Goal: Task Accomplishment & Management: Complete application form

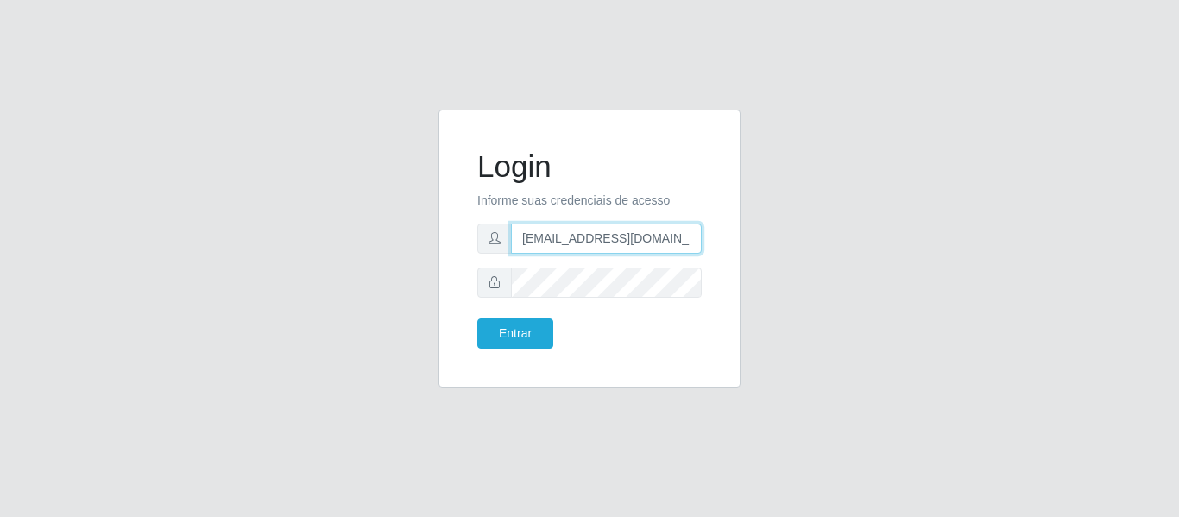
click at [626, 234] on input "dudabraspao@iwof.com.br" at bounding box center [606, 239] width 191 height 30
drag, startPoint x: 626, startPoint y: 234, endPoint x: 627, endPoint y: 251, distance: 17.3
click at [626, 249] on input "dudabraspao@iwof.com.br" at bounding box center [606, 239] width 191 height 30
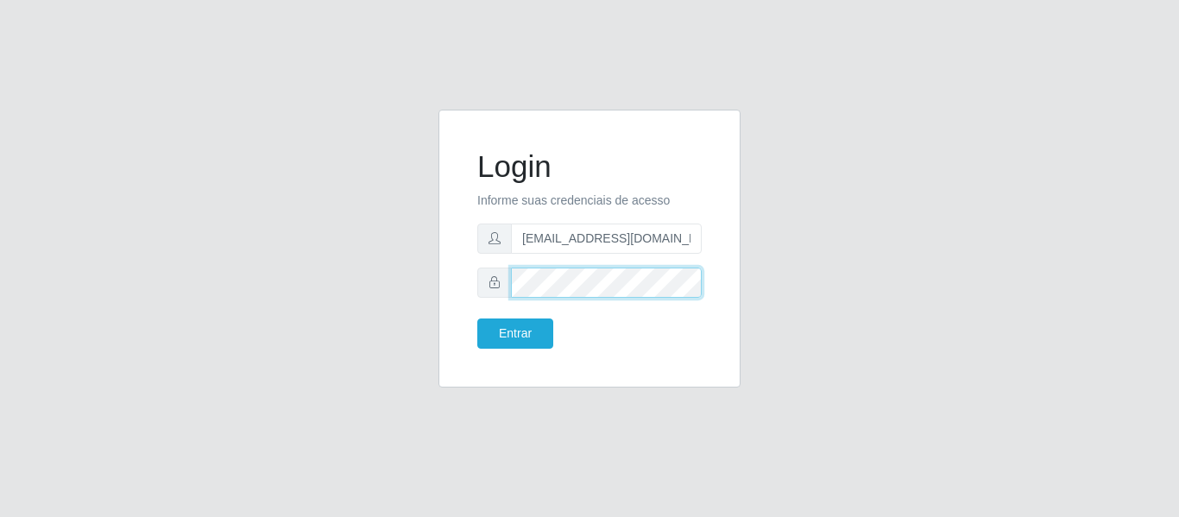
click at [446, 289] on div "Login Informe suas credenciais de acesso consultorbrunosousa@gmail.com Entrar" at bounding box center [590, 249] width 302 height 278
click at [571, 206] on p "Informe suas credenciais de acesso" at bounding box center [589, 201] width 224 height 18
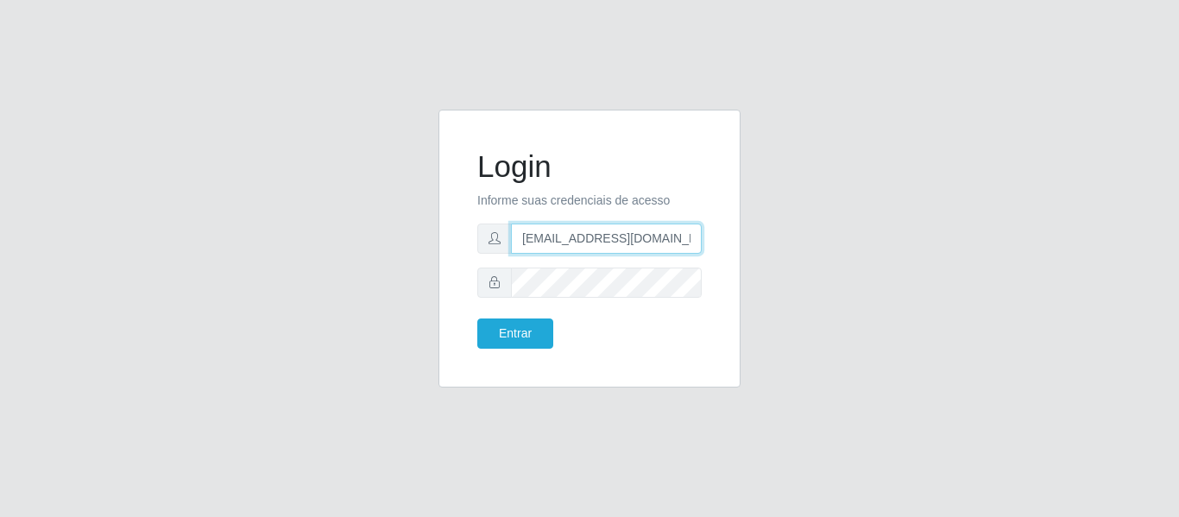
click at [577, 241] on input "consultorbrunosousa@gmail.com" at bounding box center [606, 239] width 191 height 30
drag, startPoint x: 598, startPoint y: 231, endPoint x: 451, endPoint y: 233, distance: 146.8
click at [451, 233] on div "Login Informe suas credenciais de acesso @gmail.com Entrar" at bounding box center [590, 249] width 302 height 278
paste input "brunonordestao"
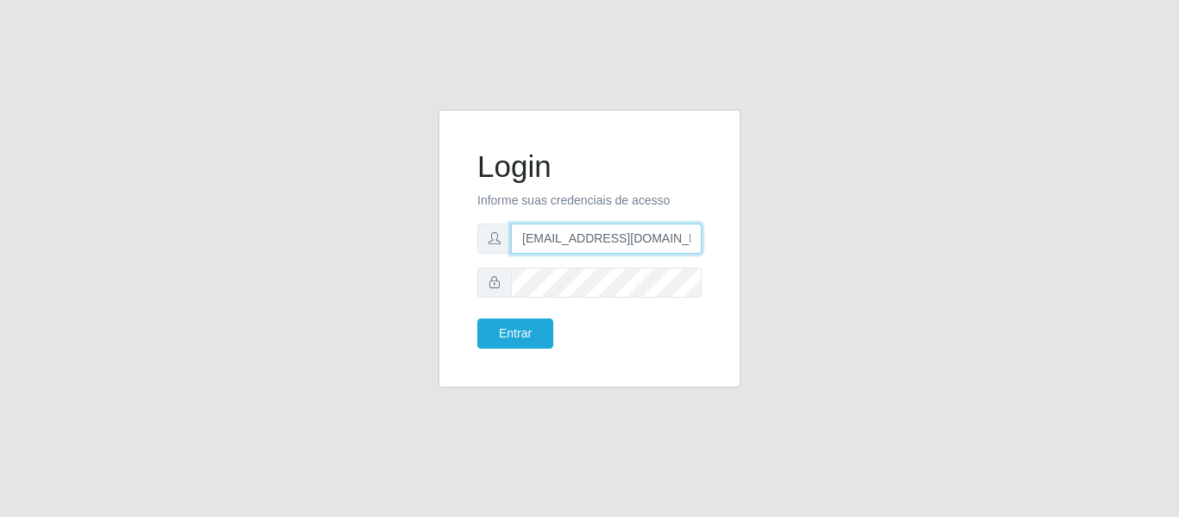
type input "brunonordestao@gmail.com"
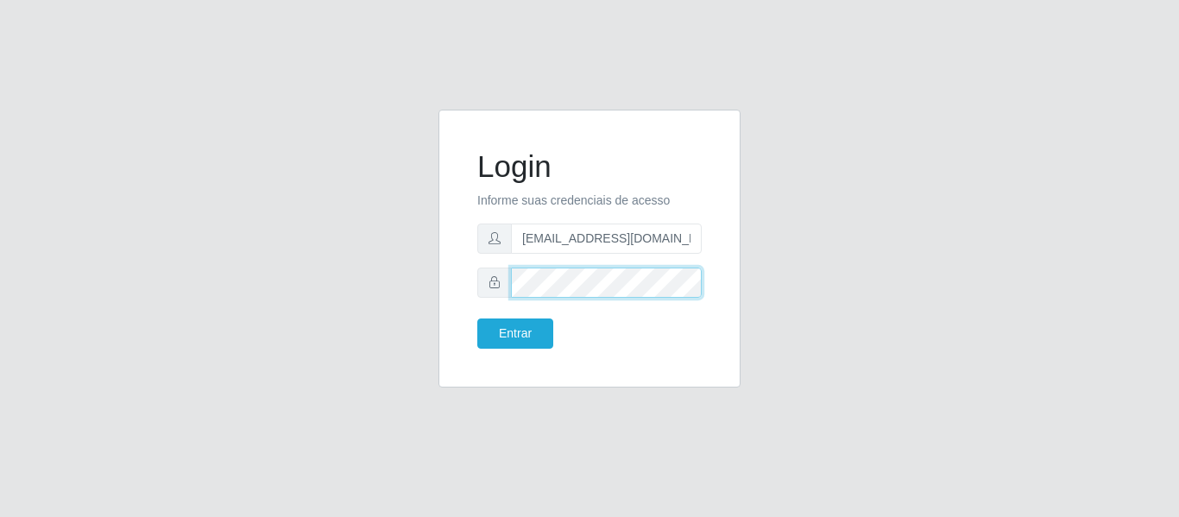
click at [430, 275] on div "Login Informe suas credenciais de acesso brunonordestao@gmail.com Entrar" at bounding box center [590, 259] width 328 height 299
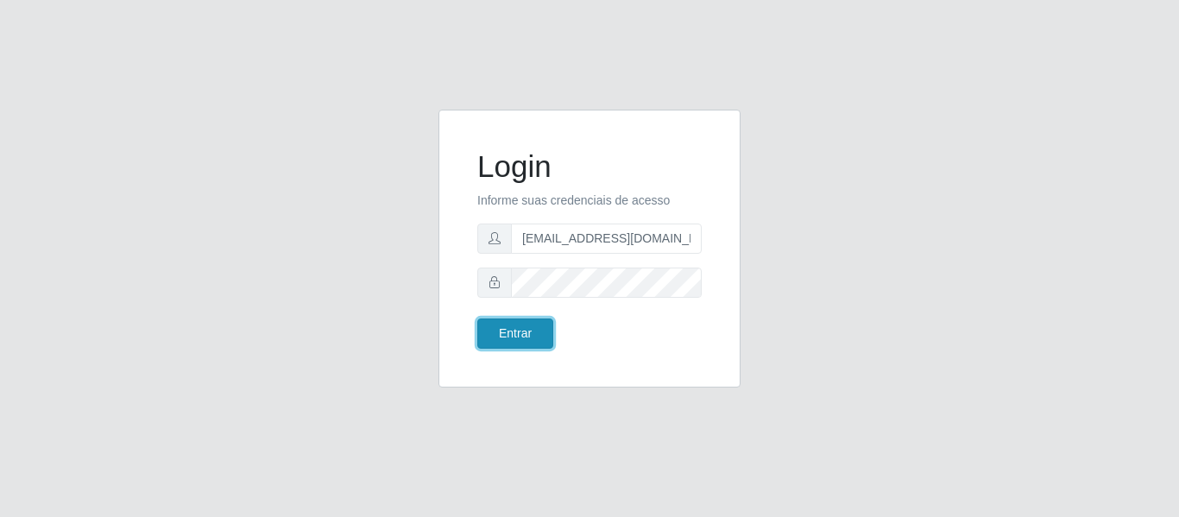
click at [482, 331] on button "Entrar" at bounding box center [515, 334] width 76 height 30
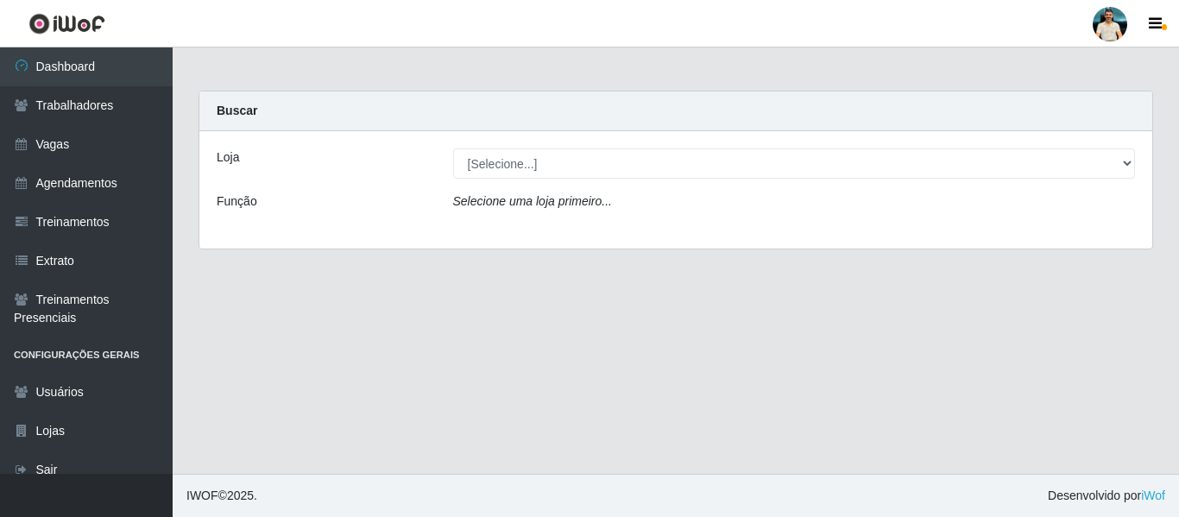
click at [476, 181] on div "Loja [Selecione...] Nordestão - Nova Parnamirim Nordestão - Santa Catarina Funç…" at bounding box center [675, 189] width 953 height 117
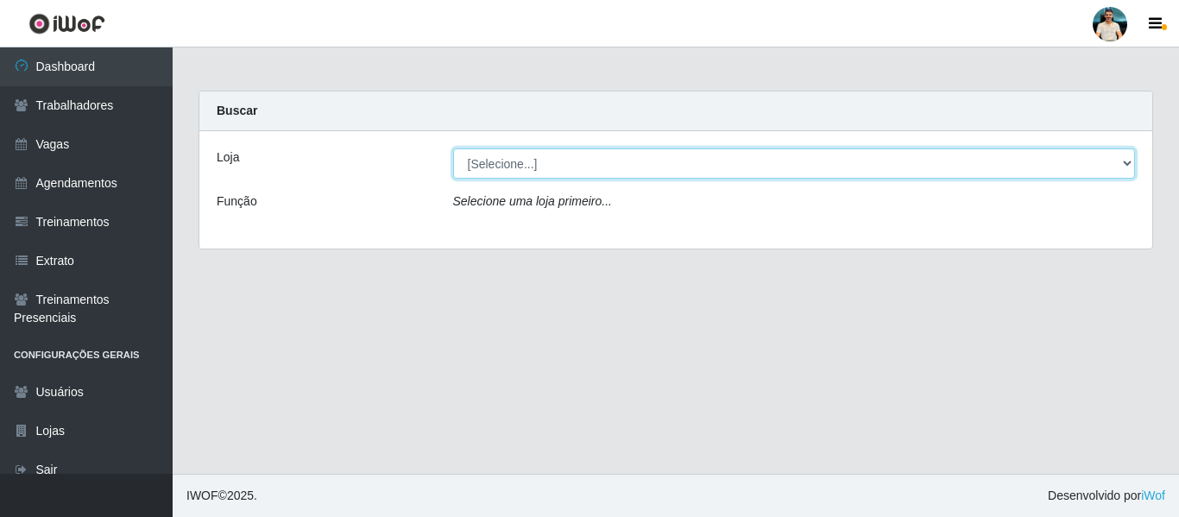
click at [495, 164] on select "[Selecione...] Nordestão - Nova Parnamirim Nordestão - Santa Catarina" at bounding box center [794, 163] width 683 height 30
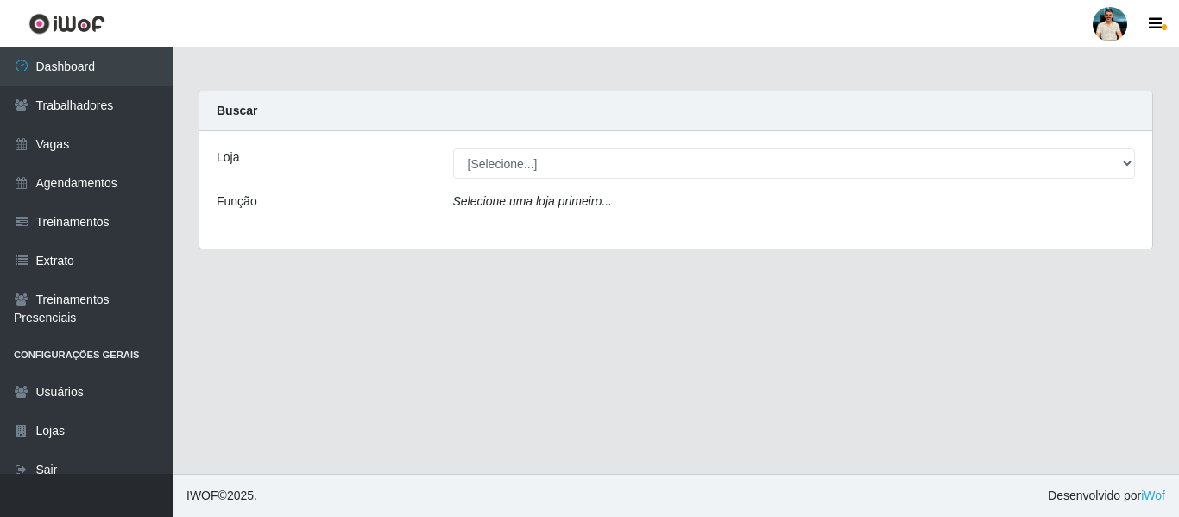
drag, startPoint x: 402, startPoint y: 350, endPoint x: 254, endPoint y: 228, distance: 192.0
click at [402, 349] on main "Carregando... Buscar Loja [Selecione...] Nordestão - Nova Parnamirim Nordestão …" at bounding box center [676, 260] width 1007 height 426
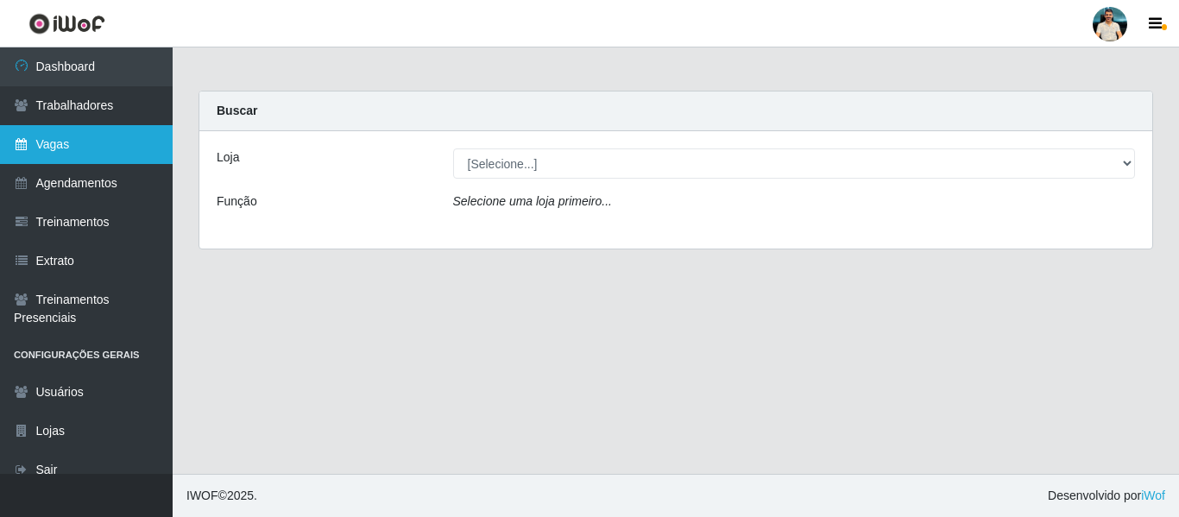
click at [60, 139] on link "Vagas" at bounding box center [86, 144] width 173 height 39
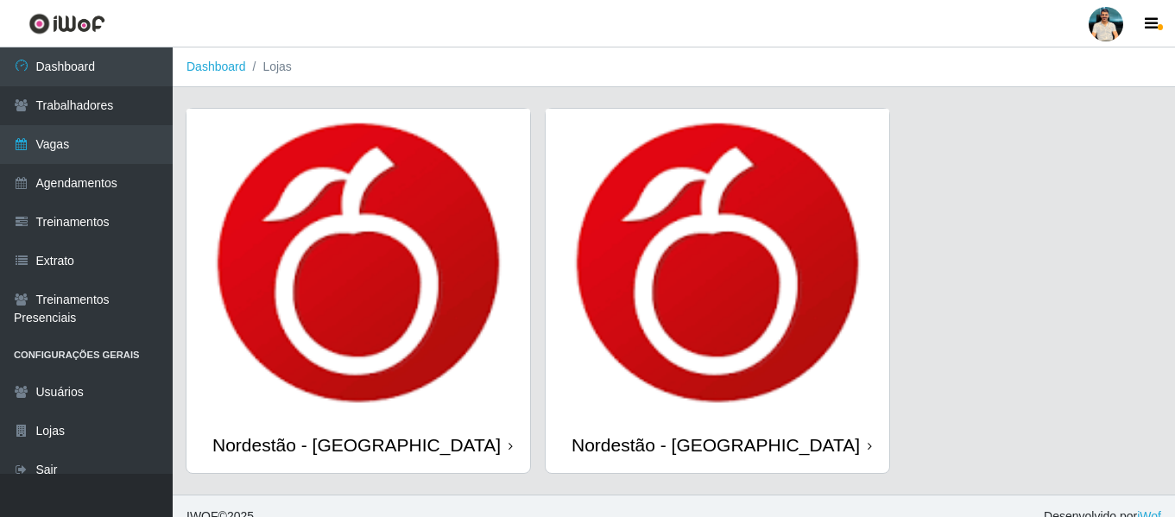
click at [431, 248] on img at bounding box center [358, 263] width 344 height 308
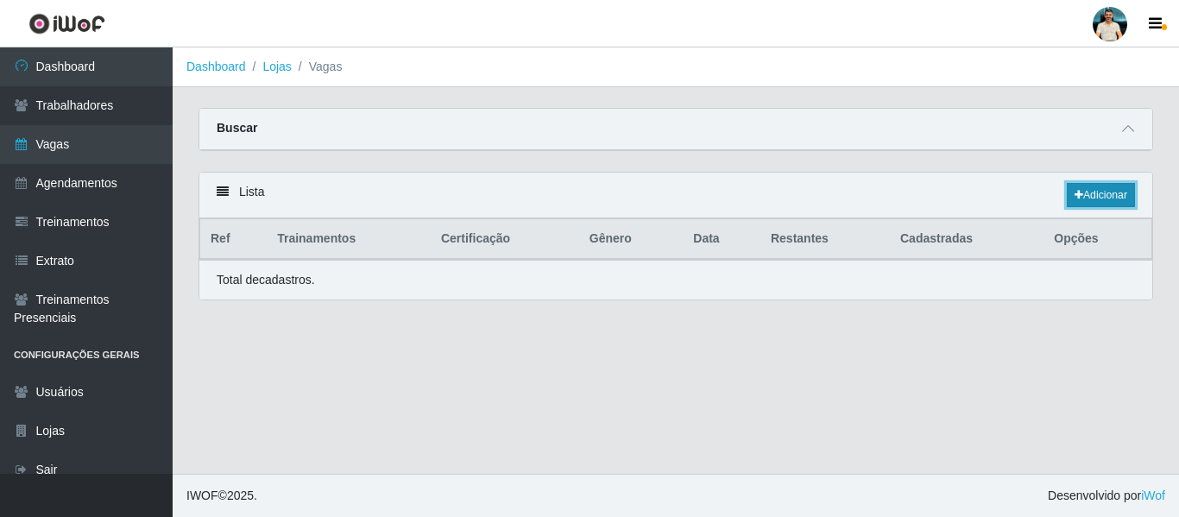
click at [1115, 195] on link "Adicionar" at bounding box center [1101, 195] width 68 height 24
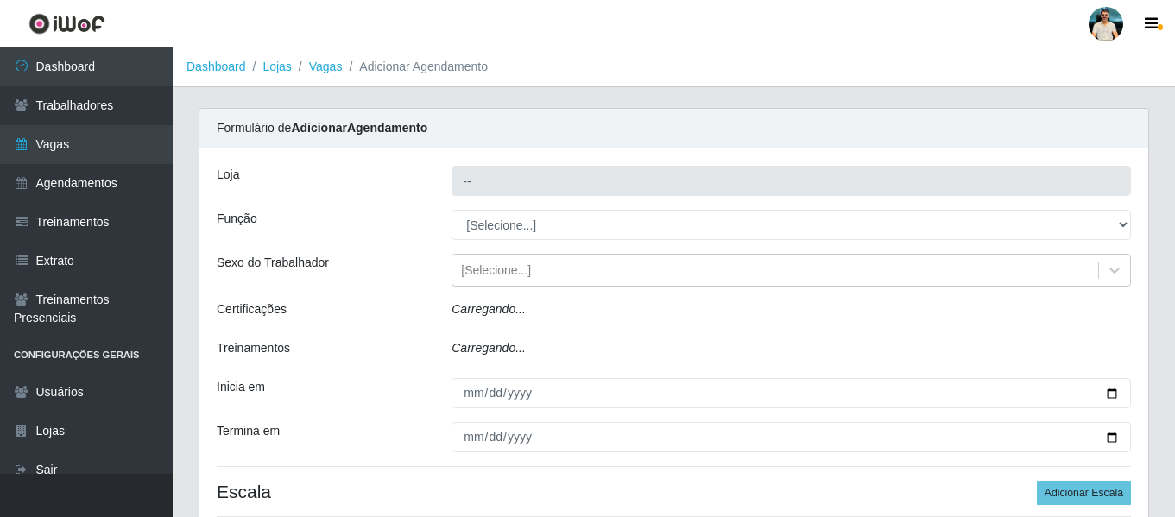
type input "Nordestão - [GEOGRAPHIC_DATA]"
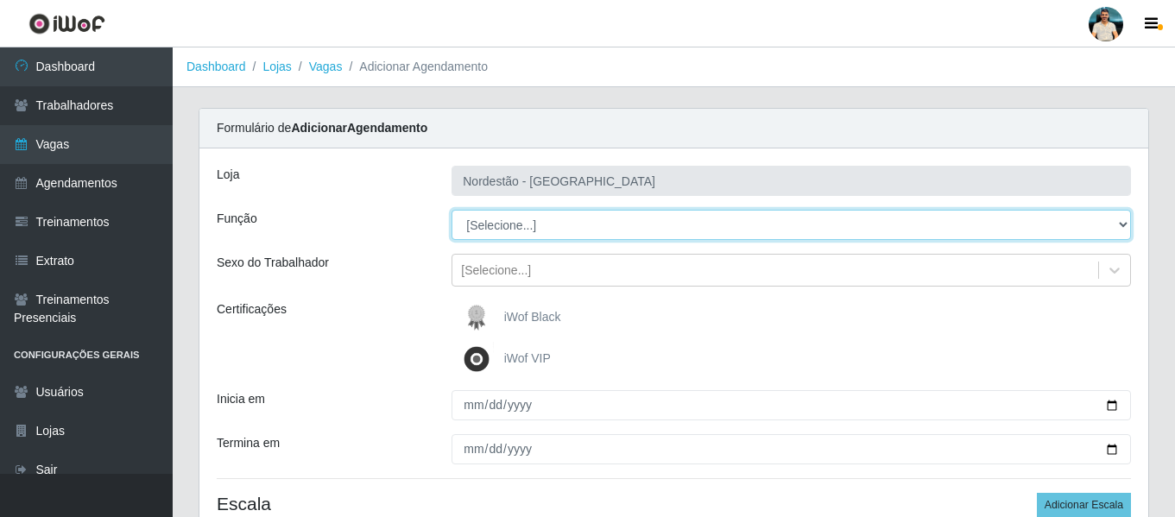
click at [530, 222] on select "[Selecione...] Balconista de Padaria Balconista de Padaria + Balconista de Pada…" at bounding box center [790, 225] width 679 height 30
select select "22"
click at [451, 210] on select "[Selecione...] Balconista de Padaria Balconista de Padaria + Balconista de Pada…" at bounding box center [790, 225] width 679 height 30
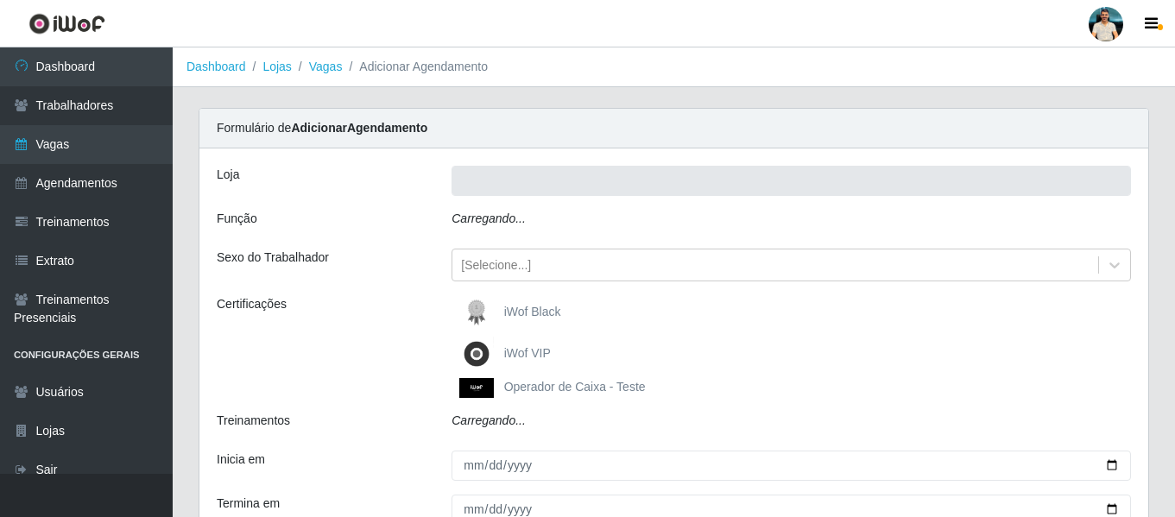
type input "Nordestão - [GEOGRAPHIC_DATA]"
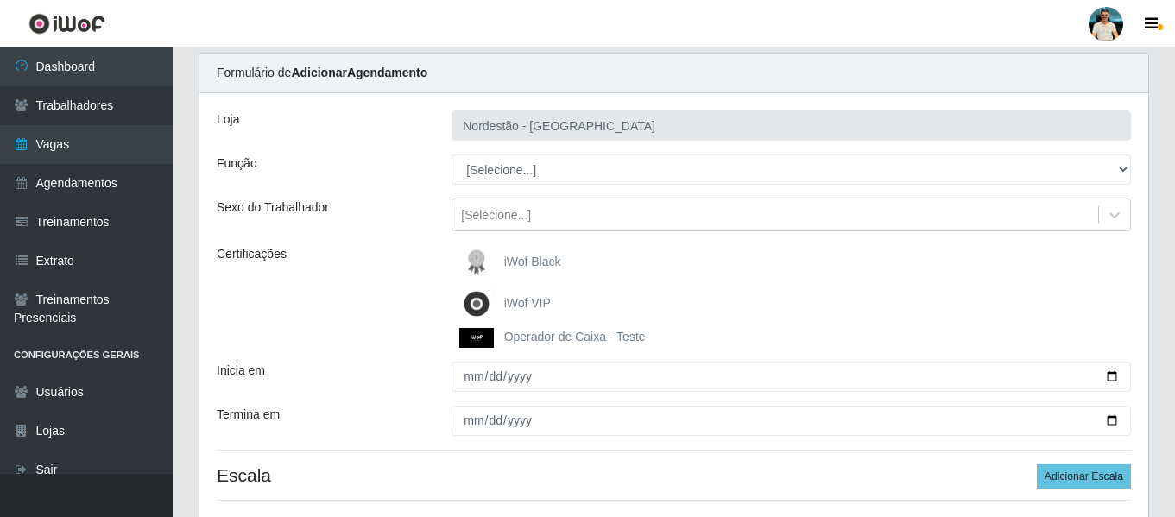
scroll to position [86, 0]
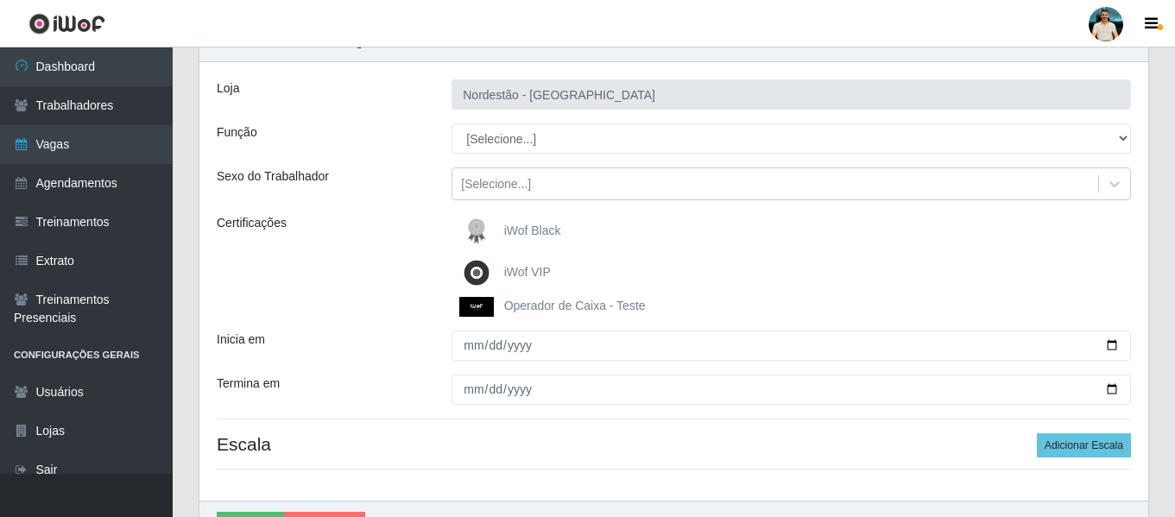
click at [555, 312] on span "Operador de Caixa - Teste" at bounding box center [575, 306] width 142 height 14
click at [0, 0] on input "Operador de Caixa - Teste" at bounding box center [0, 0] width 0 height 0
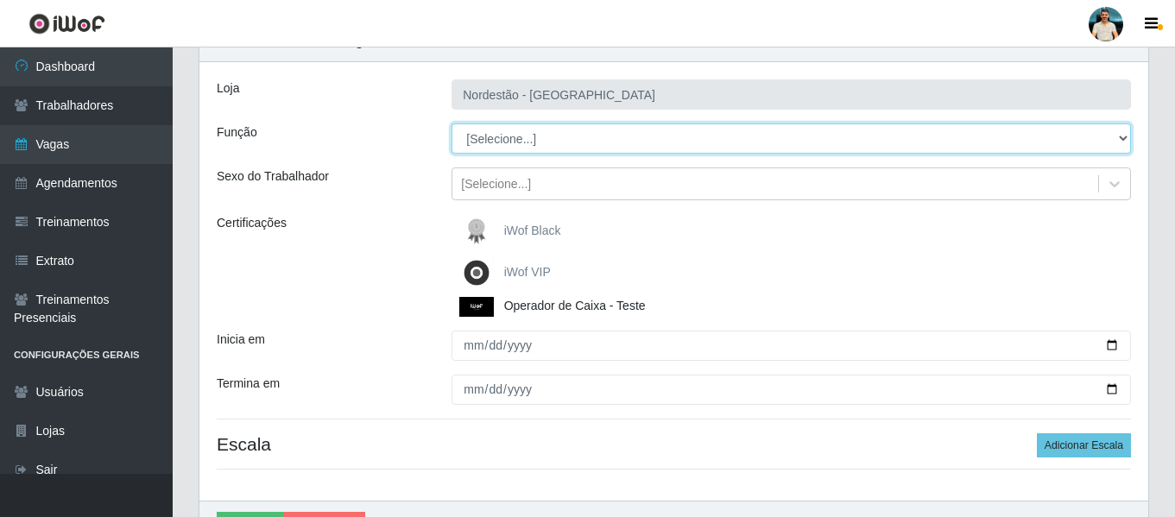
click at [573, 136] on select "[Selecione...] Balconista de Padaria Balconista de Padaria + Balconista de Pada…" at bounding box center [790, 138] width 679 height 30
select select "22"
click at [451, 123] on select "[Selecione...] Balconista de Padaria Balconista de Padaria + Balconista de Pada…" at bounding box center [790, 138] width 679 height 30
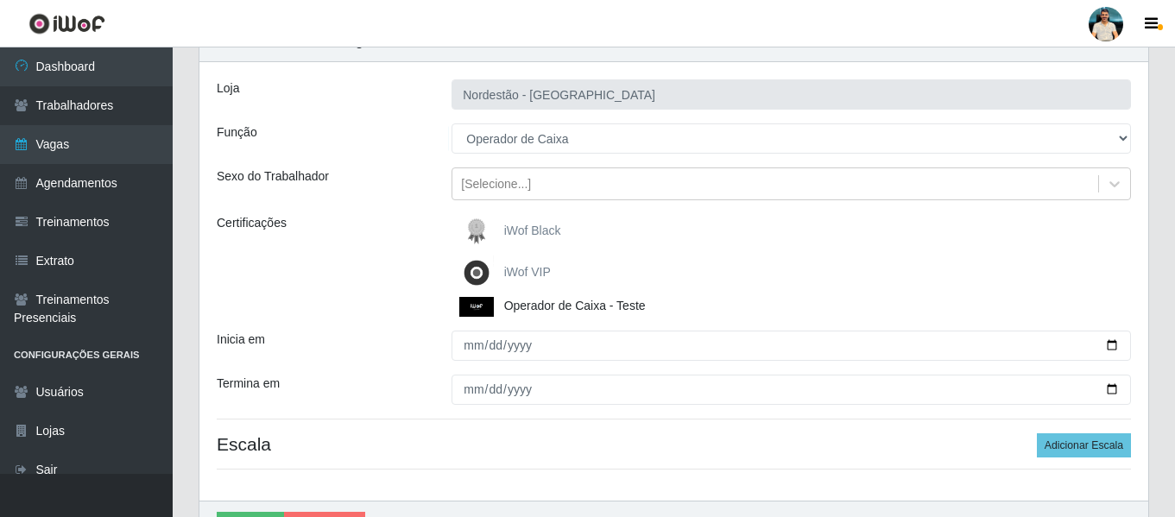
click at [499, 304] on img at bounding box center [479, 307] width 41 height 20
click at [0, 0] on input "Operador de Caixa - Teste" at bounding box center [0, 0] width 0 height 0
click at [524, 308] on span "Operador de Caixa - Teste" at bounding box center [575, 306] width 142 height 14
click at [0, 0] on input "Operador de Caixa - Teste" at bounding box center [0, 0] width 0 height 0
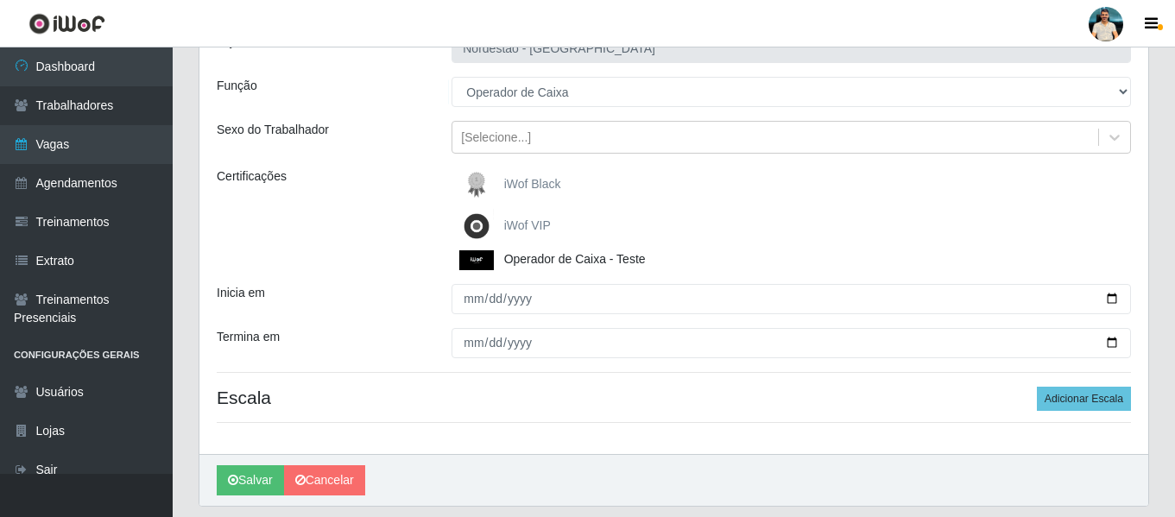
scroll to position [173, 0]
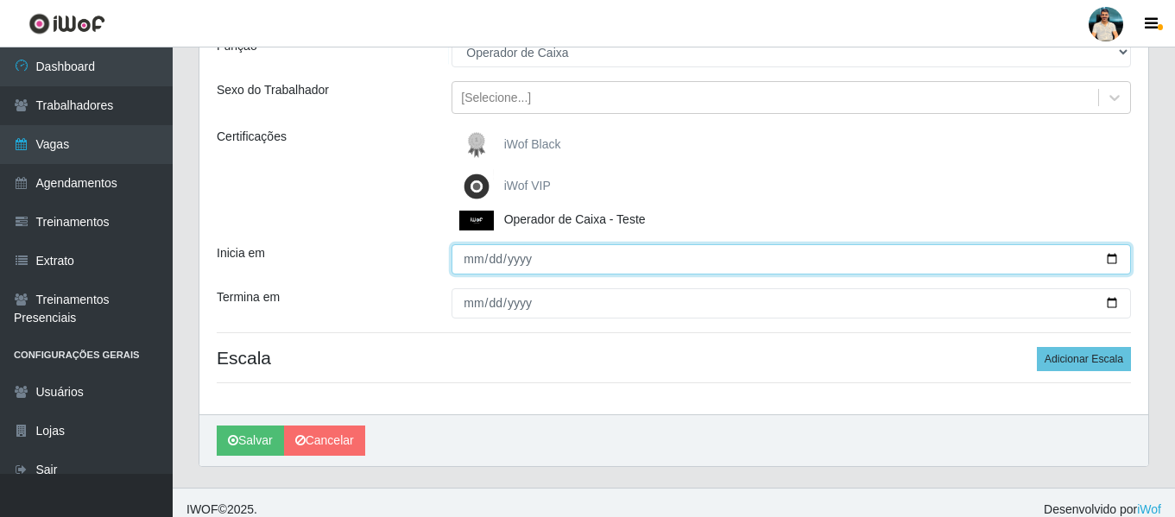
click at [1112, 263] on input "Inicia em" at bounding box center [790, 259] width 679 height 30
type input "[DATE]"
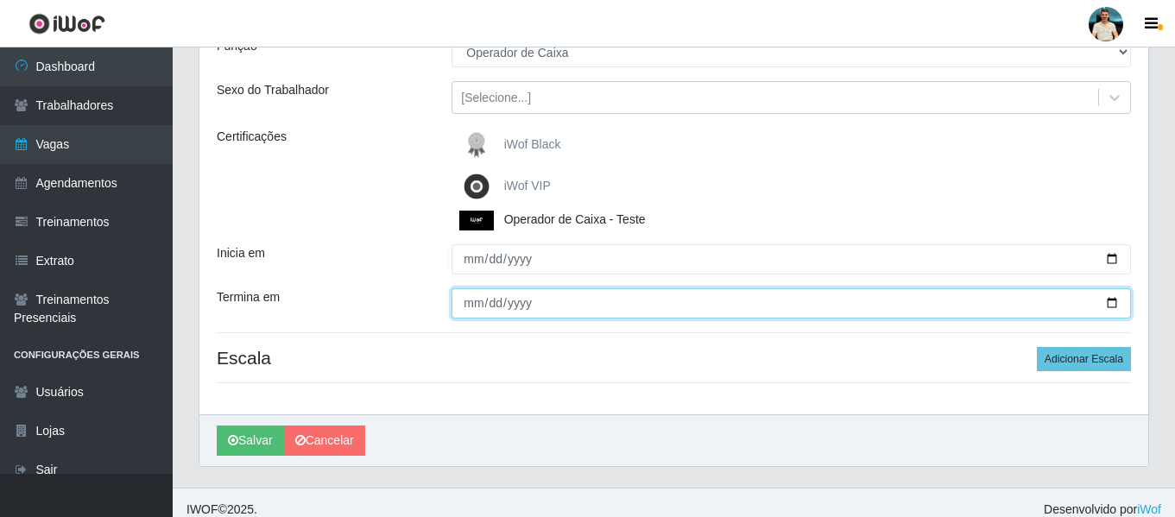
click at [1107, 302] on input "Termina em" at bounding box center [790, 303] width 679 height 30
type input "[DATE]"
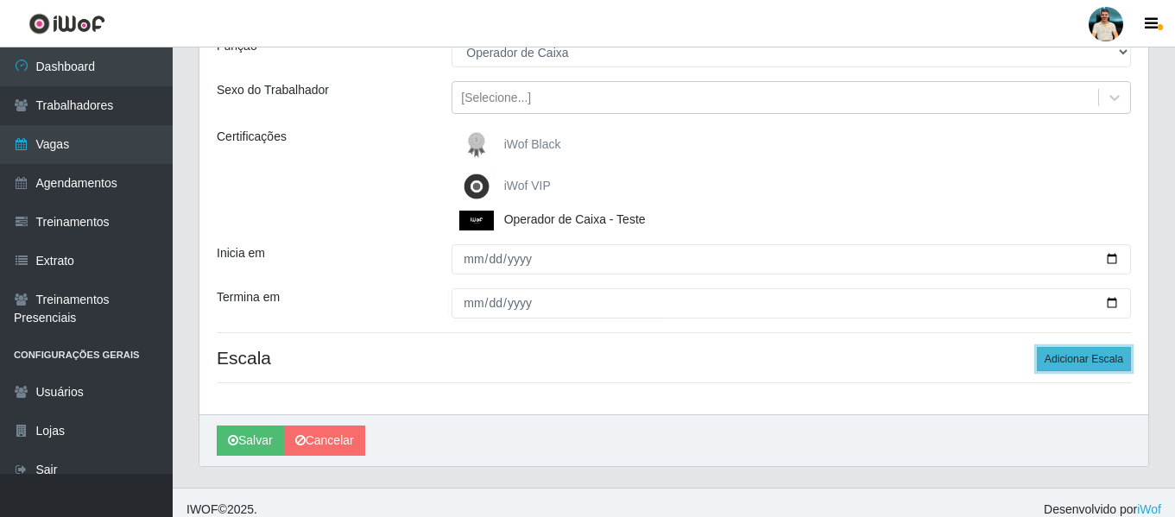
click at [1063, 356] on button "Adicionar Escala" at bounding box center [1084, 359] width 94 height 24
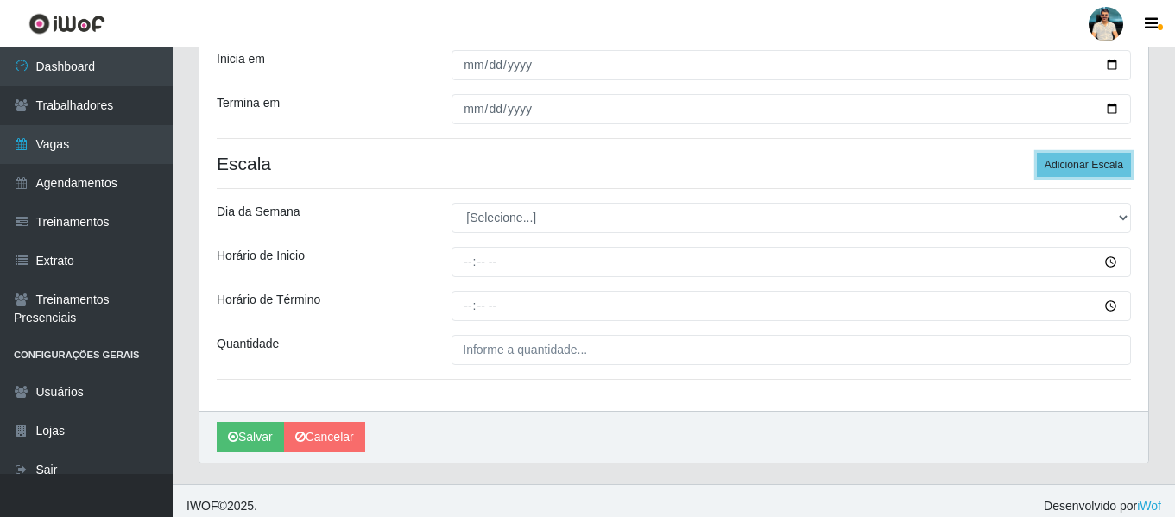
scroll to position [378, 0]
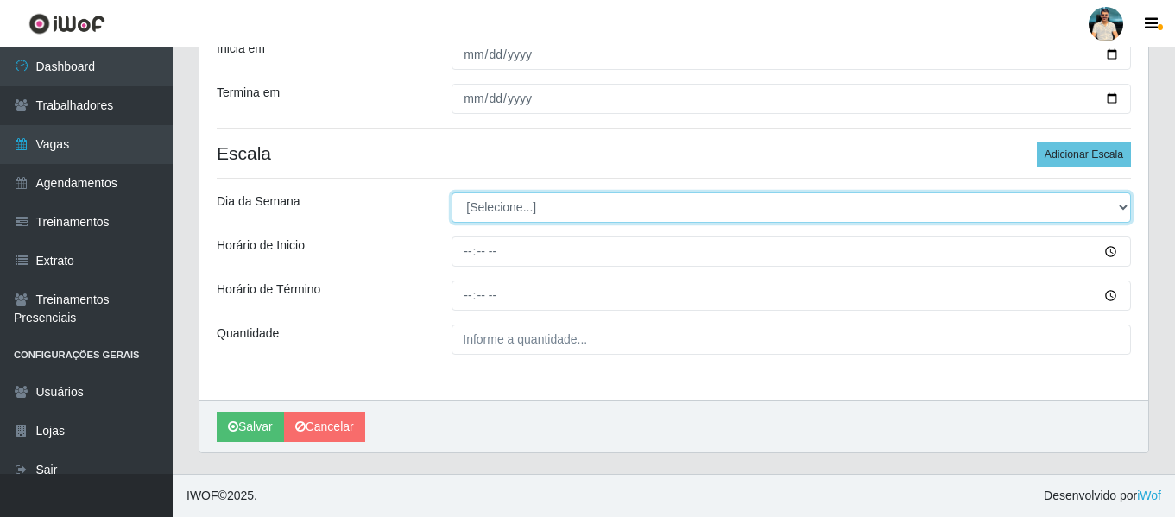
click at [573, 203] on select "[Selecione...] Segunda Terça Quarta Quinta Sexta Sábado Domingo" at bounding box center [790, 207] width 679 height 30
select select "1"
click at [451, 192] on select "[Selecione...] Segunda Terça Quarta Quinta Sexta Sábado Domingo" at bounding box center [790, 207] width 679 height 30
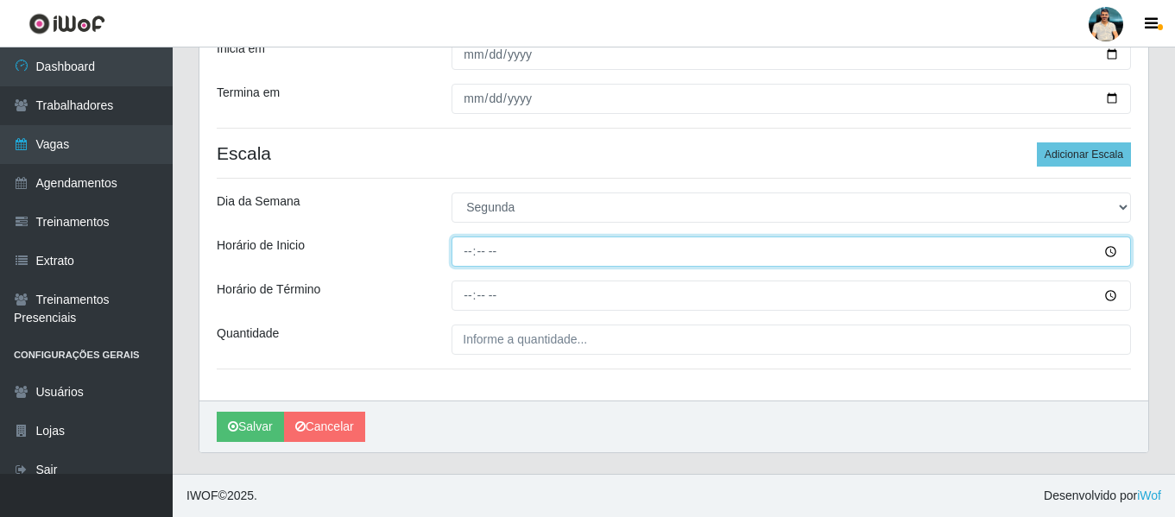
click at [464, 252] on input "Horário de Inicio" at bounding box center [790, 252] width 679 height 30
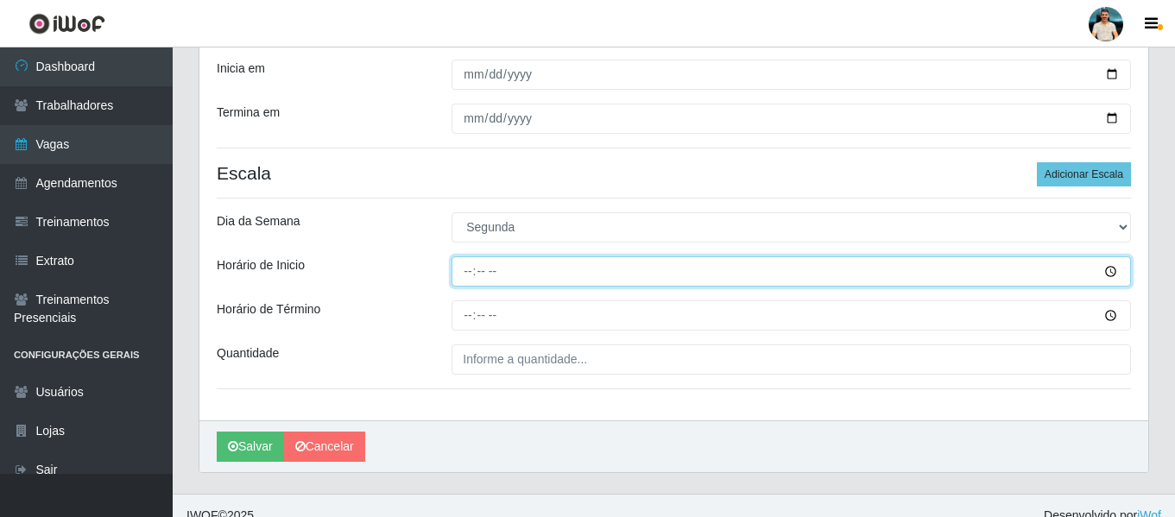
scroll to position [205, 0]
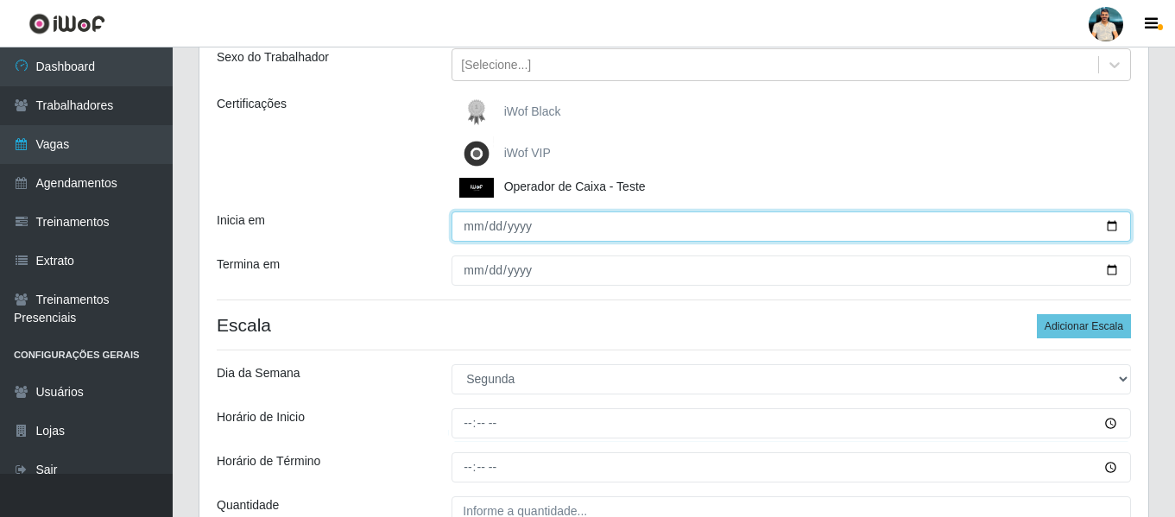
click at [474, 227] on input "2025-09-22" at bounding box center [790, 226] width 679 height 30
type input "2025-09-23"
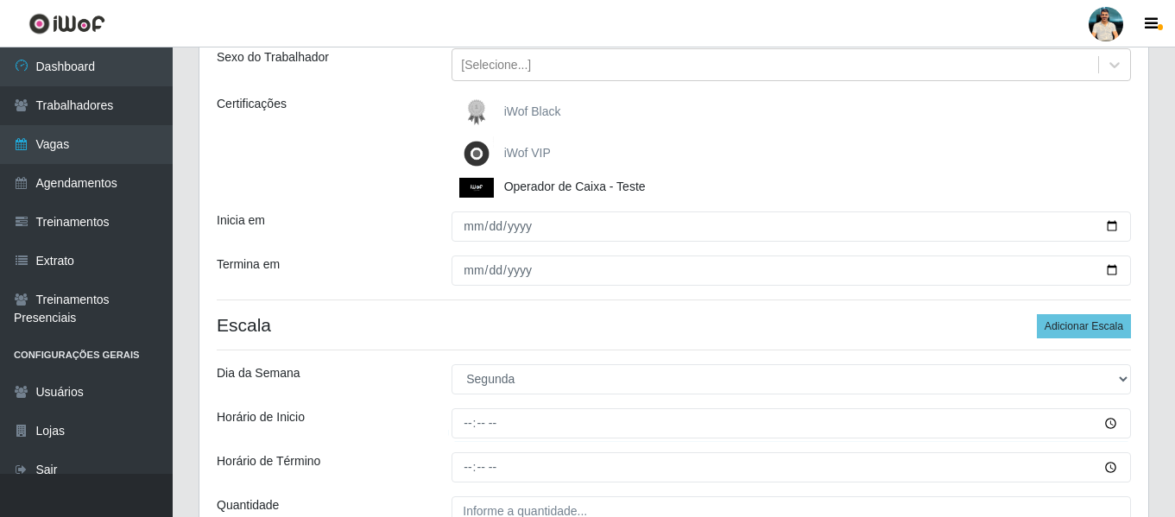
drag, startPoint x: 476, startPoint y: 306, endPoint x: 501, endPoint y: 325, distance: 31.3
click at [476, 306] on div "Loja Nordestão - Nova Parnamirim Função [Selecione...] Balconista de Padaria Ba…" at bounding box center [673, 257] width 949 height 629
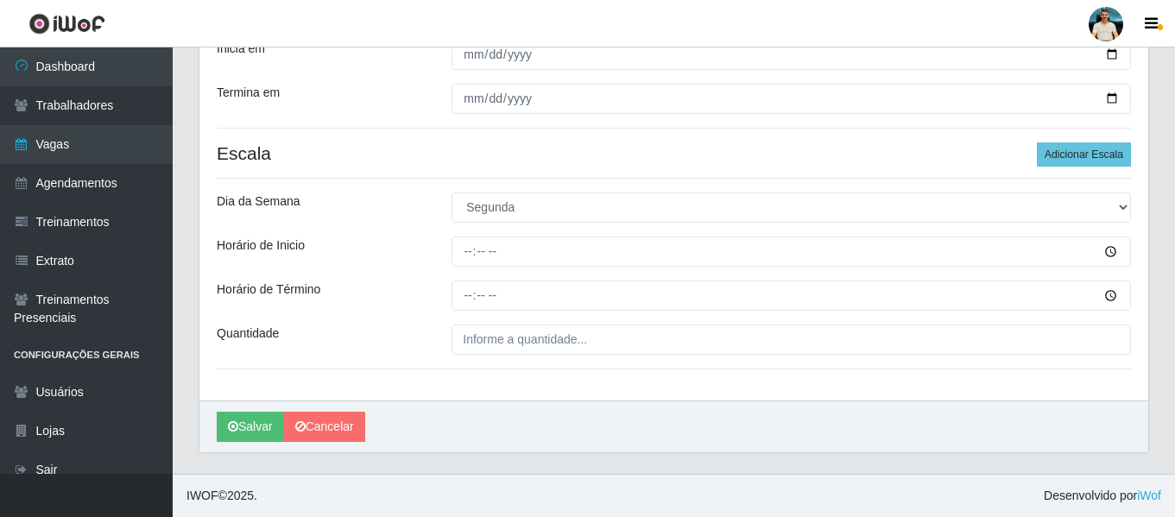
scroll to position [378, 0]
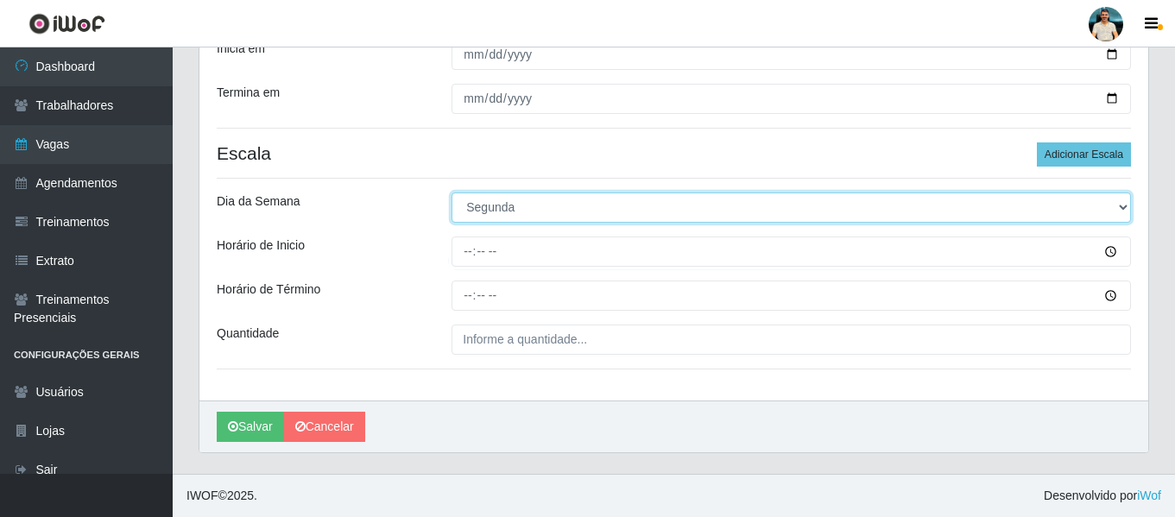
click at [480, 214] on select "[Selecione...] Segunda Terça Quarta Quinta Sexta Sábado Domingo" at bounding box center [790, 207] width 679 height 30
select select "2"
click at [451, 192] on select "[Selecione...] Segunda Terça Quarta Quinta Sexta Sábado Domingo" at bounding box center [790, 207] width 679 height 30
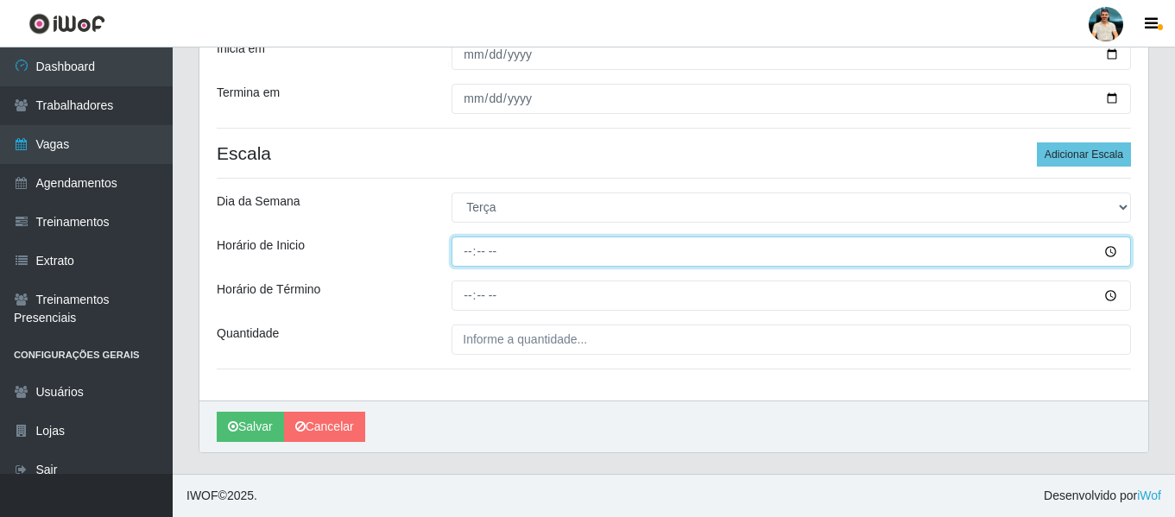
click at [458, 262] on input "Horário de Inicio" at bounding box center [790, 252] width 679 height 30
type input "08:00"
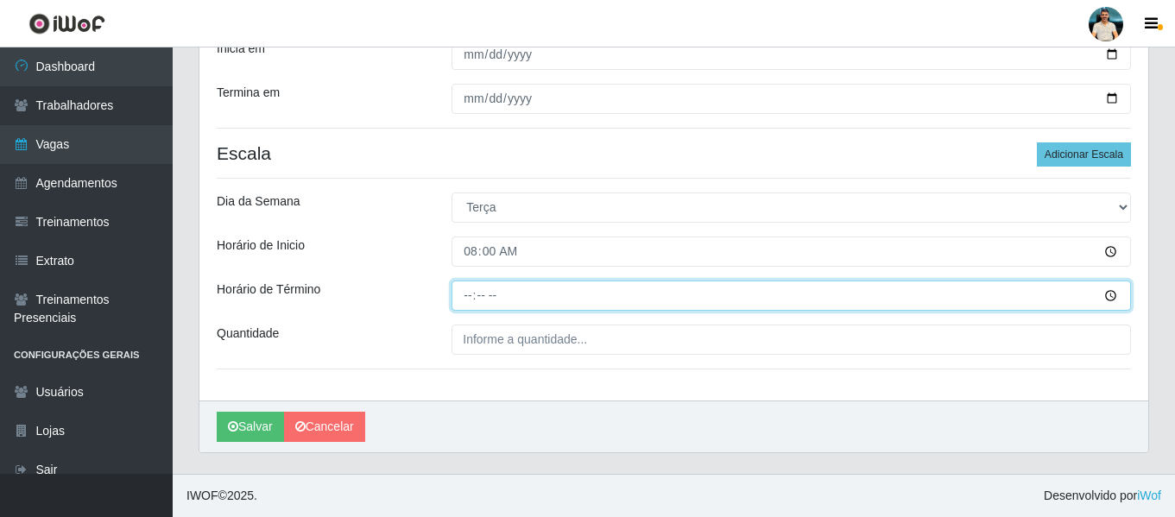
click at [465, 293] on input "Horário de Término" at bounding box center [790, 296] width 679 height 30
type input "14:00"
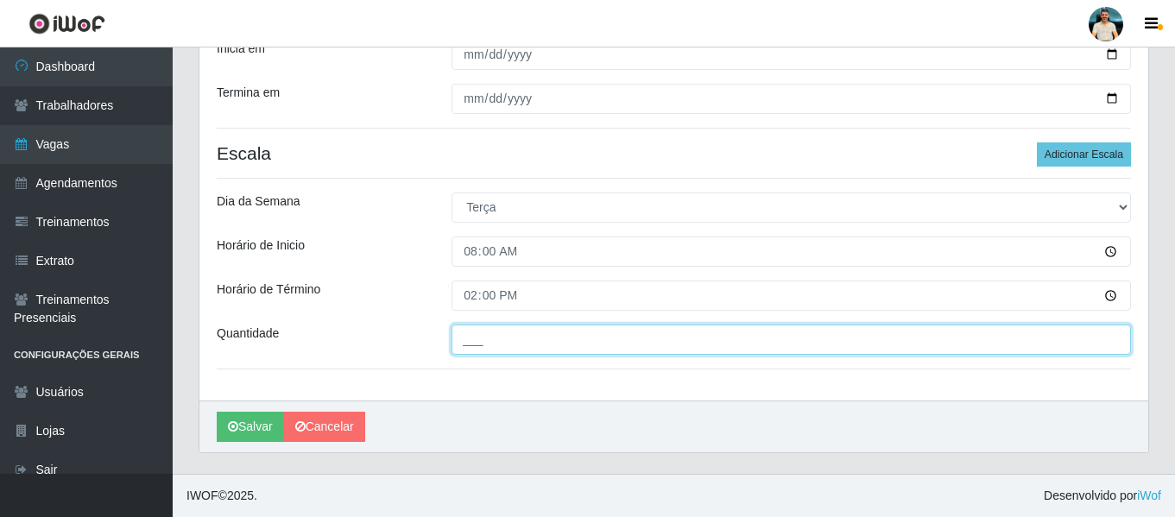
click at [487, 338] on input "___" at bounding box center [790, 340] width 679 height 30
type input "1__"
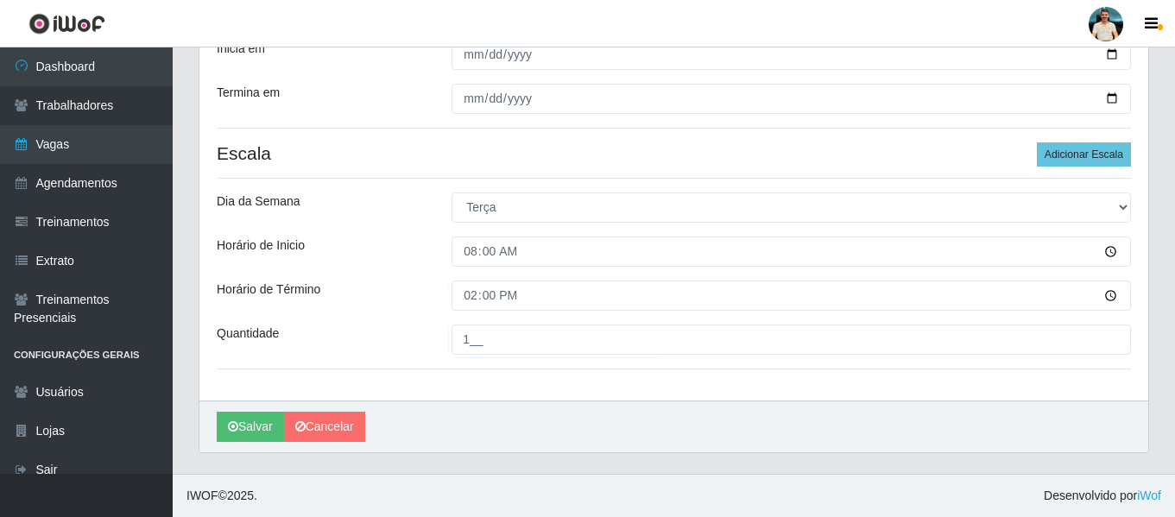
drag, startPoint x: 560, startPoint y: 411, endPoint x: 660, endPoint y: 371, distance: 106.9
click at [562, 411] on div "Salvar Cancelar" at bounding box center [673, 427] width 949 height 52
click at [1095, 155] on button "Adicionar Escala" at bounding box center [1084, 154] width 94 height 24
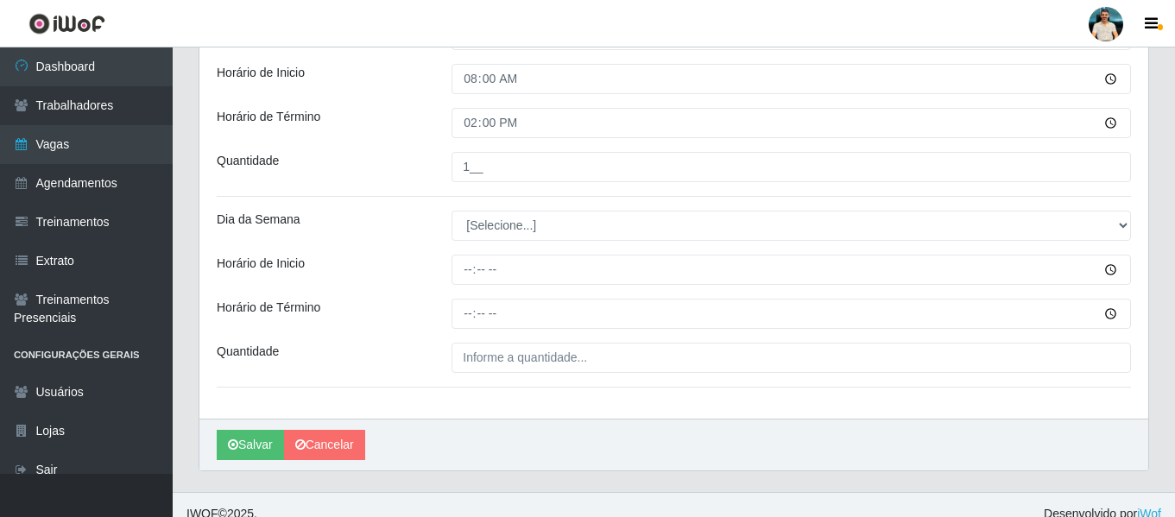
scroll to position [551, 0]
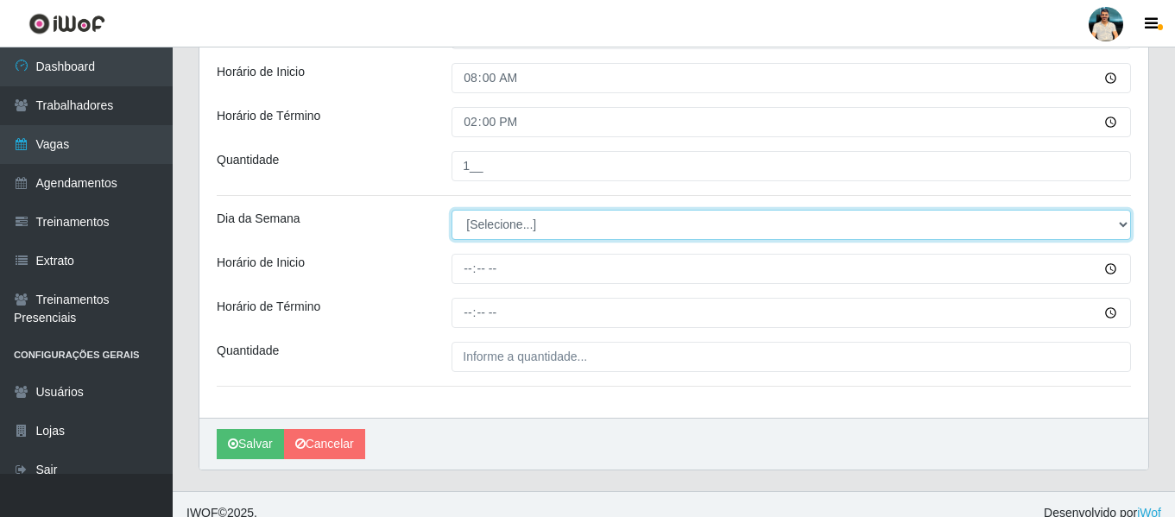
click at [535, 236] on select "[Selecione...] Segunda Terça Quarta Quinta Sexta Sábado Domingo" at bounding box center [790, 225] width 679 height 30
select select "2"
click at [451, 210] on select "[Selecione...] Segunda Terça Quarta Quinta Sexta Sábado Domingo" at bounding box center [790, 225] width 679 height 30
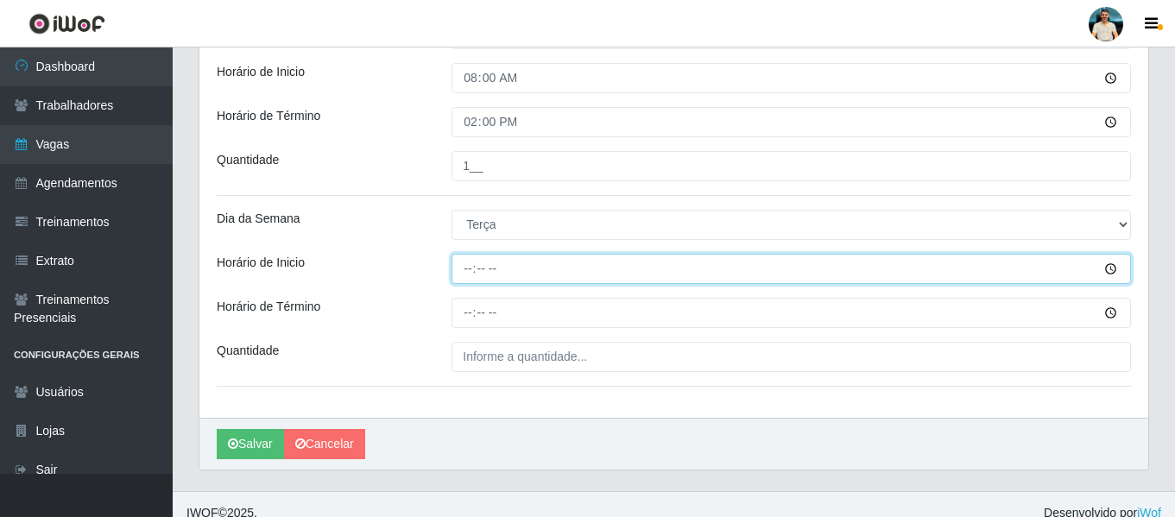
click at [475, 273] on input "Horário de Inicio" at bounding box center [790, 269] width 679 height 30
type input "15:00"
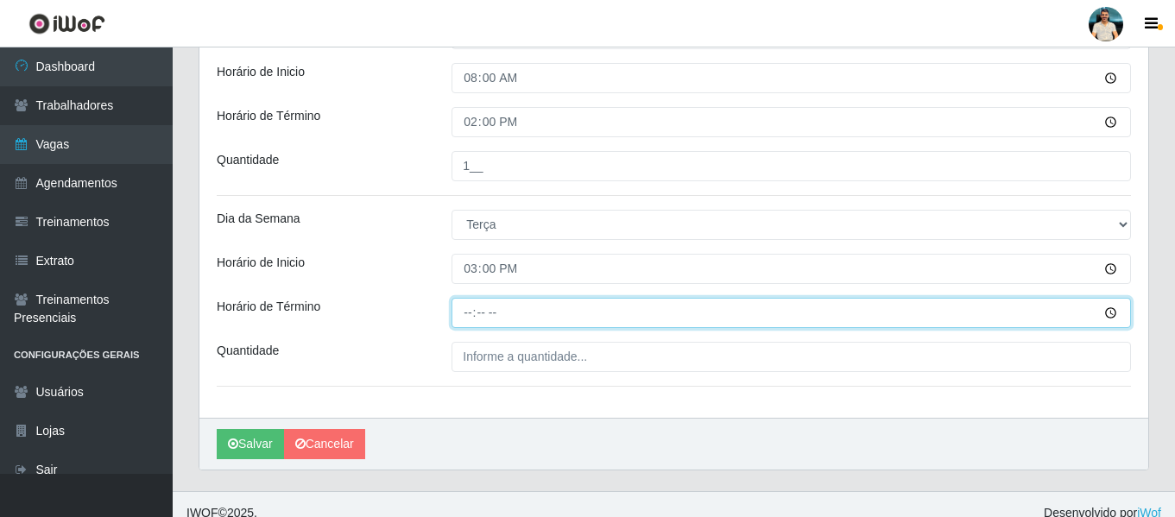
click at [475, 321] on input "Horário de Término" at bounding box center [790, 313] width 679 height 30
type input "21:00"
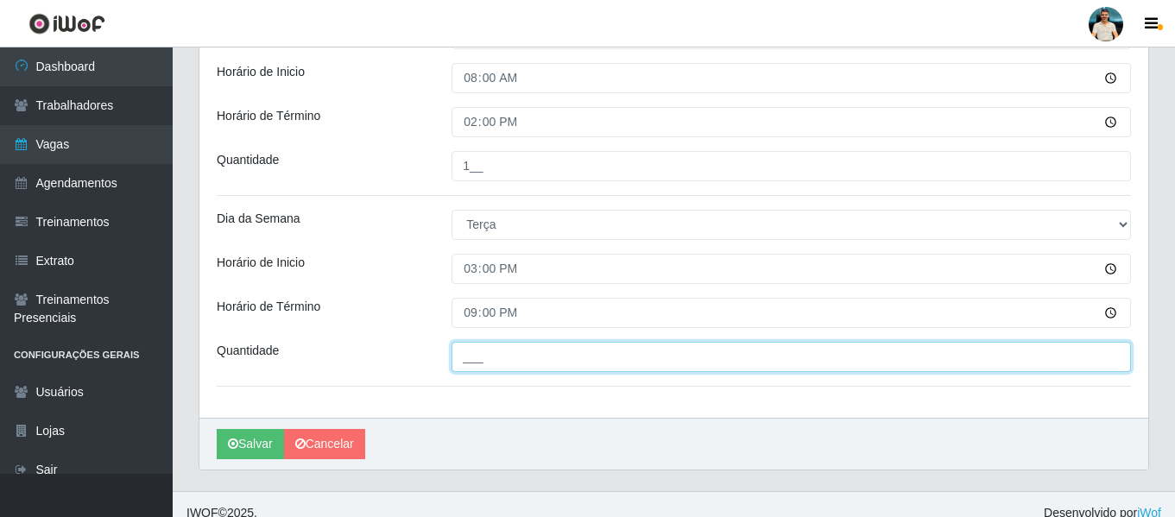
click at [465, 358] on input "___" at bounding box center [790, 357] width 679 height 30
type input "1__"
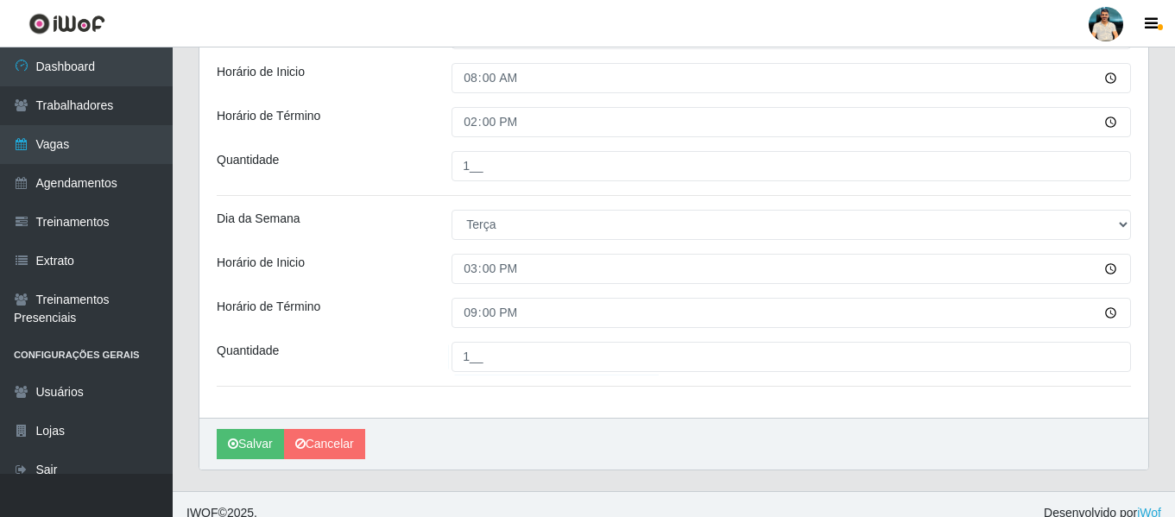
click at [463, 385] on div "Loja Nordestão - Nova Parnamirim Função [Selecione...] Balconista de Padaria Ba…" at bounding box center [673, 8] width 949 height 820
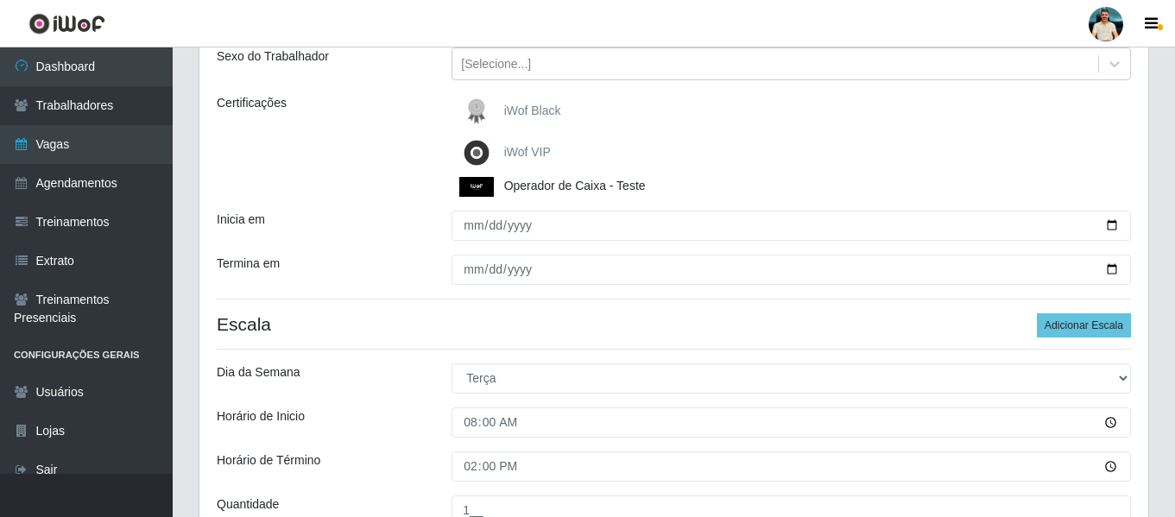
scroll to position [205, 0]
click at [1055, 329] on button "Adicionar Escala" at bounding box center [1084, 326] width 94 height 24
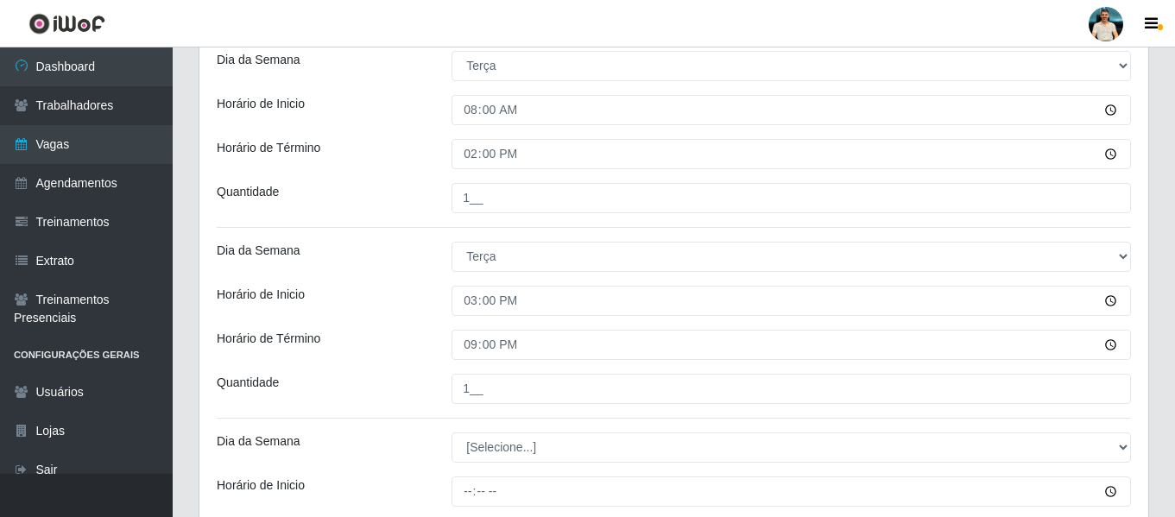
scroll to position [378, 0]
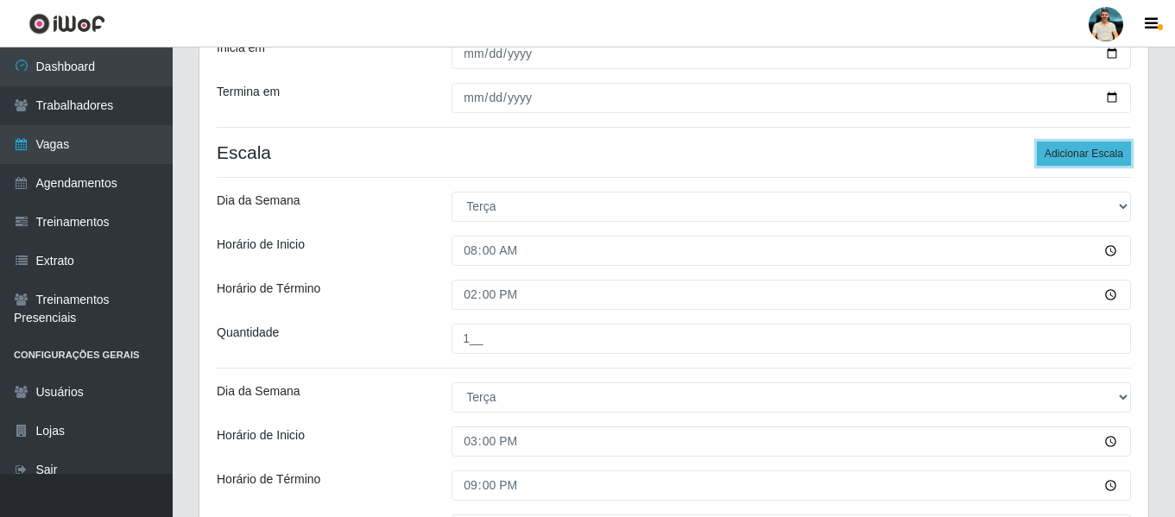
click at [1070, 156] on button "Adicionar Escala" at bounding box center [1084, 154] width 94 height 24
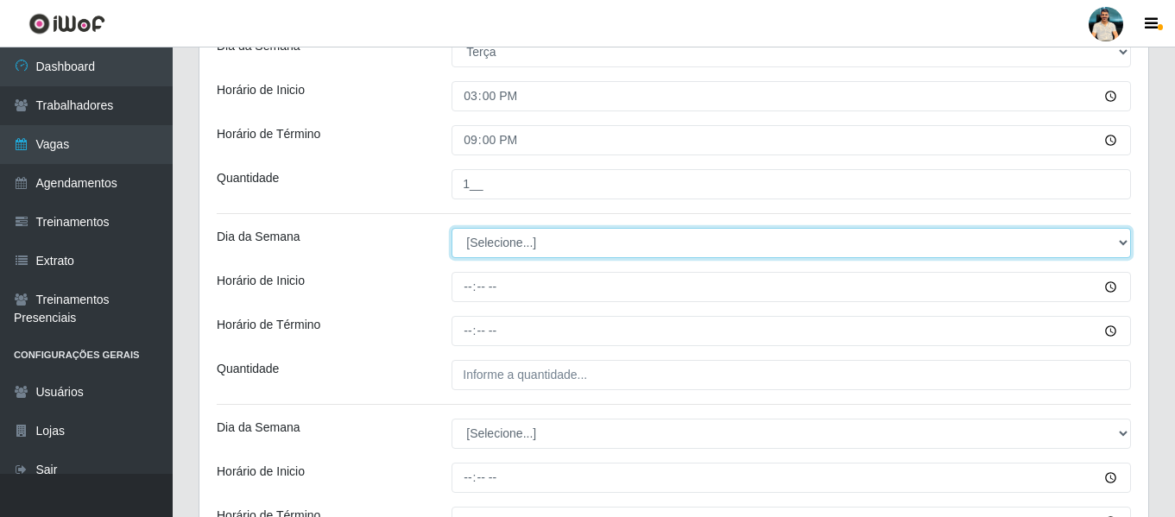
click at [498, 249] on select "[Selecione...] Segunda Terça Quarta Quinta Sexta Sábado Domingo" at bounding box center [790, 243] width 679 height 30
select select "3"
click at [451, 228] on select "[Selecione...] Segunda Terça Quarta Quinta Sexta Sábado Domingo" at bounding box center [790, 243] width 679 height 30
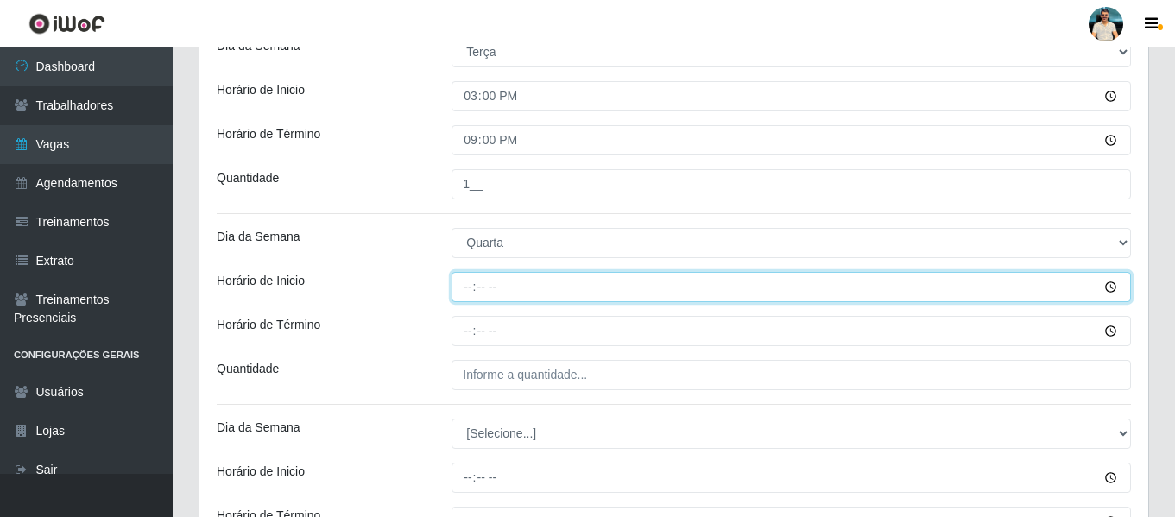
click at [468, 287] on input "Horário de Inicio" at bounding box center [790, 287] width 679 height 30
type input "08:00"
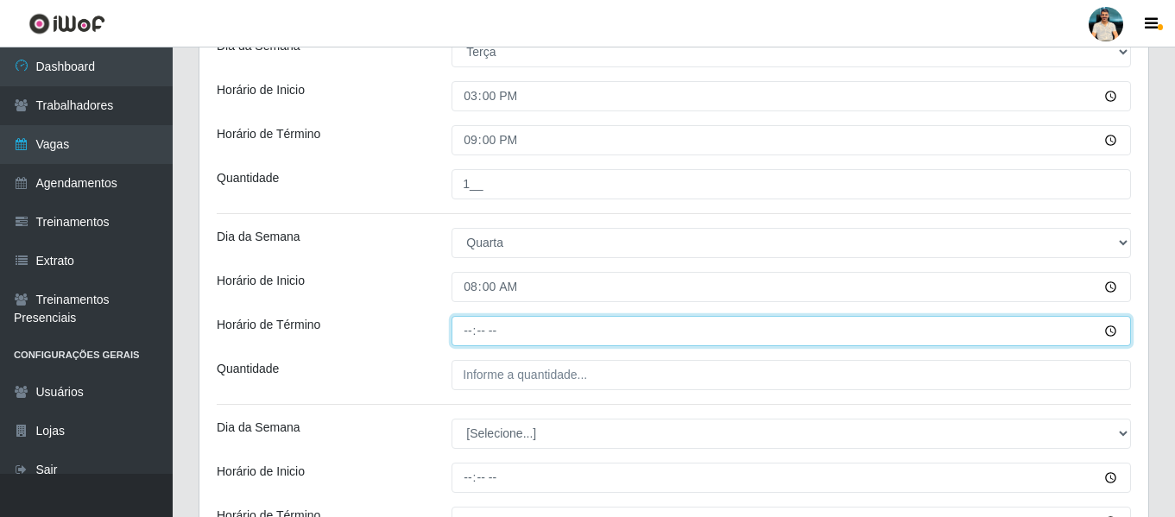
click at [474, 327] on input "Horário de Término" at bounding box center [790, 331] width 679 height 30
type input "14:00"
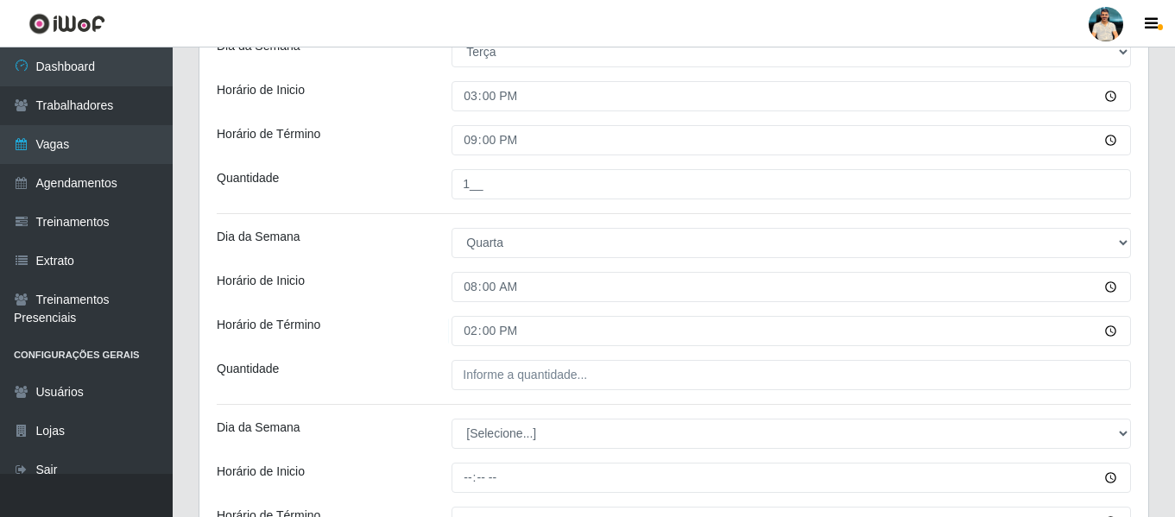
drag, startPoint x: 533, startPoint y: 398, endPoint x: 538, endPoint y: 373, distance: 25.6
click at [533, 396] on div "Loja Nordestão - Nova Parnamirim Função [Selecione...] Balconista de Padaria Ba…" at bounding box center [673, 26] width 949 height 1202
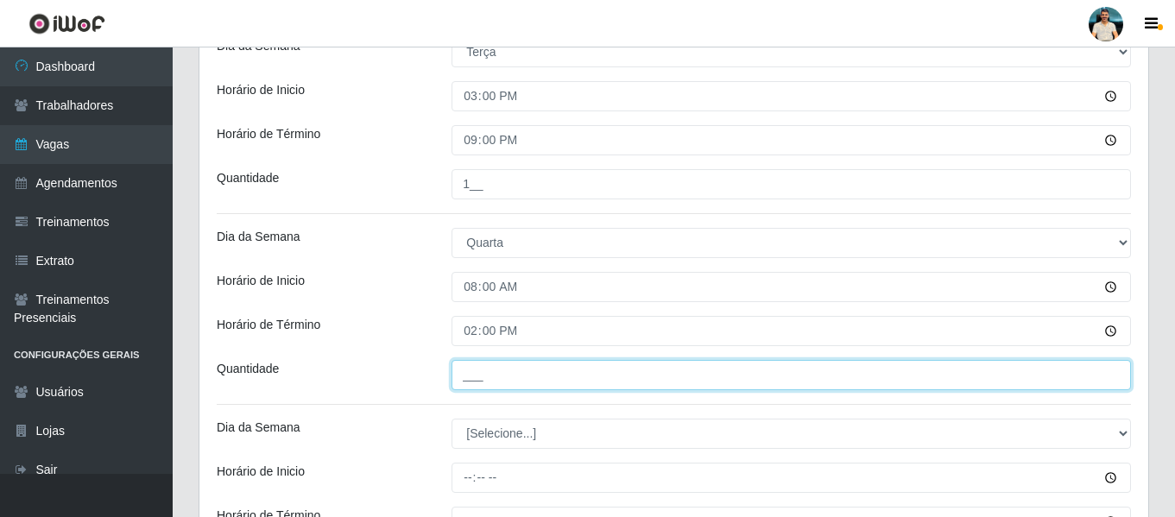
drag, startPoint x: 538, startPoint y: 373, endPoint x: 538, endPoint y: 386, distance: 12.9
click at [538, 375] on input "___" at bounding box center [790, 375] width 679 height 30
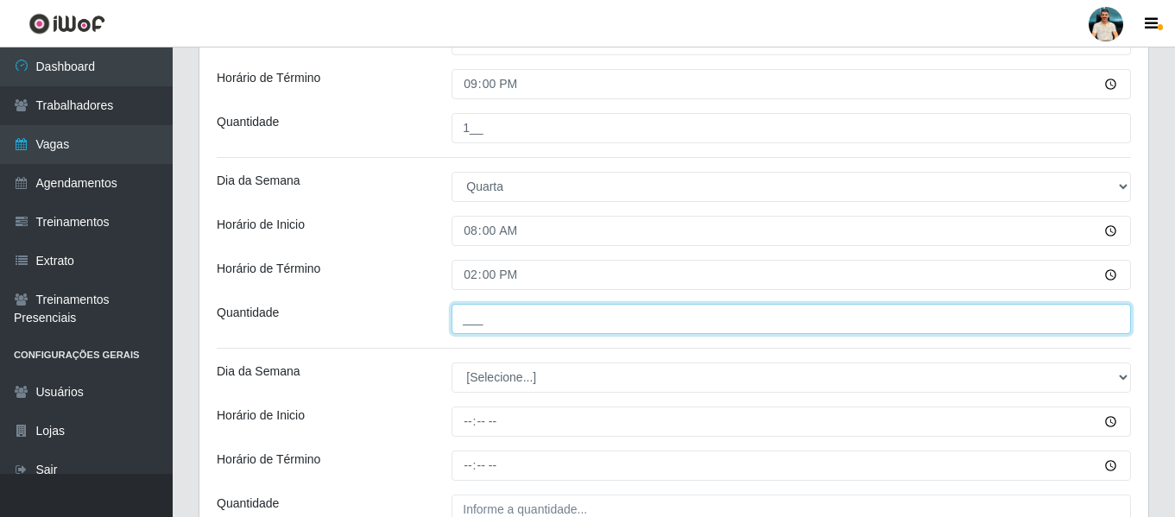
scroll to position [810, 0]
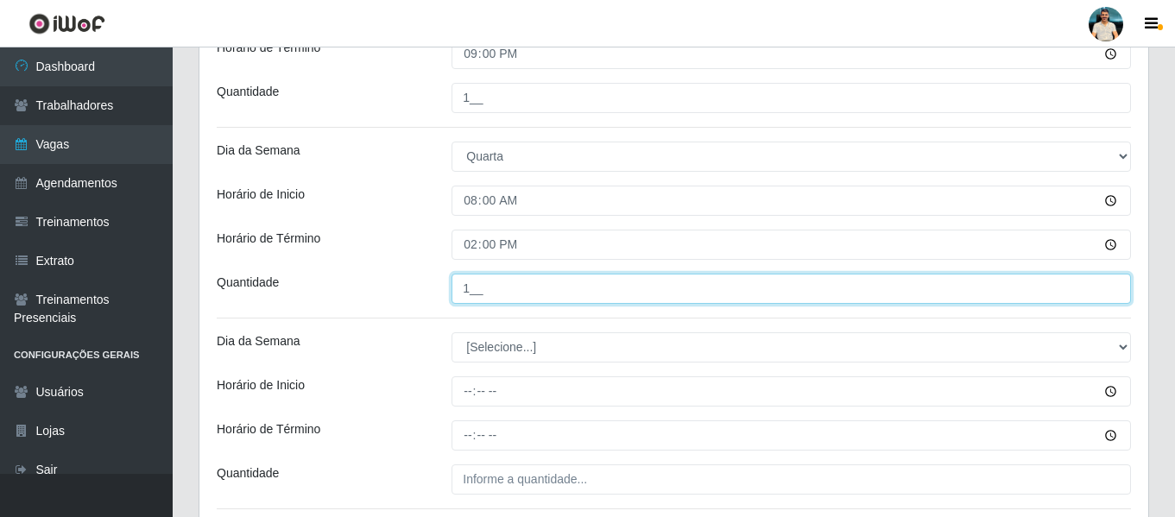
type input "1__"
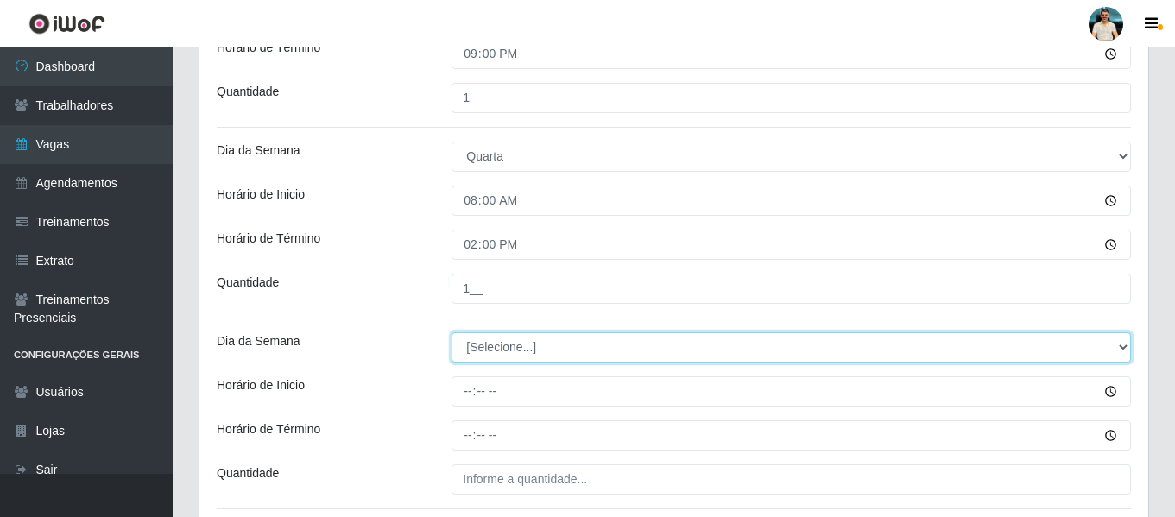
click at [521, 336] on select "[Selecione...] Segunda Terça Quarta Quinta Sexta Sábado Domingo" at bounding box center [790, 347] width 679 height 30
select select "3"
click at [451, 332] on select "[Selecione...] Segunda Terça Quarta Quinta Sexta Sábado Domingo" at bounding box center [790, 347] width 679 height 30
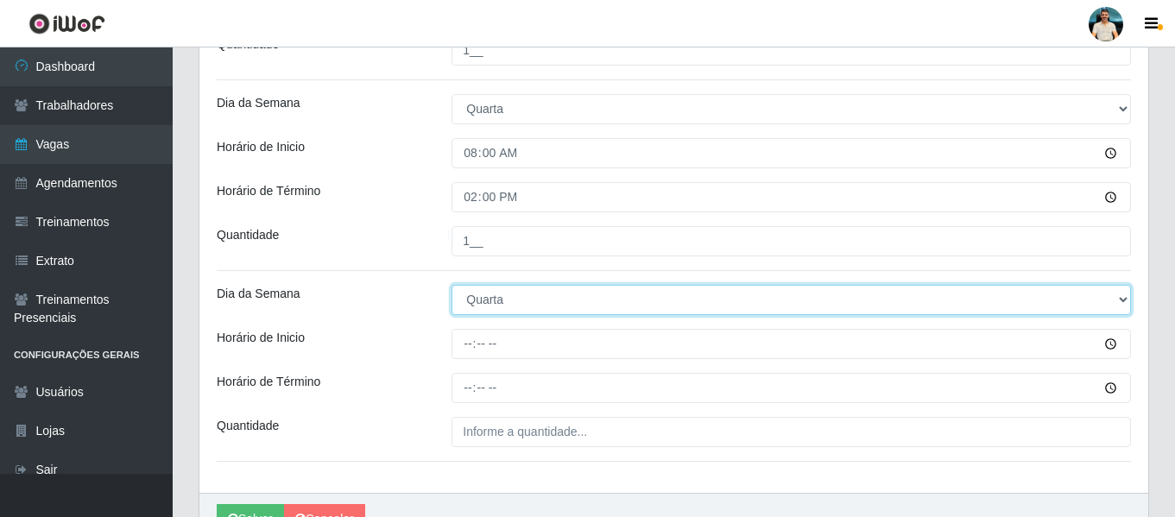
scroll to position [896, 0]
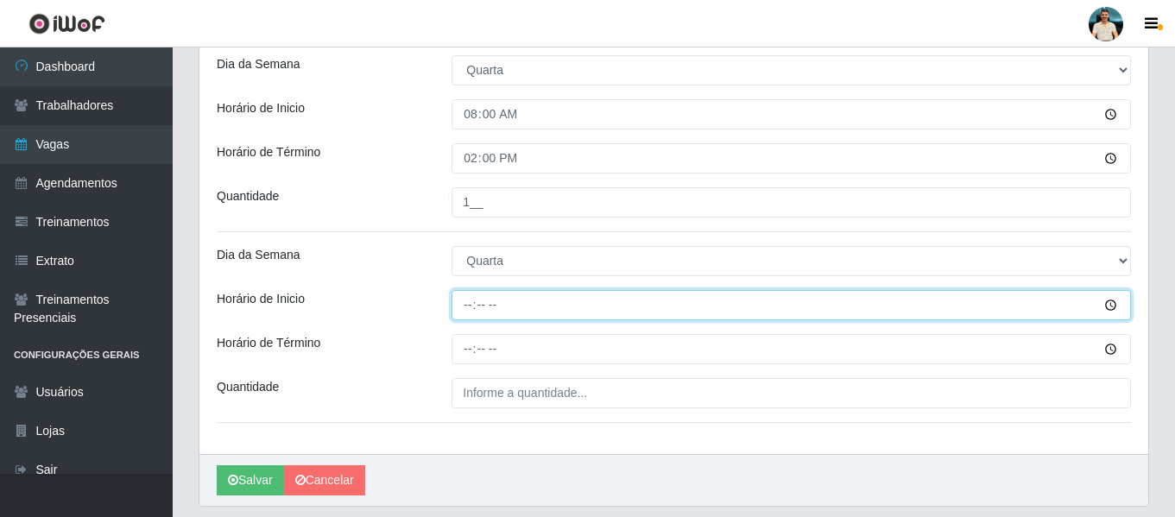
click at [473, 302] on input "Horário de Inicio" at bounding box center [790, 305] width 679 height 30
type input "15:00"
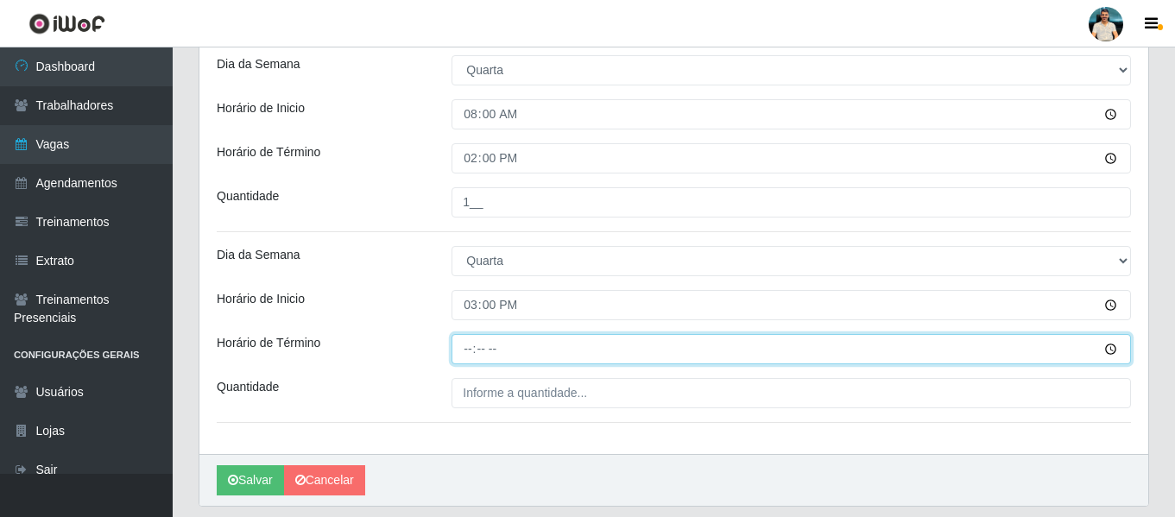
click at [475, 345] on input "Horário de Término" at bounding box center [790, 349] width 679 height 30
type input "21:00"
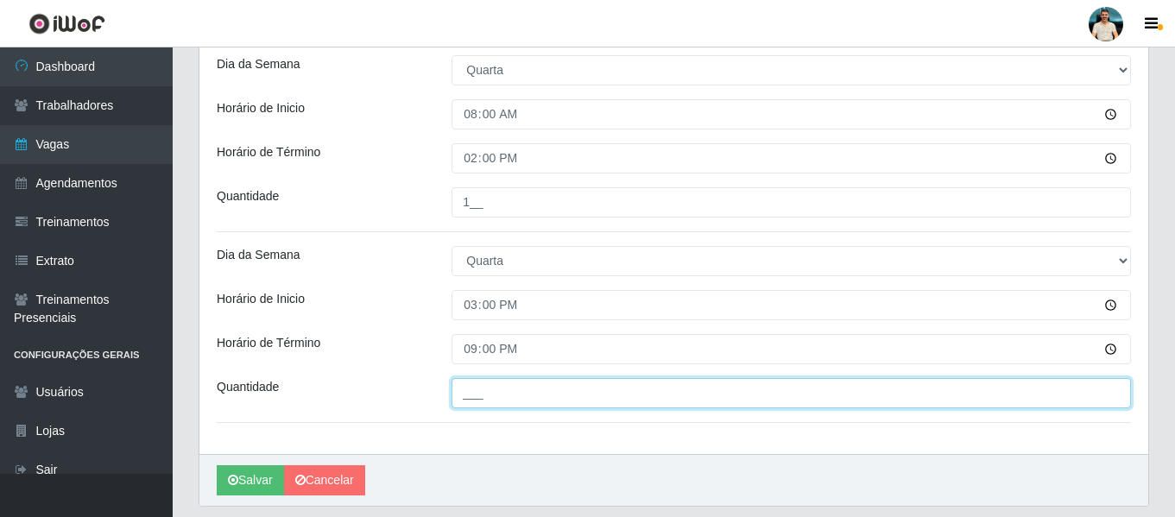
click at [487, 394] on input "___" at bounding box center [790, 393] width 679 height 30
type input "1__"
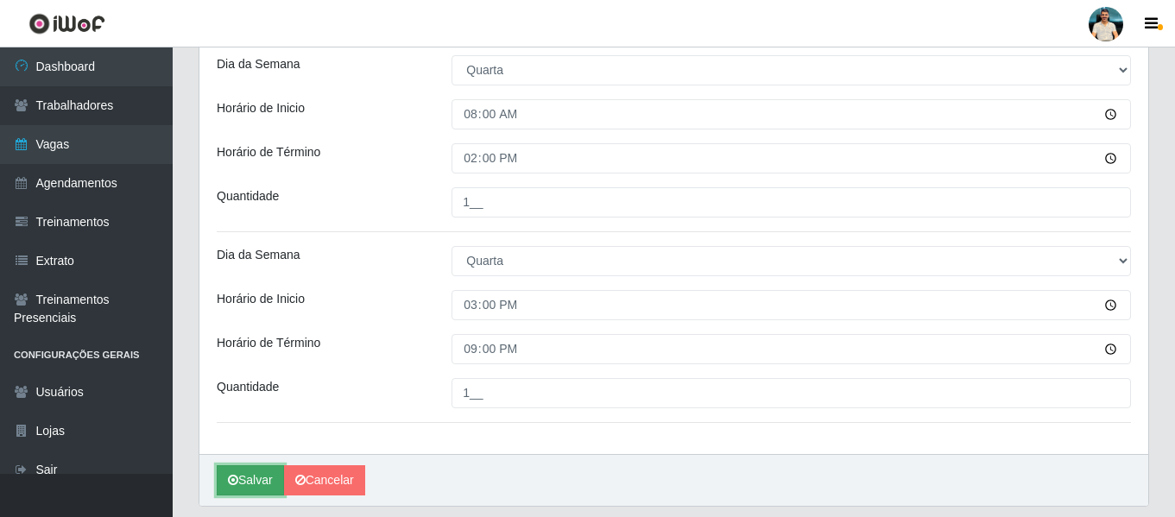
click at [244, 488] on button "Salvar" at bounding box center [250, 480] width 67 height 30
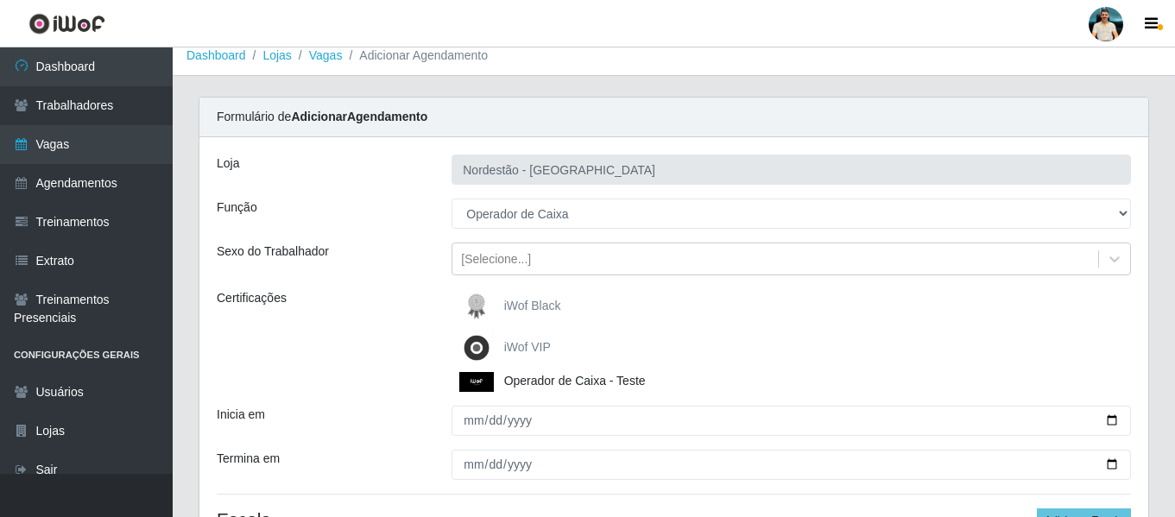
scroll to position [0, 0]
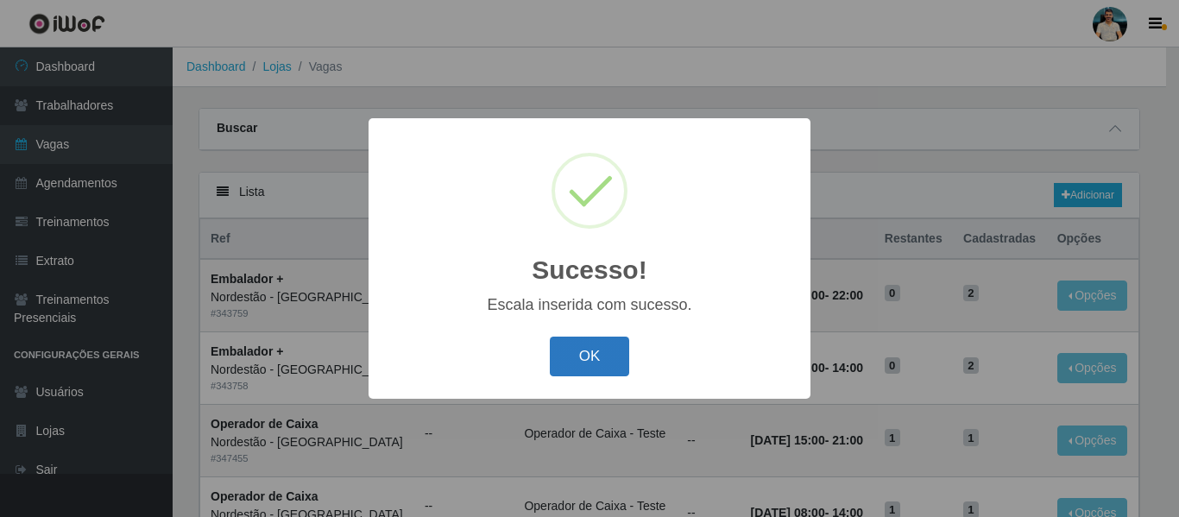
click at [606, 339] on button "OK" at bounding box center [590, 357] width 80 height 41
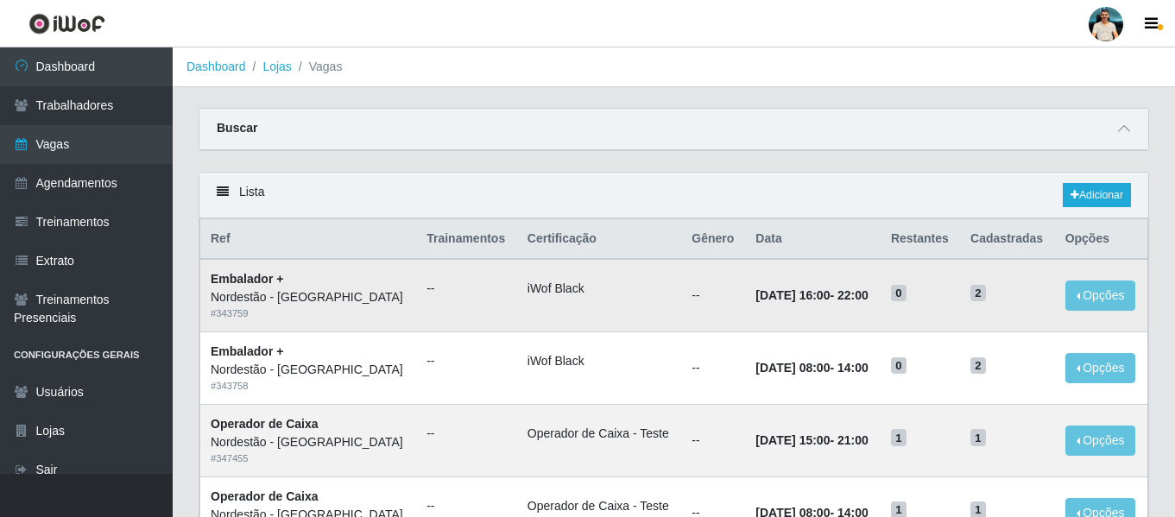
drag, startPoint x: 600, startPoint y: 346, endPoint x: 563, endPoint y: 323, distance: 43.8
click at [597, 346] on td "iWof Black" at bounding box center [599, 368] width 165 height 73
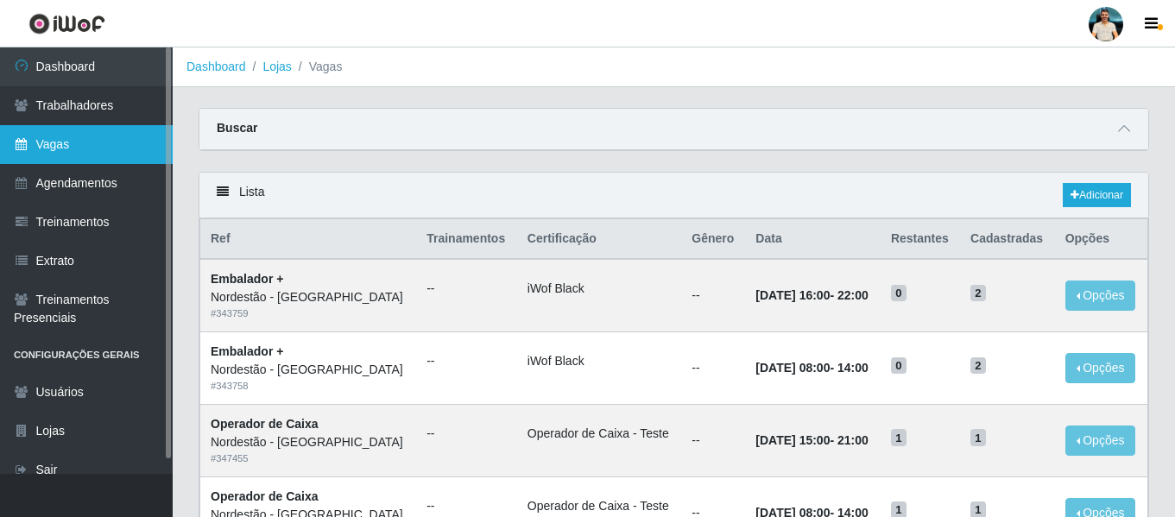
click at [122, 145] on link "Vagas" at bounding box center [86, 144] width 173 height 39
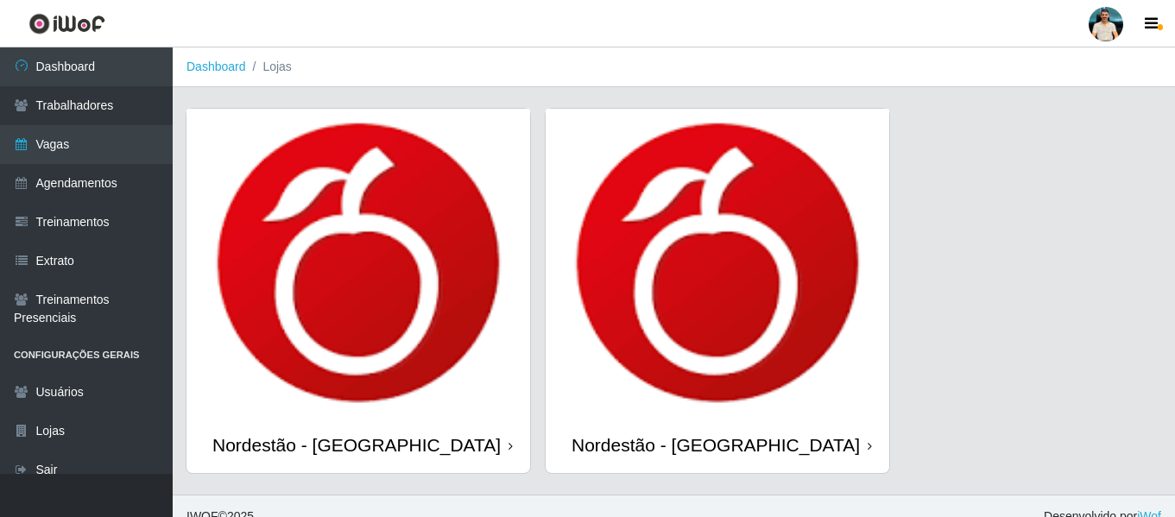
click at [663, 290] on img at bounding box center [718, 263] width 344 height 308
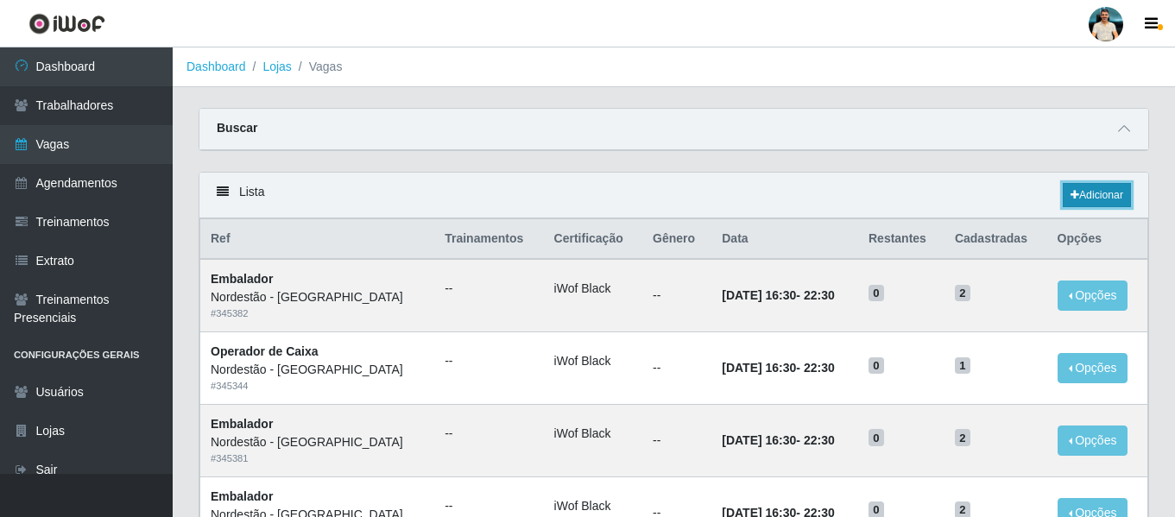
click at [1102, 199] on link "Adicionar" at bounding box center [1097, 195] width 68 height 24
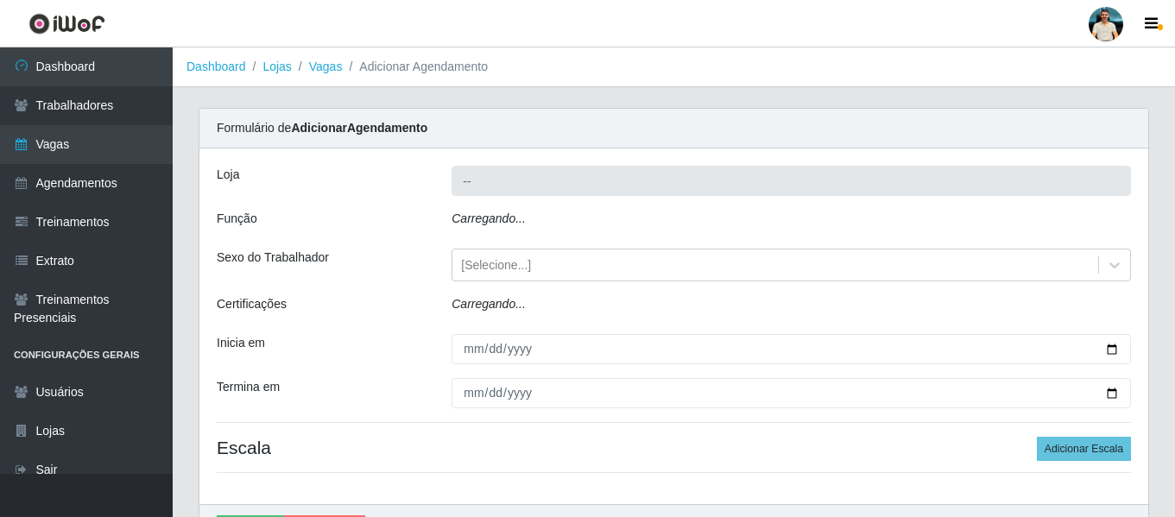
type input "Nordestão - Santa Catarina"
click at [546, 216] on div "Carregando..." at bounding box center [791, 222] width 705 height 25
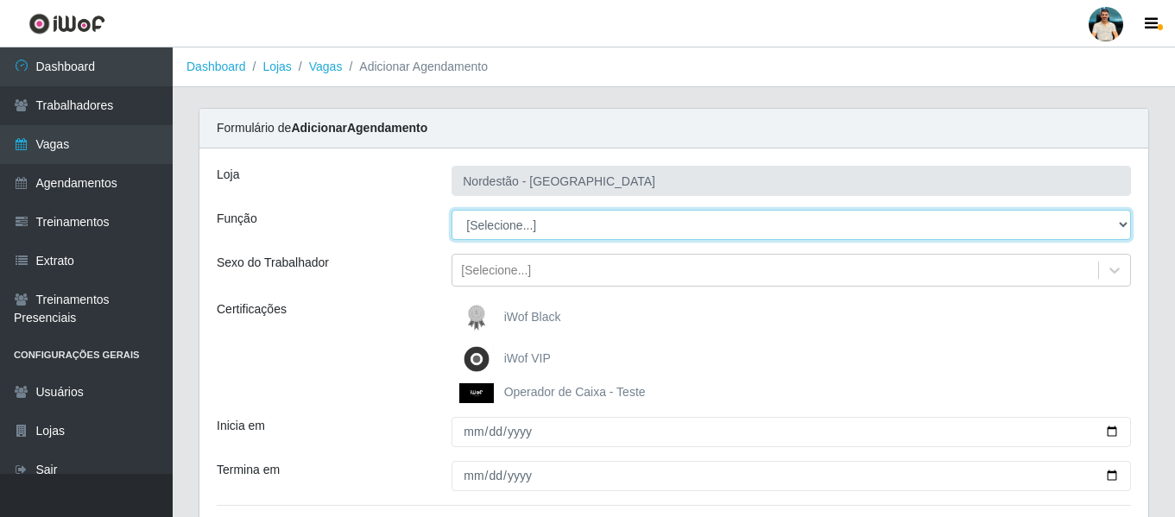
click at [538, 230] on select "[Selecione...] Balconista de Padaria Balconista de Padaria + Balconista de Pada…" at bounding box center [790, 225] width 679 height 30
select select "22"
click at [451, 210] on select "[Selecione...] Balconista de Padaria Balconista de Padaria + Balconista de Pada…" at bounding box center [790, 225] width 679 height 30
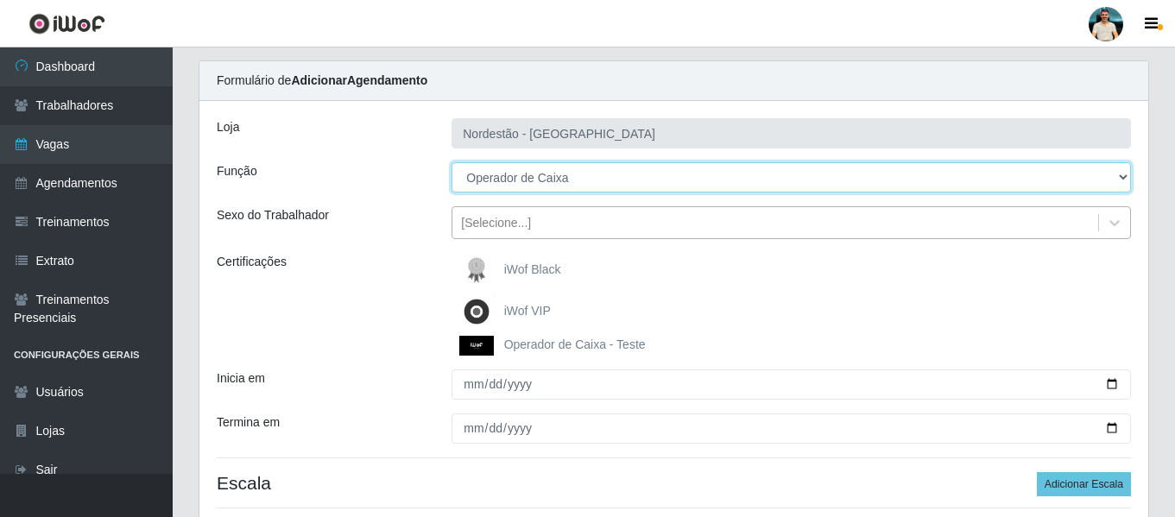
scroll to position [86, 0]
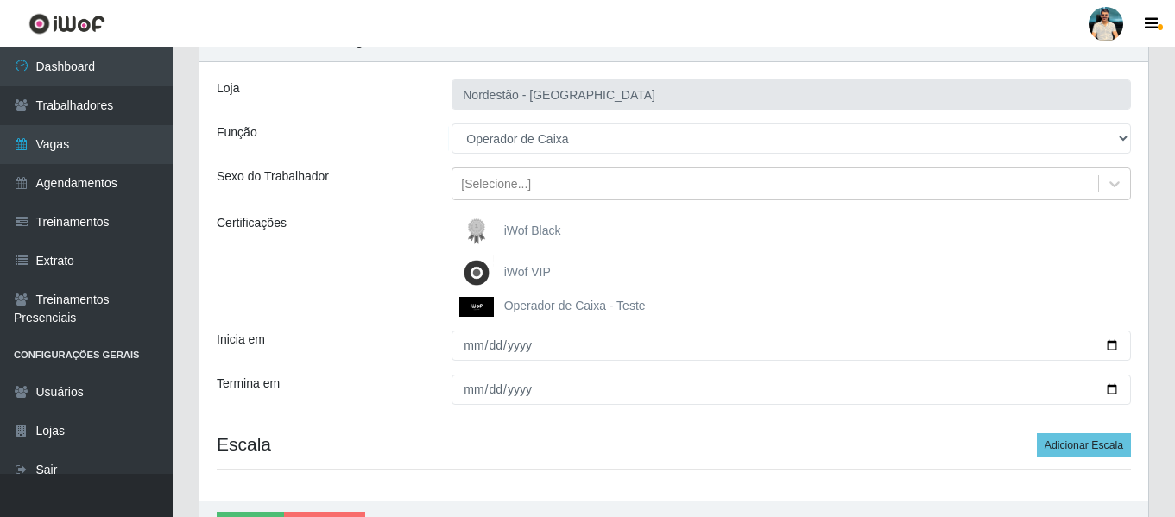
click at [471, 308] on img at bounding box center [479, 307] width 41 height 20
click at [0, 0] on input "Operador de Caixa - Teste" at bounding box center [0, 0] width 0 height 0
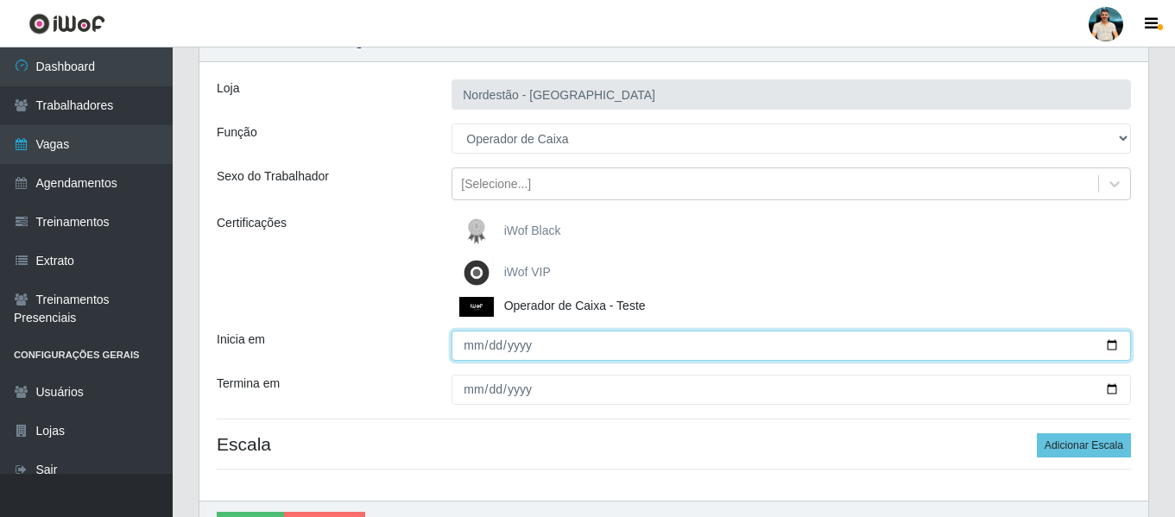
click at [1101, 344] on input "Inicia em" at bounding box center [790, 346] width 679 height 30
click at [1105, 344] on input "Inicia em" at bounding box center [790, 346] width 679 height 30
type input "[DATE]"
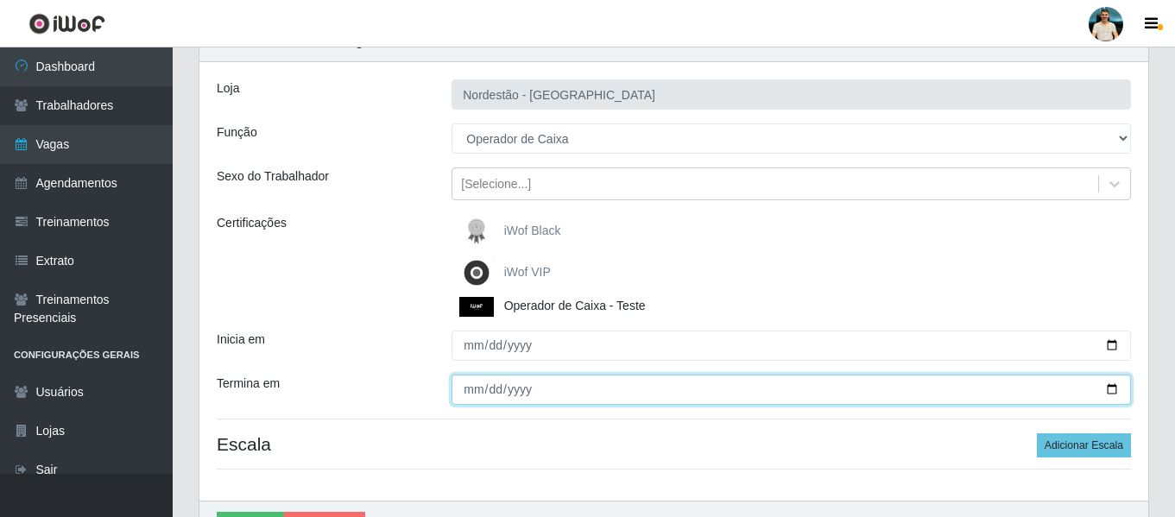
click at [1109, 390] on input "Termina em" at bounding box center [790, 390] width 679 height 30
type input "[DATE]"
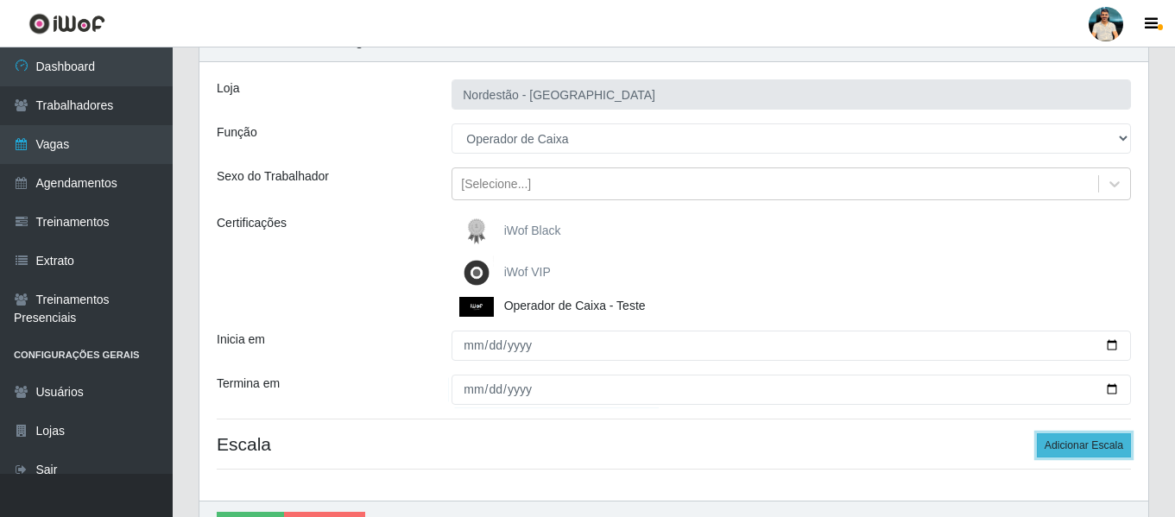
click at [1050, 448] on button "Adicionar Escala" at bounding box center [1084, 445] width 94 height 24
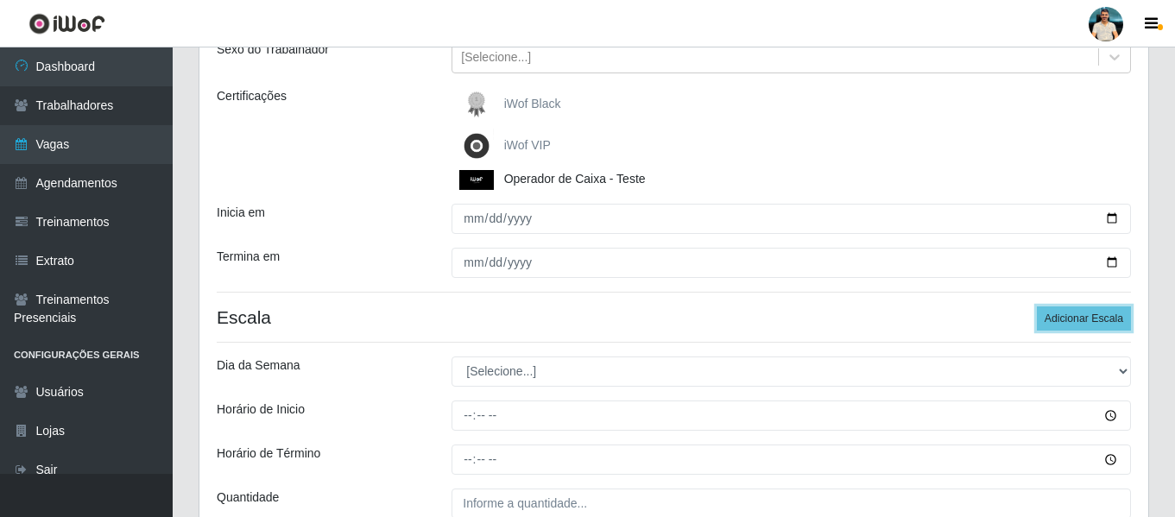
scroll to position [345, 0]
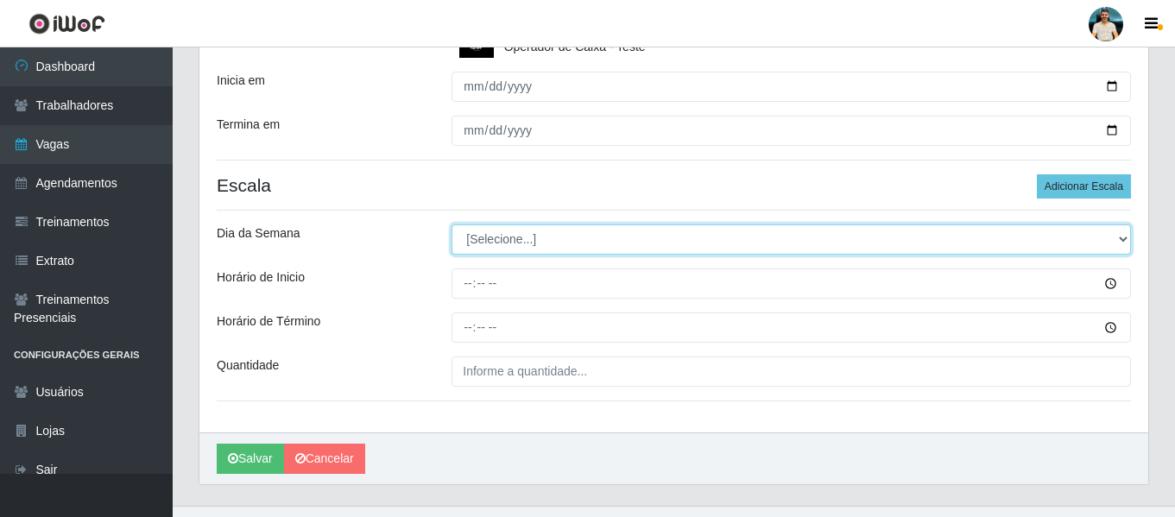
click at [527, 243] on select "[Selecione...] Segunda Terça Quarta Quinta Sexta Sábado Domingo" at bounding box center [790, 239] width 679 height 30
select select "2"
click at [451, 224] on select "[Selecione...] Segunda Terça Quarta Quinta Sexta Sábado Domingo" at bounding box center [790, 239] width 679 height 30
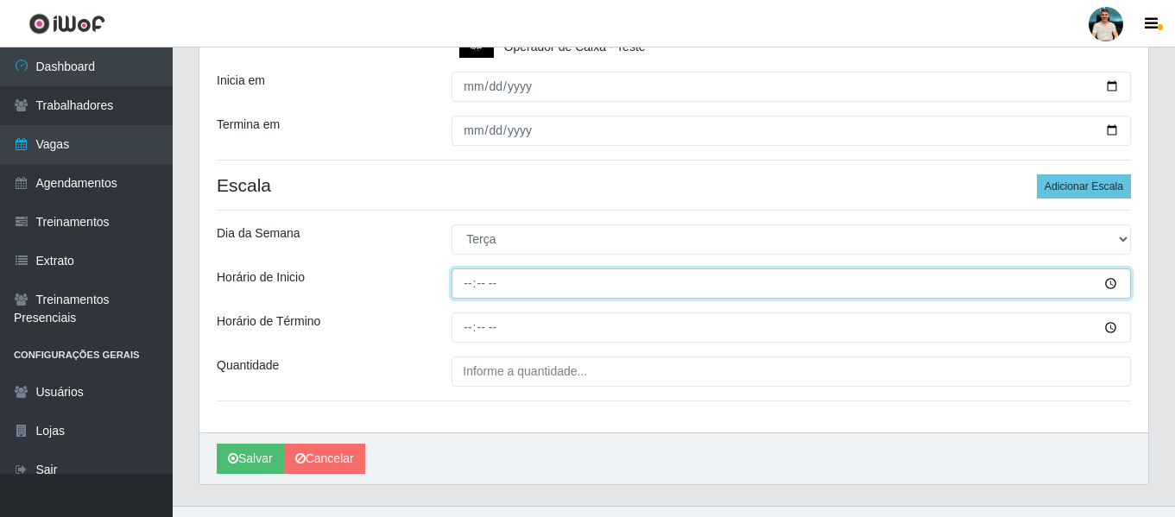
click at [466, 279] on input "Horário de Inicio" at bounding box center [790, 283] width 679 height 30
type input "08:00"
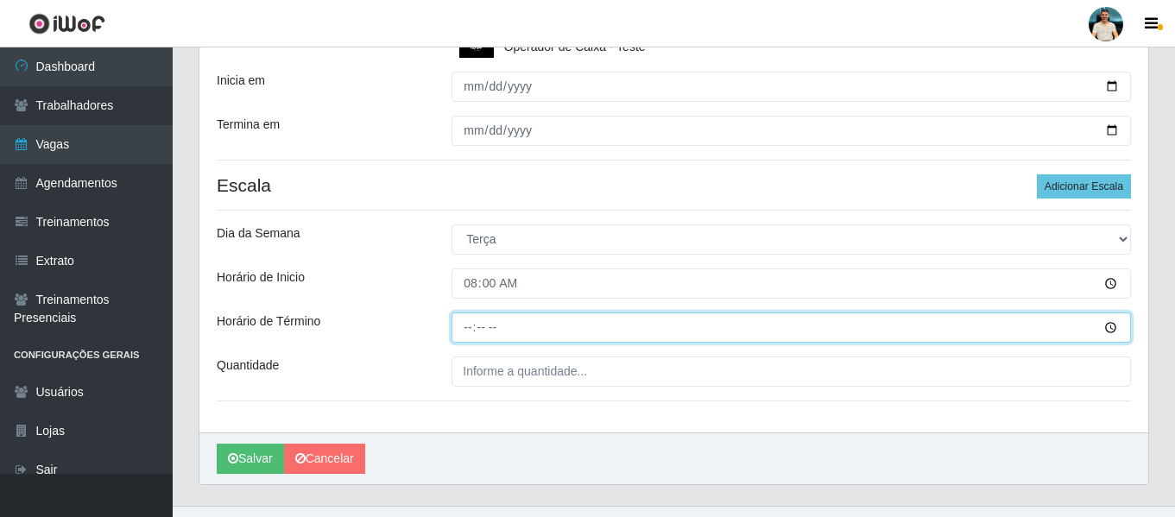
click at [459, 325] on input "Horário de Término" at bounding box center [790, 327] width 679 height 30
type input "14:00"
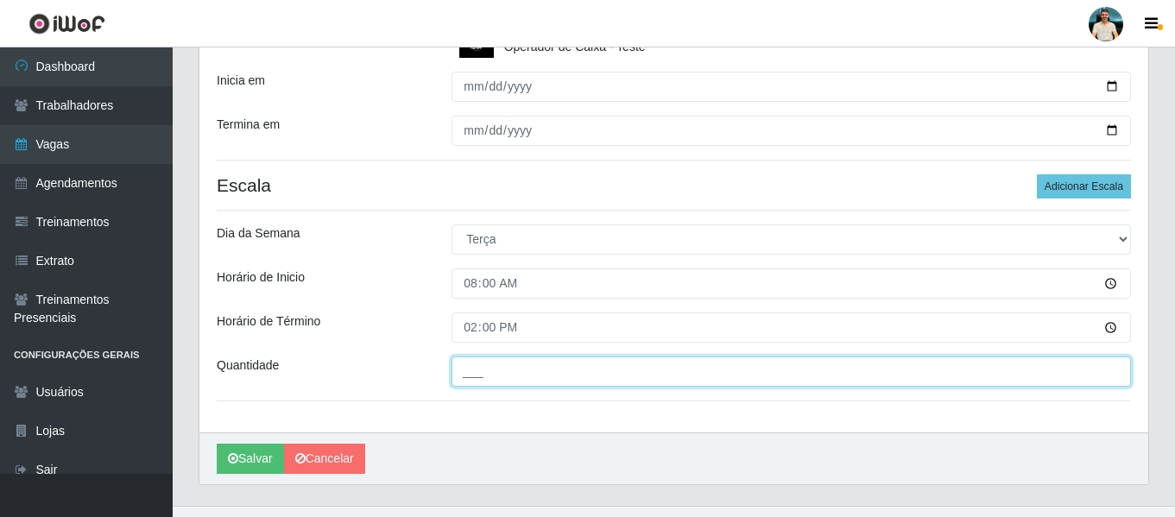
drag, startPoint x: 472, startPoint y: 369, endPoint x: 480, endPoint y: 380, distance: 13.6
click at [472, 370] on input "___" at bounding box center [790, 372] width 679 height 30
type input "1__"
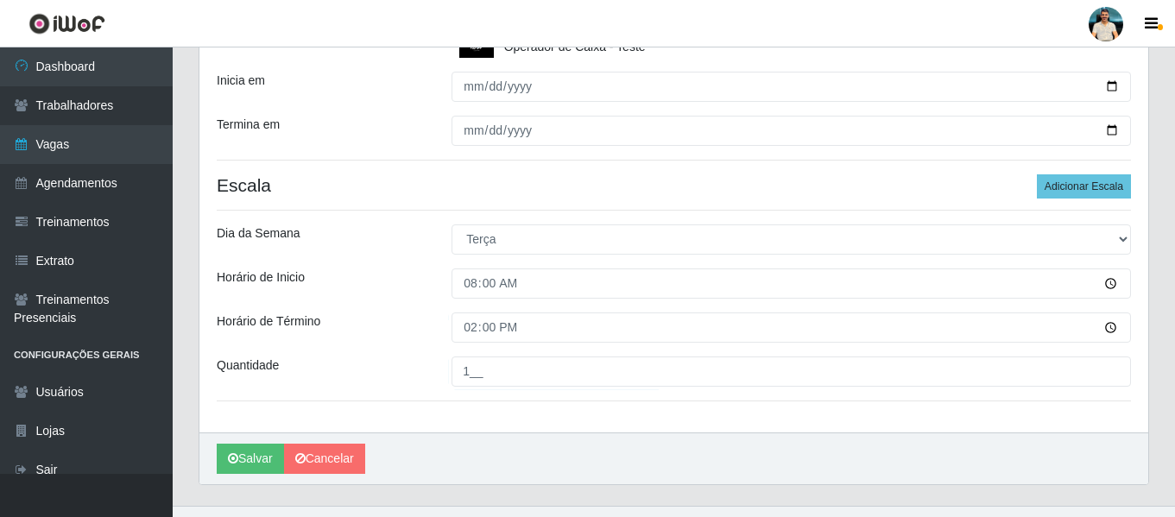
click at [527, 413] on div "Loja Nordestão - Santa Catarina Função [Selecione...] Balconista de Padaria Bal…" at bounding box center [673, 117] width 949 height 629
click at [1071, 199] on button "Adicionar Escala" at bounding box center [1084, 186] width 94 height 24
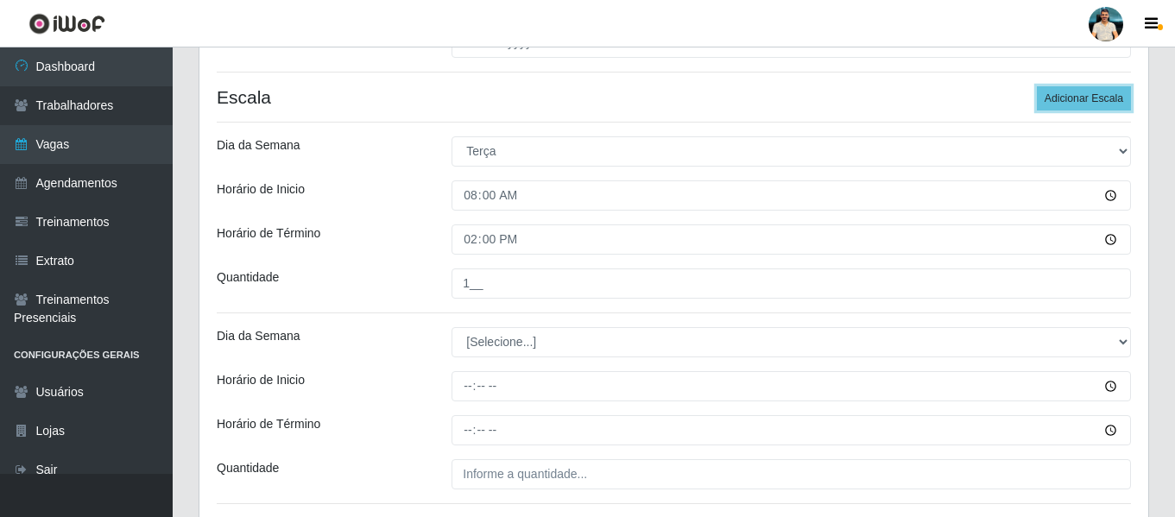
scroll to position [518, 0]
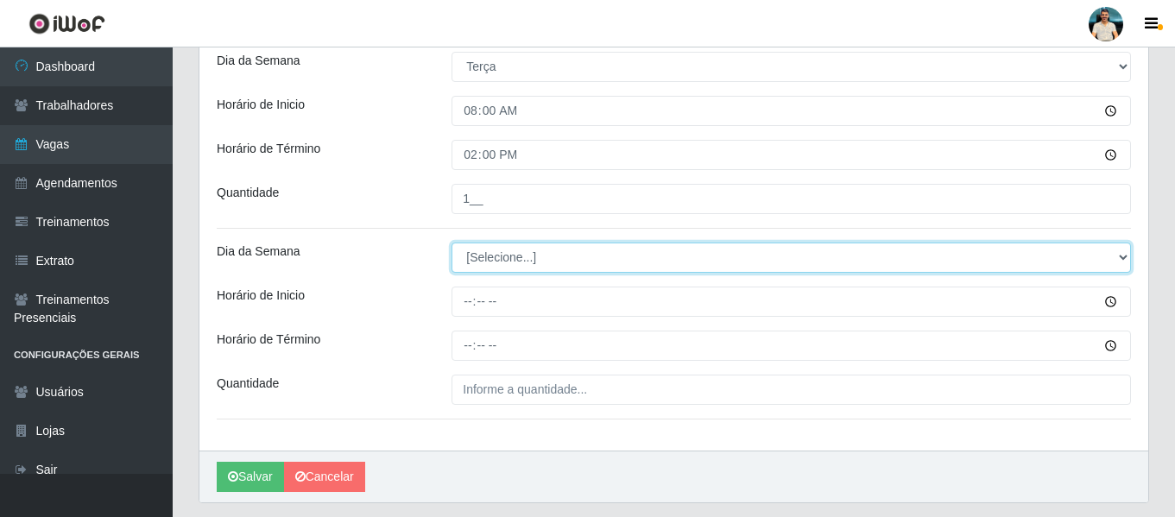
click at [505, 255] on select "[Selecione...] Segunda Terça Quarta Quinta Sexta Sábado Domingo" at bounding box center [790, 258] width 679 height 30
select select "2"
click at [451, 243] on select "[Selecione...] Segunda Terça Quarta Quinta Sexta Sábado Domingo" at bounding box center [790, 258] width 679 height 30
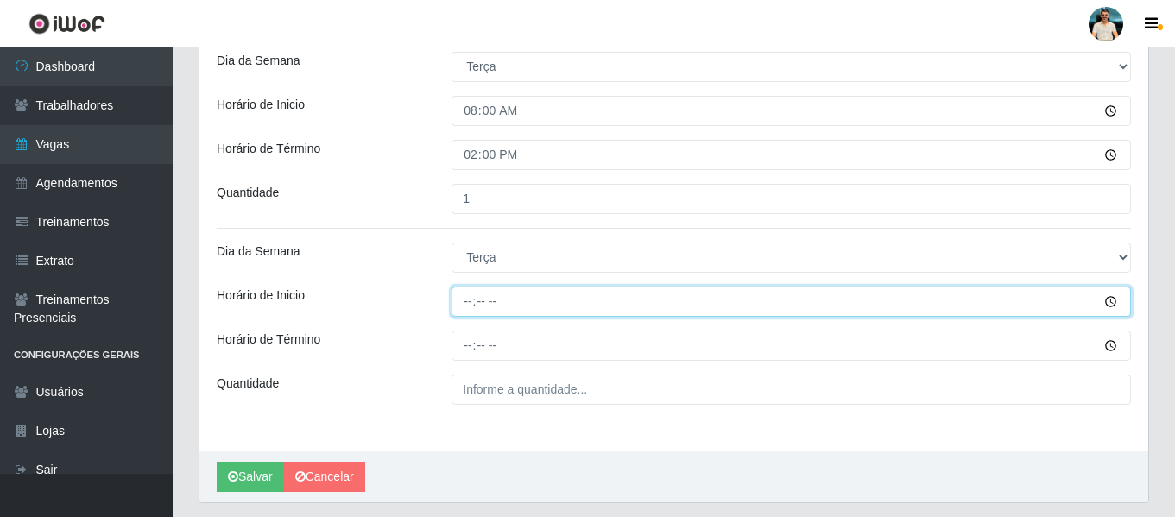
drag, startPoint x: 468, startPoint y: 287, endPoint x: 475, endPoint y: 307, distance: 21.8
click at [469, 292] on input "Horário de Inicio" at bounding box center [790, 302] width 679 height 30
type input "15:00"
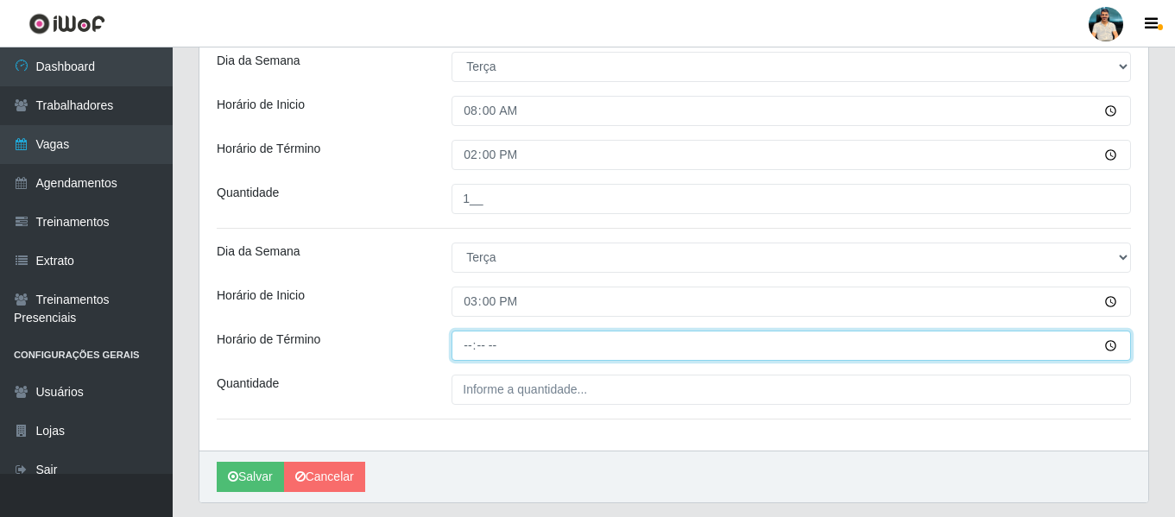
click at [464, 348] on input "Horário de Término" at bounding box center [790, 346] width 679 height 30
type input "21:00"
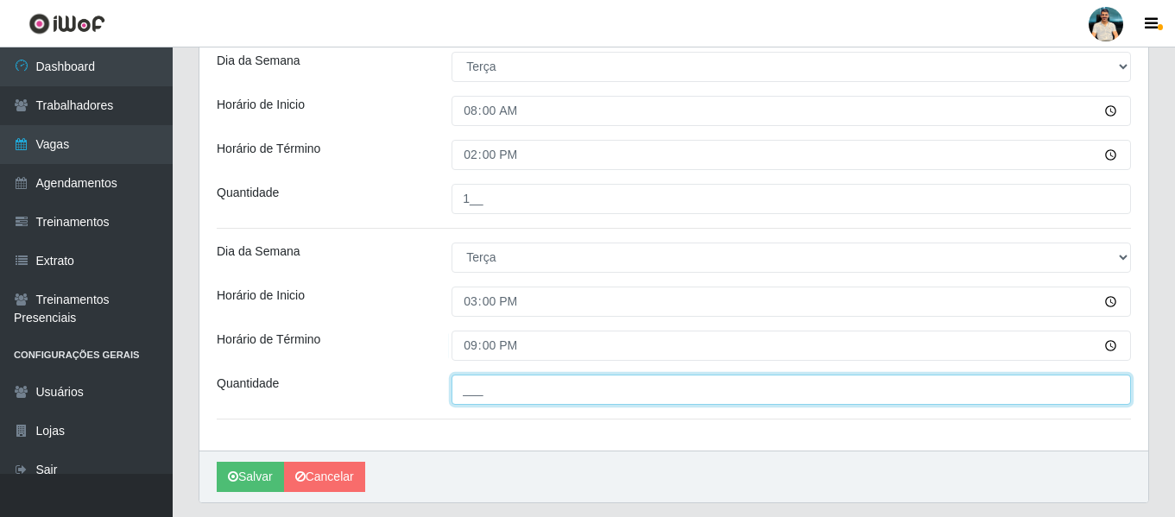
click at [468, 386] on input "___" at bounding box center [790, 390] width 679 height 30
type input "1__"
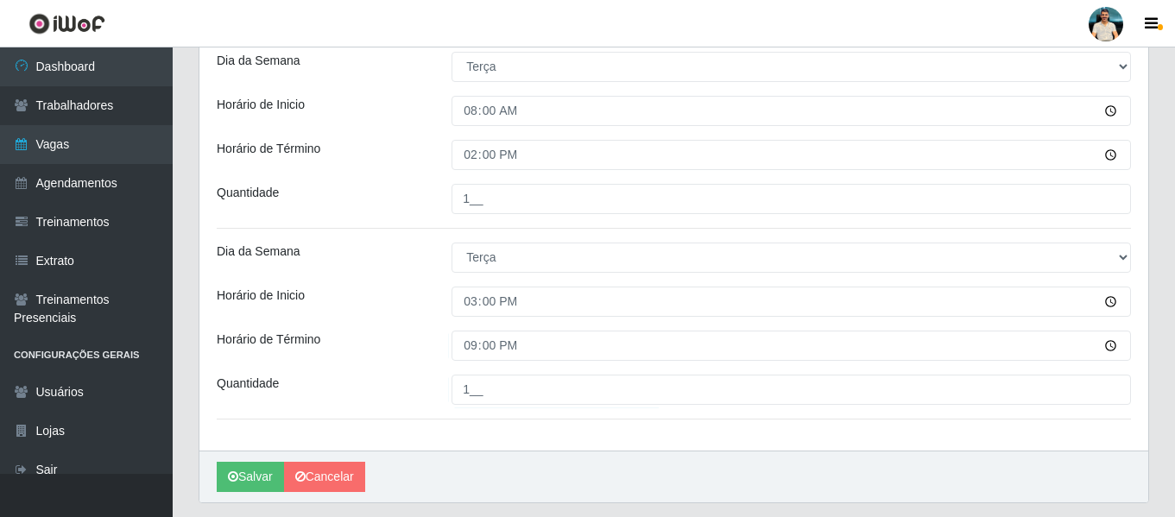
click at [471, 429] on div "Loja Nordestão - Santa Catarina Função [Selecione...] Balconista de Padaria Bal…" at bounding box center [673, 41] width 949 height 820
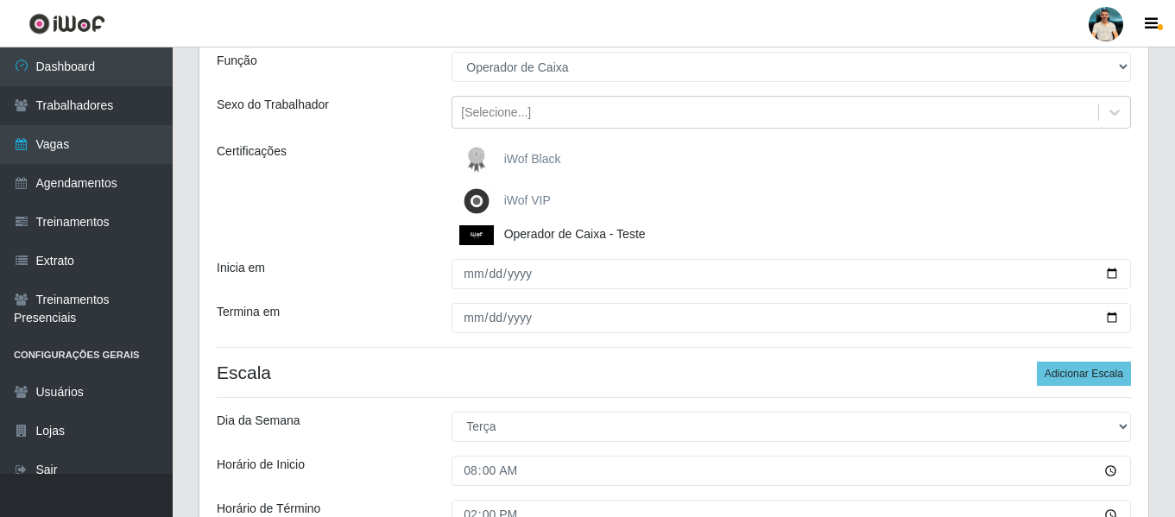
scroll to position [137, 0]
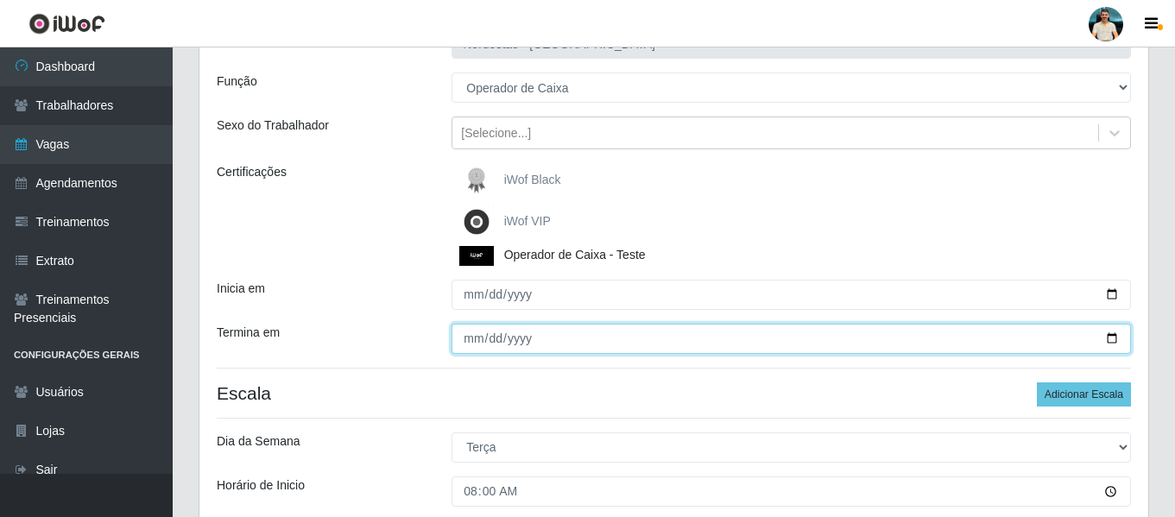
click at [468, 332] on input "[DATE]" at bounding box center [790, 339] width 679 height 30
type input "[DATE]"
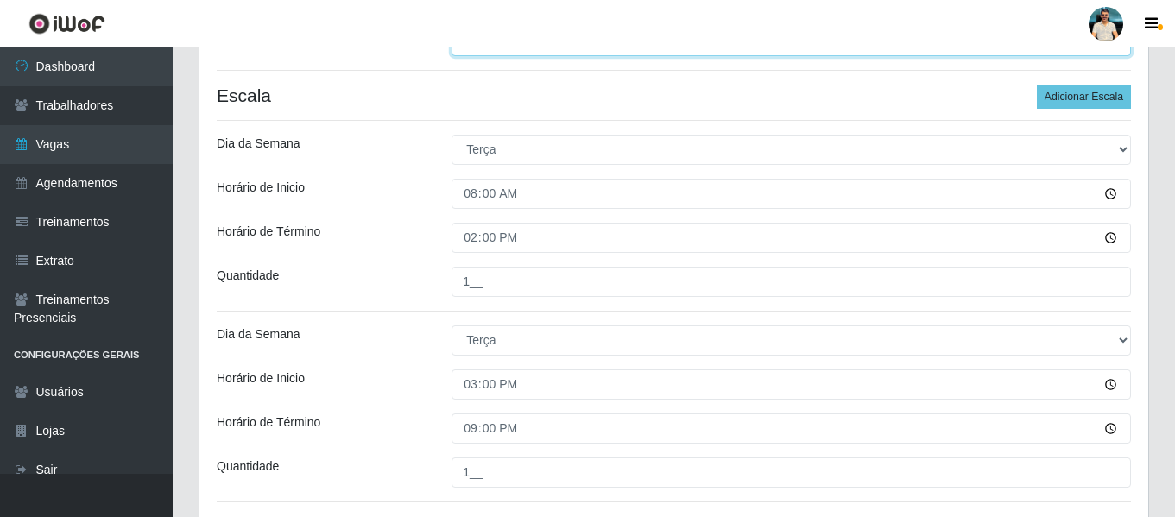
scroll to position [569, 0]
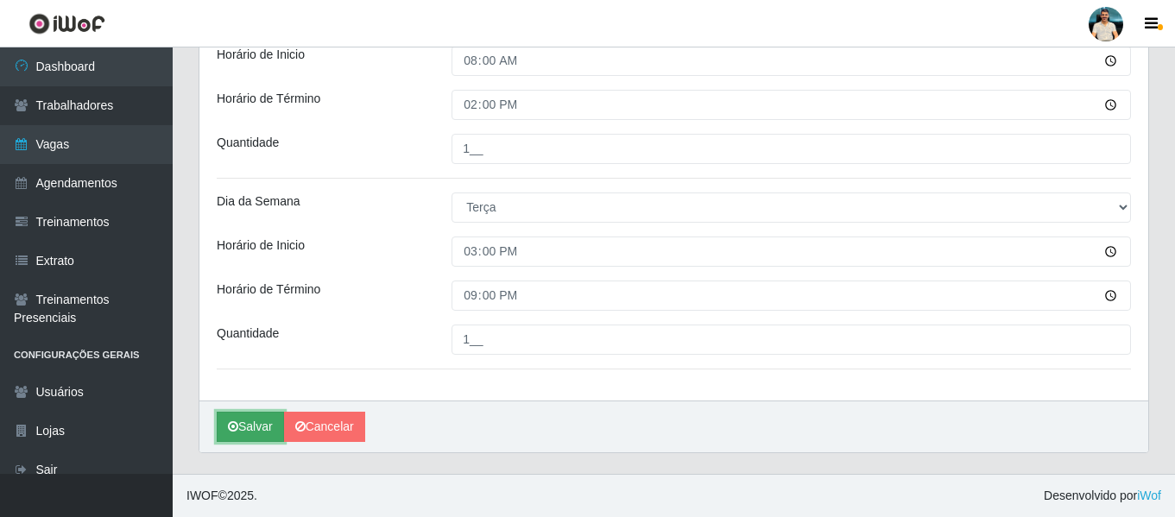
click at [250, 424] on button "Salvar" at bounding box center [250, 427] width 67 height 30
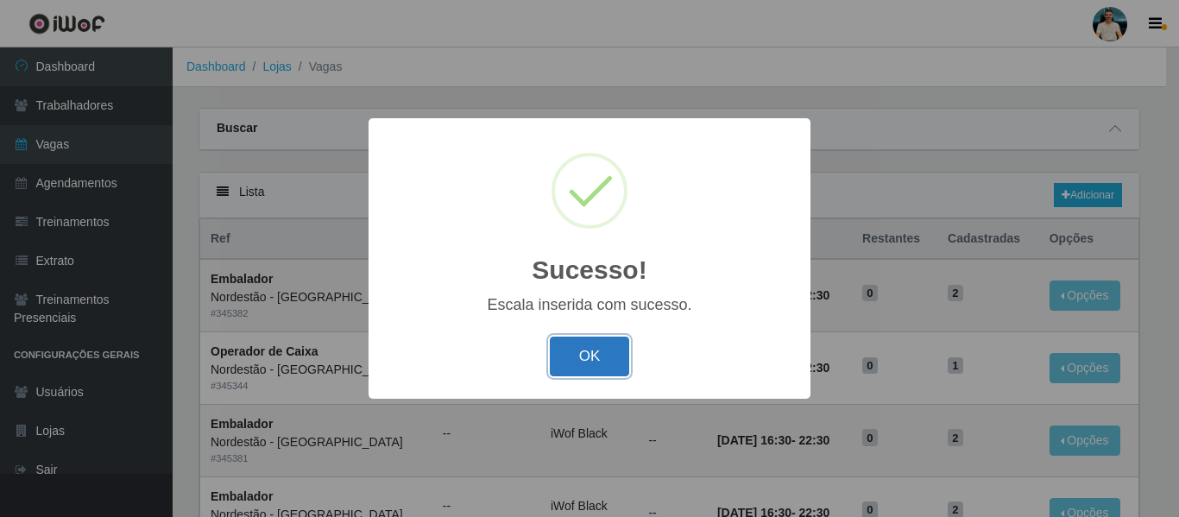
click at [577, 368] on button "OK" at bounding box center [590, 357] width 80 height 41
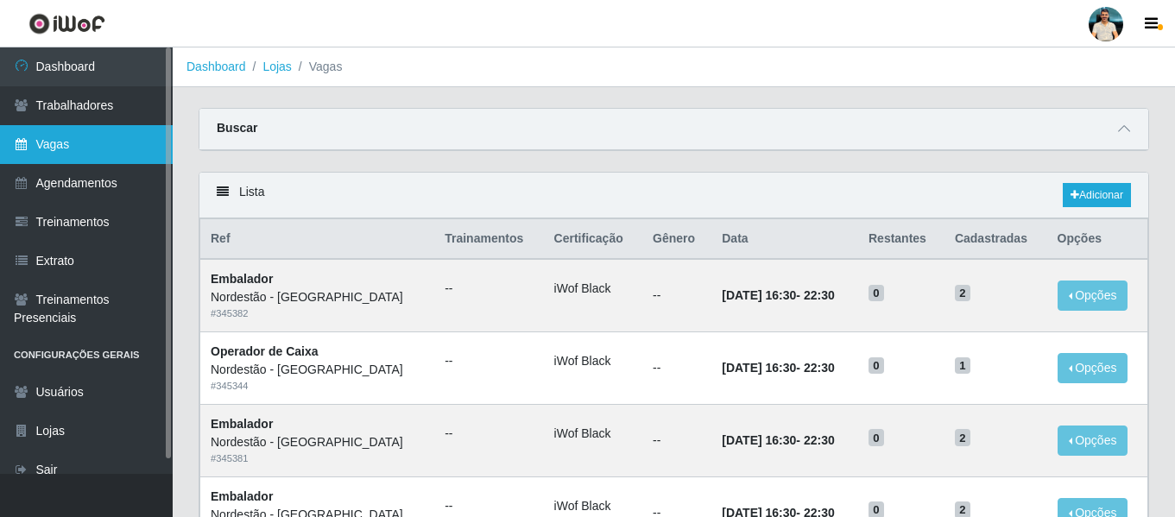
click at [115, 148] on link "Vagas" at bounding box center [86, 144] width 173 height 39
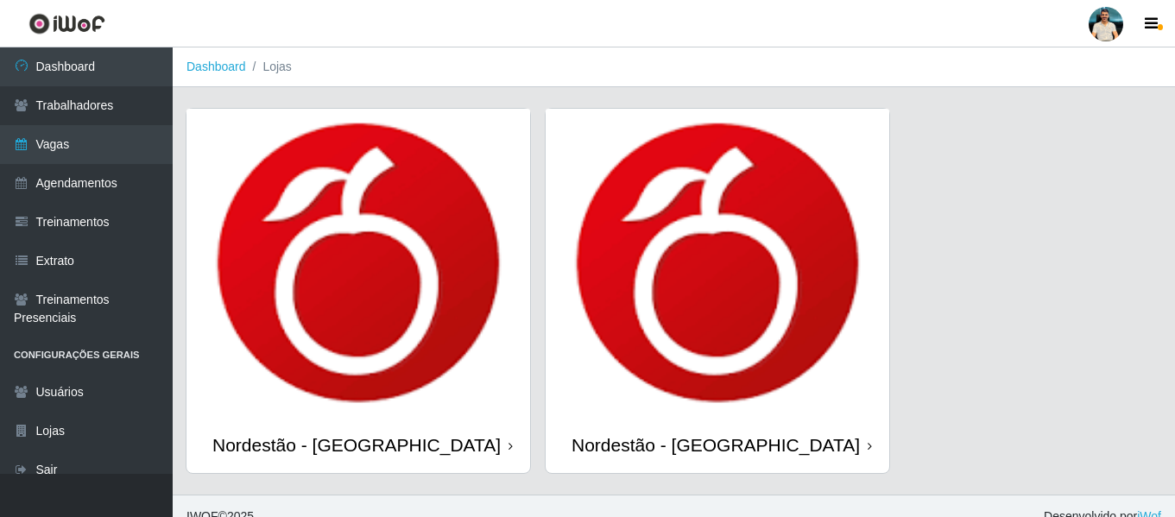
click at [715, 262] on img at bounding box center [718, 263] width 344 height 308
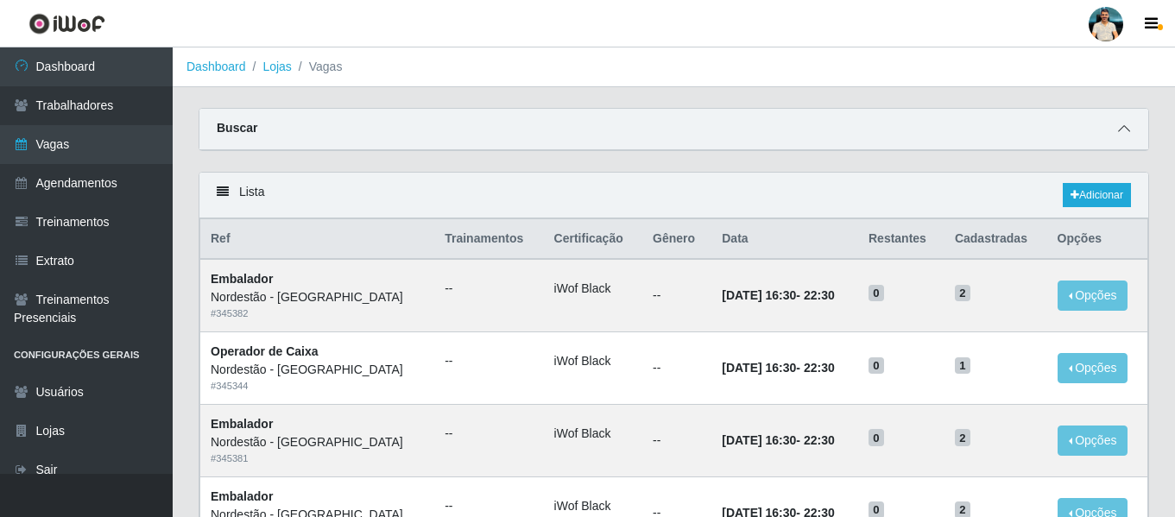
click at [1127, 130] on icon at bounding box center [1124, 129] width 12 height 12
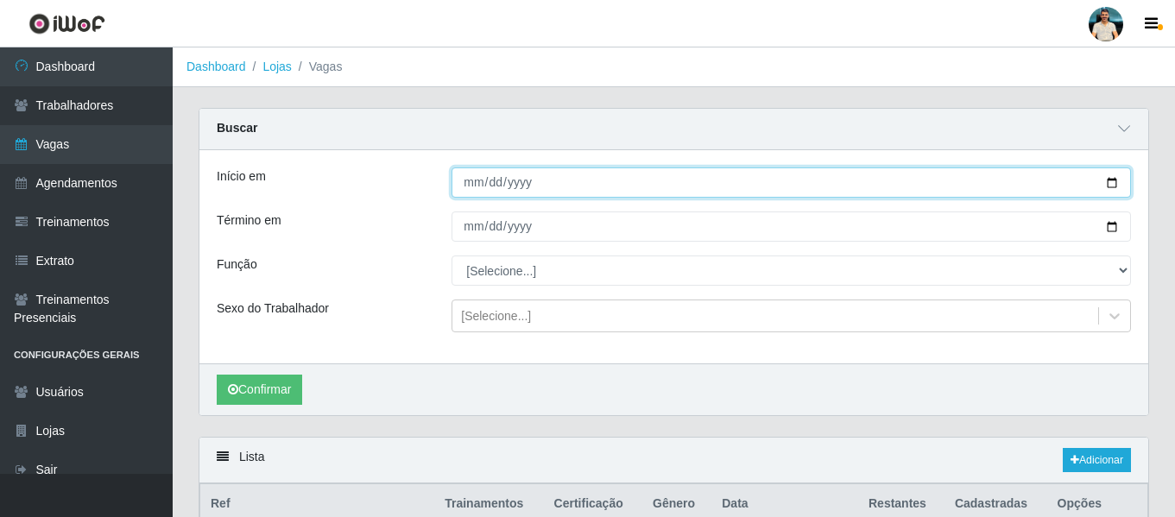
click at [1110, 192] on input "Início em" at bounding box center [790, 182] width 679 height 30
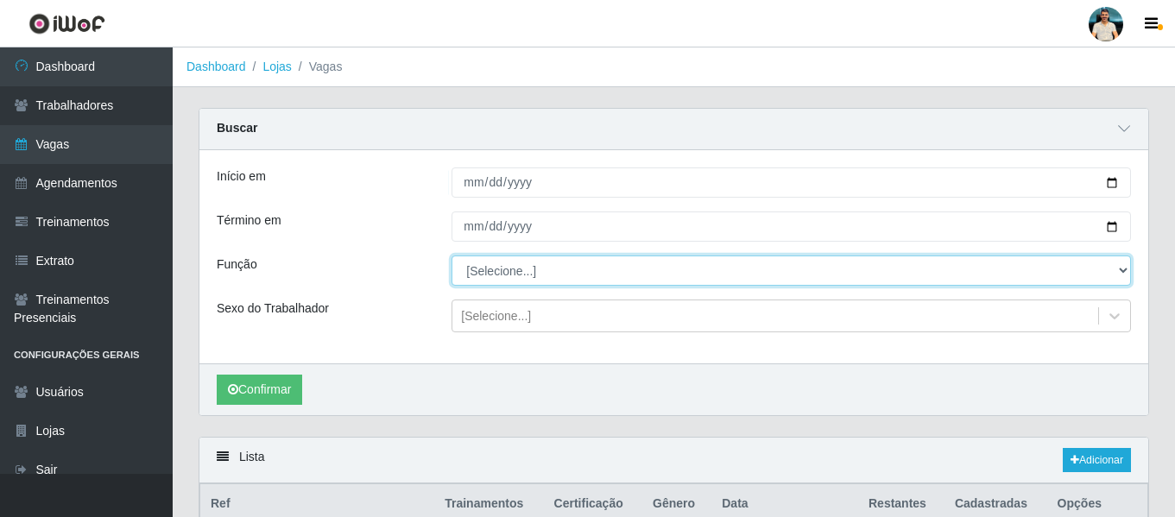
click at [514, 274] on select "[Selecione...] Balconista de Padaria Balconista de Padaria + Balconista de Pada…" at bounding box center [790, 271] width 679 height 30
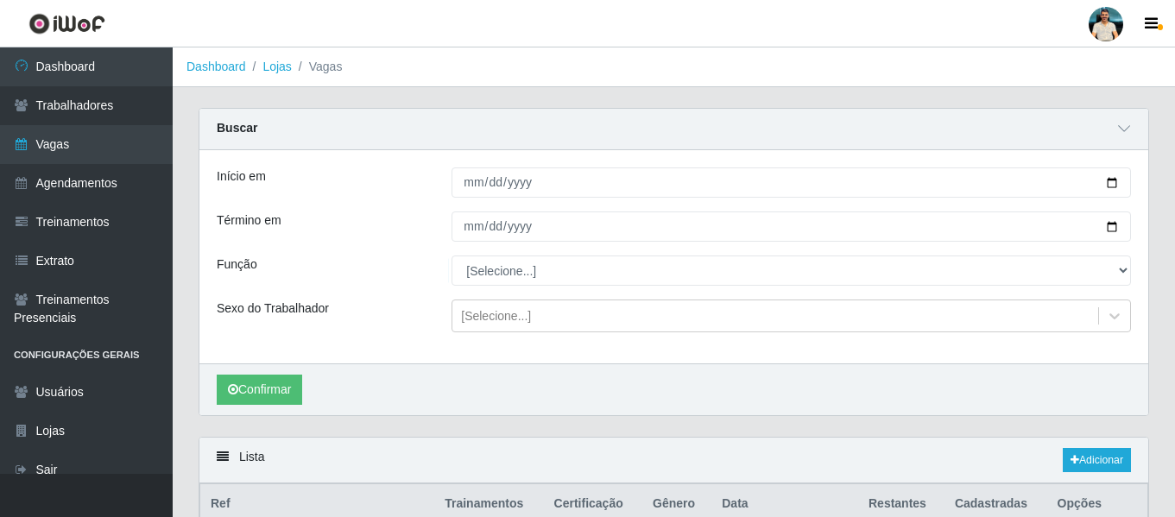
drag, startPoint x: 523, startPoint y: 350, endPoint x: 521, endPoint y: 340, distance: 9.7
click at [523, 350] on div "Início em Término em Função [Selecione...] Balconista de Padaria Balconista de …" at bounding box center [673, 256] width 949 height 213
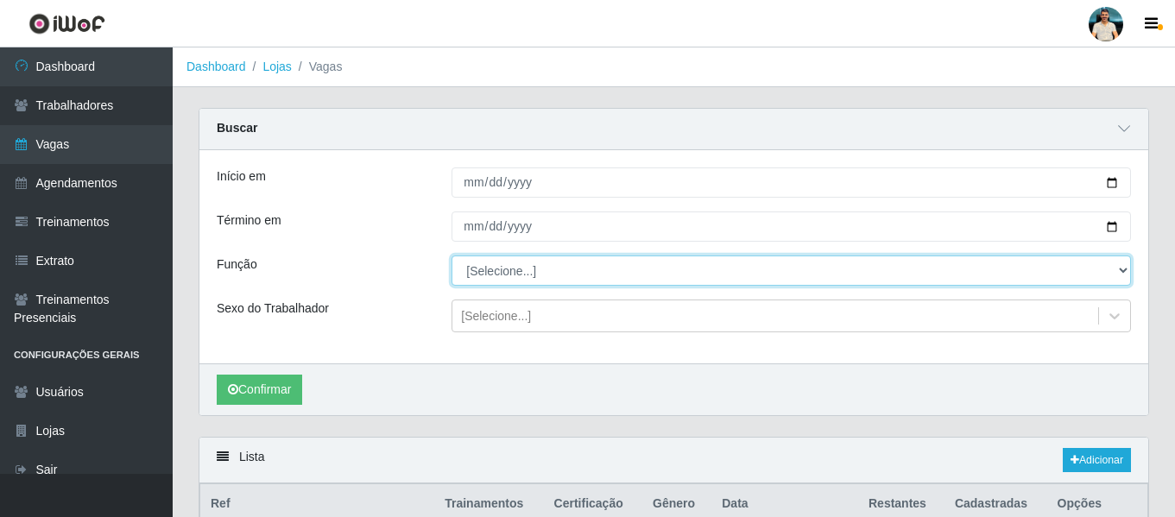
drag, startPoint x: 518, startPoint y: 256, endPoint x: 509, endPoint y: 285, distance: 29.8
click at [517, 257] on select "[Selecione...] Balconista de Padaria Balconista de Padaria + Balconista de Pada…" at bounding box center [790, 271] width 679 height 30
select select "22"
click at [451, 256] on select "[Selecione...] Balconista de Padaria Balconista de Padaria + Balconista de Pada…" at bounding box center [790, 271] width 679 height 30
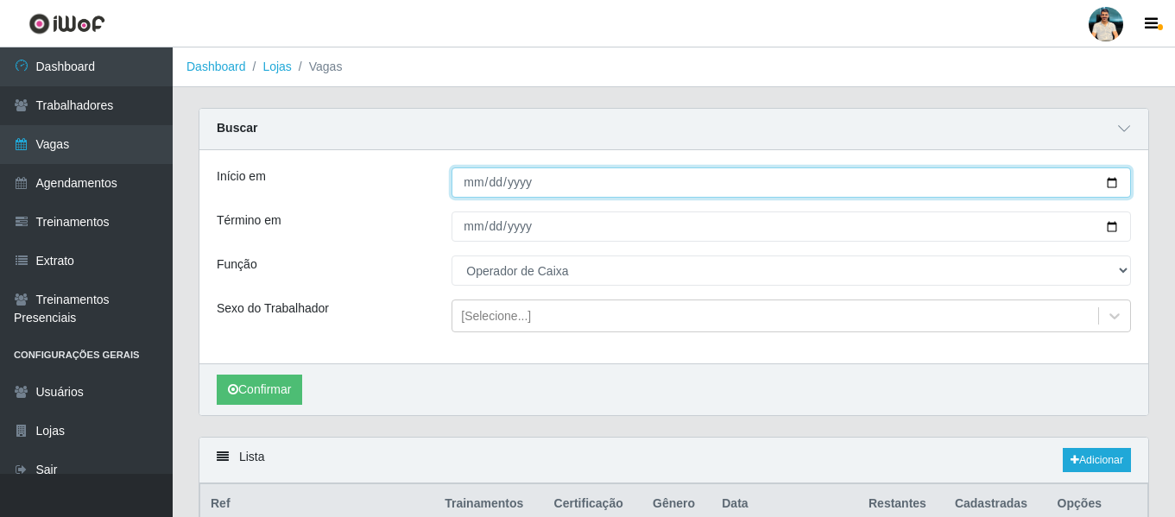
click at [1110, 184] on input "Início em" at bounding box center [790, 182] width 679 height 30
type input "[DATE]"
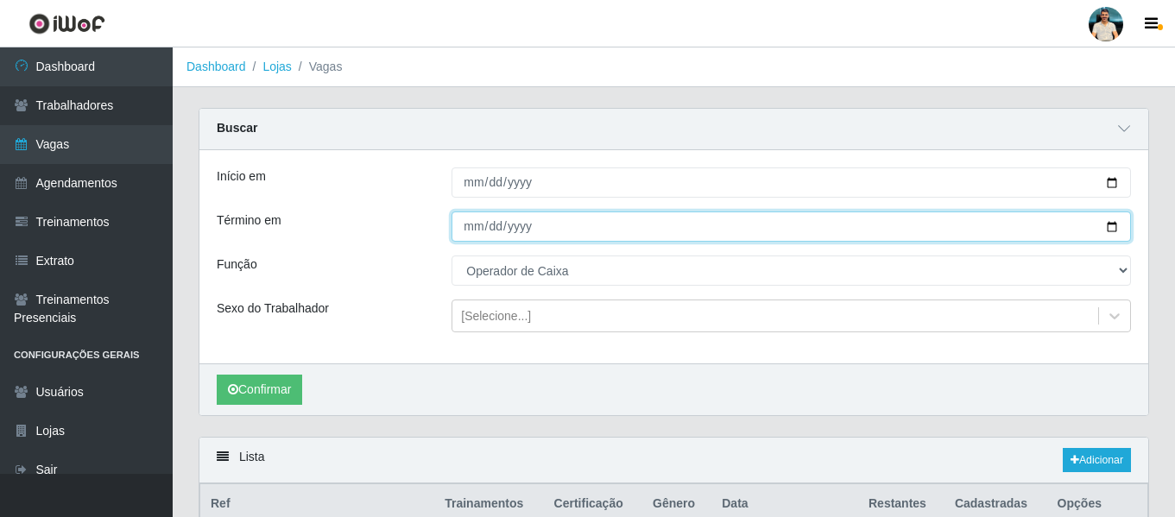
click at [1108, 229] on input "Término em" at bounding box center [790, 226] width 679 height 30
type input "[DATE]"
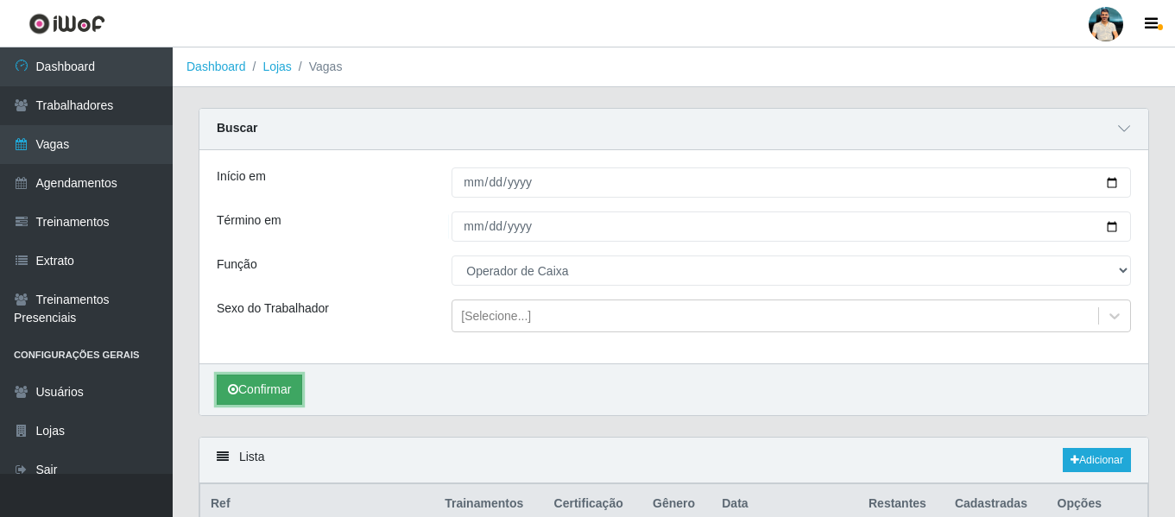
click at [237, 400] on button "Confirmar" at bounding box center [259, 390] width 85 height 30
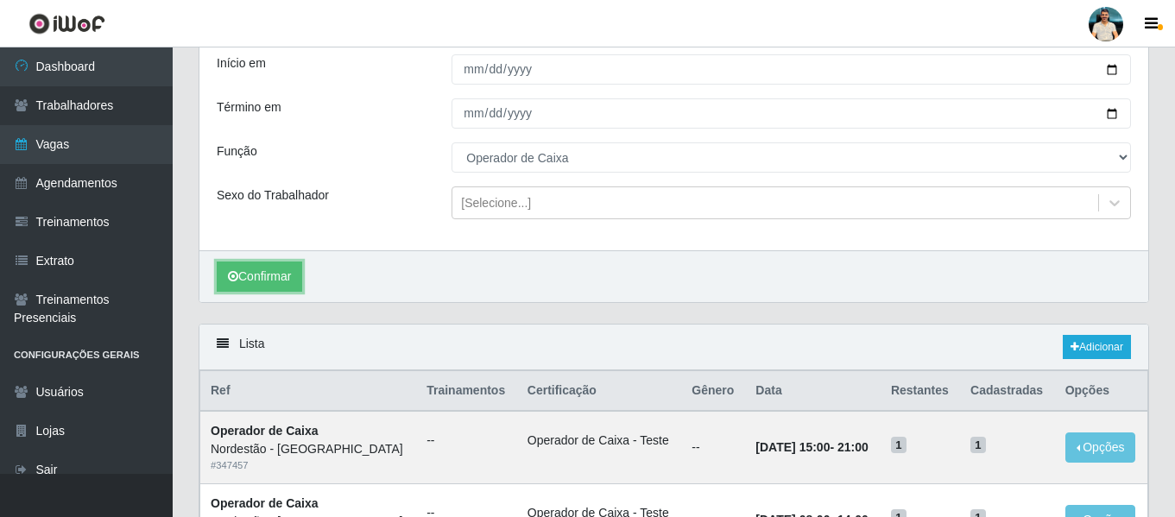
scroll to position [270, 0]
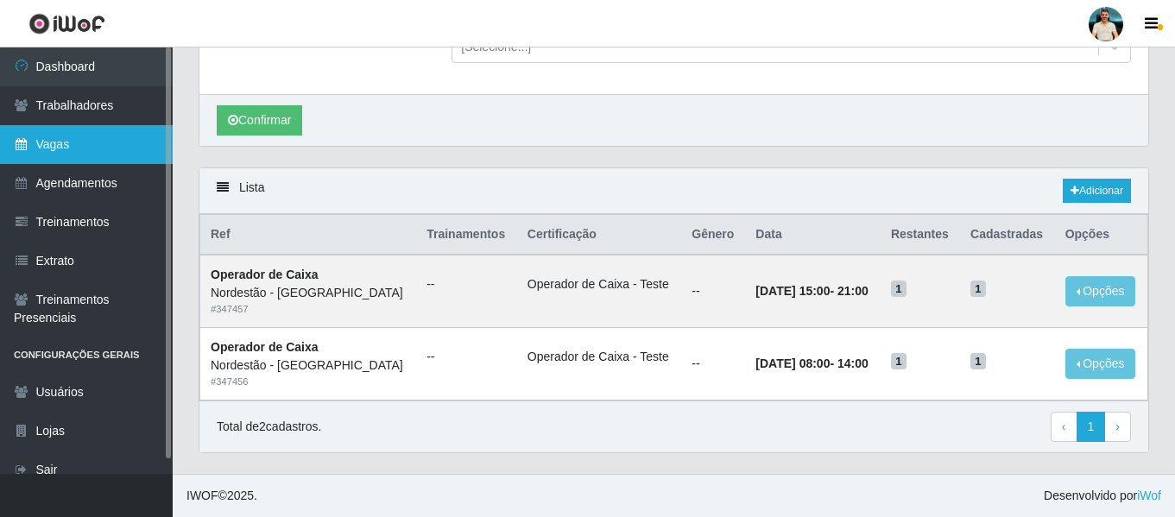
click at [85, 143] on link "Vagas" at bounding box center [86, 144] width 173 height 39
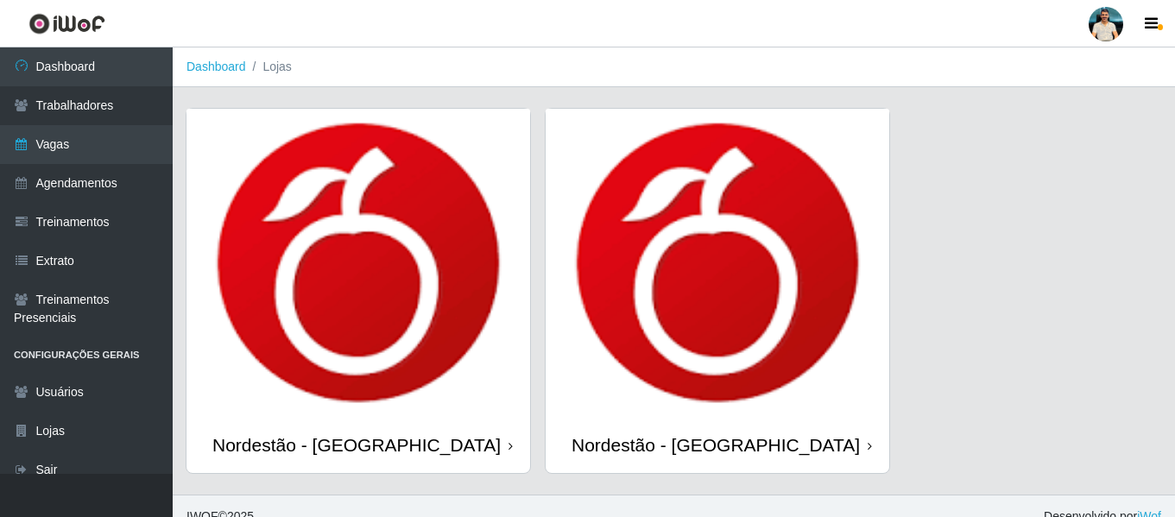
click at [731, 252] on img at bounding box center [718, 263] width 344 height 308
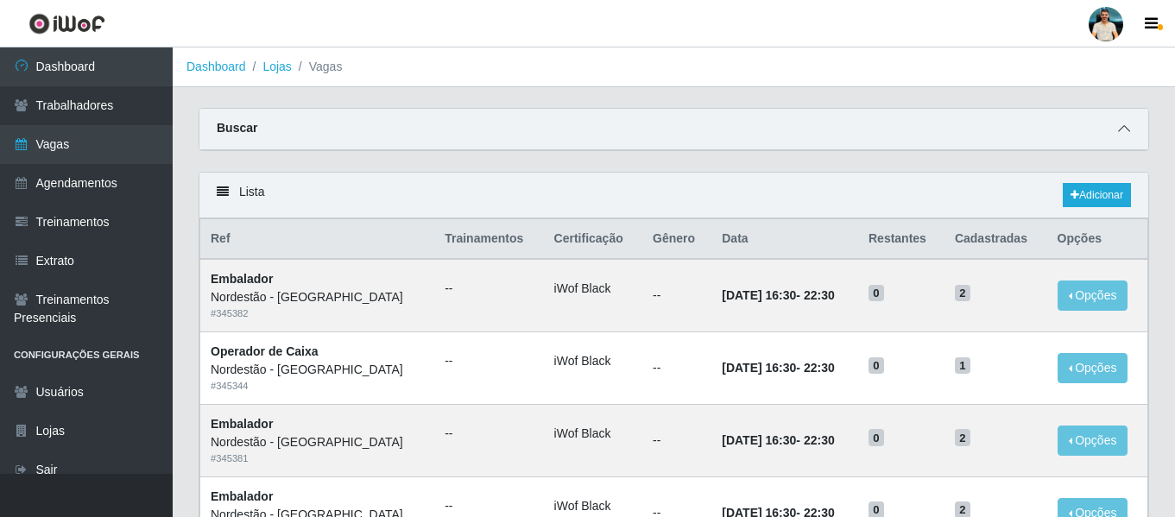
click at [1126, 126] on icon at bounding box center [1124, 129] width 12 height 12
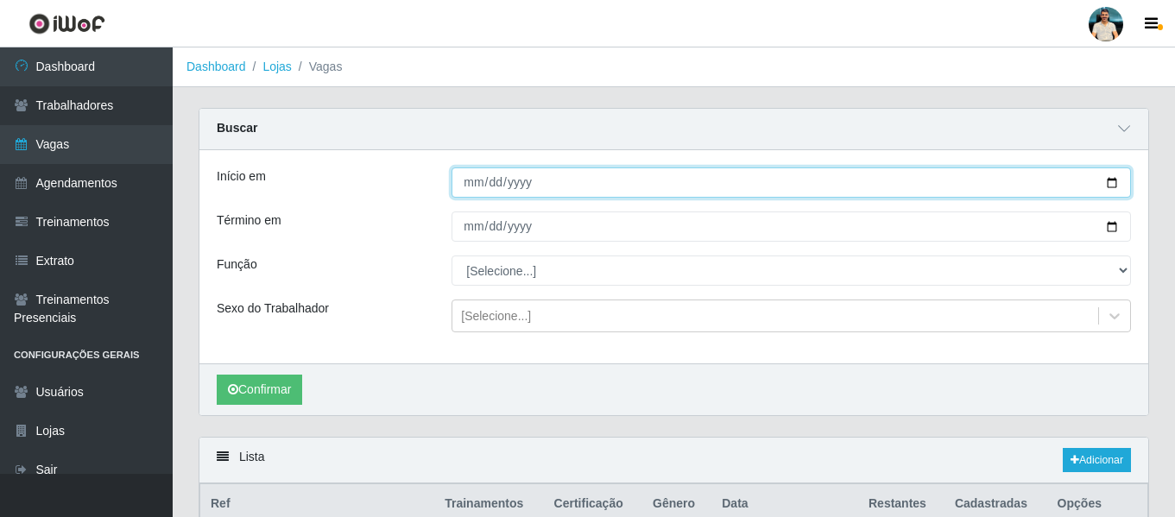
click at [1112, 186] on input "Início em" at bounding box center [790, 182] width 679 height 30
type input "[DATE]"
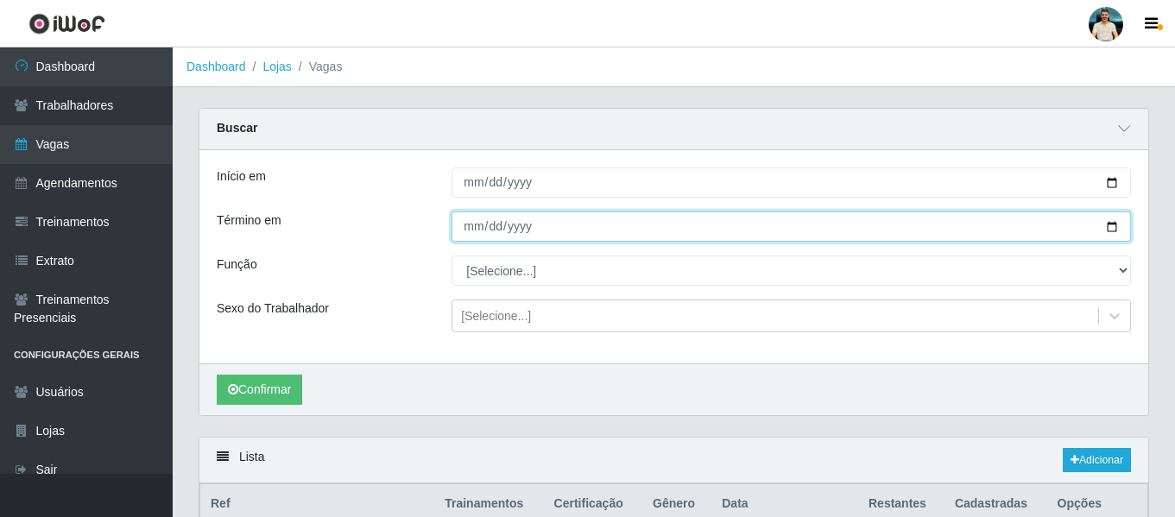
click at [1115, 222] on input "Término em" at bounding box center [790, 226] width 679 height 30
type input "2025-09-25"
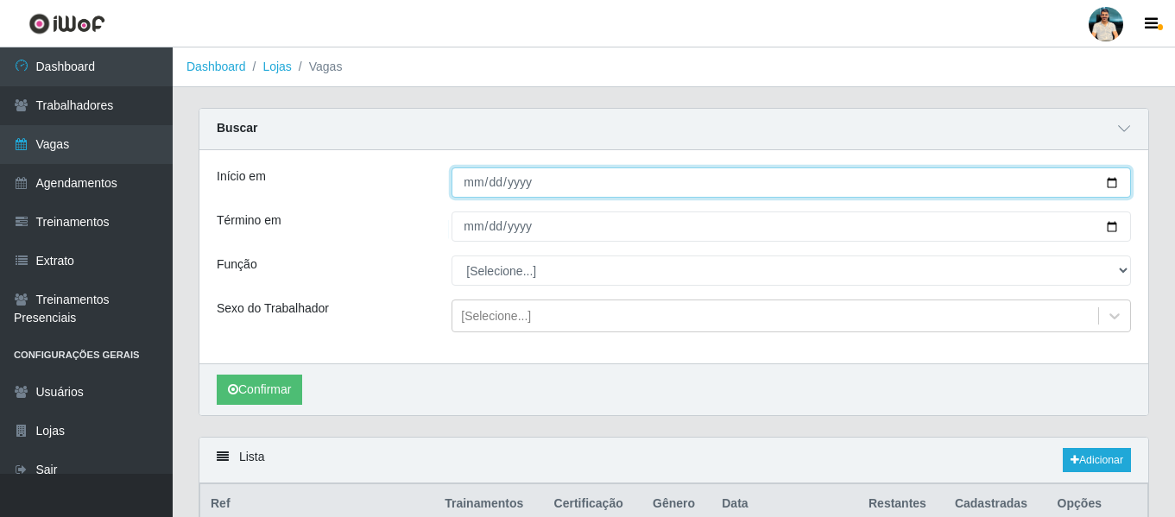
click at [461, 181] on input "[DATE]" at bounding box center [790, 182] width 679 height 30
click at [1114, 182] on input "[DATE]" at bounding box center [790, 182] width 679 height 30
type input "2025-09-25"
click at [460, 192] on input "2025-09-25" at bounding box center [790, 182] width 679 height 30
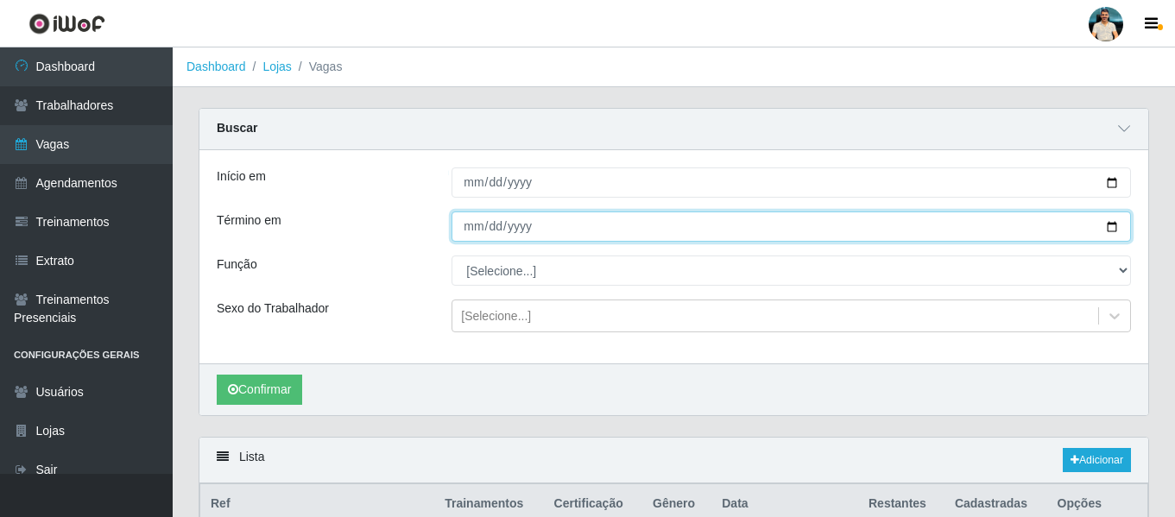
click at [1111, 225] on input "2025-09-25" at bounding box center [790, 226] width 679 height 30
type input "2025-09-27"
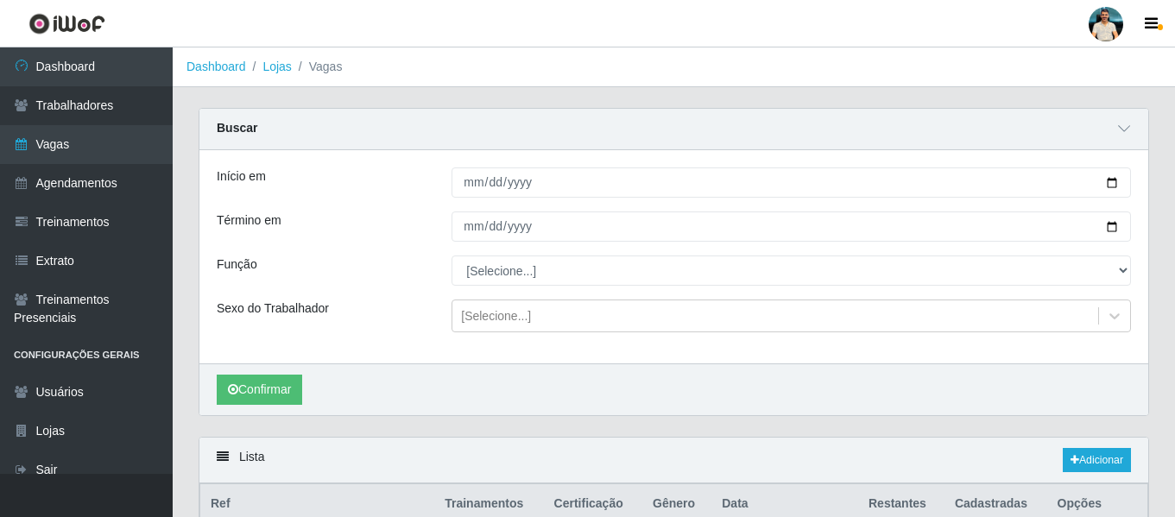
drag, startPoint x: 483, startPoint y: 386, endPoint x: 494, endPoint y: 372, distance: 17.8
click at [488, 382] on div "Confirmar" at bounding box center [673, 389] width 949 height 52
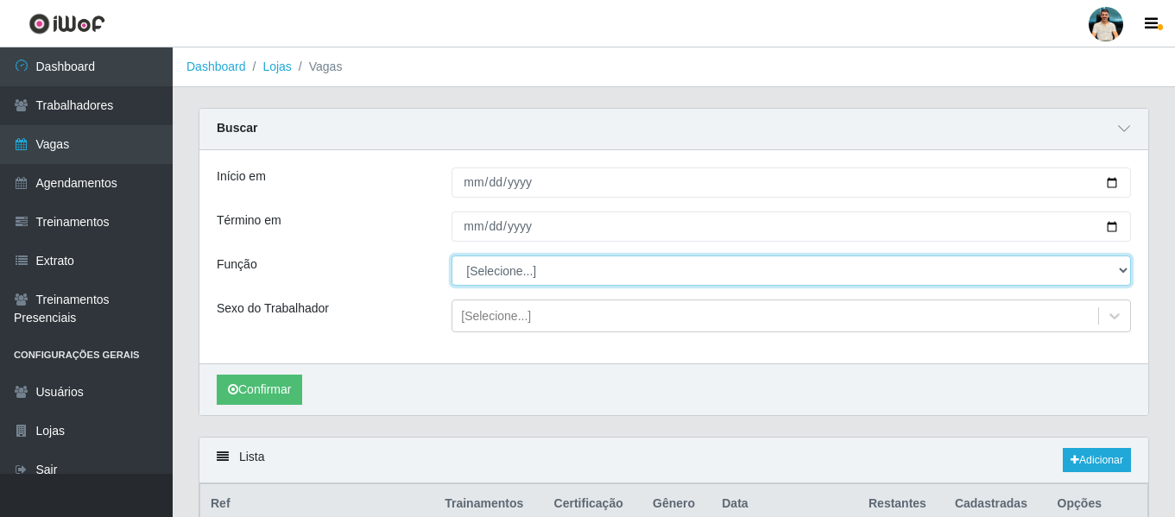
click at [555, 285] on select "[Selecione...] Balconista de Padaria Balconista de Padaria + Balconista de Pada…" at bounding box center [790, 271] width 679 height 30
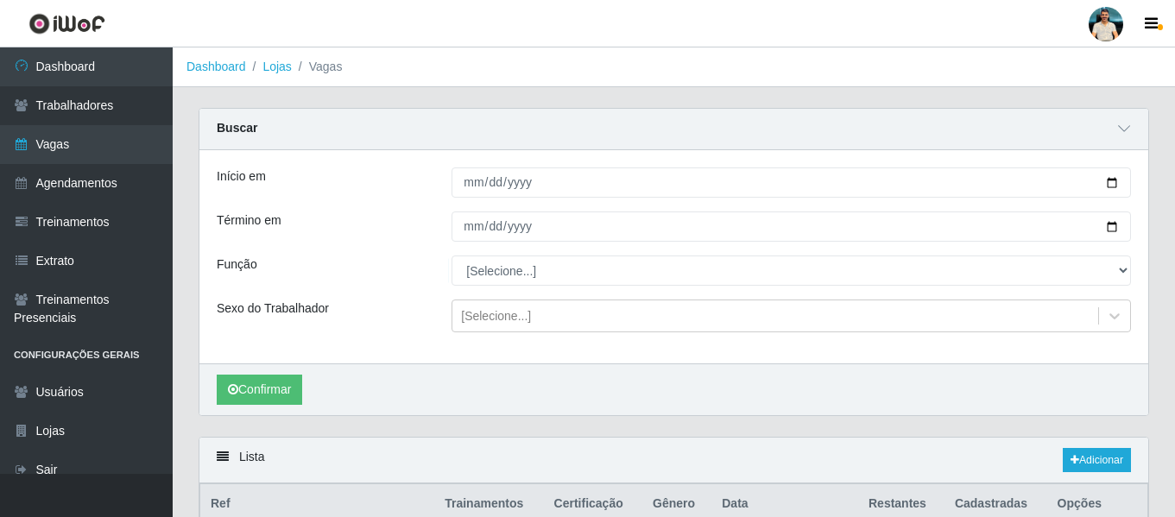
drag, startPoint x: 812, startPoint y: 462, endPoint x: 837, endPoint y: 449, distance: 28.2
click at [818, 460] on div "Lista Adicionar" at bounding box center [673, 461] width 949 height 46
click at [1083, 448] on div "Lista Adicionar" at bounding box center [673, 461] width 949 height 46
click at [1078, 458] on link "Adicionar" at bounding box center [1097, 460] width 68 height 24
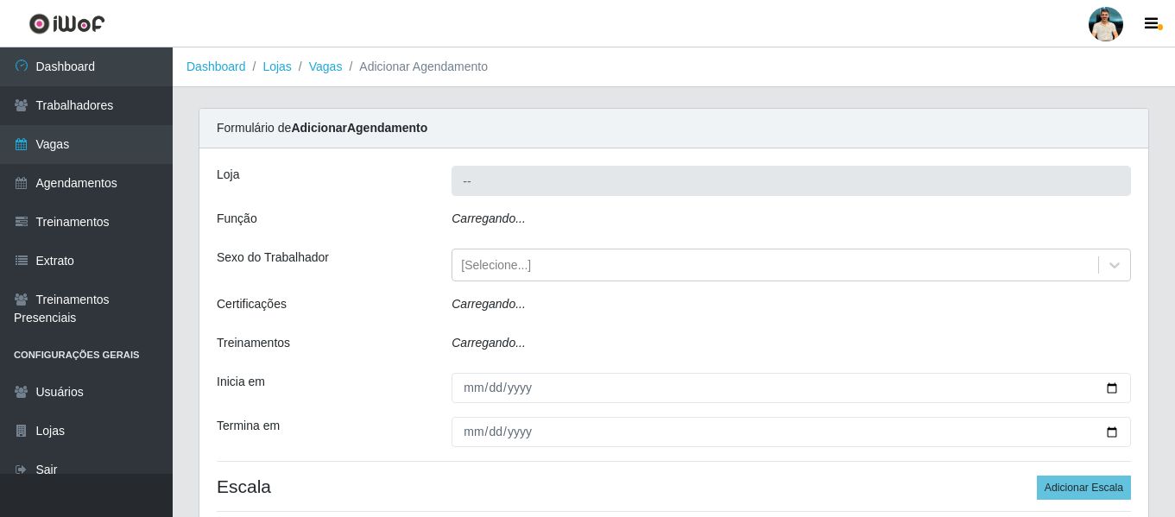
type input "Nordestão - Santa Catarina"
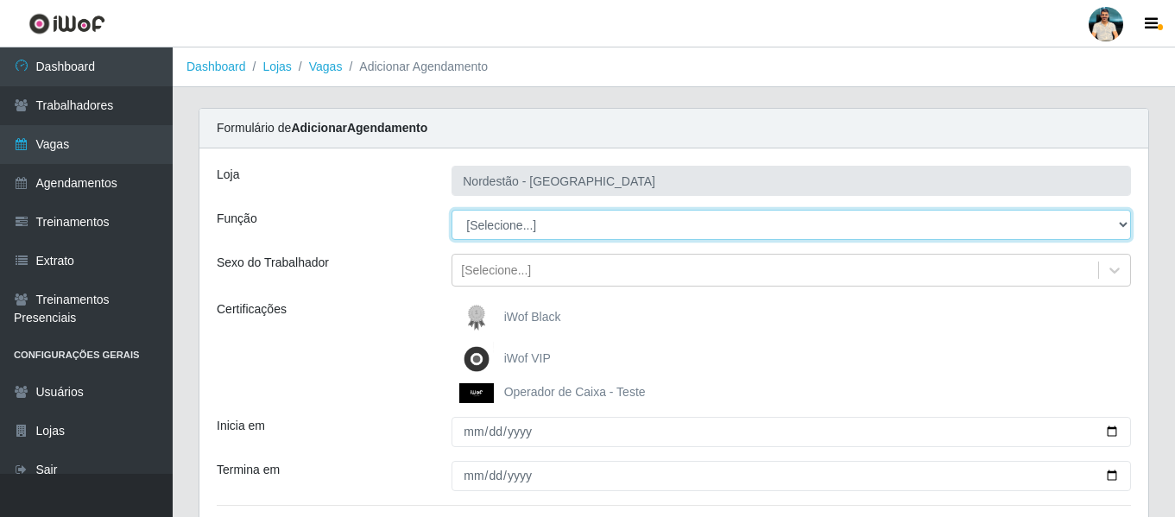
click at [487, 228] on select "[Selecione...] Balconista de Padaria Balconista de Padaria + Balconista de Pada…" at bounding box center [790, 225] width 679 height 30
select select "22"
click at [451, 210] on select "[Selecione...] Balconista de Padaria Balconista de Padaria + Balconista de Pada…" at bounding box center [790, 225] width 679 height 30
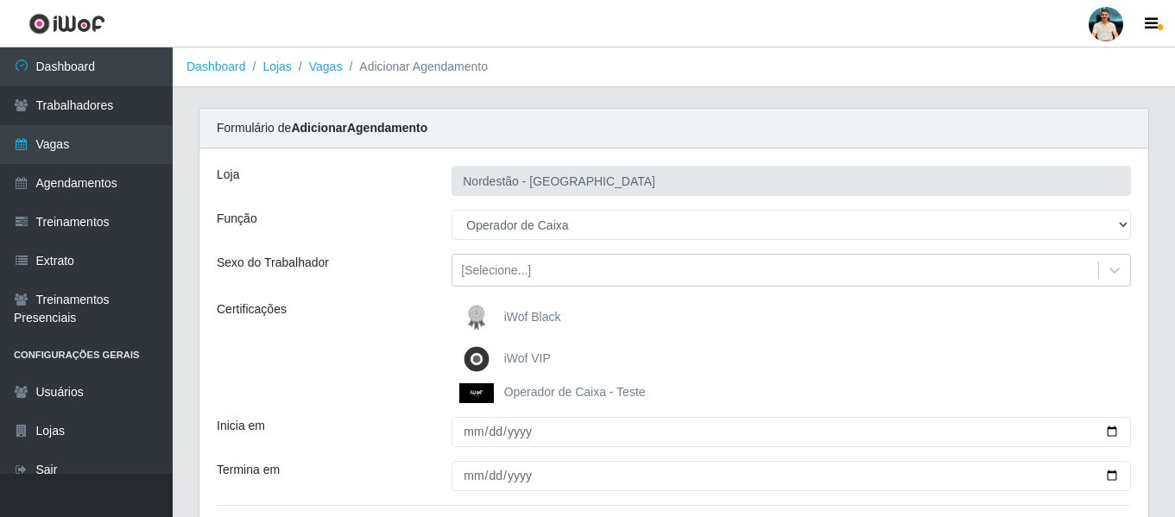
click at [476, 394] on img at bounding box center [479, 393] width 41 height 20
click at [0, 0] on input "Operador de Caixa - Teste" at bounding box center [0, 0] width 0 height 0
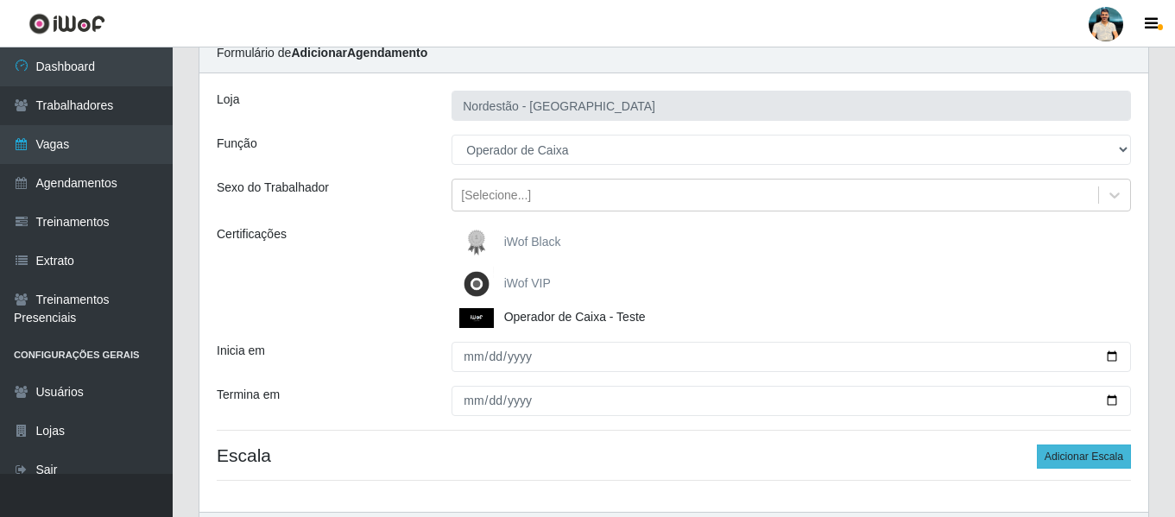
scroll to position [173, 0]
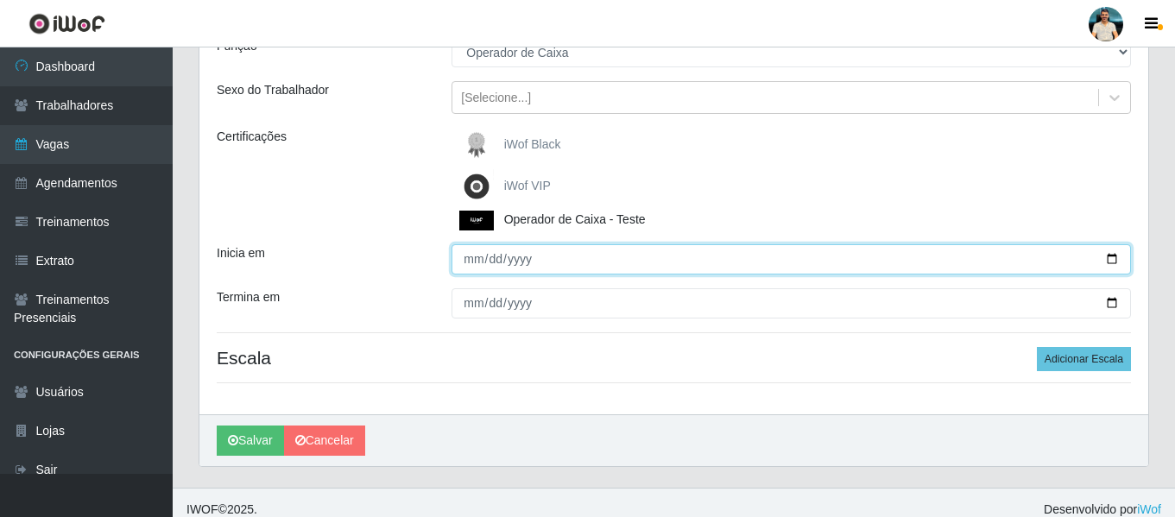
click at [1108, 251] on input "Inicia em" at bounding box center [790, 259] width 679 height 30
click at [1108, 256] on input "Inicia em" at bounding box center [790, 259] width 679 height 30
type input "2025-09-25"
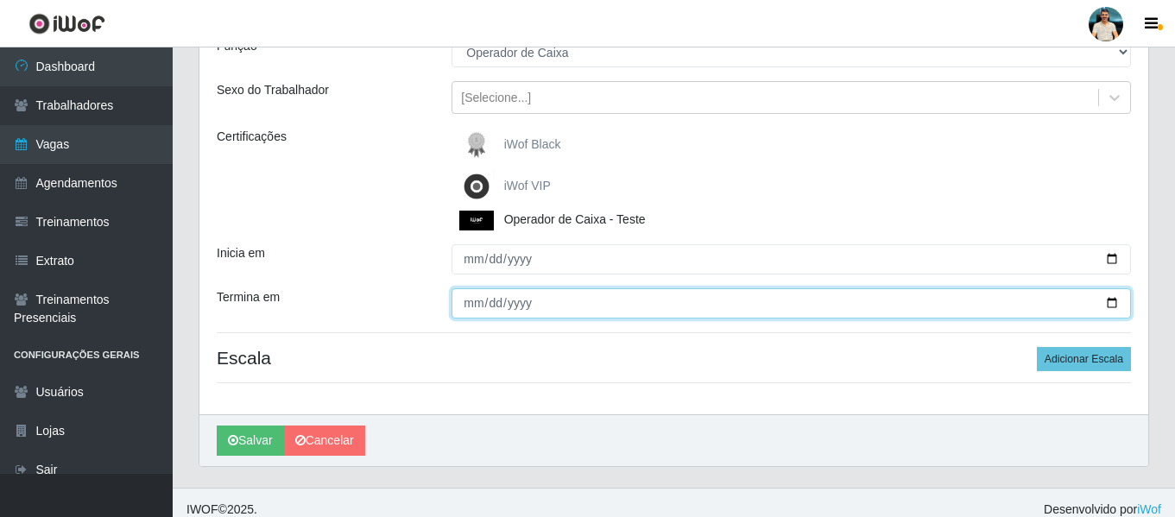
click at [1110, 304] on input "Termina em" at bounding box center [790, 303] width 679 height 30
type input "2025-09-27"
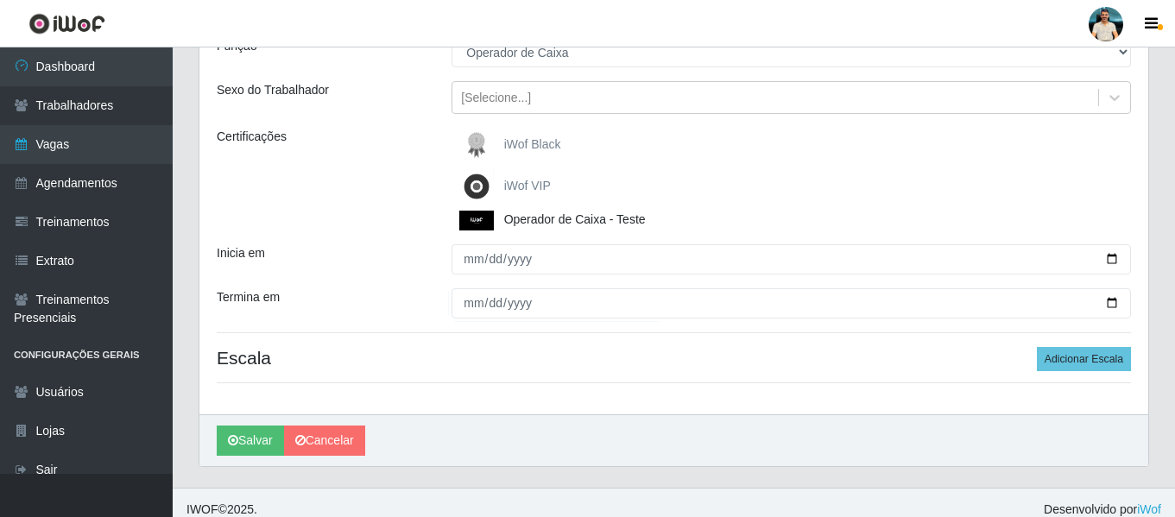
drag, startPoint x: 602, startPoint y: 344, endPoint x: 1045, endPoint y: 343, distance: 443.7
click at [604, 344] on div "Loja Nordestão - Santa Catarina Função [Selecione...] Balconista de Padaria Bal…" at bounding box center [673, 195] width 949 height 439
drag, startPoint x: 1072, startPoint y: 364, endPoint x: 829, endPoint y: 362, distance: 243.4
click at [1070, 363] on button "Adicionar Escala" at bounding box center [1084, 359] width 94 height 24
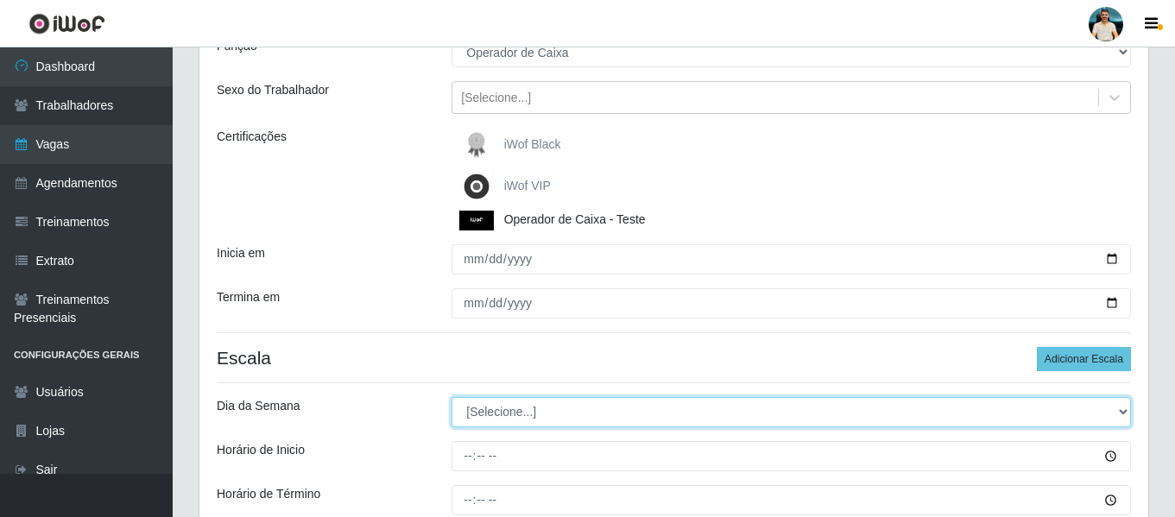
click at [539, 412] on select "[Selecione...] Segunda Terça Quarta Quinta Sexta Sábado Domingo" at bounding box center [790, 412] width 679 height 30
click at [548, 407] on select "[Selecione...] Segunda Terça Quarta Quinta Sexta Sábado Domingo" at bounding box center [790, 412] width 679 height 30
select select "4"
click at [451, 397] on select "[Selecione...] Segunda Terça Quarta Quinta Sexta Sábado Domingo" at bounding box center [790, 412] width 679 height 30
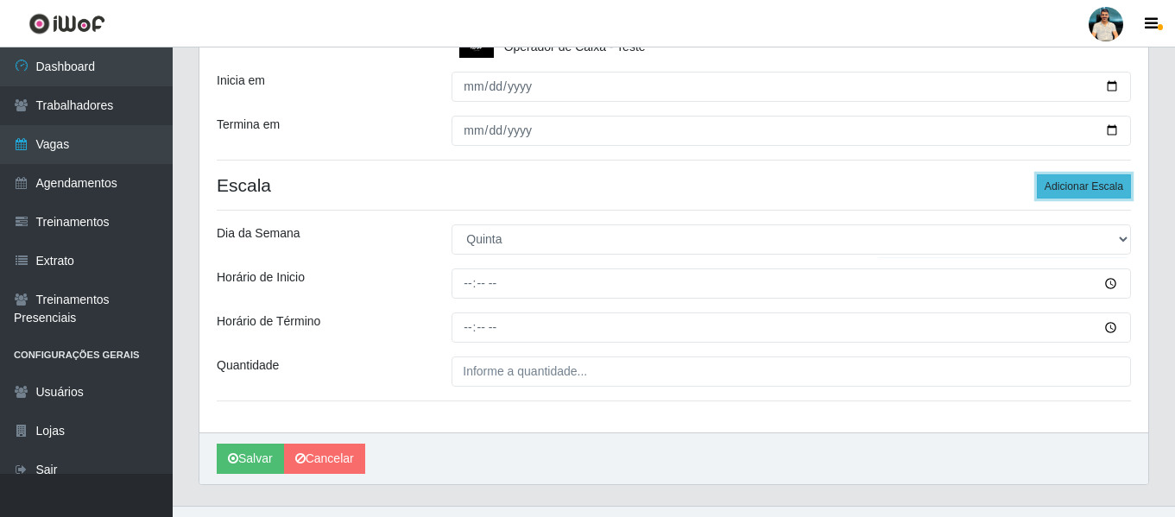
click at [1103, 188] on button "Adicionar Escala" at bounding box center [1084, 186] width 94 height 24
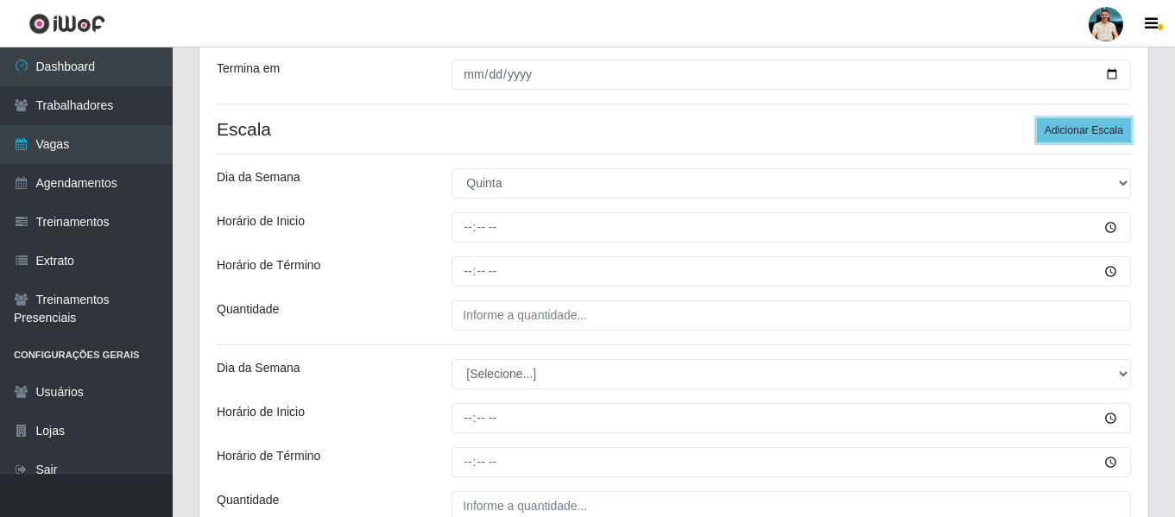
scroll to position [432, 0]
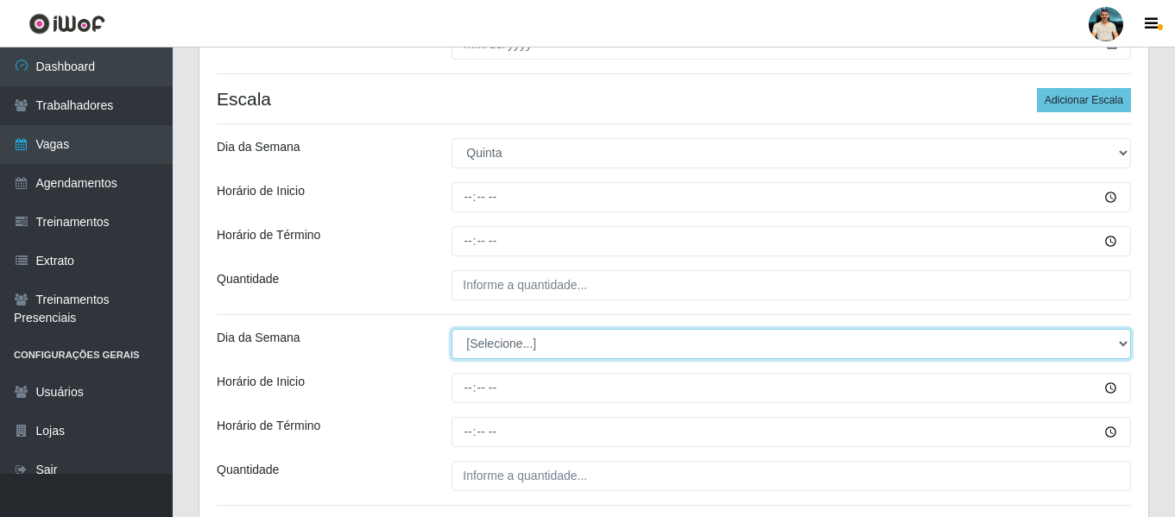
click at [547, 341] on select "[Selecione...] Segunda Terça Quarta Quinta Sexta Sábado Domingo" at bounding box center [790, 344] width 679 height 30
click at [541, 338] on select "[Selecione...] Segunda Terça Quarta Quinta Sexta Sábado Domingo" at bounding box center [790, 344] width 679 height 30
select select "5"
click at [451, 329] on select "[Selecione...] Segunda Terça Quarta Quinta Sexta Sábado Domingo" at bounding box center [790, 344] width 679 height 30
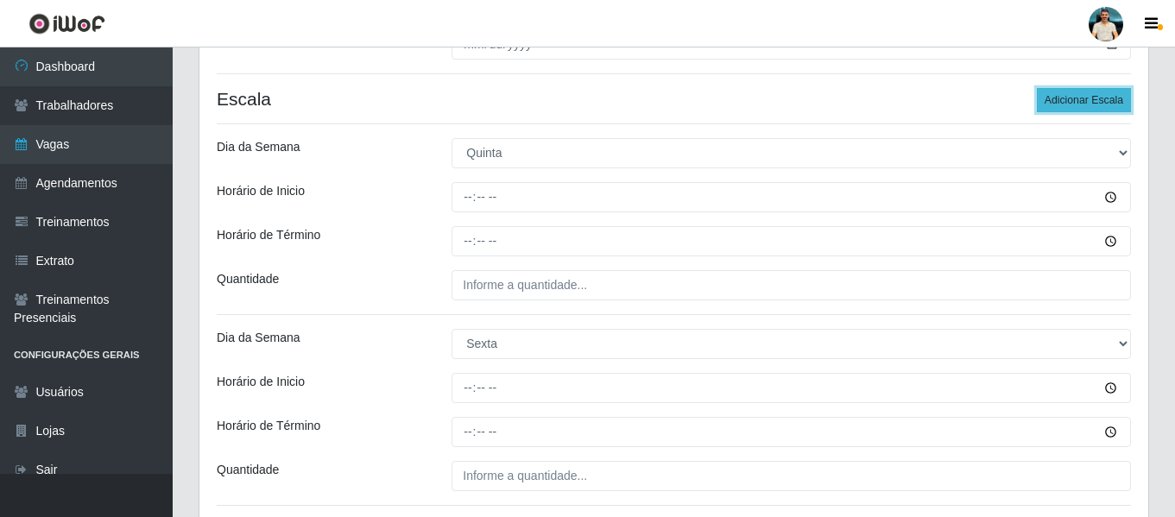
click at [1080, 110] on button "Adicionar Escala" at bounding box center [1084, 100] width 94 height 24
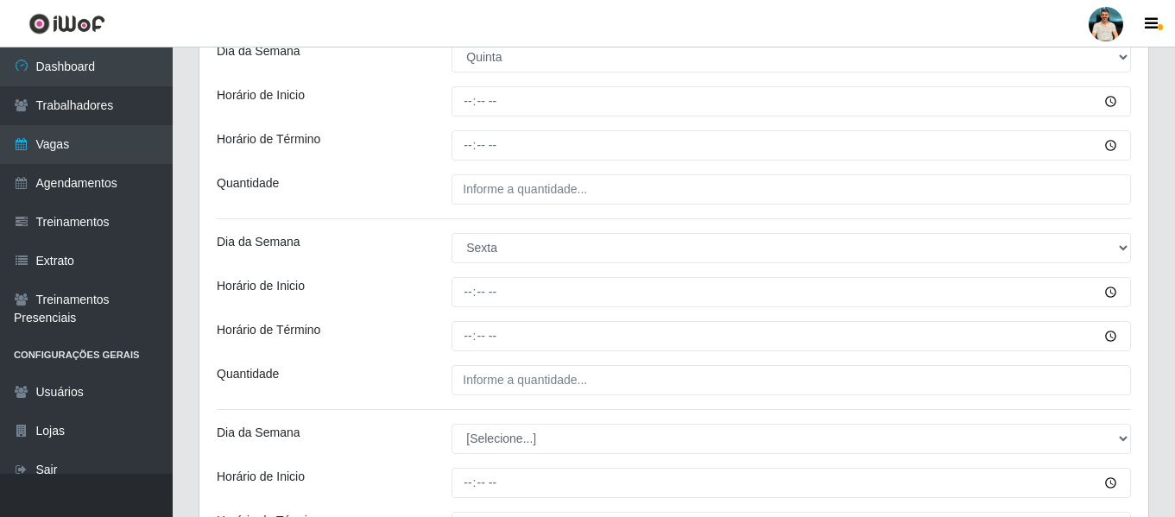
scroll to position [691, 0]
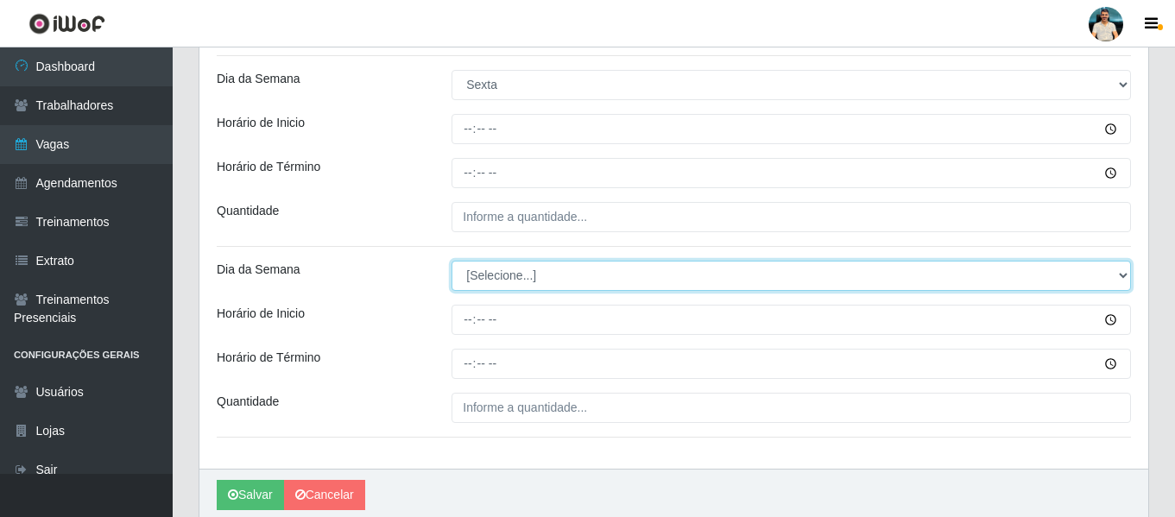
click at [554, 282] on select "[Selecione...] Segunda Terça Quarta Quinta Sexta Sábado Domingo" at bounding box center [790, 276] width 679 height 30
select select "6"
click at [451, 261] on select "[Selecione...] Segunda Terça Quarta Quinta Sexta Sábado Domingo" at bounding box center [790, 276] width 679 height 30
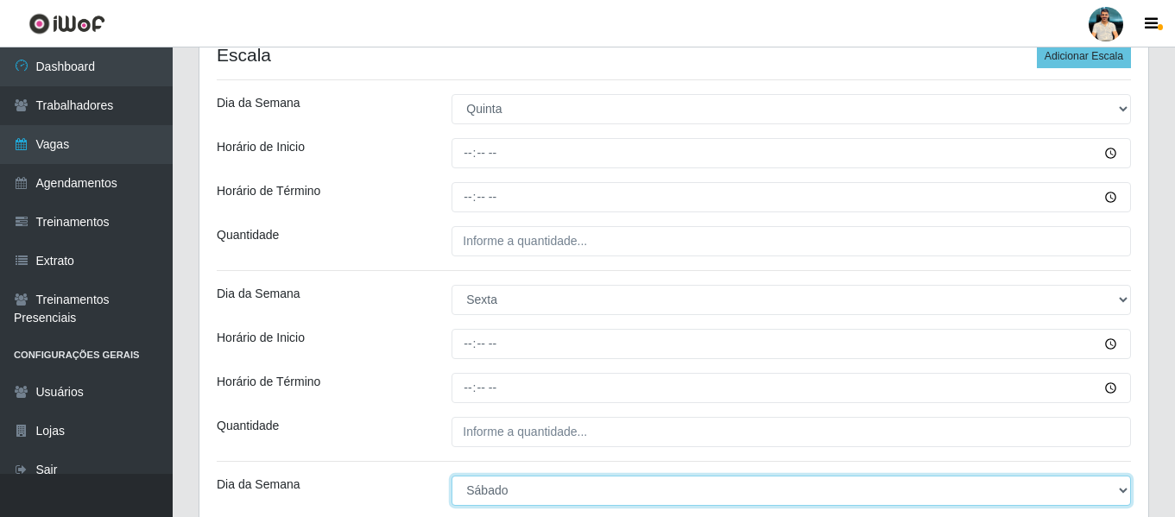
scroll to position [432, 0]
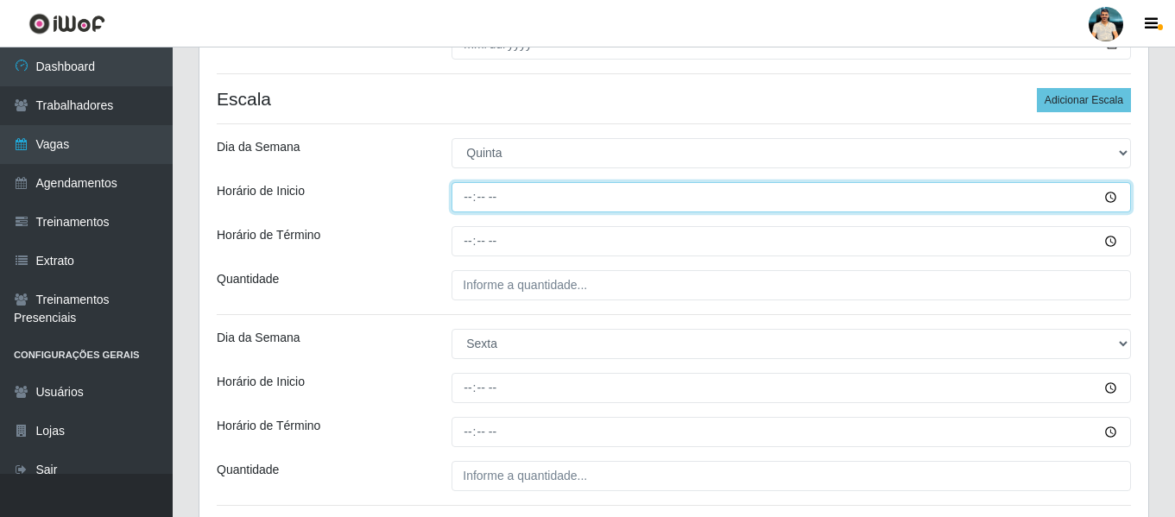
click at [458, 205] on input "Horário de Inicio" at bounding box center [790, 197] width 679 height 30
type input "08:00"
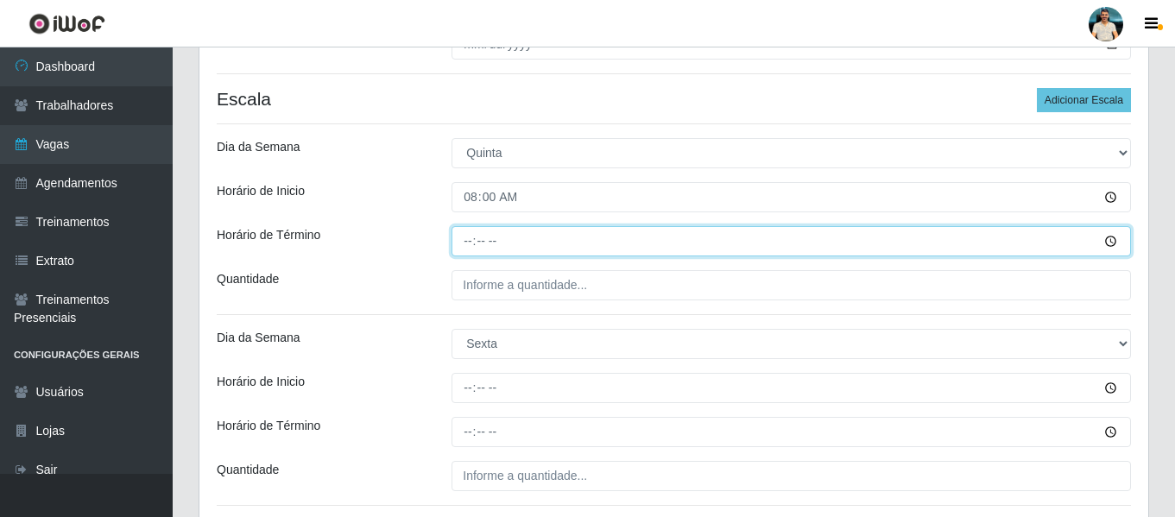
click at [472, 243] on input "Horário de Término" at bounding box center [790, 241] width 679 height 30
type input "14:00"
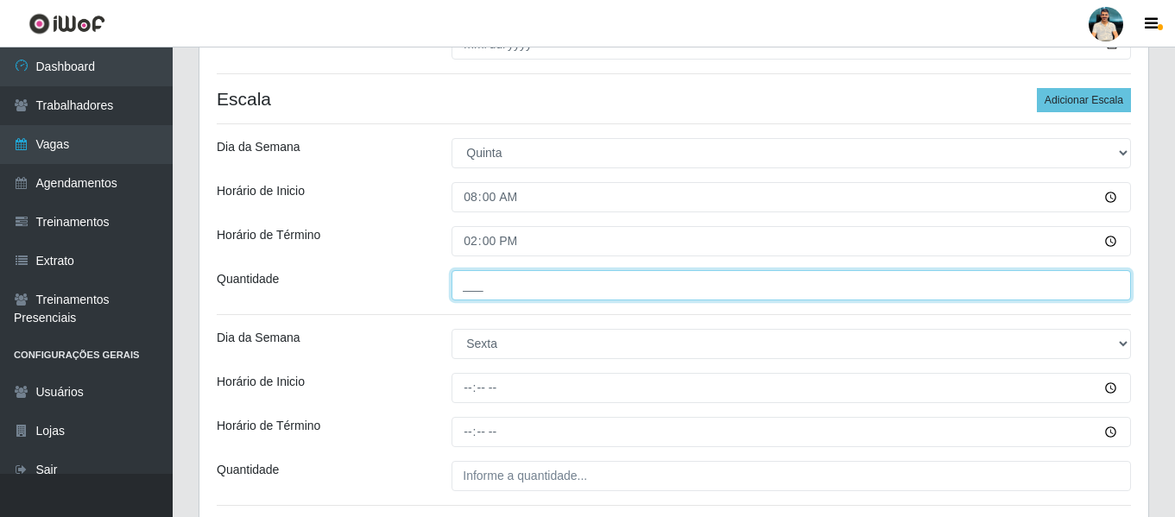
click at [477, 277] on input "___" at bounding box center [790, 285] width 679 height 30
type input "1__"
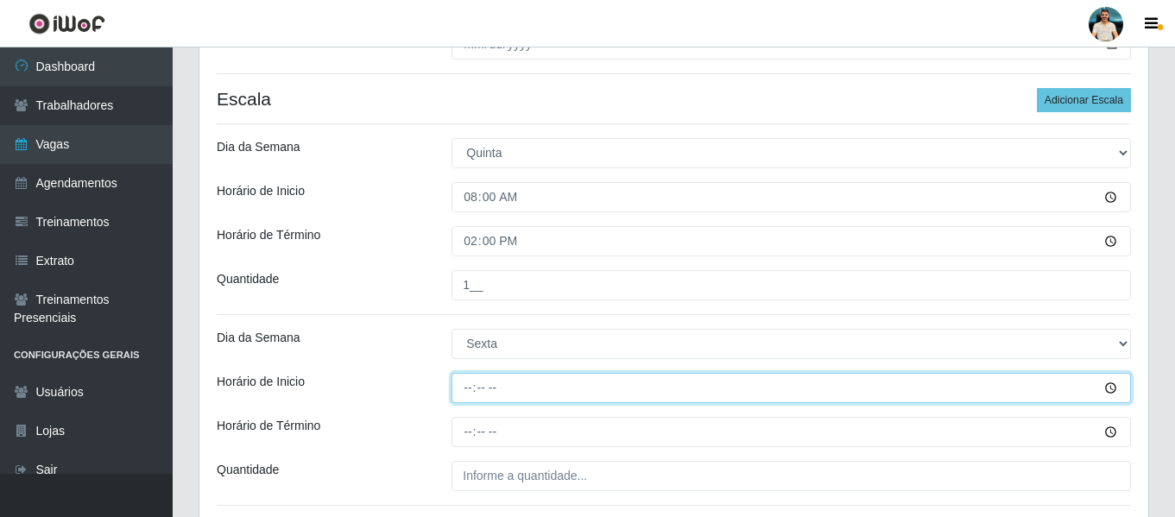
click at [460, 396] on input "Horário de Inicio" at bounding box center [790, 388] width 679 height 30
type input "08:00"
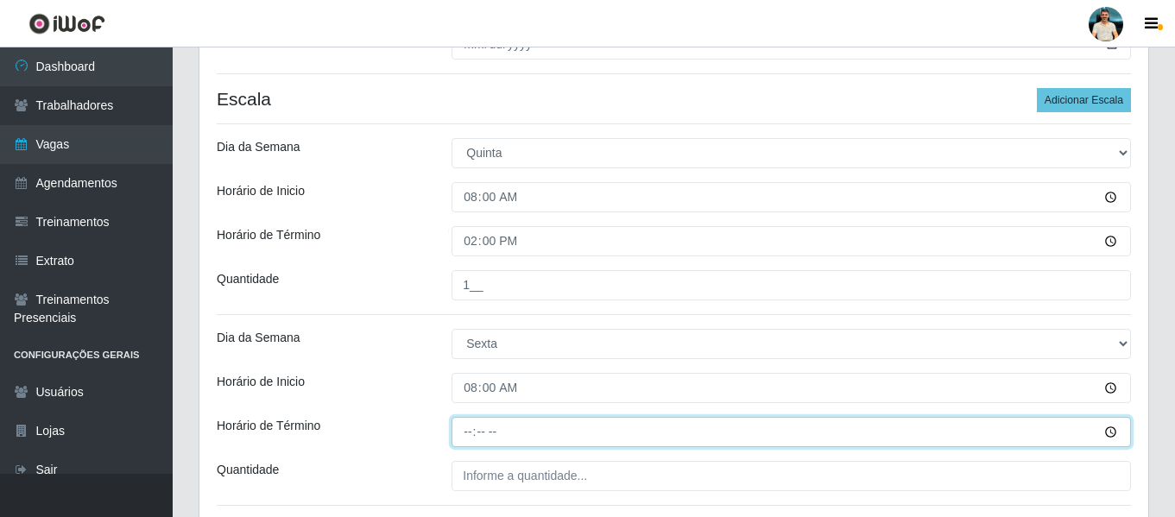
click at [477, 439] on input "Horário de Término" at bounding box center [790, 432] width 679 height 30
click at [468, 432] on input "Horário de Término" at bounding box center [790, 432] width 679 height 30
type input "14:00"
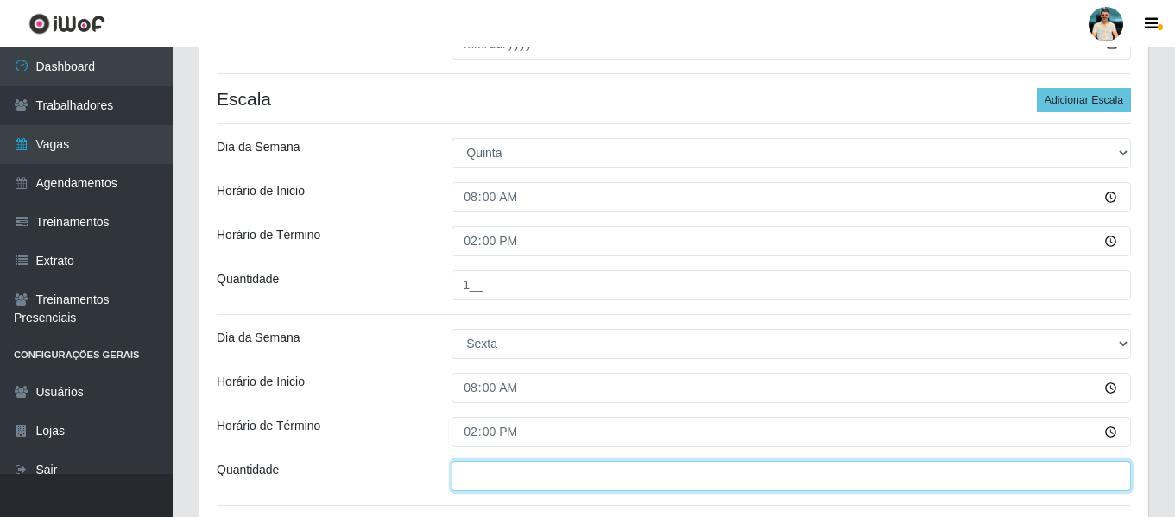
click at [478, 470] on input "___" at bounding box center [790, 476] width 679 height 30
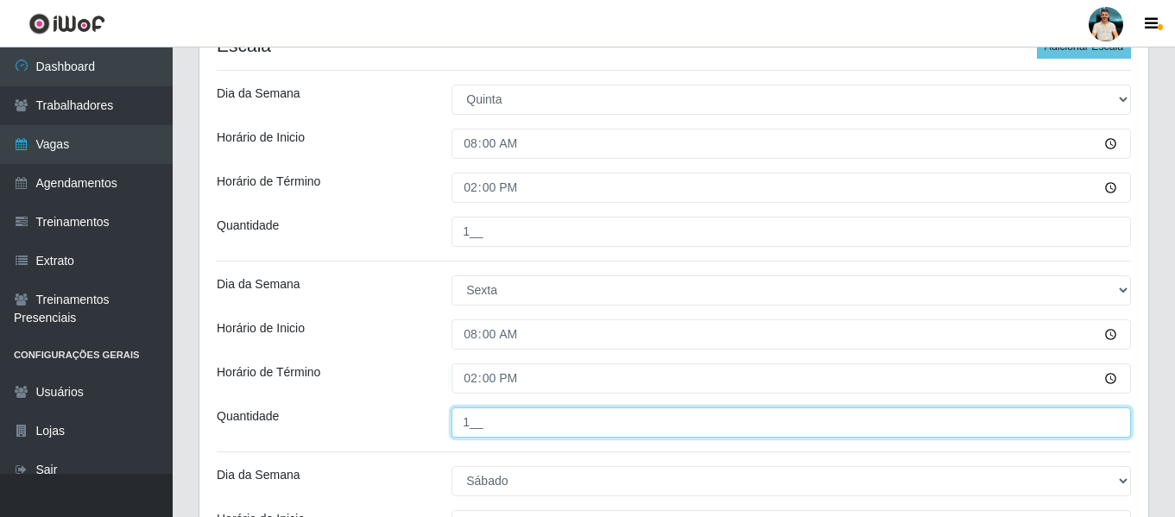
scroll to position [604, 0]
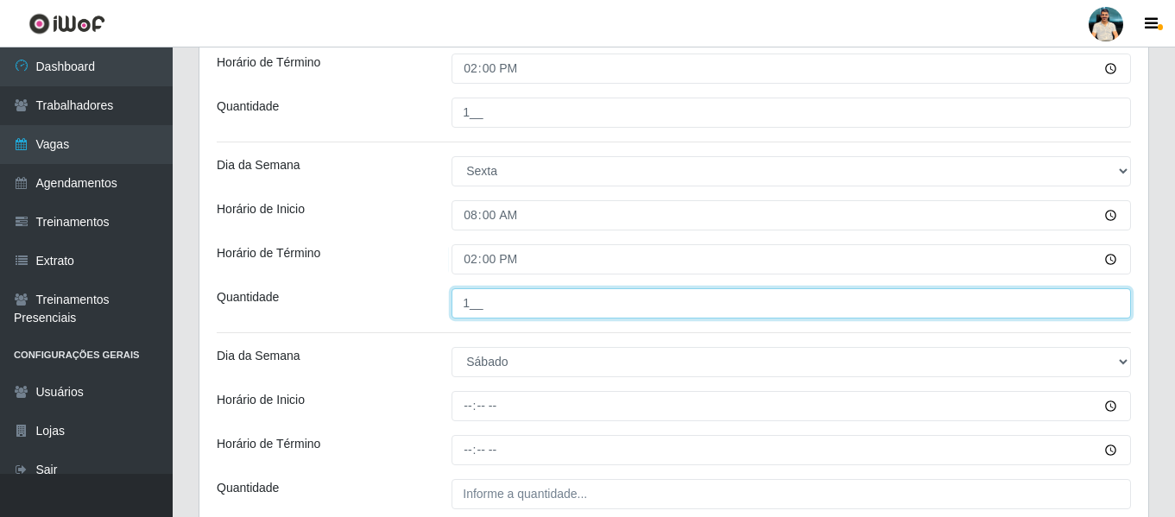
type input "1__"
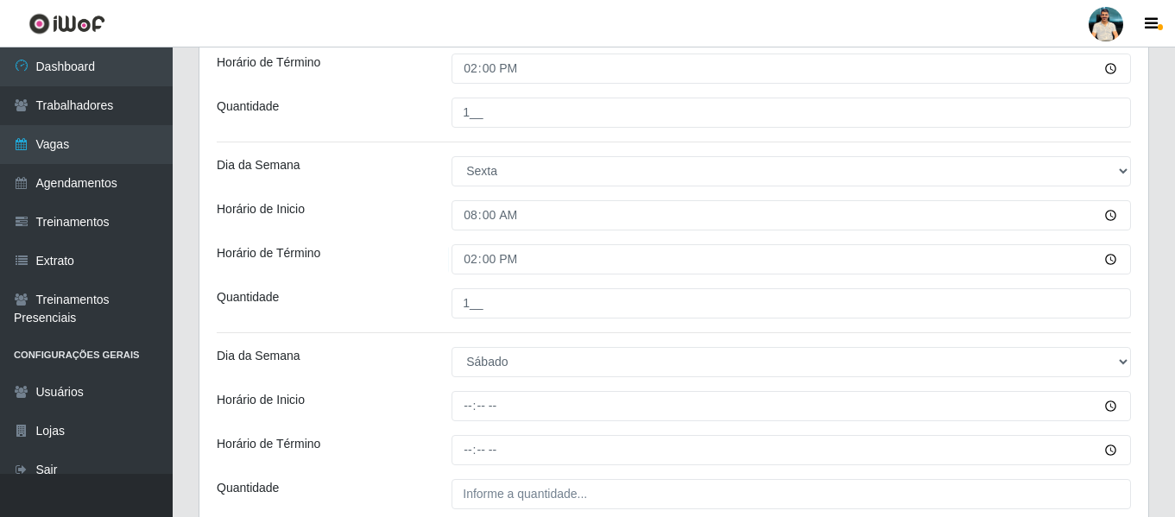
click at [463, 428] on div "Loja Nordestão - Santa Catarina Função [Selecione...] Balconista de Padaria Bal…" at bounding box center [673, 49] width 949 height 1011
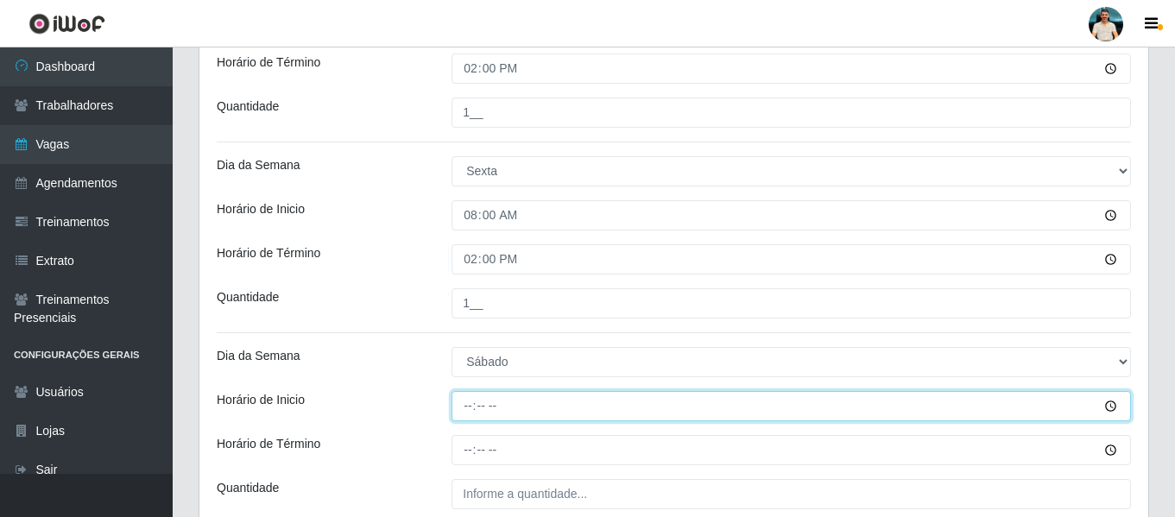
click at [468, 399] on input "Horário de Inicio" at bounding box center [790, 406] width 679 height 30
type input "08:00"
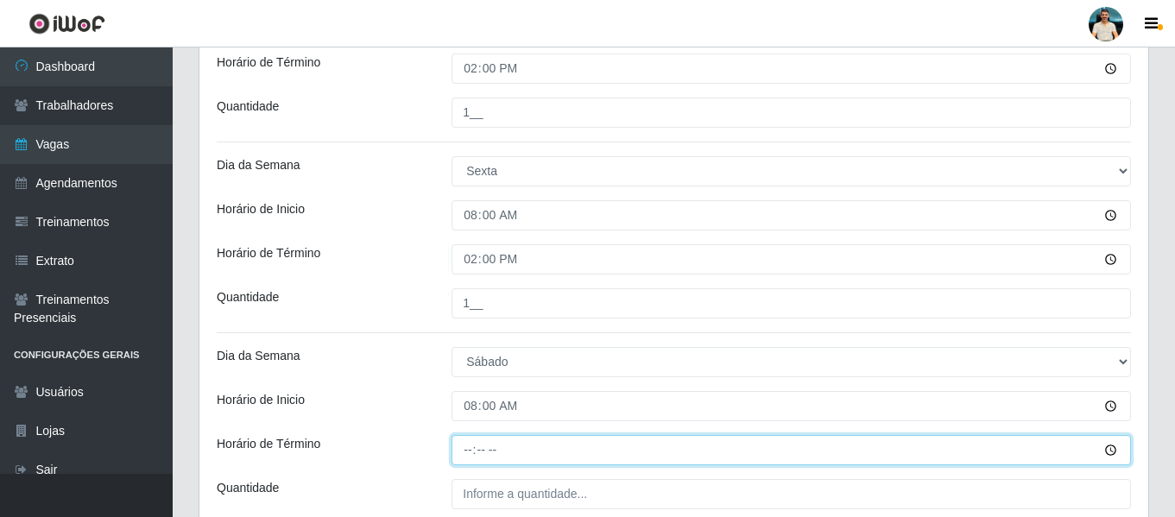
click at [468, 448] on input "Horário de Término" at bounding box center [790, 450] width 679 height 30
click at [470, 451] on input "Horário de Término" at bounding box center [790, 450] width 679 height 30
type input "14:00"
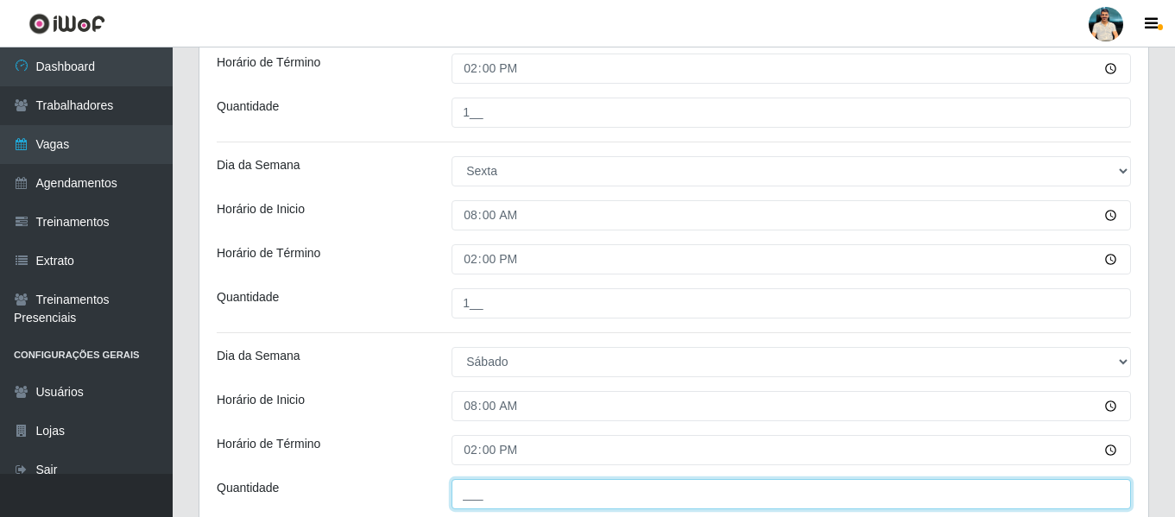
click at [485, 487] on input "___" at bounding box center [790, 494] width 679 height 30
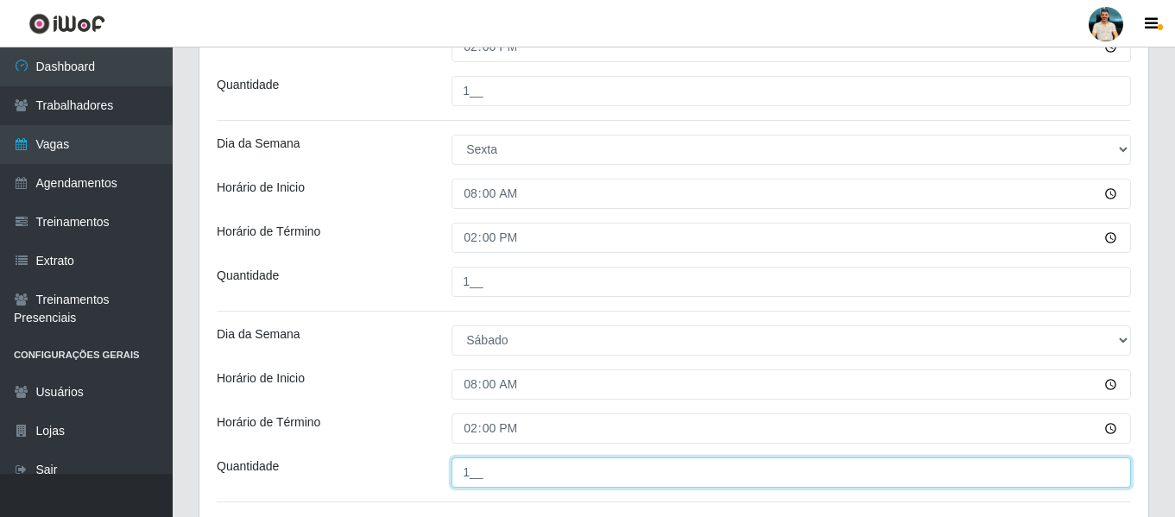
scroll to position [760, 0]
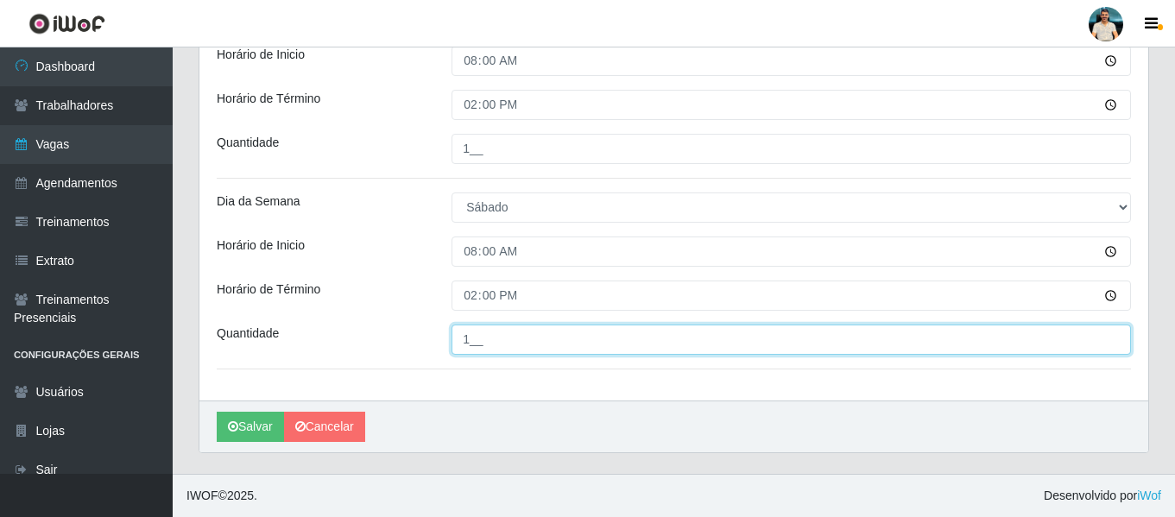
type input "1__"
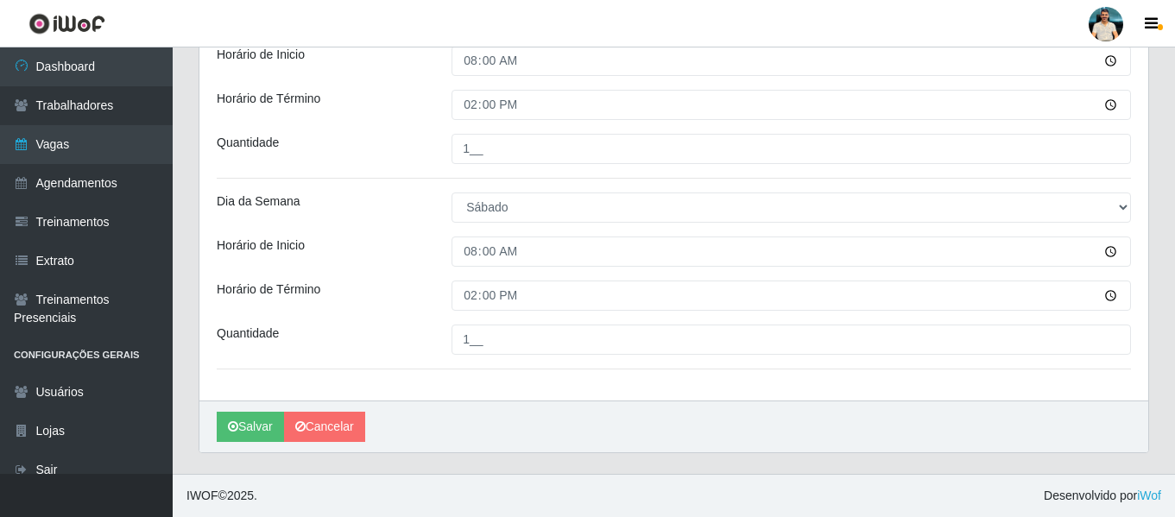
click at [401, 440] on div "Salvar Cancelar" at bounding box center [673, 427] width 949 height 52
drag, startPoint x: 238, startPoint y: 423, endPoint x: 253, endPoint y: 420, distance: 14.9
click at [238, 423] on button "Salvar" at bounding box center [250, 427] width 67 height 30
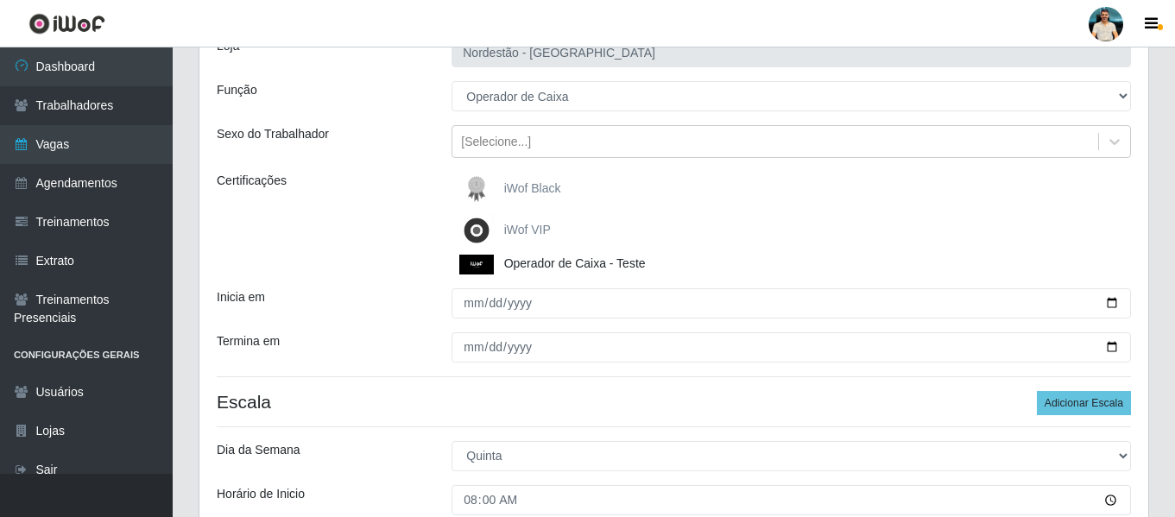
scroll to position [0, 0]
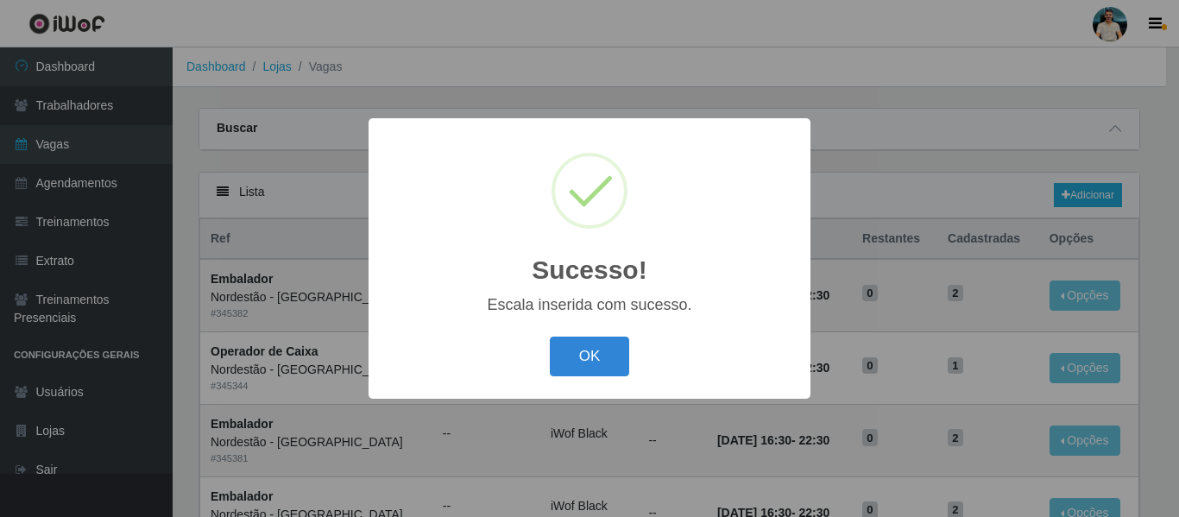
click at [566, 379] on div "OK Cancel" at bounding box center [589, 355] width 407 height 49
click at [556, 357] on button "OK" at bounding box center [590, 357] width 80 height 41
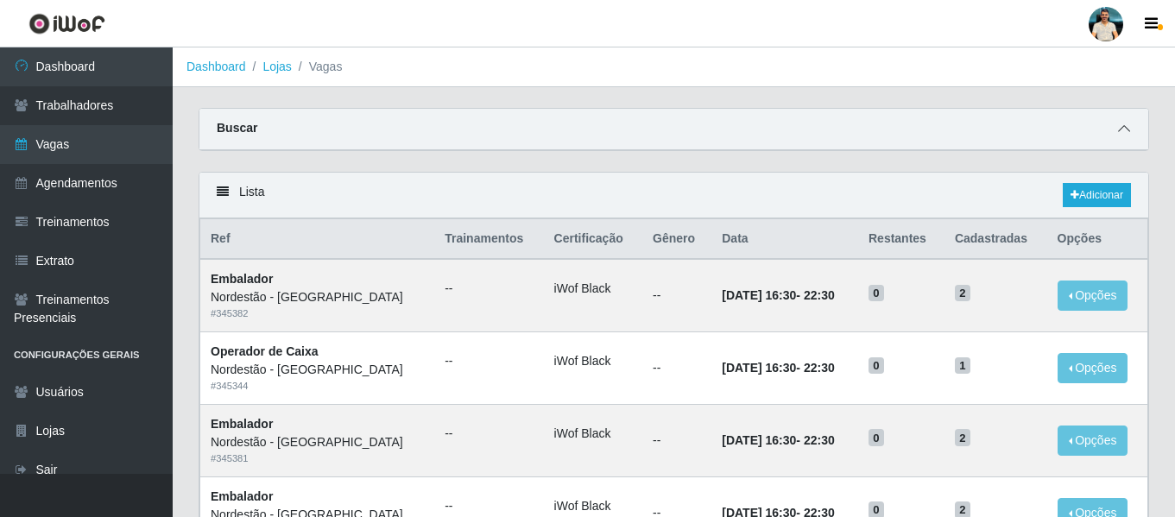
drag, startPoint x: 1135, startPoint y: 131, endPoint x: 1124, endPoint y: 128, distance: 11.7
click at [1130, 131] on div "Buscar" at bounding box center [673, 129] width 949 height 41
click at [1124, 128] on icon at bounding box center [1124, 129] width 12 height 12
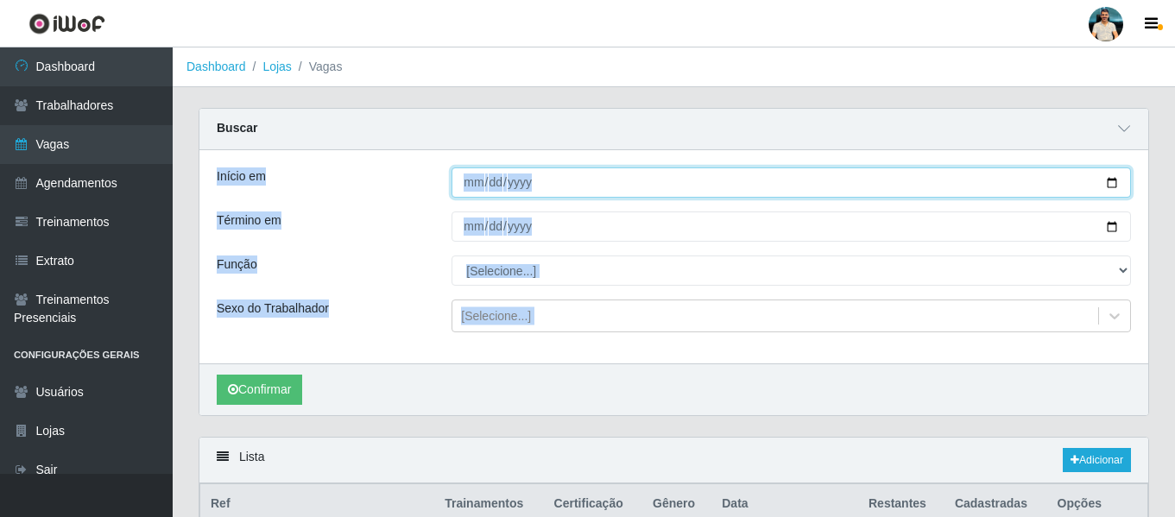
click at [1112, 183] on input "Início em" at bounding box center [790, 182] width 679 height 30
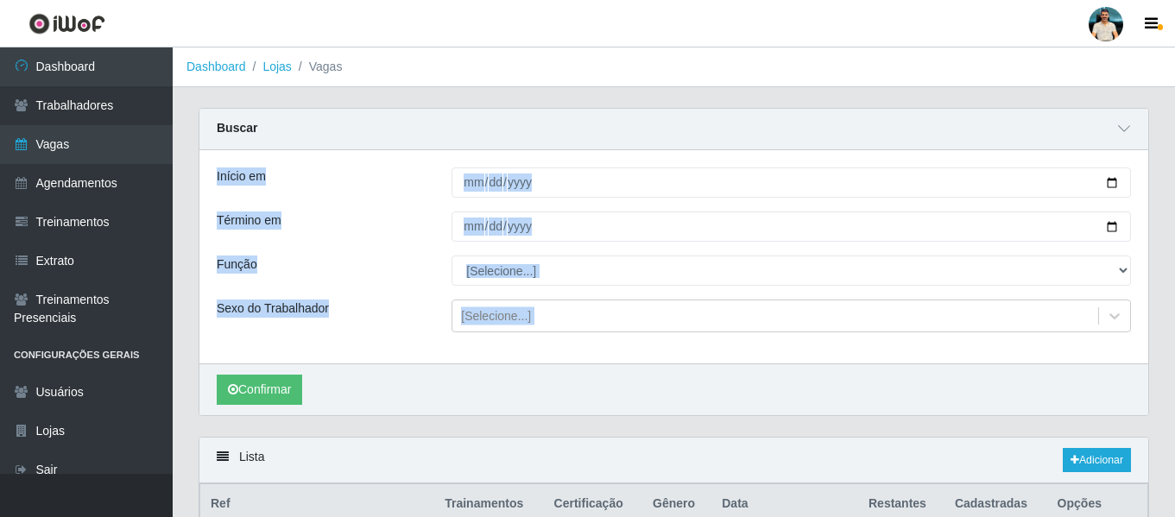
click at [844, 350] on div "Início em Término em Função [Selecione...] Balconista de Padaria Balconista de …" at bounding box center [673, 256] width 949 height 213
click at [603, 339] on div "Início em Término em Função [Selecione...] Balconista de Padaria Balconista de …" at bounding box center [673, 256] width 949 height 213
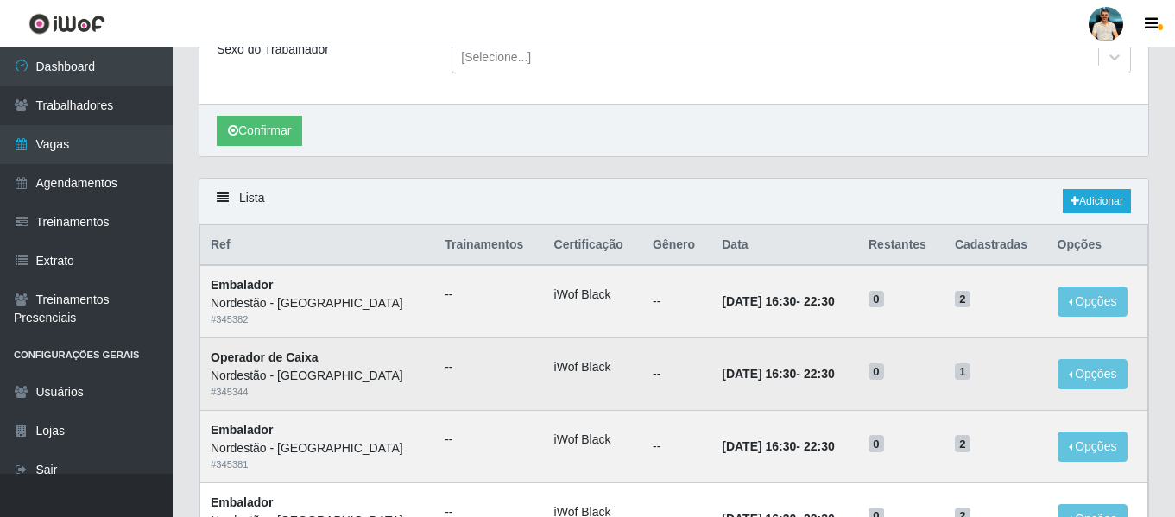
click at [477, 344] on td "--" at bounding box center [488, 374] width 109 height 73
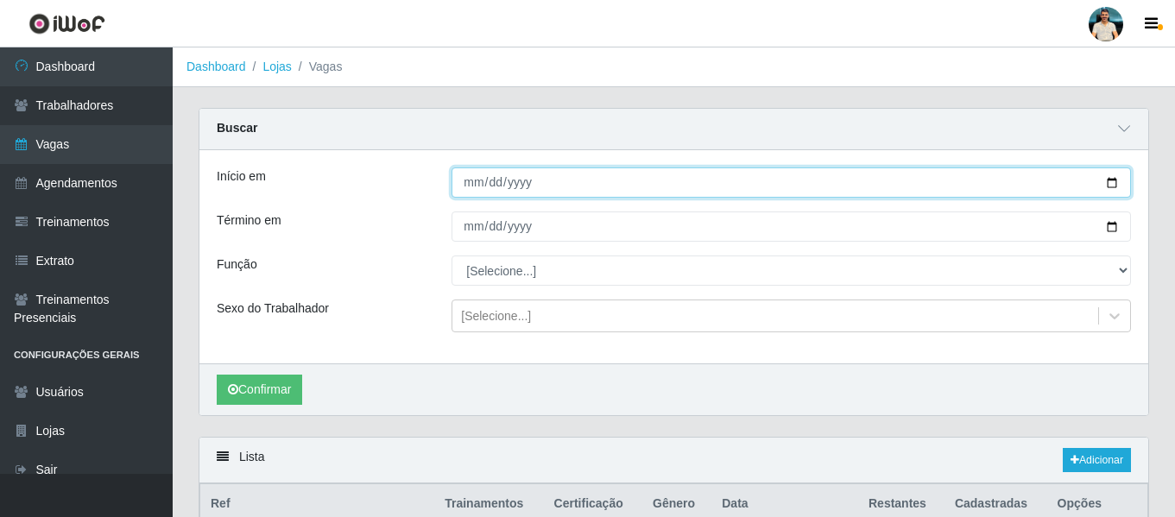
click at [1111, 183] on input "Início em" at bounding box center [790, 182] width 679 height 30
type input "2025-09-22"
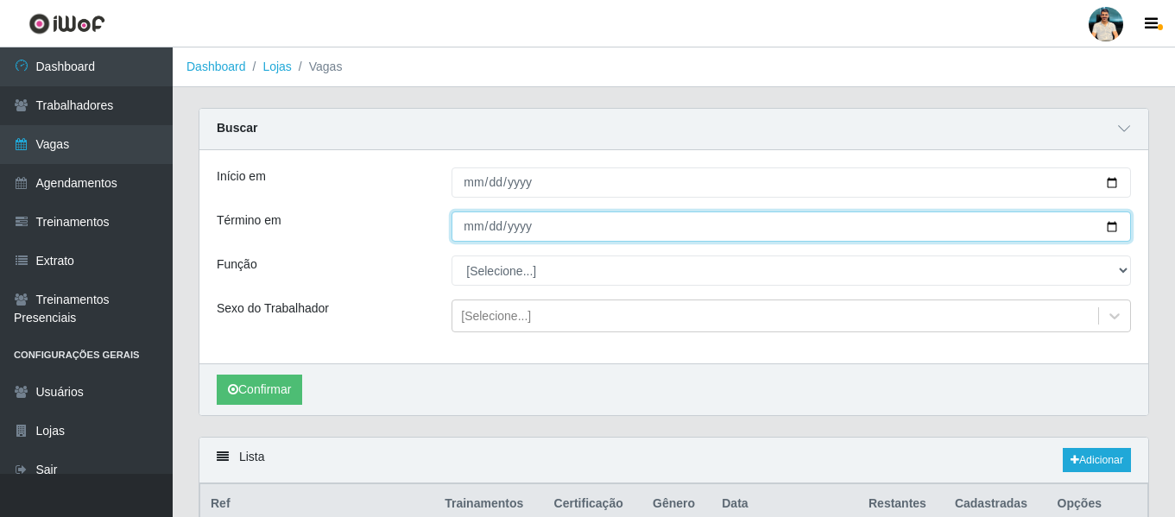
click at [1110, 232] on input "Término em" at bounding box center [790, 226] width 679 height 30
type input "2025-09-27"
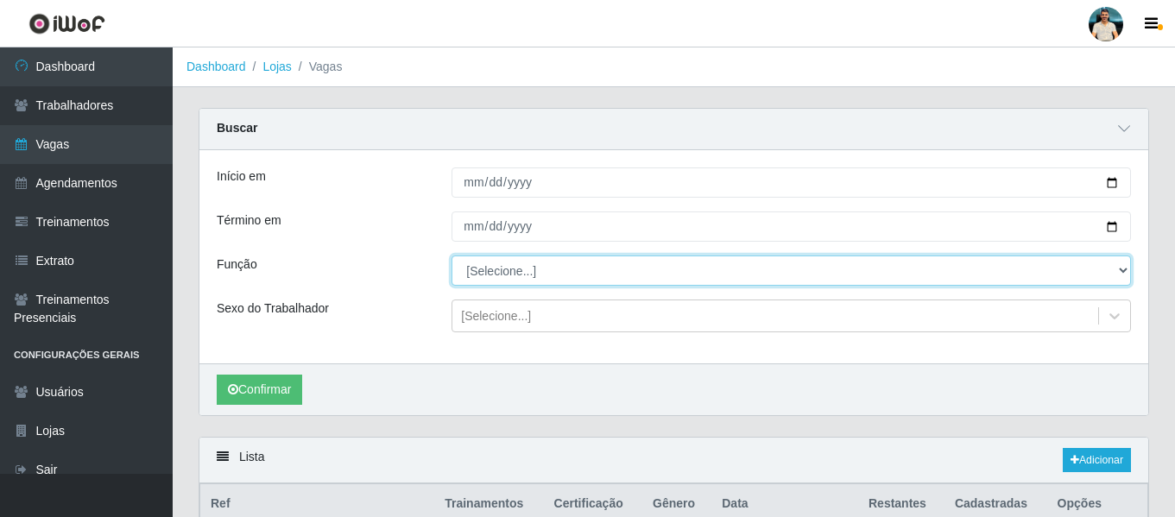
click at [1070, 271] on select "[Selecione...] Balconista de Padaria Balconista de Padaria + Balconista de Pada…" at bounding box center [790, 271] width 679 height 30
select select "22"
click at [451, 256] on select "[Selecione...] Balconista de Padaria Balconista de Padaria + Balconista de Pada…" at bounding box center [790, 271] width 679 height 30
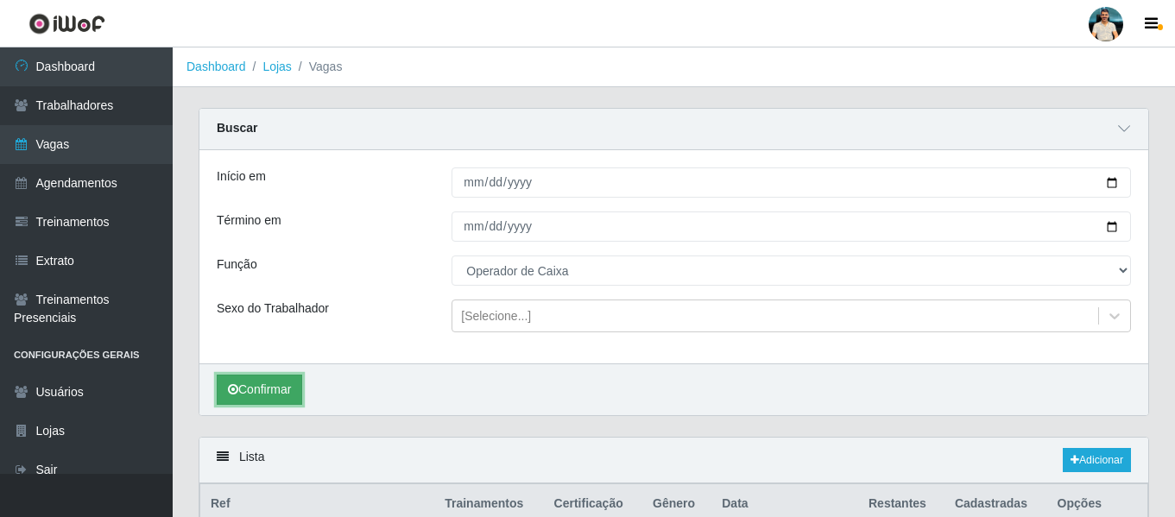
click at [249, 386] on button "Confirmar" at bounding box center [259, 390] width 85 height 30
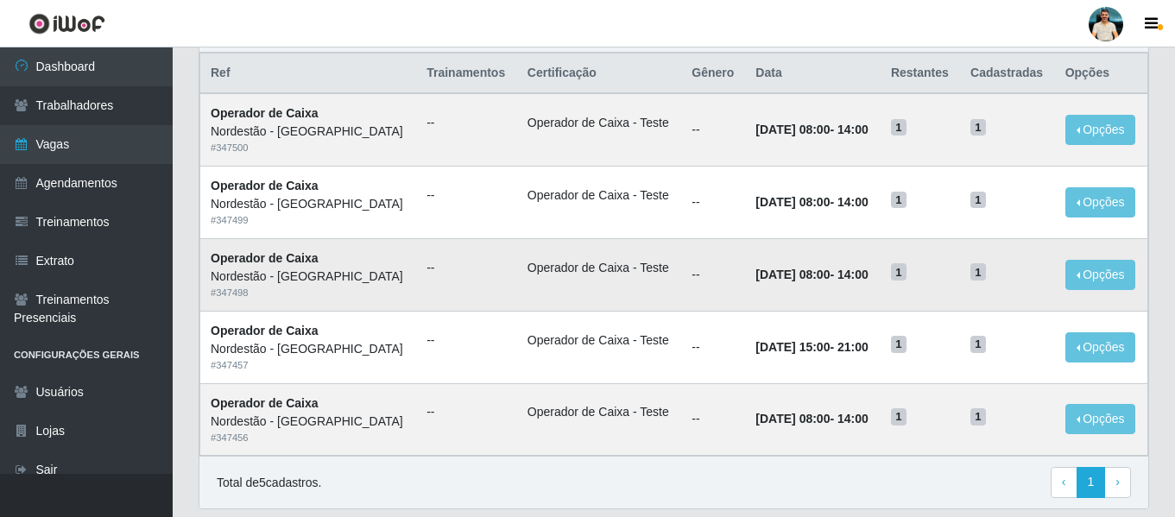
scroll to position [401, 0]
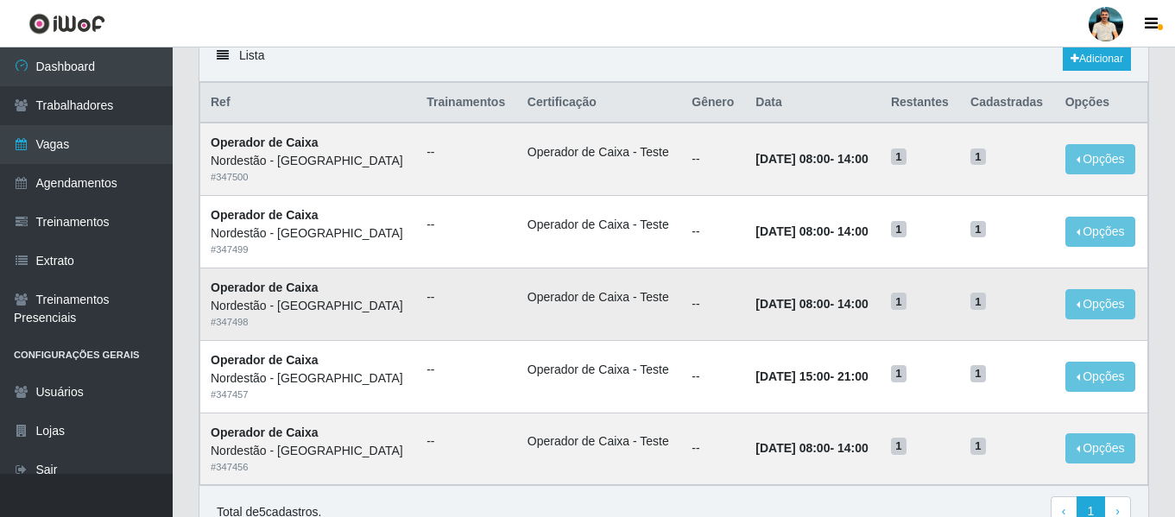
drag, startPoint x: 691, startPoint y: 289, endPoint x: 706, endPoint y: 287, distance: 14.8
click at [694, 288] on td "--" at bounding box center [713, 304] width 64 height 73
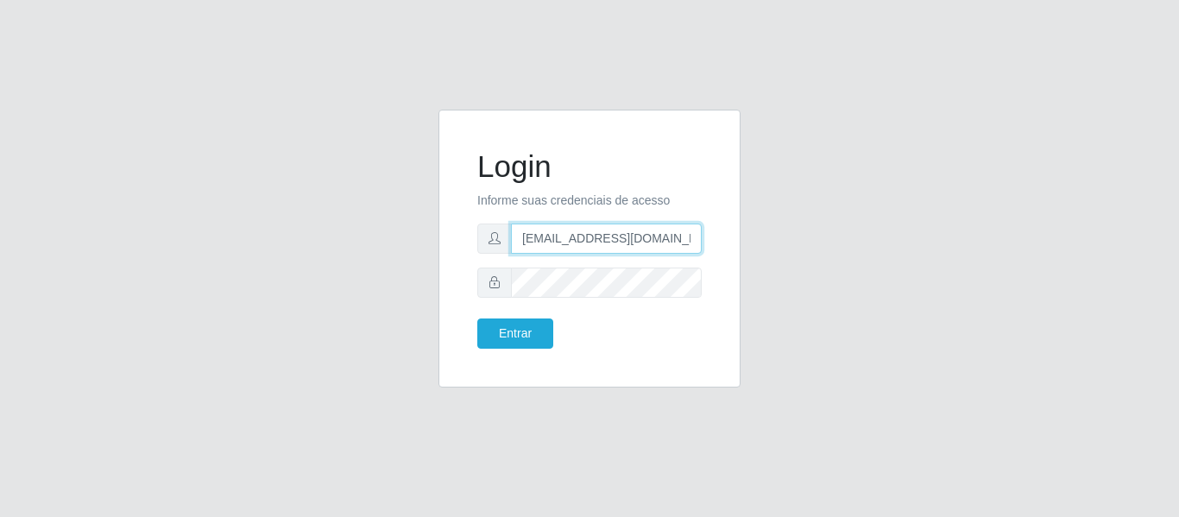
click at [638, 242] on input "dudabraspao@iwof.com.br" at bounding box center [606, 239] width 191 height 30
click at [637, 241] on input "dudabraspao@iwof.com.br" at bounding box center [606, 239] width 191 height 30
paste input "brunonordestao@gmail.com"
type input "brunonordestao@gmail.com"
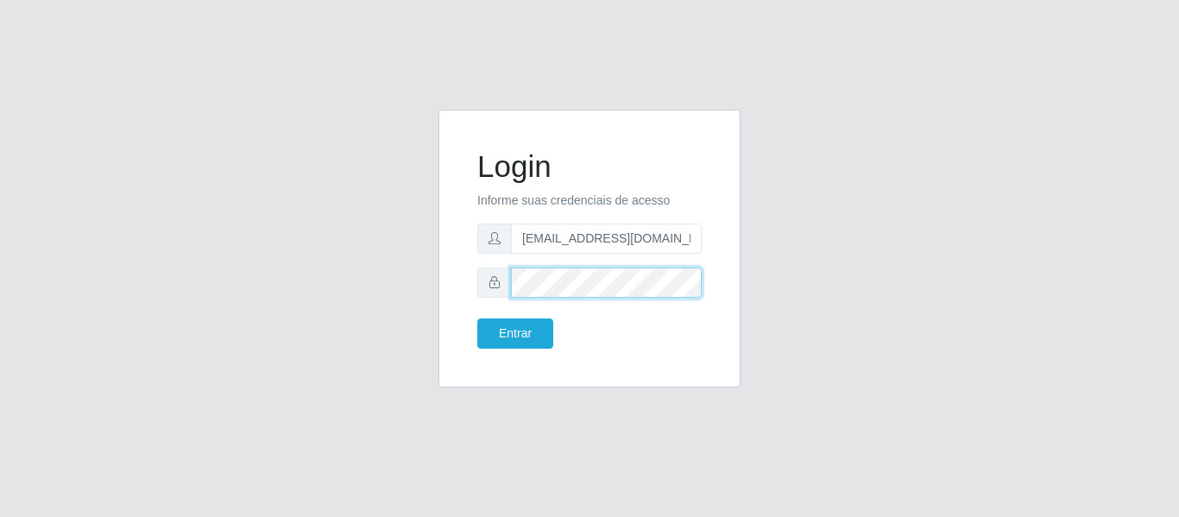
click at [494, 285] on div at bounding box center [589, 283] width 224 height 30
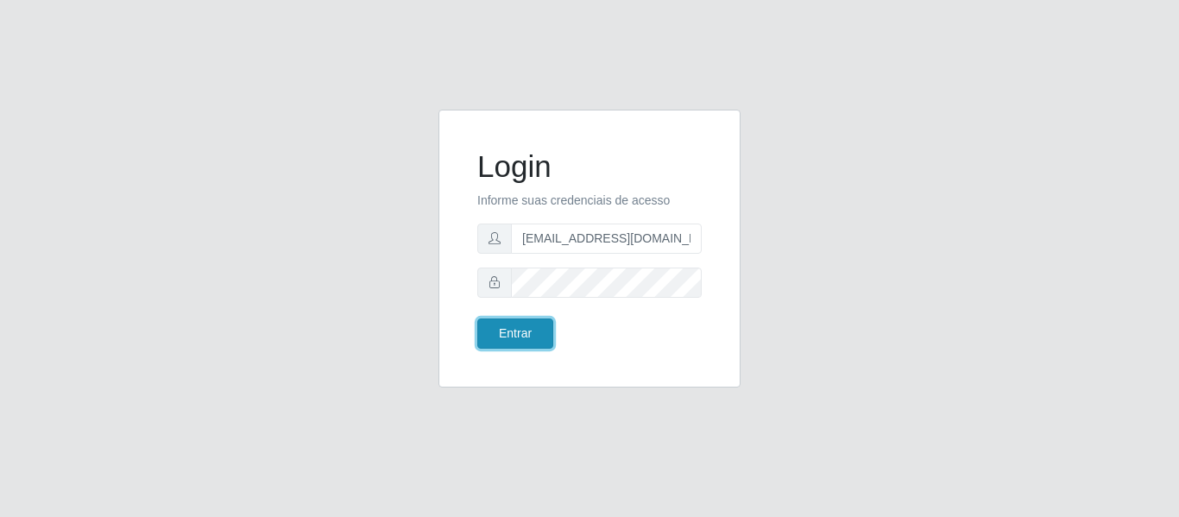
click at [499, 324] on button "Entrar" at bounding box center [515, 334] width 76 height 30
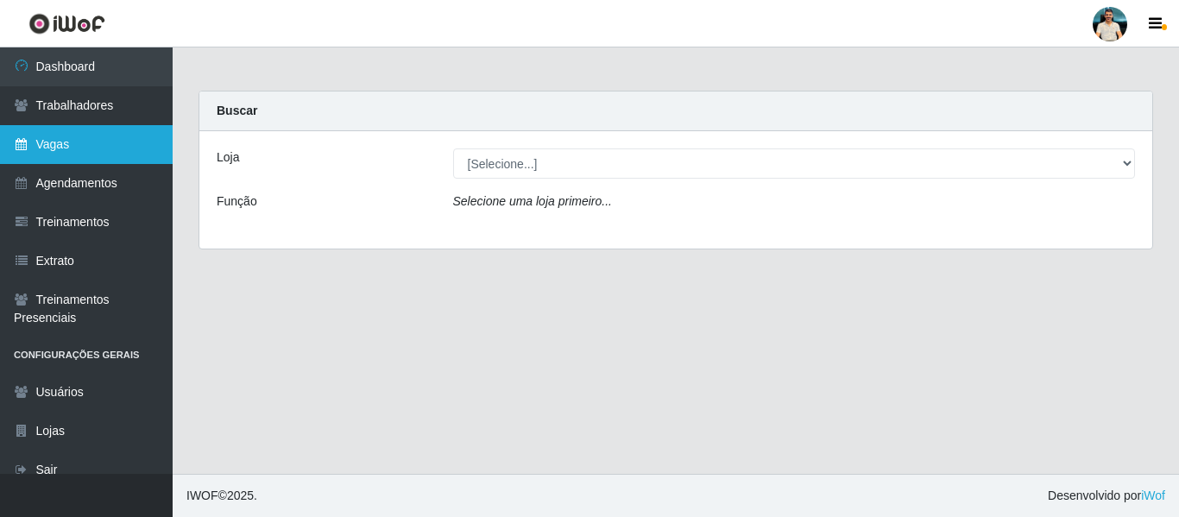
click at [117, 142] on link "Vagas" at bounding box center [86, 144] width 173 height 39
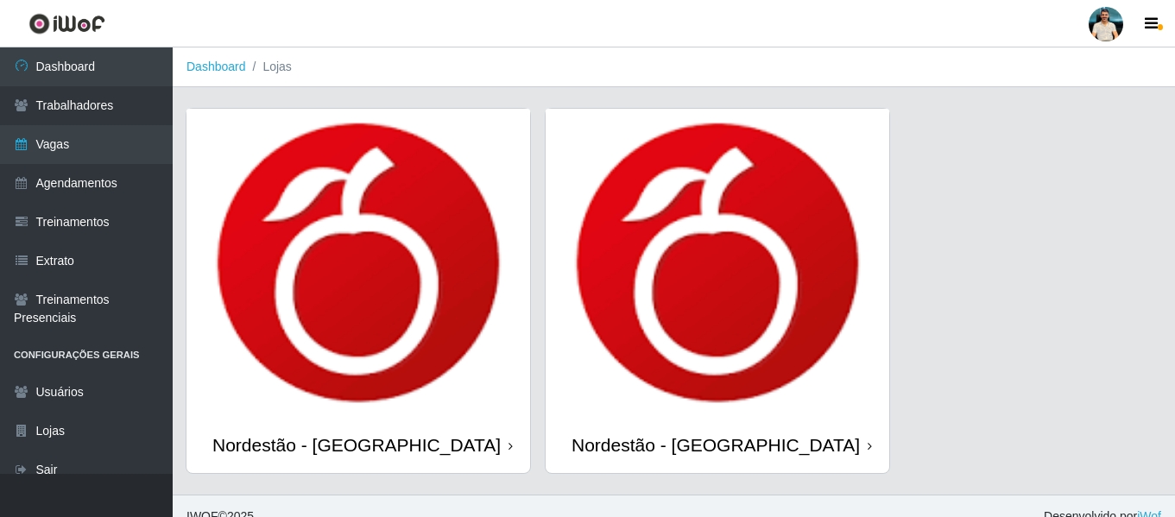
click at [379, 277] on img at bounding box center [358, 263] width 344 height 308
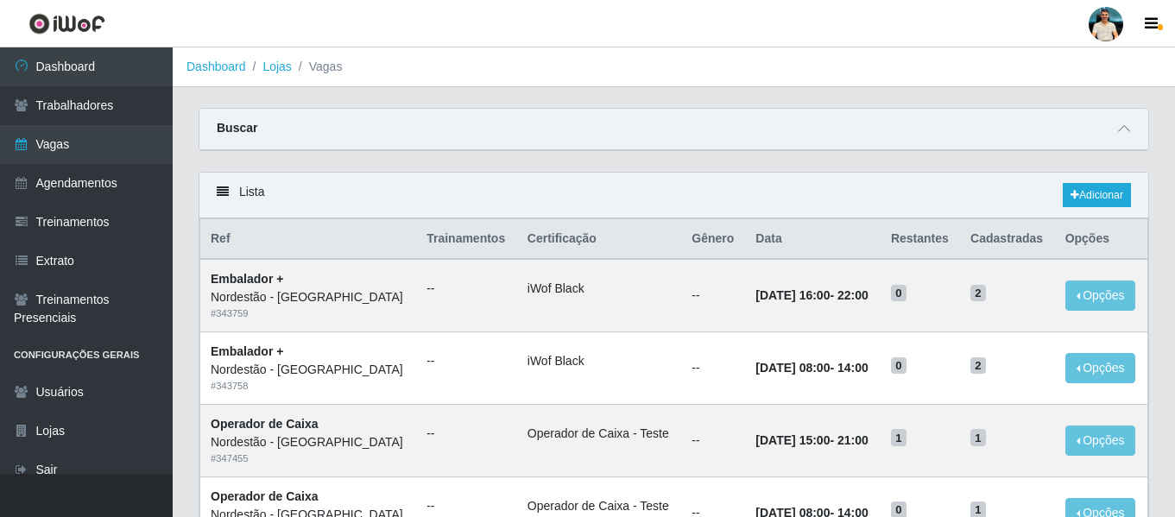
click at [1138, 128] on div "Buscar" at bounding box center [673, 129] width 949 height 41
click at [1134, 128] on div "Buscar" at bounding box center [673, 129] width 949 height 41
click at [1133, 128] on span at bounding box center [1124, 129] width 21 height 20
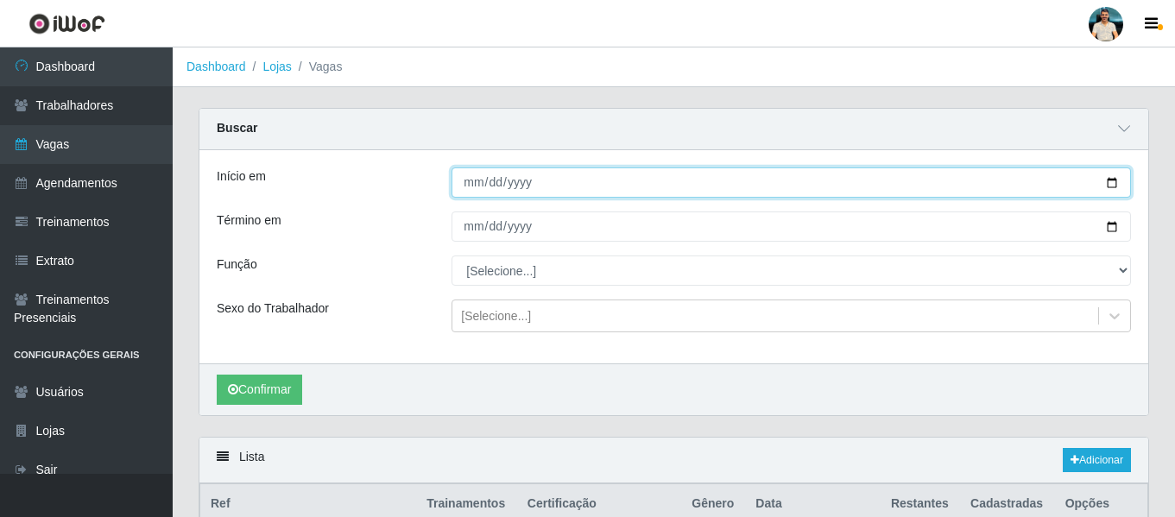
click at [1109, 179] on input "Início em" at bounding box center [790, 182] width 679 height 30
type input "2025-09-23"
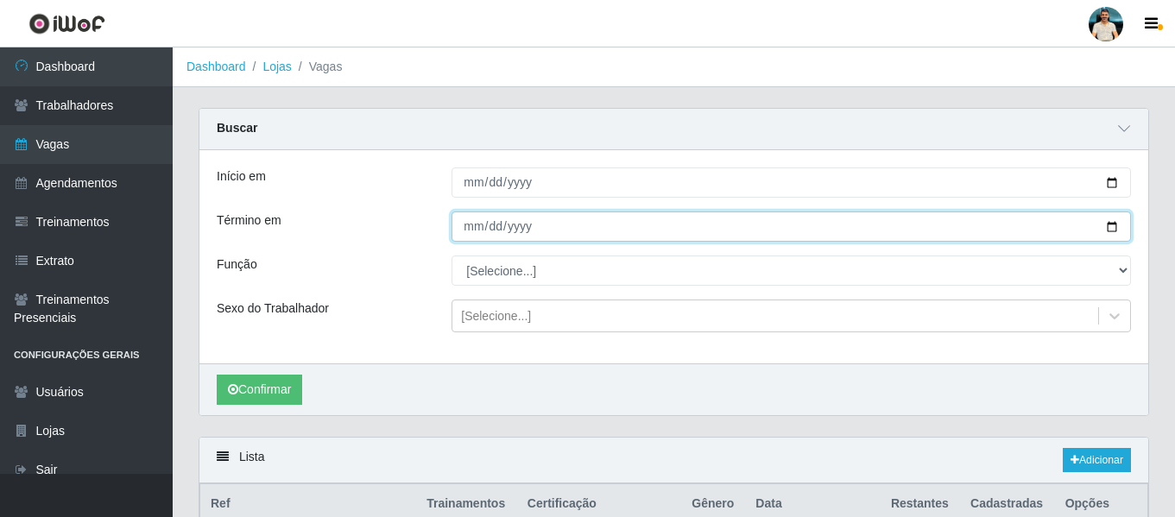
click at [1104, 228] on input "Término em" at bounding box center [790, 226] width 679 height 30
type input "2025-09-24"
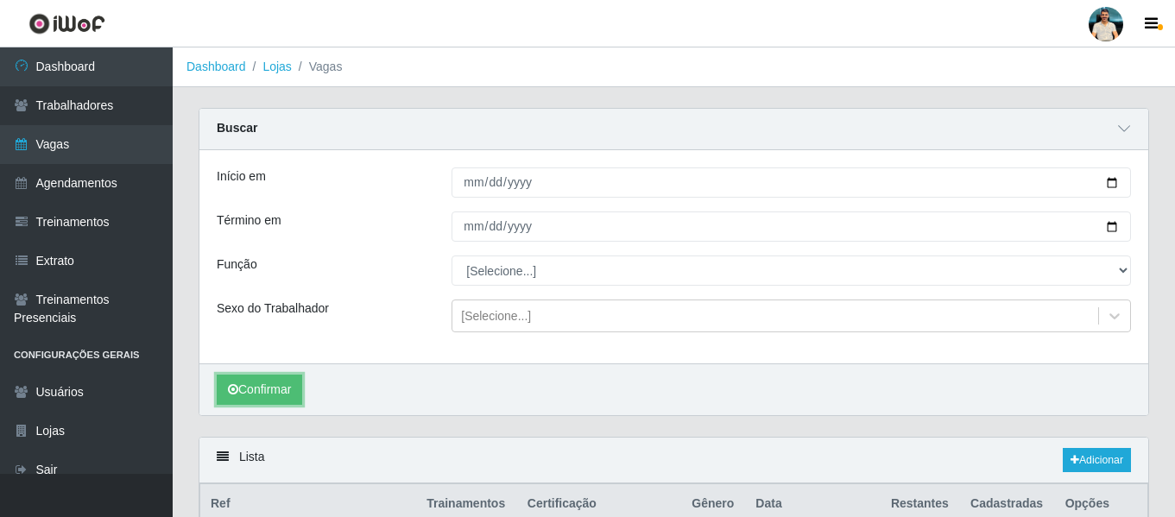
click at [300, 386] on button "Confirmar" at bounding box center [259, 390] width 85 height 30
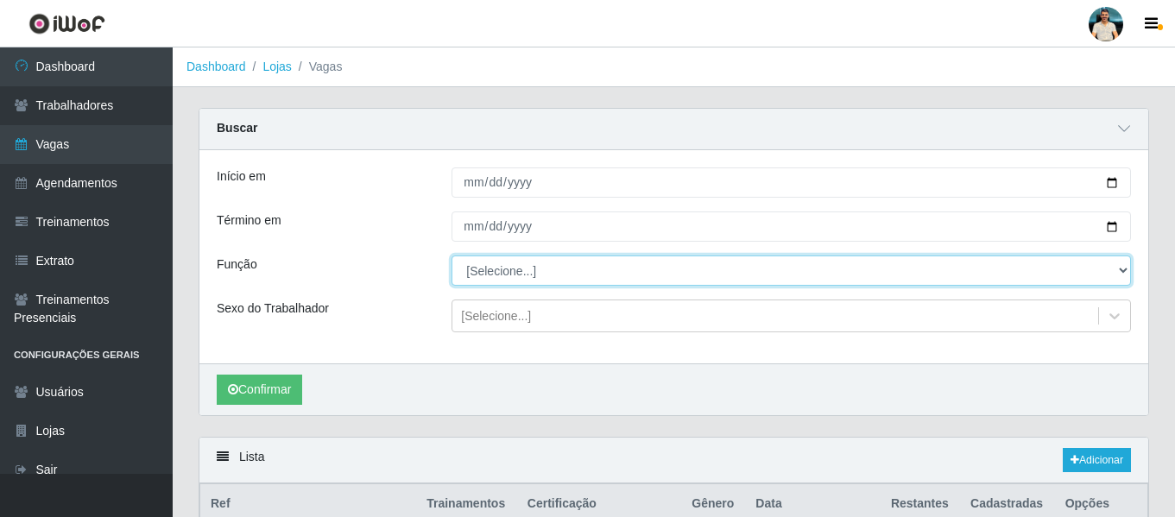
click at [556, 275] on select "[Selecione...] Balconista de Padaria Balconista de Padaria + Balconista de Pada…" at bounding box center [790, 271] width 679 height 30
select select "22"
click at [451, 256] on select "[Selecione...] Balconista de Padaria Balconista de Padaria + Balconista de Pada…" at bounding box center [790, 271] width 679 height 30
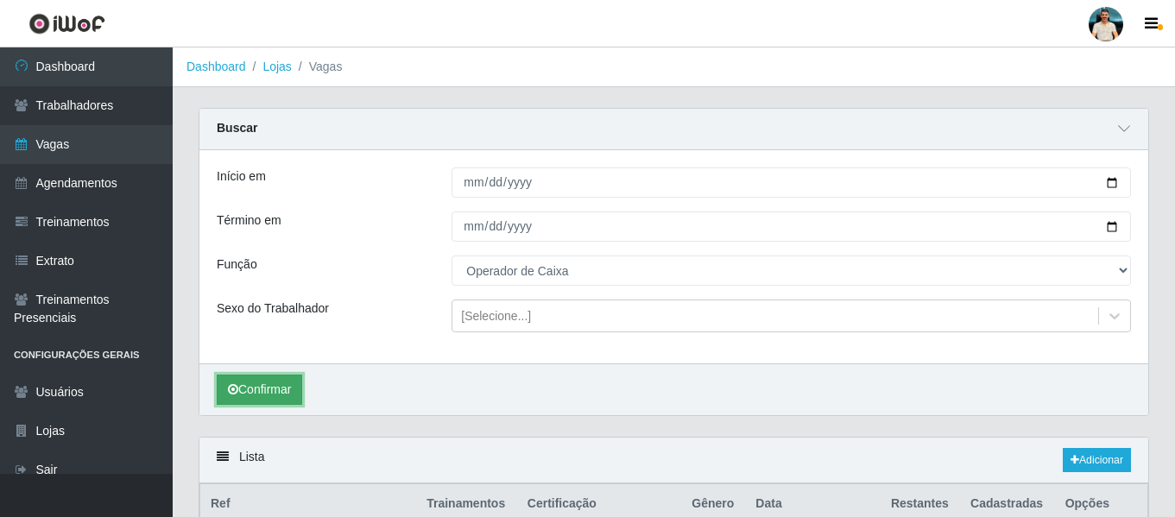
click at [254, 394] on button "Confirmar" at bounding box center [259, 390] width 85 height 30
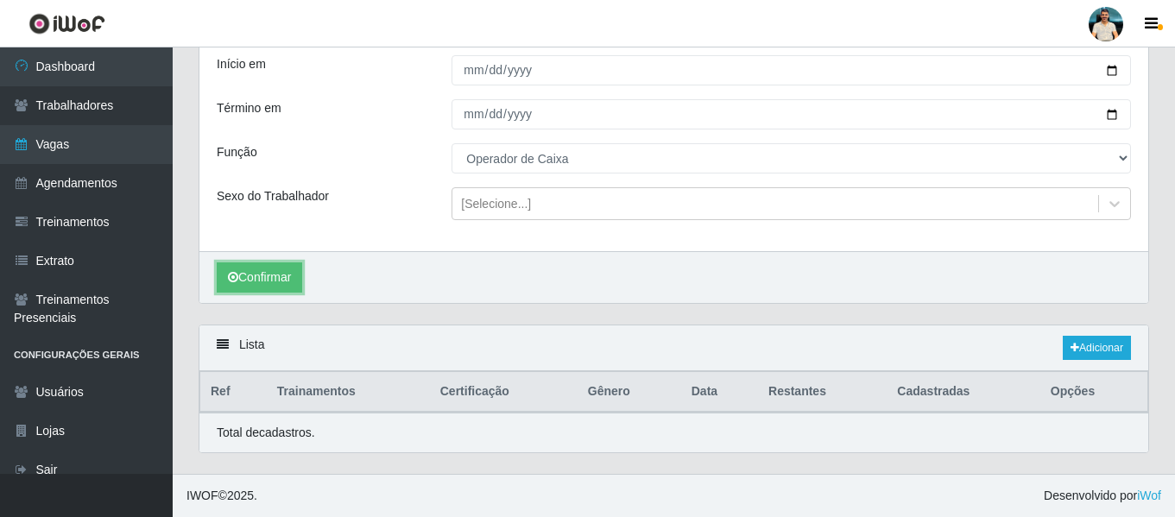
scroll to position [415, 0]
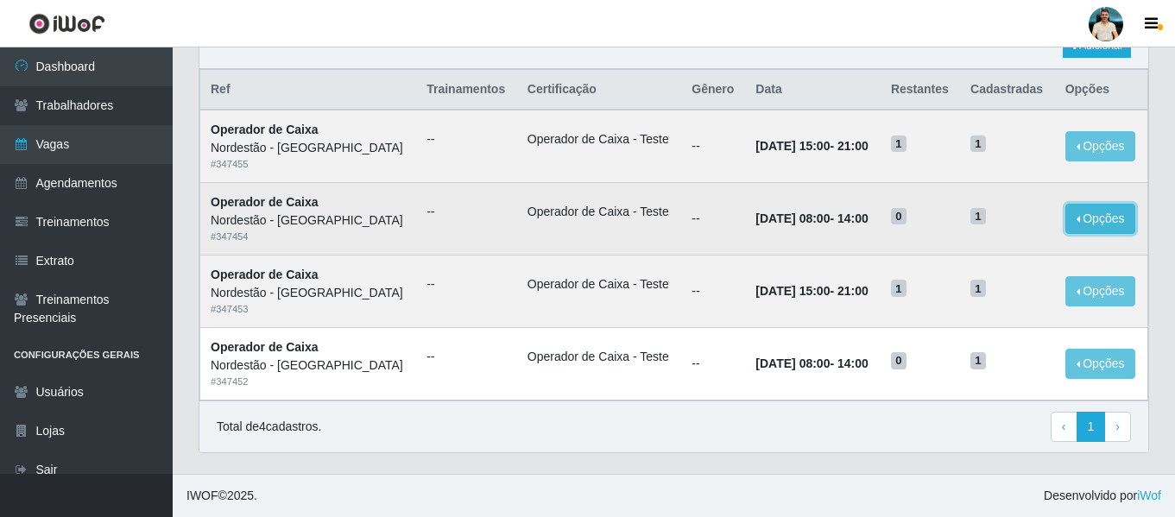
drag, startPoint x: 1088, startPoint y: 221, endPoint x: 1078, endPoint y: 224, distance: 9.8
click at [1087, 221] on button "Opções" at bounding box center [1100, 219] width 71 height 30
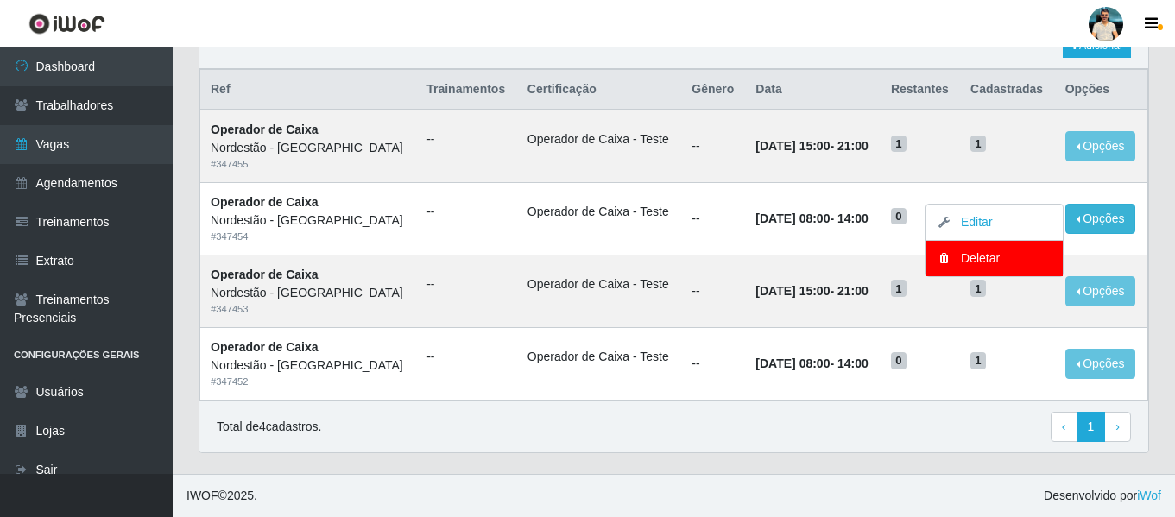
click at [927, 429] on div "Total de 4 cadastros. ‹ Previous 1 › Next" at bounding box center [674, 427] width 914 height 31
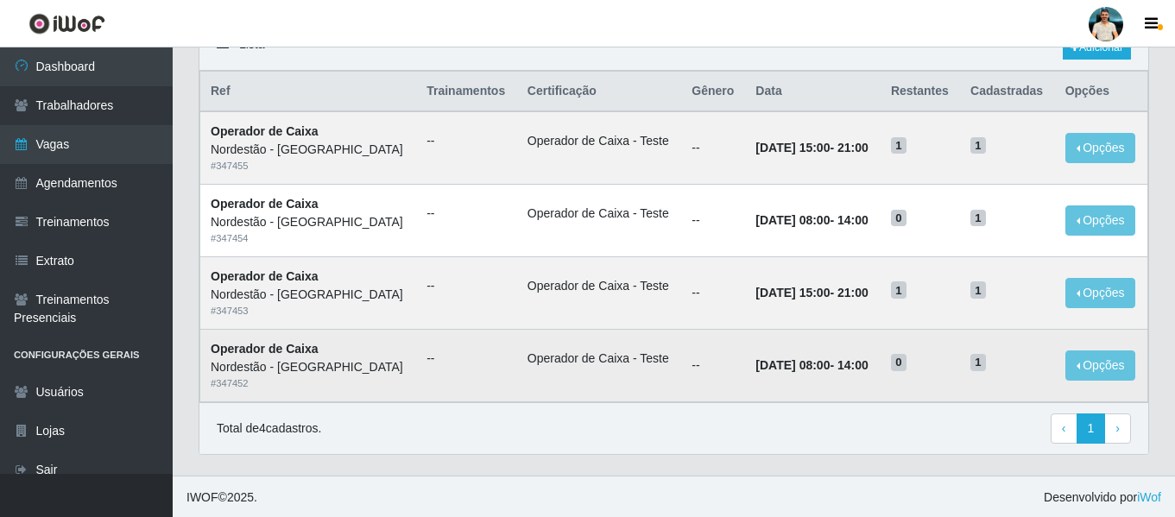
scroll to position [150, 0]
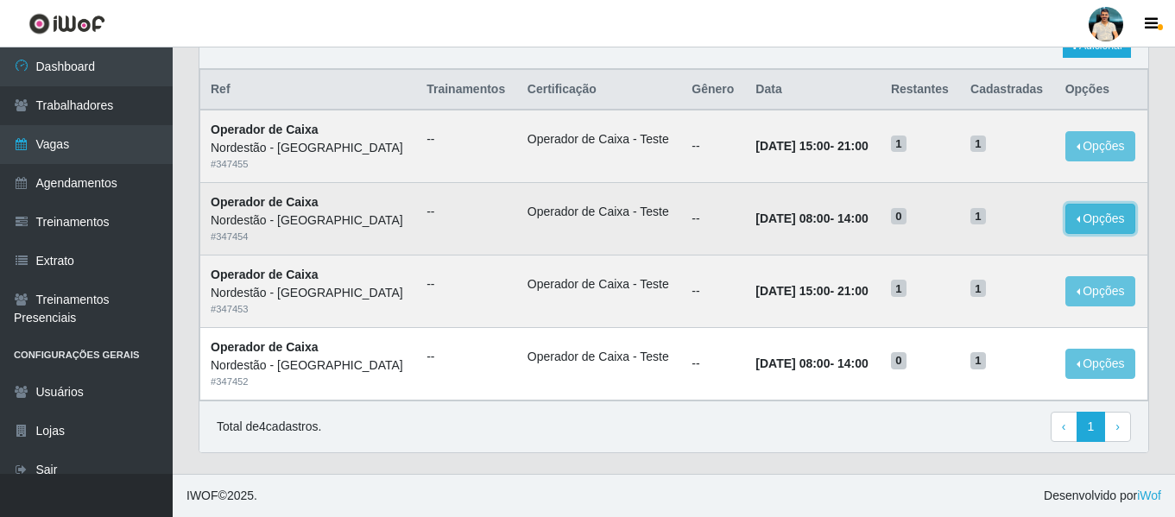
click at [1103, 214] on button "Opções" at bounding box center [1100, 219] width 71 height 30
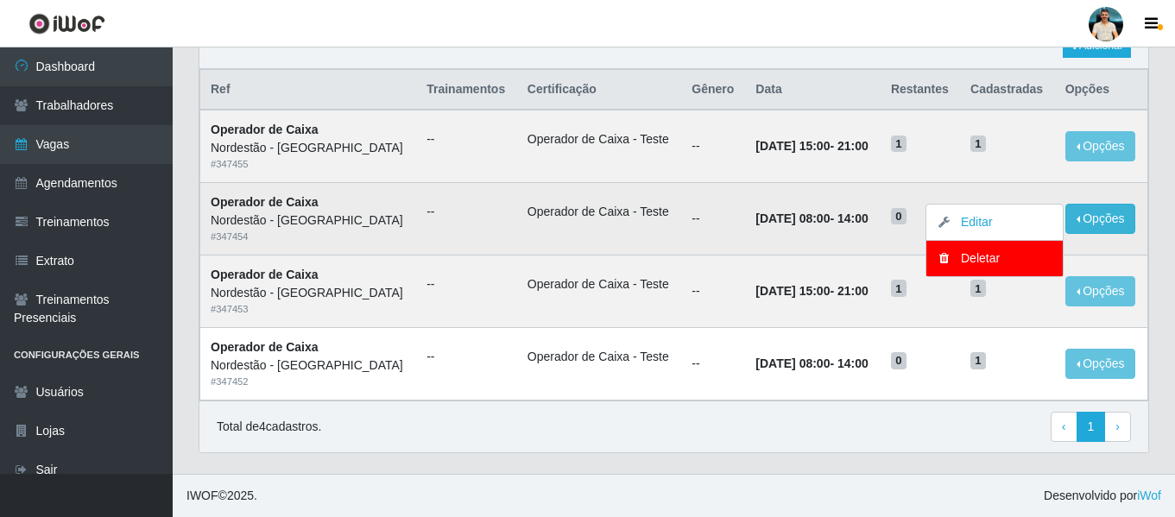
drag, startPoint x: 800, startPoint y: 232, endPoint x: 778, endPoint y: 226, distance: 23.2
click at [798, 231] on td "[DATE] 08:00 - 14:00" at bounding box center [813, 219] width 136 height 73
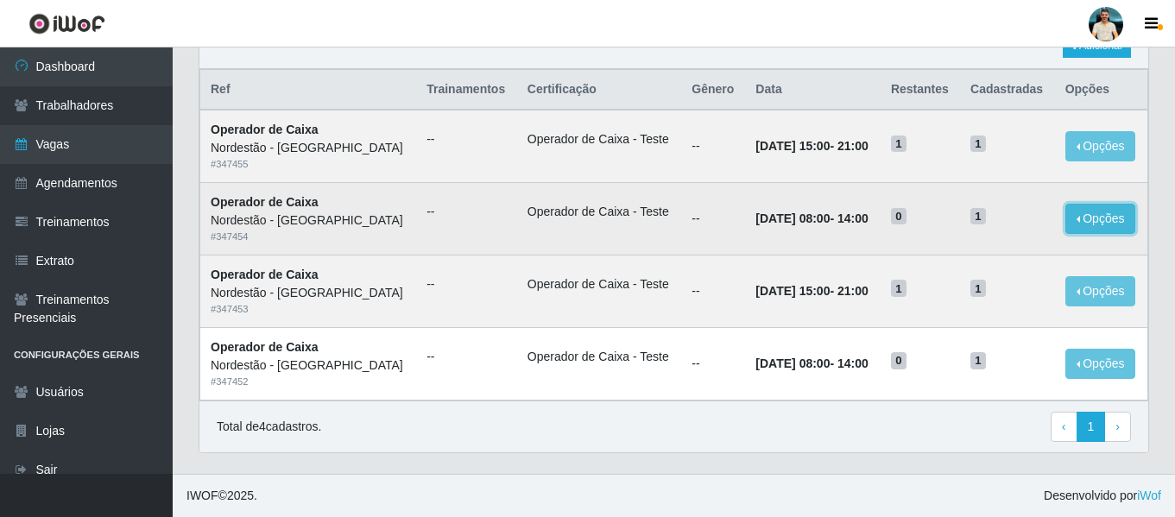
click at [1070, 222] on button "Opções" at bounding box center [1100, 219] width 71 height 30
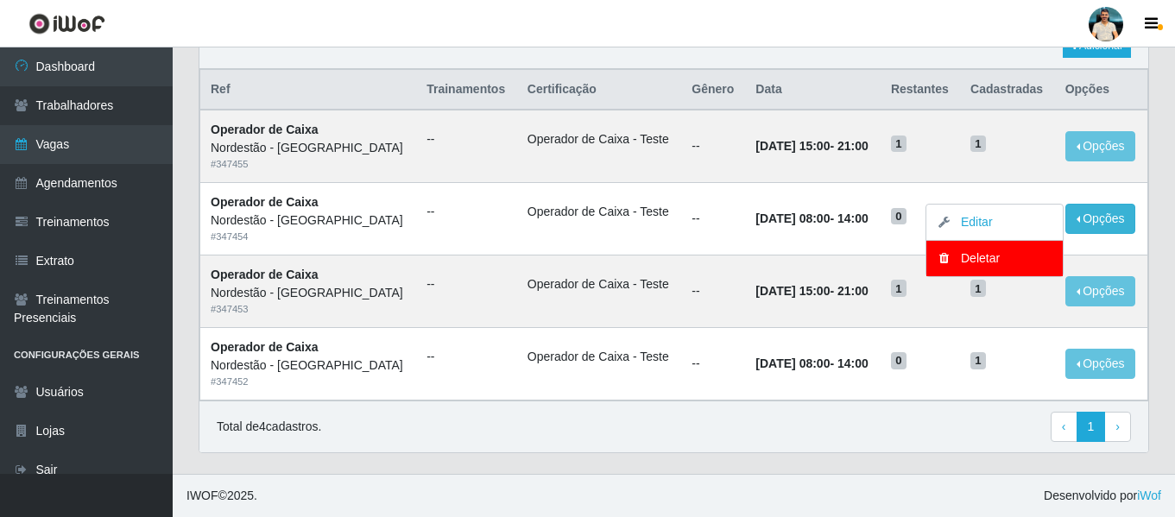
click at [922, 422] on div "Total de 4 cadastros. ‹ Previous 1 › Next" at bounding box center [674, 427] width 914 height 31
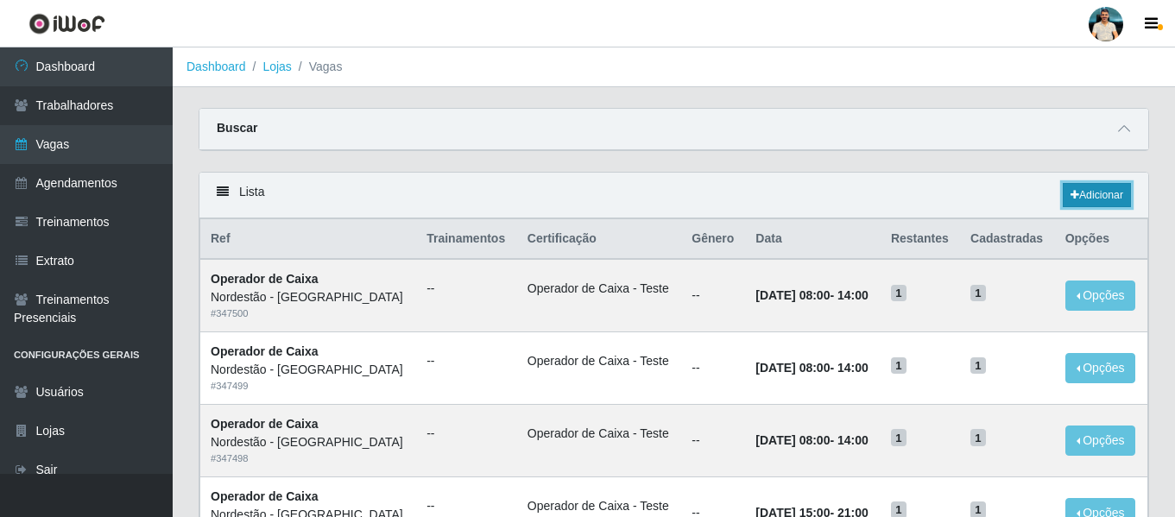
click at [1081, 203] on link "Adicionar" at bounding box center [1097, 195] width 68 height 24
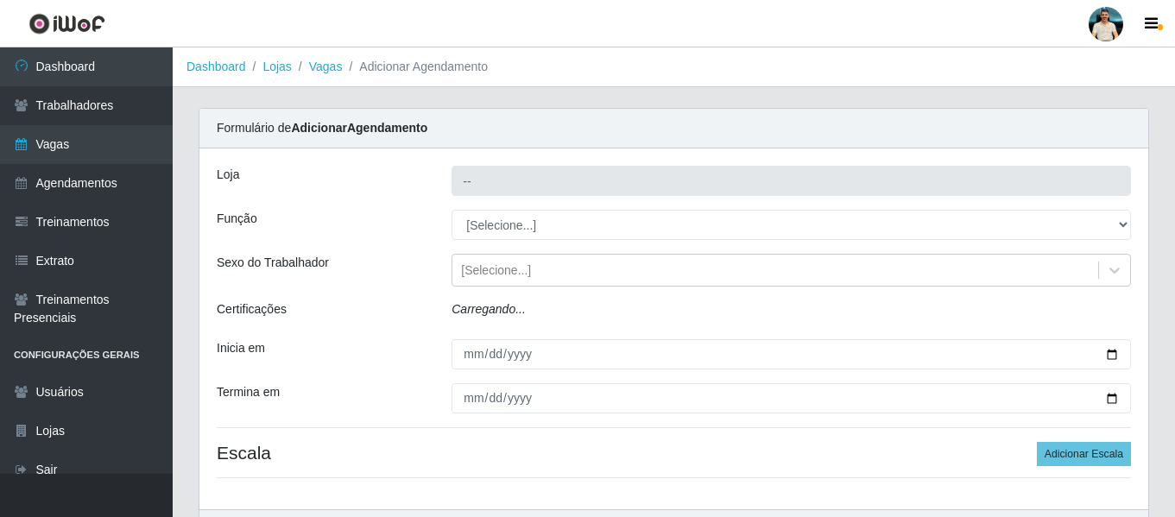
type input "Nordestão - [GEOGRAPHIC_DATA]"
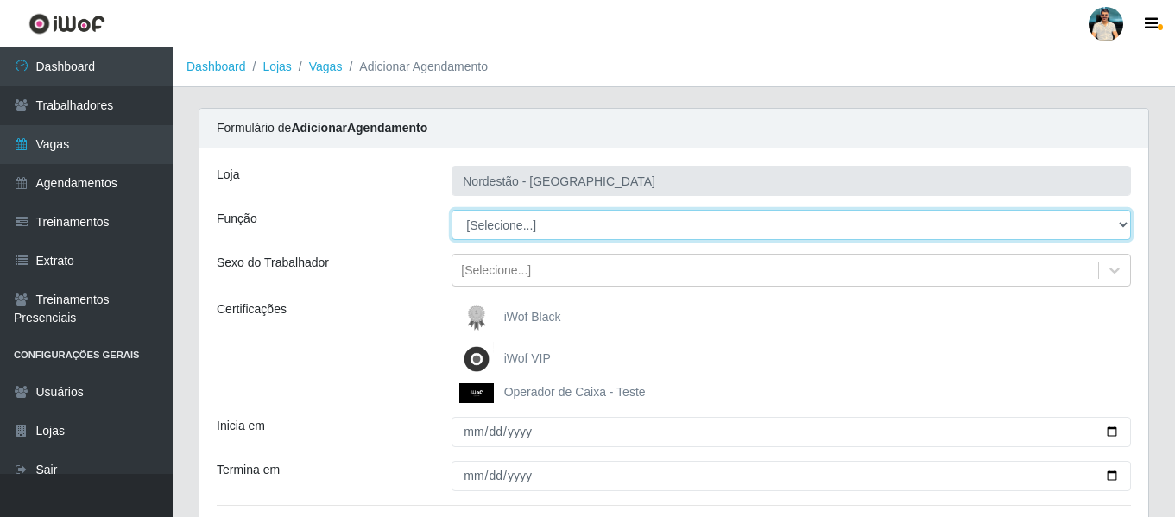
click at [561, 228] on select "[Selecione...] Balconista de Padaria Balconista de Padaria + Balconista de Pada…" at bounding box center [790, 225] width 679 height 30
select select "22"
click at [451, 210] on select "[Selecione...] Balconista de Padaria Balconista de Padaria + Balconista de Pada…" at bounding box center [790, 225] width 679 height 30
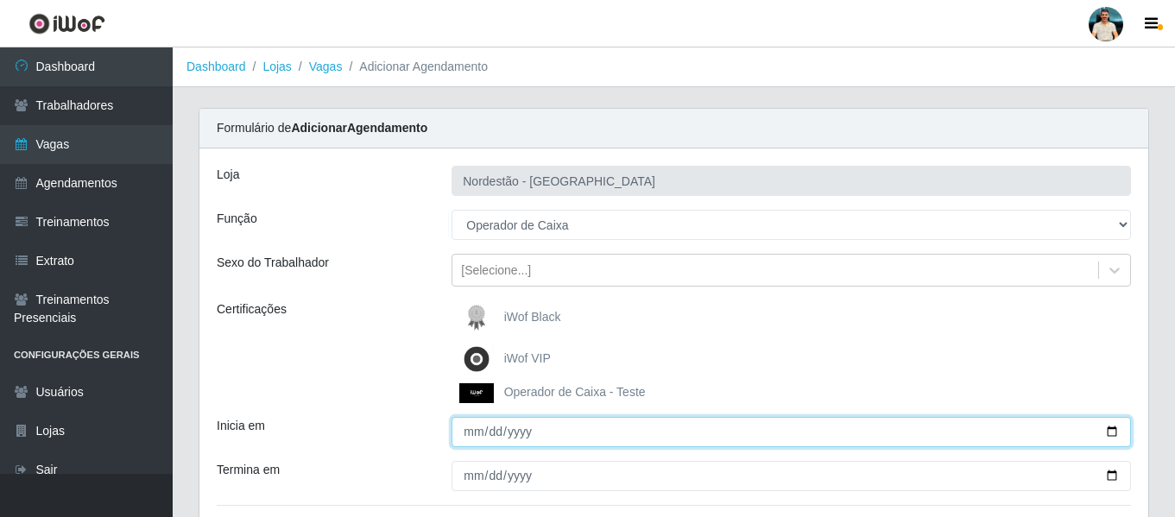
click at [1114, 436] on input "Inicia em" at bounding box center [790, 432] width 679 height 30
type input "[DATE]"
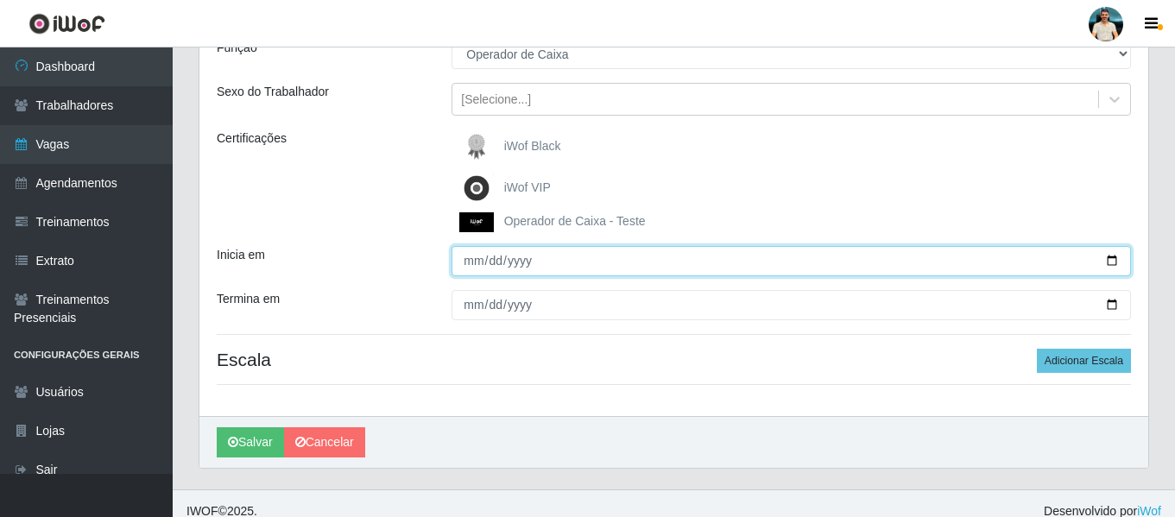
scroll to position [173, 0]
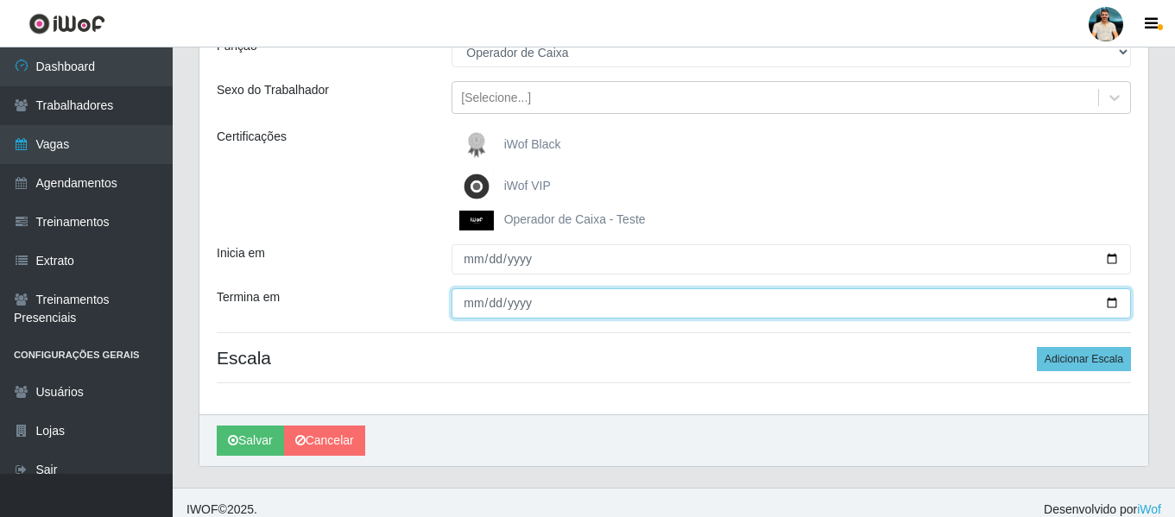
click at [1109, 298] on input "Termina em" at bounding box center [790, 303] width 679 height 30
type input "[DATE]"
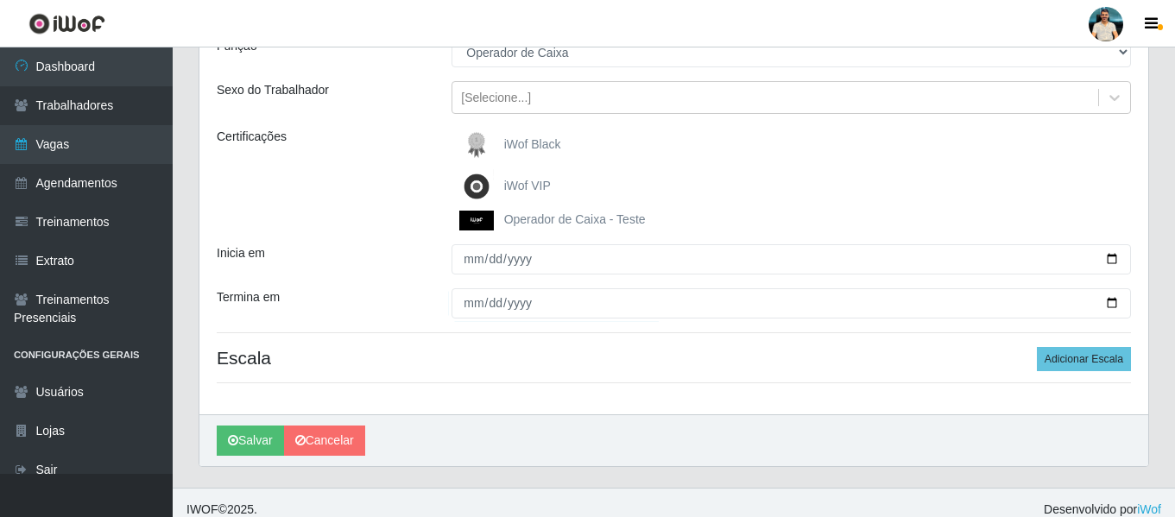
click at [608, 358] on h4 "Escala Adicionar Escala" at bounding box center [674, 358] width 914 height 22
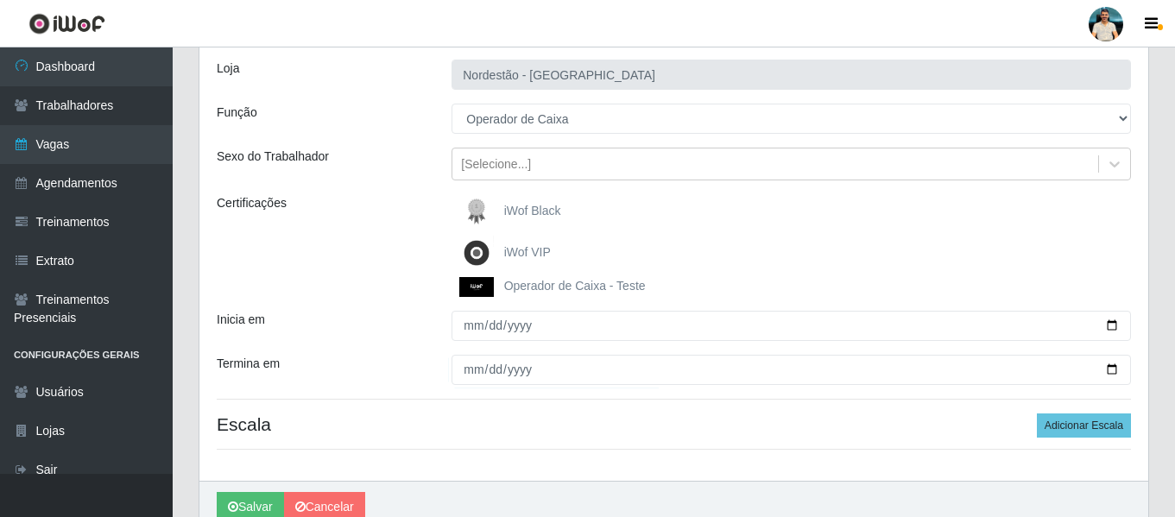
scroll to position [0, 0]
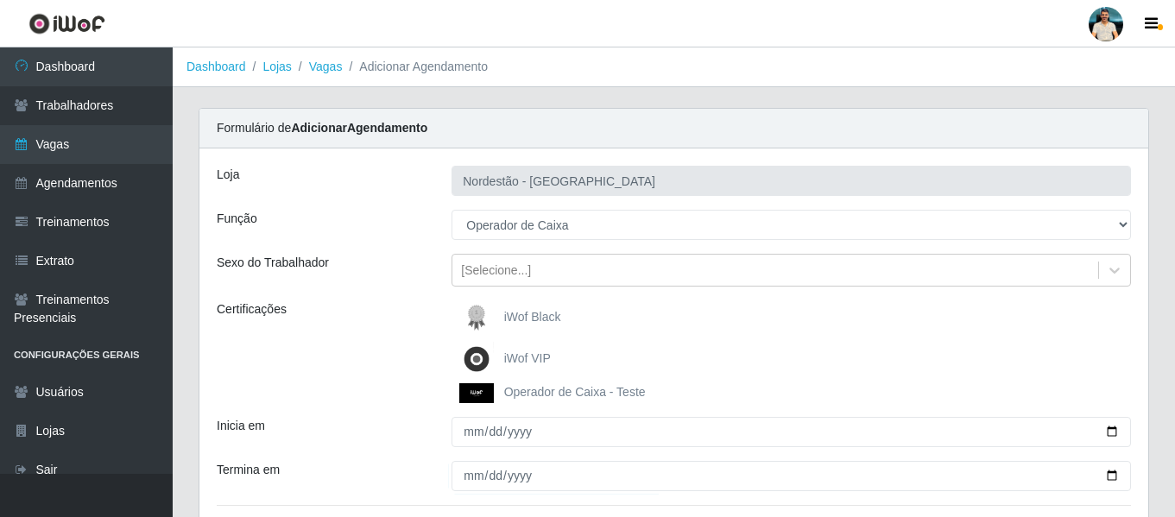
click at [486, 394] on img at bounding box center [479, 393] width 41 height 20
click at [0, 0] on input "Operador de Caixa - Teste" at bounding box center [0, 0] width 0 height 0
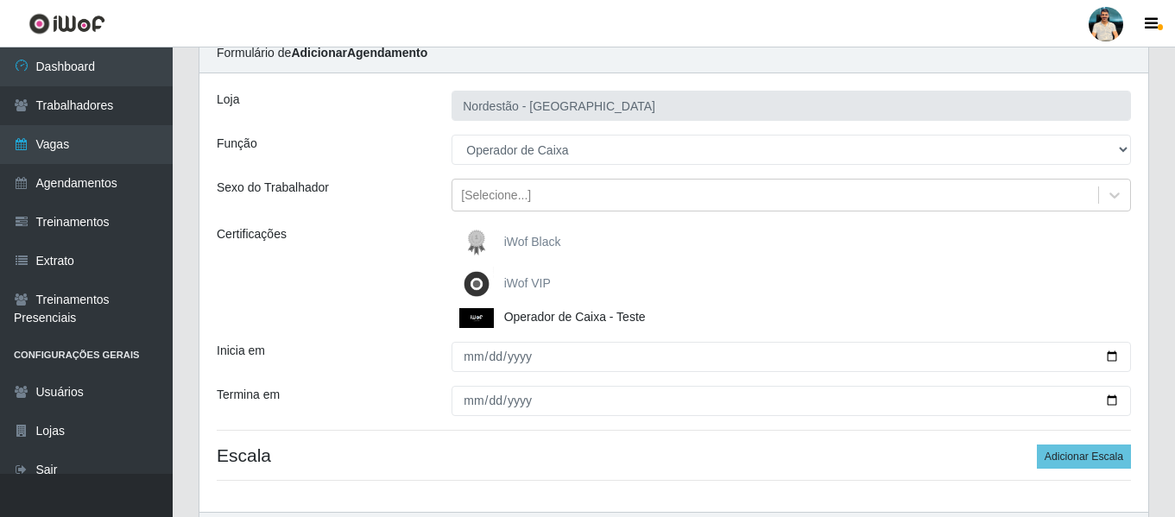
scroll to position [187, 0]
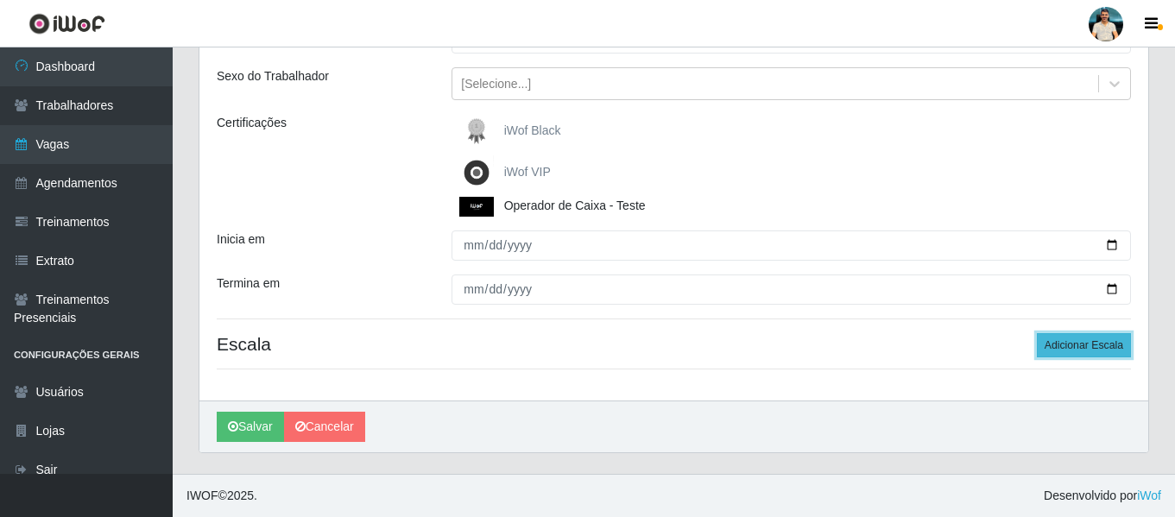
click at [1089, 349] on button "Adicionar Escala" at bounding box center [1084, 345] width 94 height 24
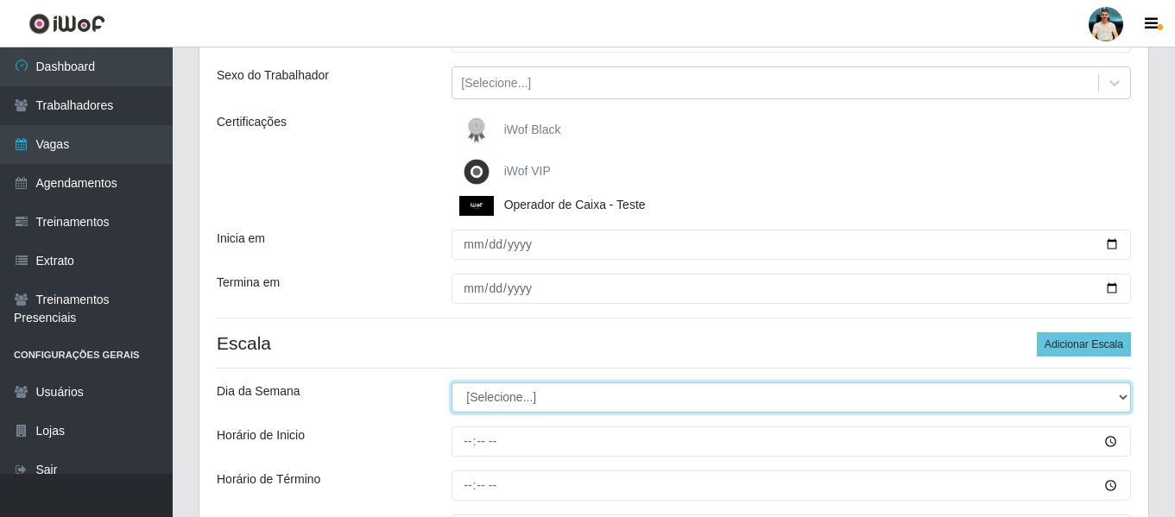
click at [535, 393] on select "[Selecione...] Segunda Terça Quarta Quinta Sexta Sábado Domingo" at bounding box center [790, 397] width 679 height 30
select select "3"
click at [451, 382] on select "[Selecione...] Segunda Terça Quarta Quinta Sexta Sábado Domingo" at bounding box center [790, 397] width 679 height 30
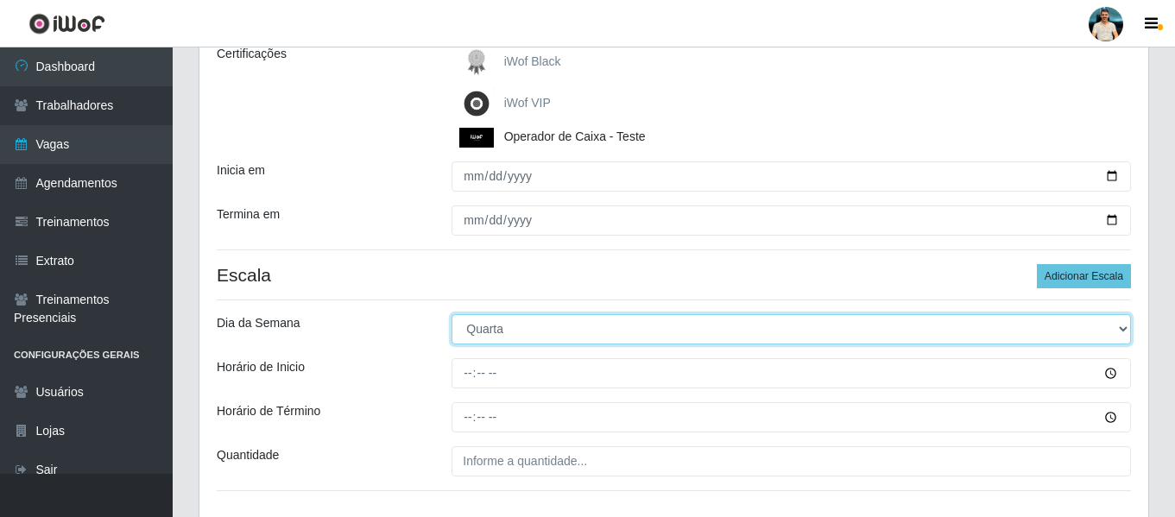
scroll to position [360, 0]
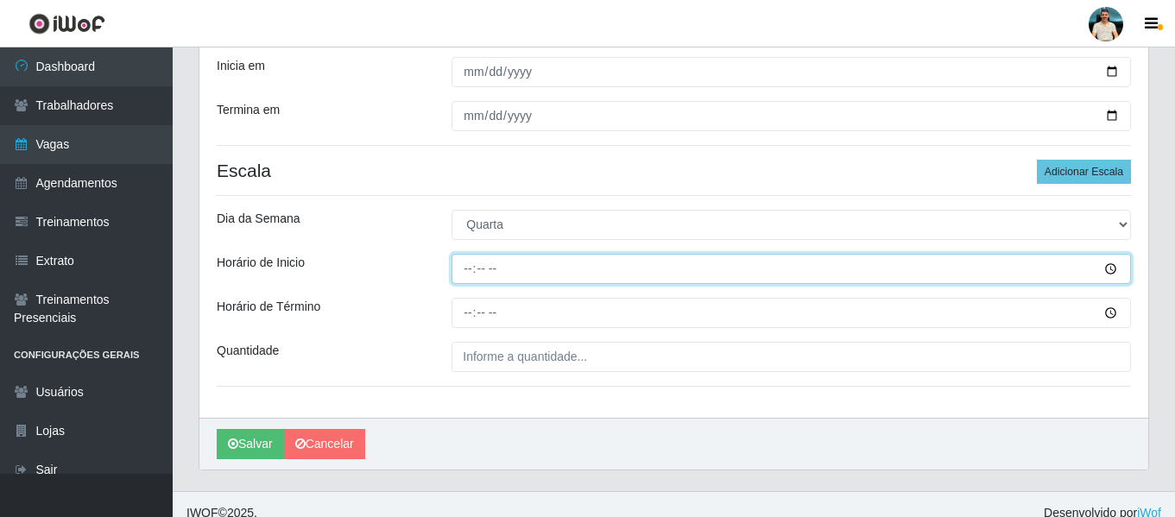
click at [462, 270] on input "Horário de Inicio" at bounding box center [790, 269] width 679 height 30
type input "16:00"
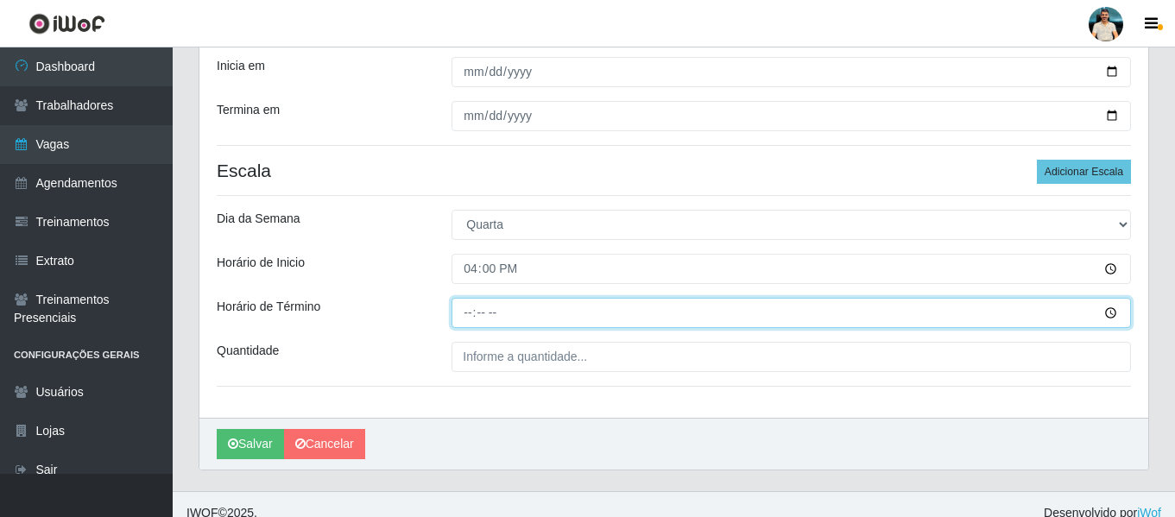
click at [468, 313] on input "Horário de Término" at bounding box center [790, 313] width 679 height 30
type input "22:00"
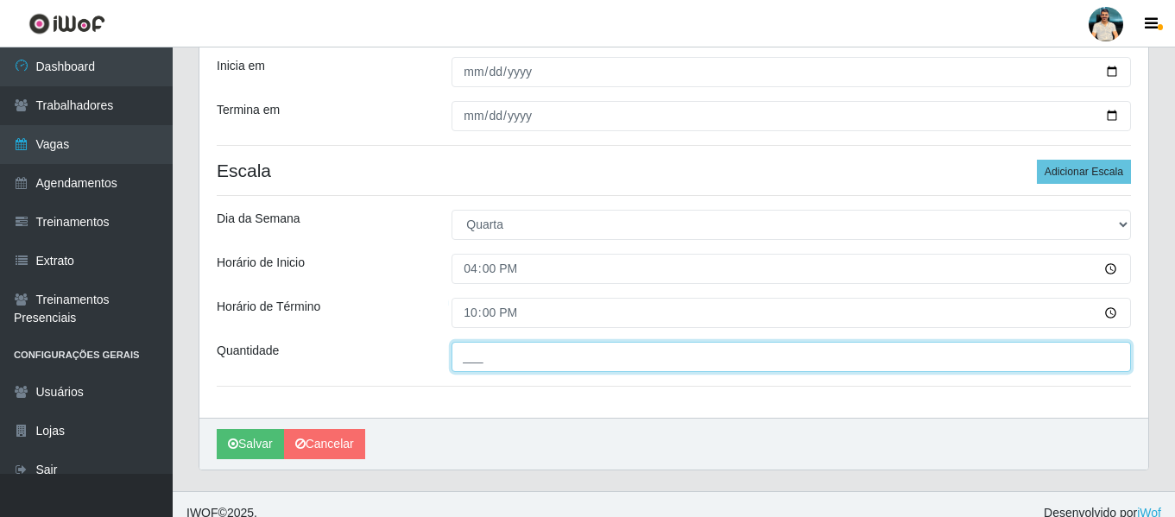
click at [476, 362] on input "___" at bounding box center [790, 357] width 679 height 30
type input "1__"
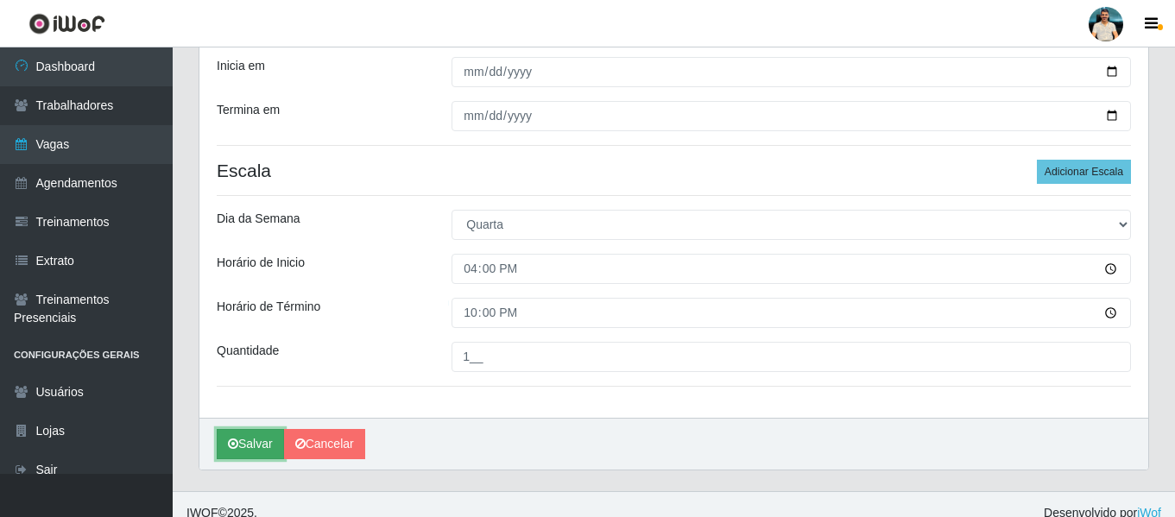
click at [254, 456] on button "Salvar" at bounding box center [250, 444] width 67 height 30
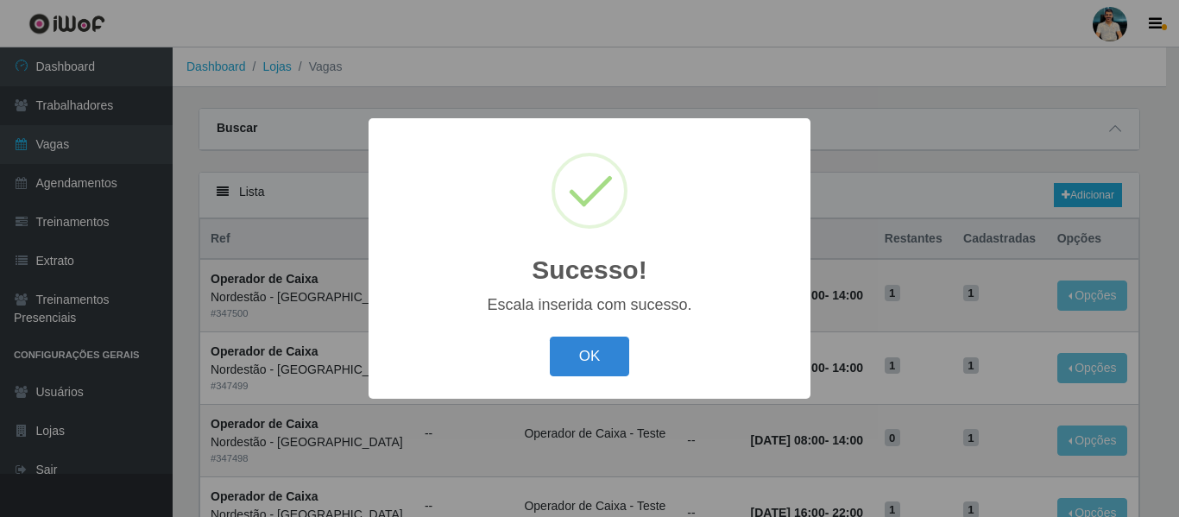
click at [550, 337] on button "OK" at bounding box center [590, 357] width 80 height 41
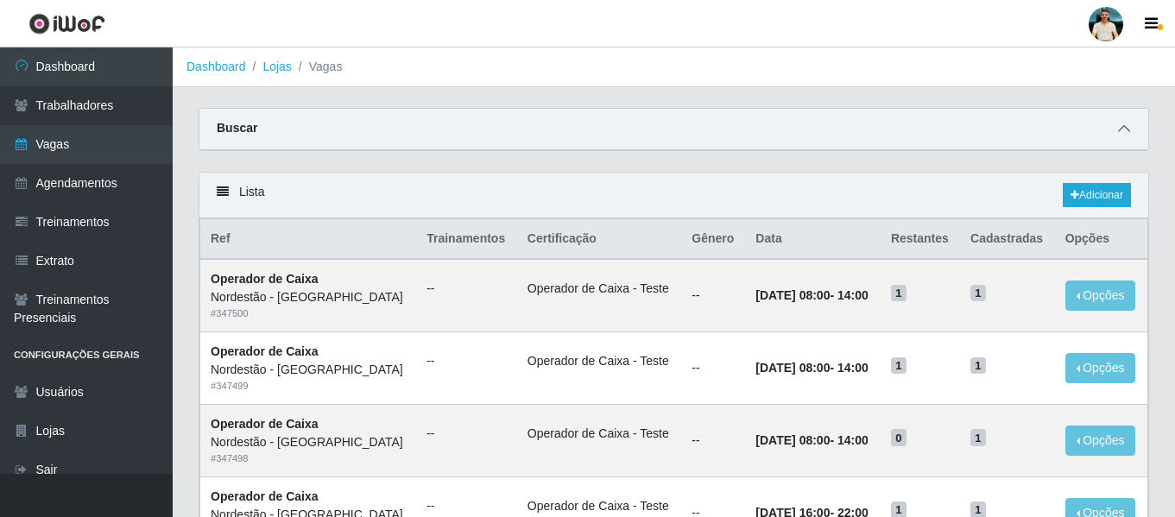
click at [1122, 128] on icon at bounding box center [1124, 129] width 12 height 12
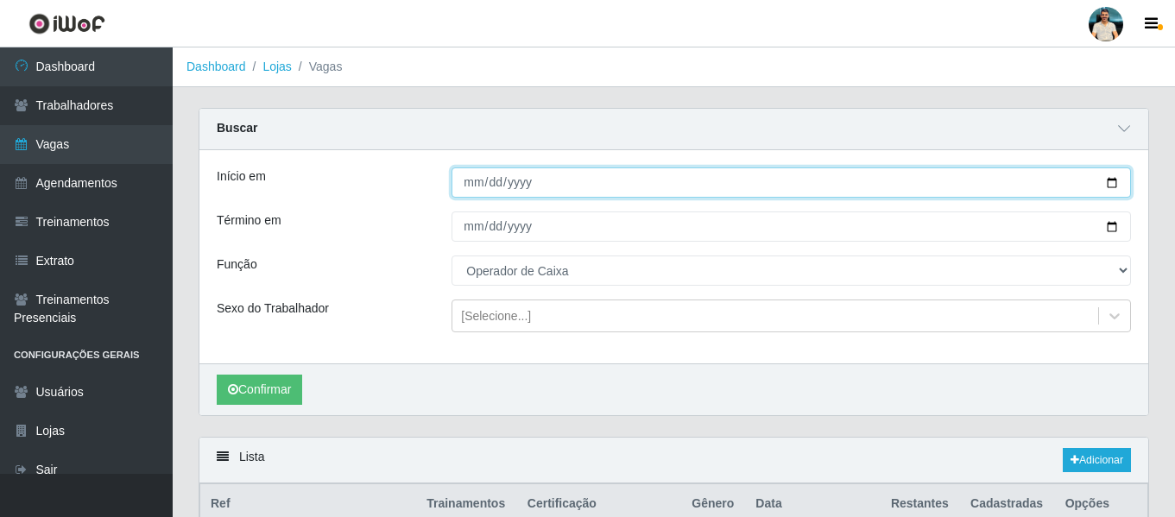
click at [1108, 182] on input "2025-09-22" at bounding box center [790, 182] width 679 height 30
type input "[DATE]"
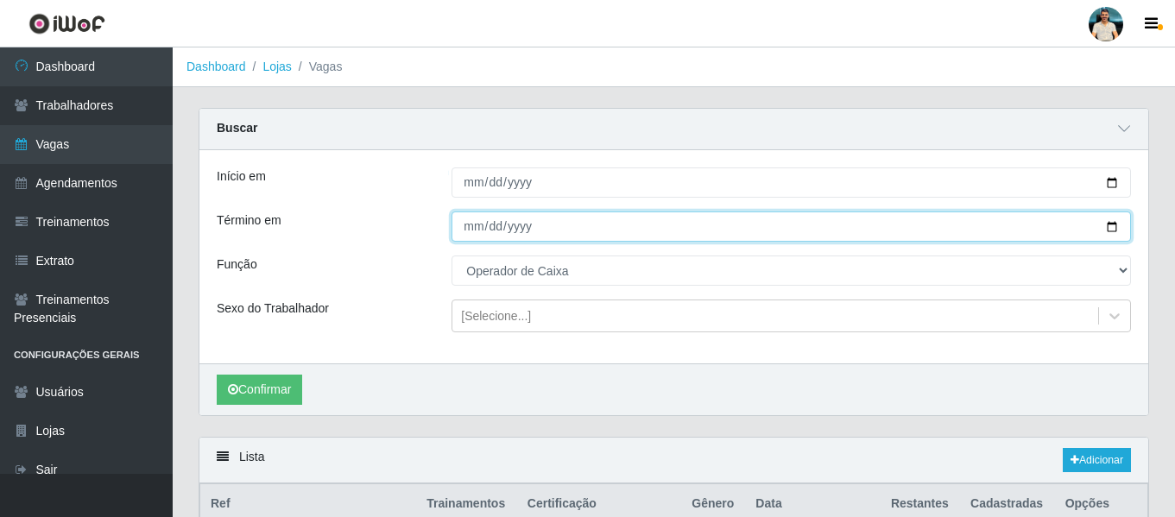
click at [1111, 229] on input "2025-09-27" at bounding box center [790, 226] width 679 height 30
type input "[DATE]"
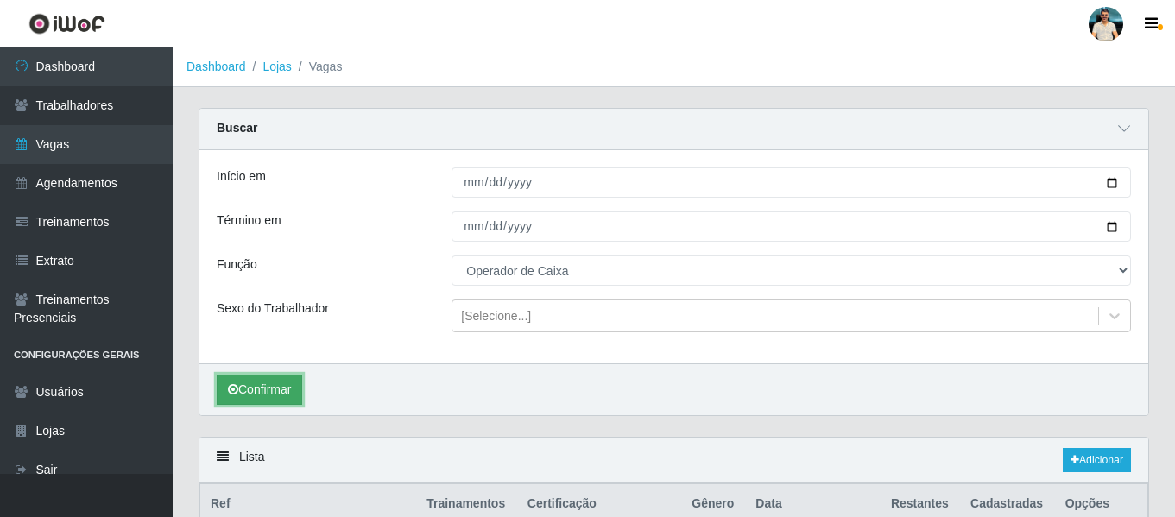
click at [285, 396] on button "Confirmar" at bounding box center [259, 390] width 85 height 30
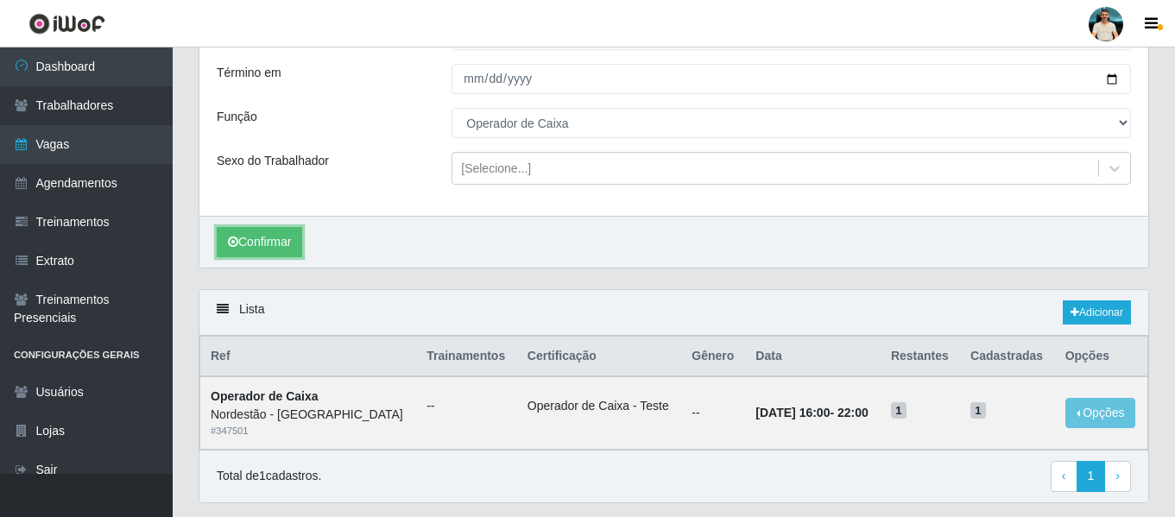
scroll to position [199, 0]
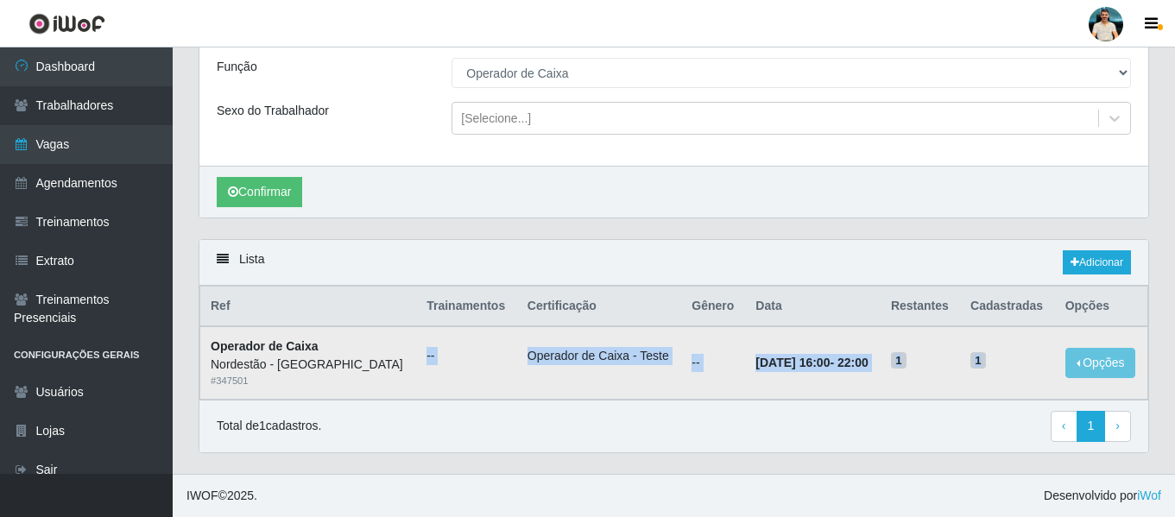
drag, startPoint x: 969, startPoint y: 366, endPoint x: 372, endPoint y: 354, distance: 597.5
click at [375, 354] on tr "Operador de Caixa Nordestão - Santa Catarina # 347501 -- Operador de Caixa - Te…" at bounding box center [674, 362] width 948 height 73
click at [359, 388] on div "# 347501" at bounding box center [308, 381] width 195 height 15
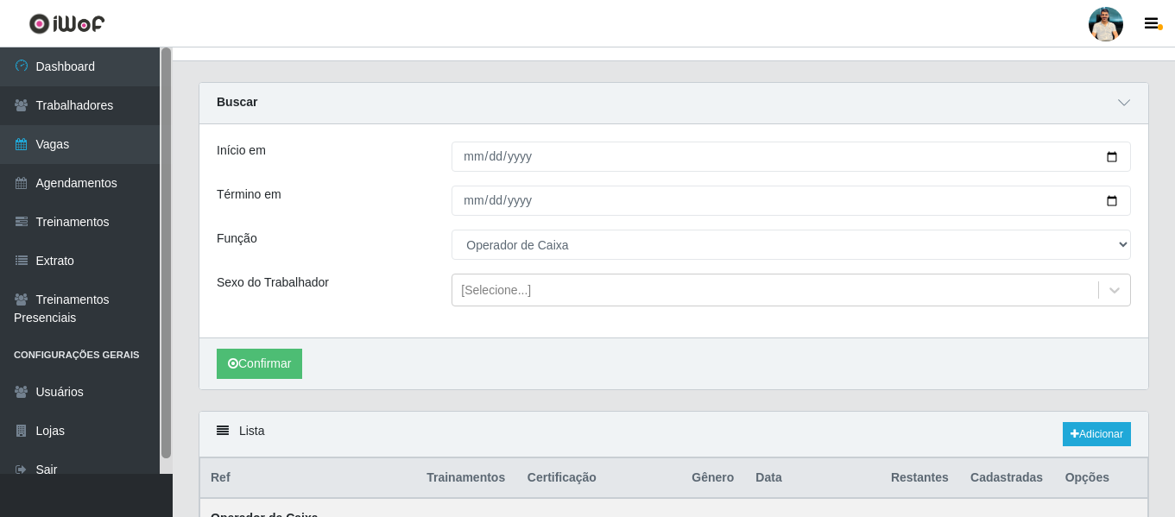
scroll to position [0, 0]
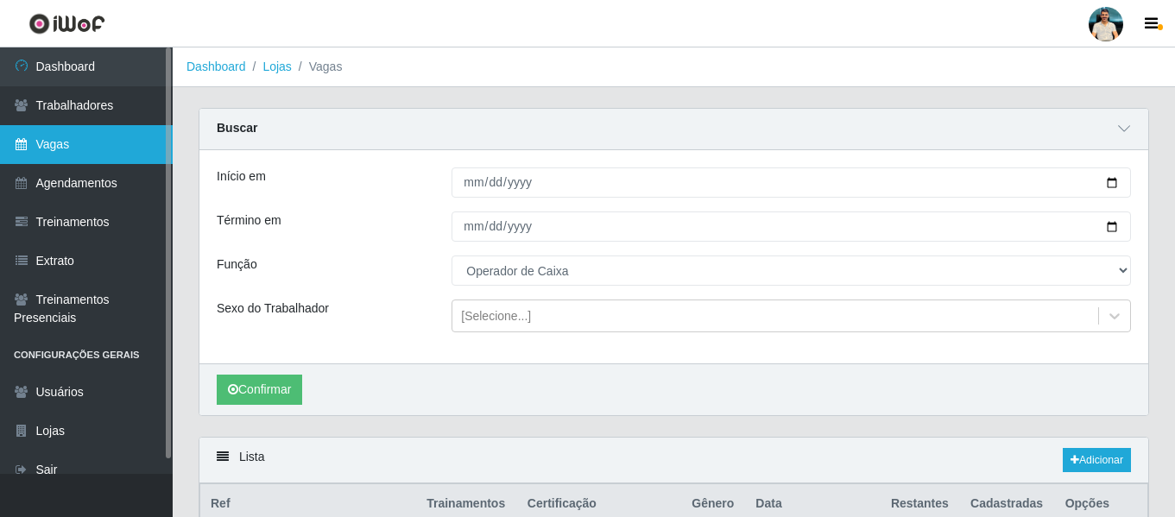
click at [86, 147] on link "Vagas" at bounding box center [86, 144] width 173 height 39
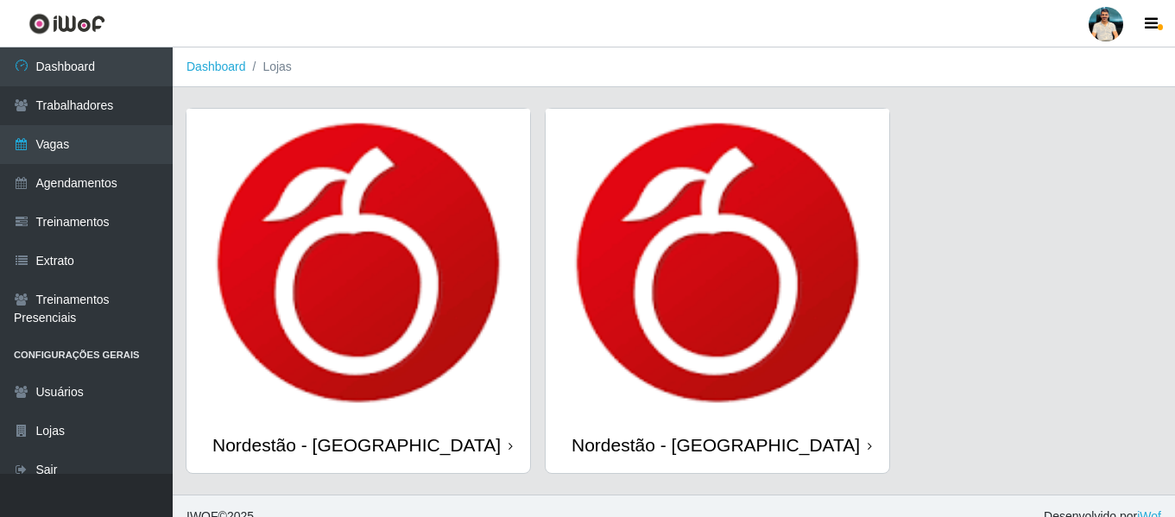
click at [811, 276] on img at bounding box center [718, 263] width 344 height 308
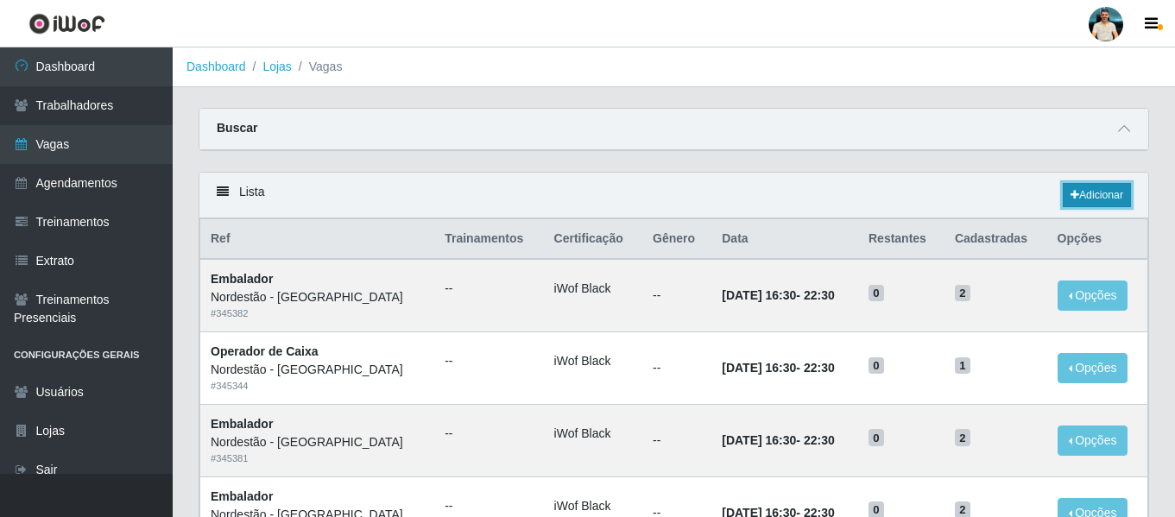
click at [1069, 203] on link "Adicionar" at bounding box center [1097, 195] width 68 height 24
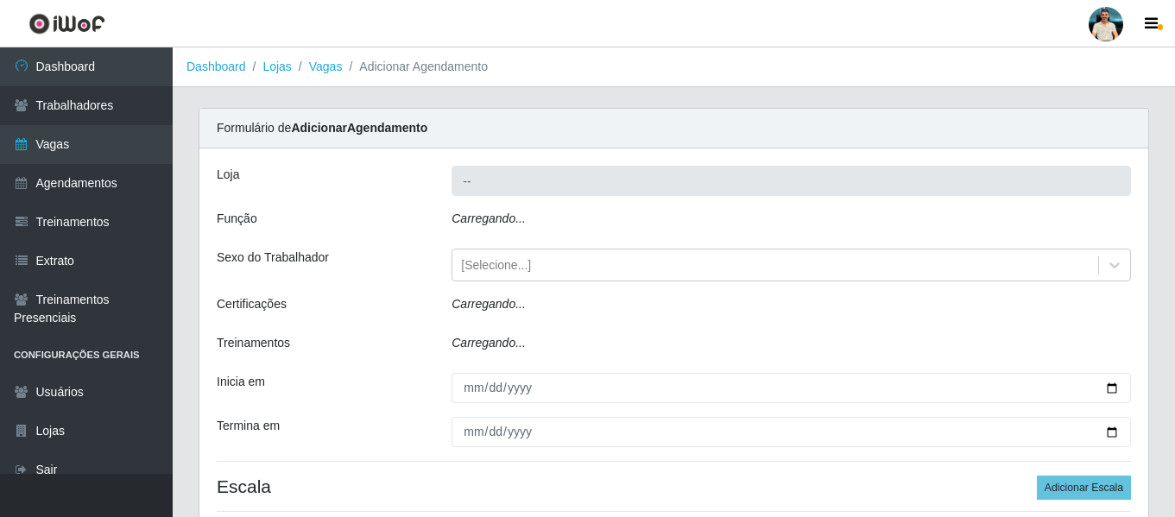
type input "Nordestão - Santa Catarina"
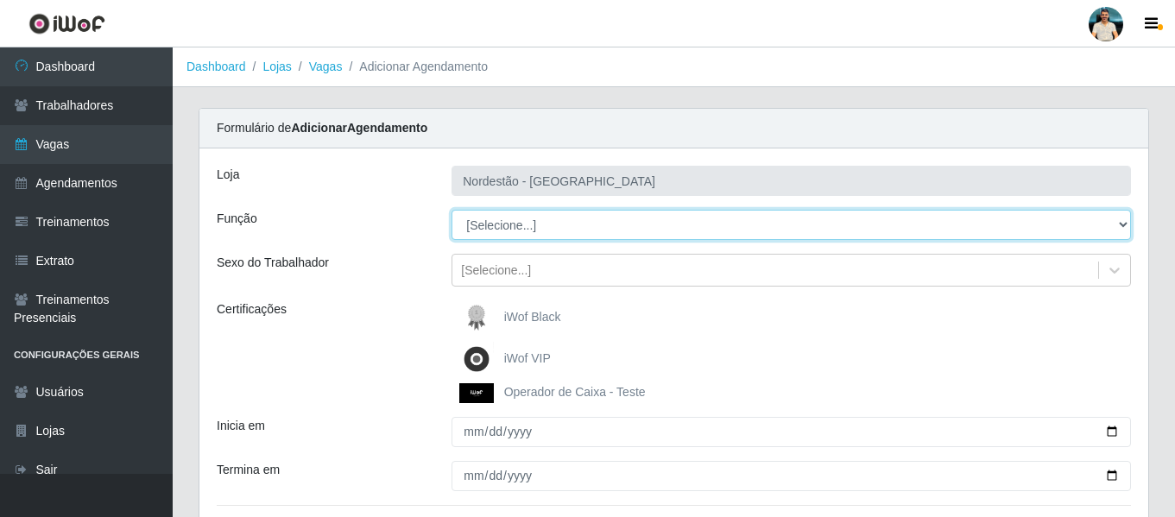
click at [507, 230] on select "[Selecione...] Balconista de Padaria Balconista de Padaria + Balconista de Pada…" at bounding box center [790, 225] width 679 height 30
select select "22"
click at [451, 210] on select "[Selecione...] Balconista de Padaria Balconista de Padaria + Balconista de Pada…" at bounding box center [790, 225] width 679 height 30
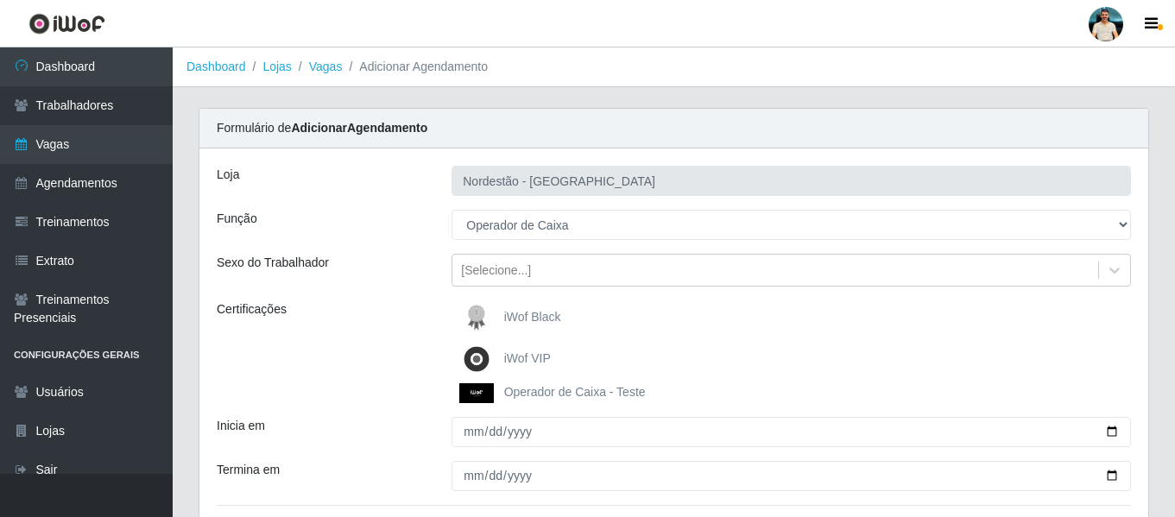
click at [486, 394] on img at bounding box center [479, 393] width 41 height 20
click at [0, 0] on input "Operador de Caixa - Teste" at bounding box center [0, 0] width 0 height 0
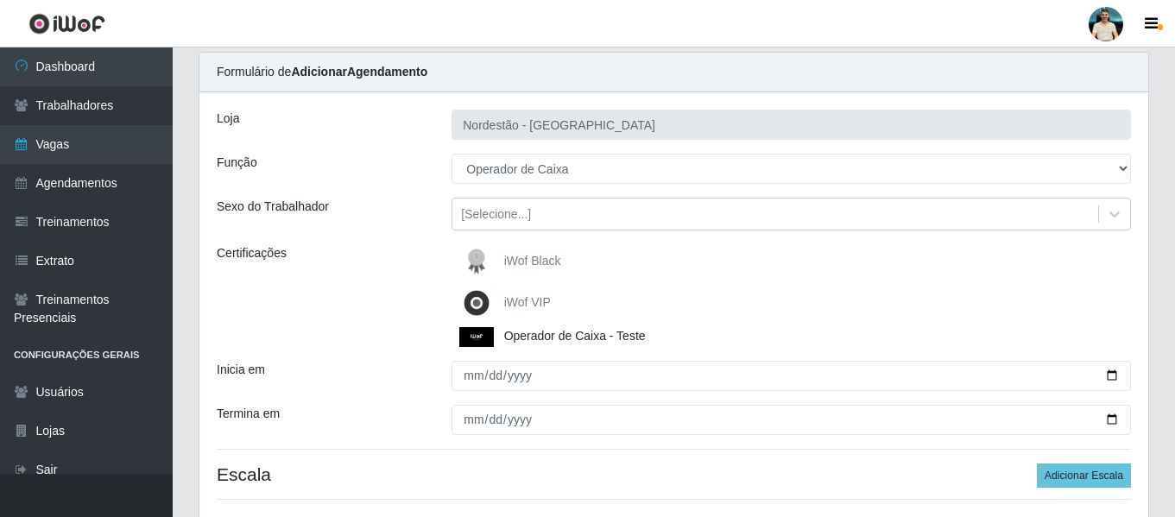
scroll to position [86, 0]
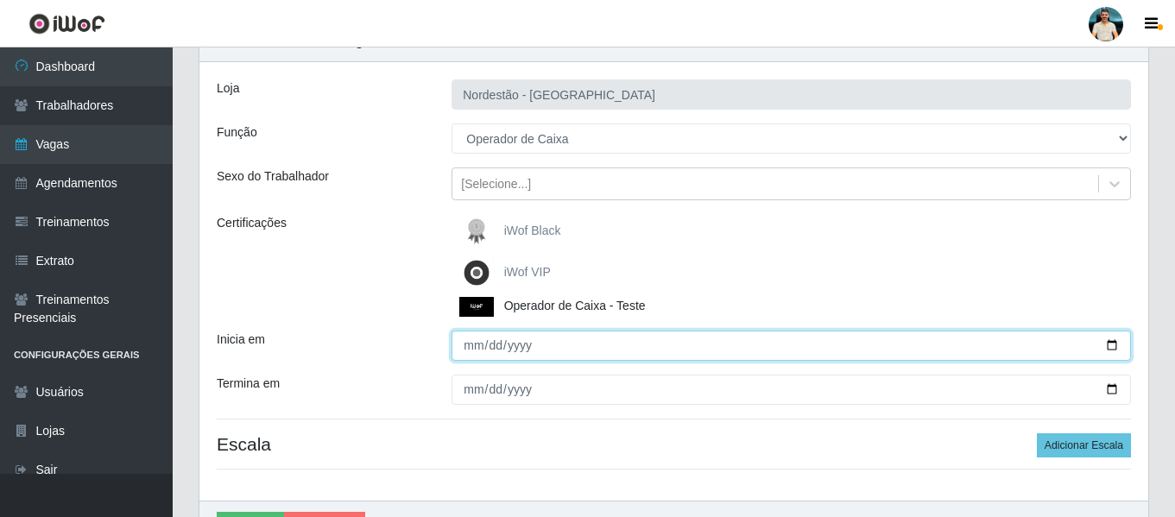
click at [1109, 352] on input "Inicia em" at bounding box center [790, 346] width 679 height 30
type input "2025-09-29"
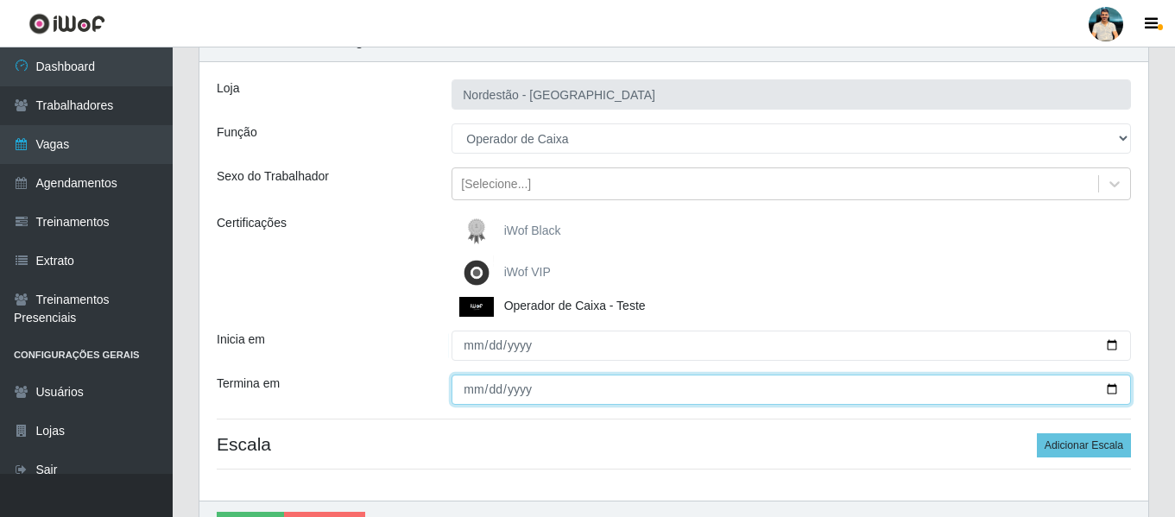
click at [1112, 387] on input "Termina em" at bounding box center [790, 390] width 679 height 30
type input "2025-10-03"
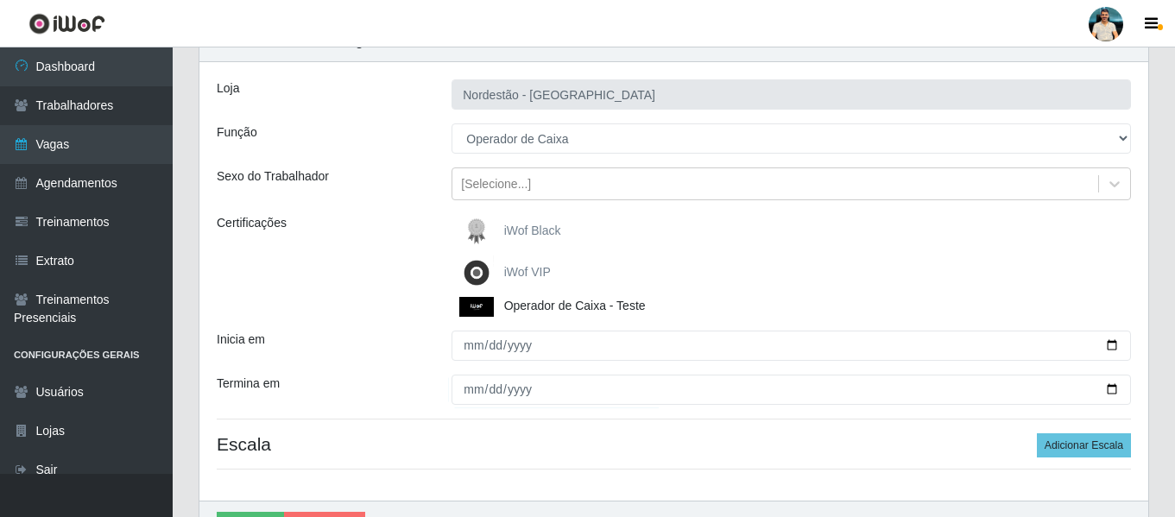
click at [1057, 430] on div "Loja Nordestão - Santa Catarina Função [Selecione...] Balconista de Padaria Bal…" at bounding box center [673, 281] width 949 height 439
click at [1054, 440] on button "Adicionar Escala" at bounding box center [1084, 445] width 94 height 24
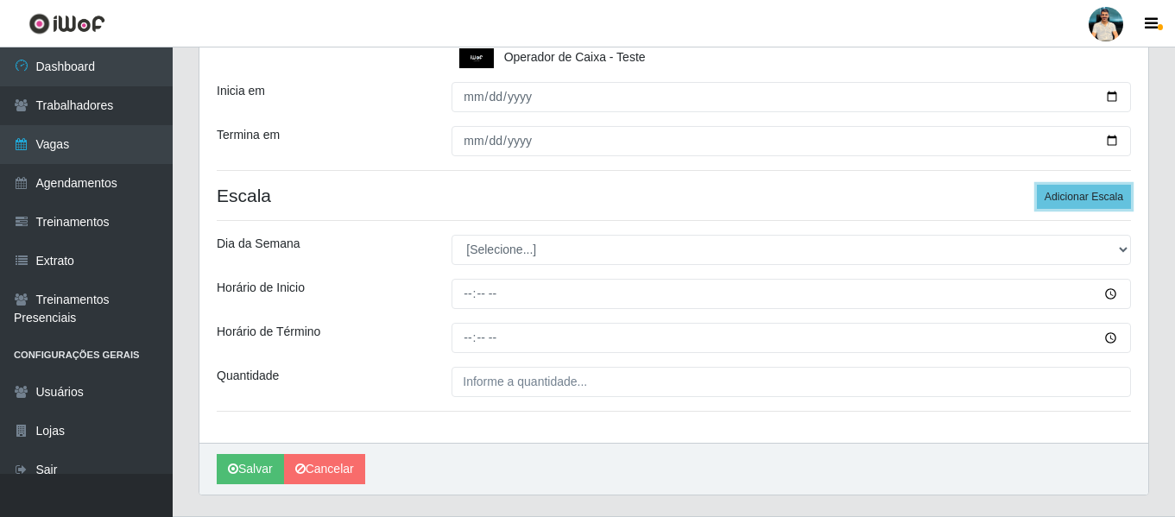
scroll to position [345, 0]
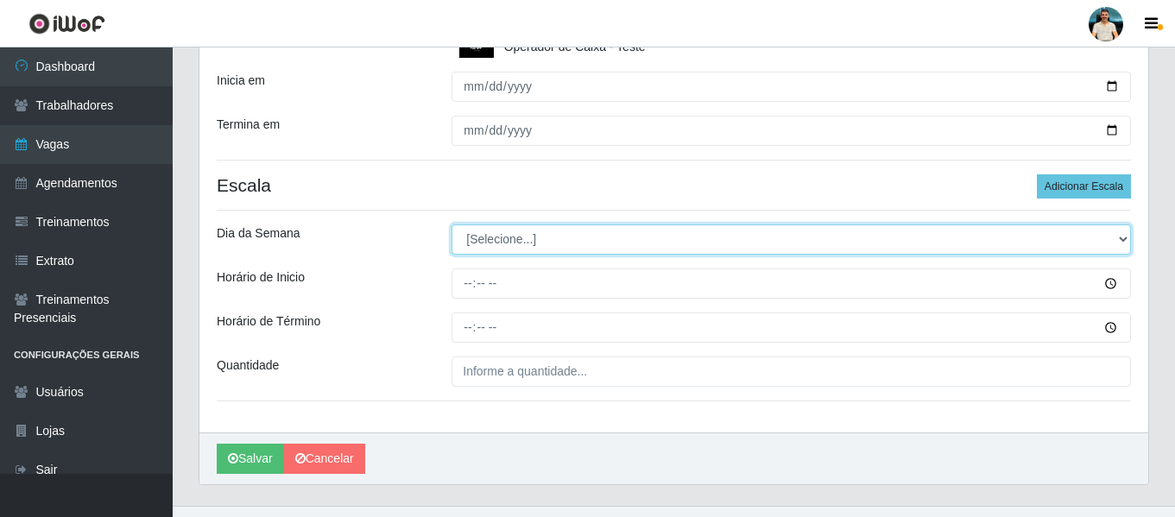
drag, startPoint x: 587, startPoint y: 235, endPoint x: 580, endPoint y: 254, distance: 20.2
click at [587, 237] on select "[Selecione...] Segunda Terça Quarta Quinta Sexta Sábado Domingo" at bounding box center [790, 239] width 679 height 30
select select "1"
click at [451, 224] on select "[Selecione...] Segunda Terça Quarta Quinta Sexta Sábado Domingo" at bounding box center [790, 239] width 679 height 30
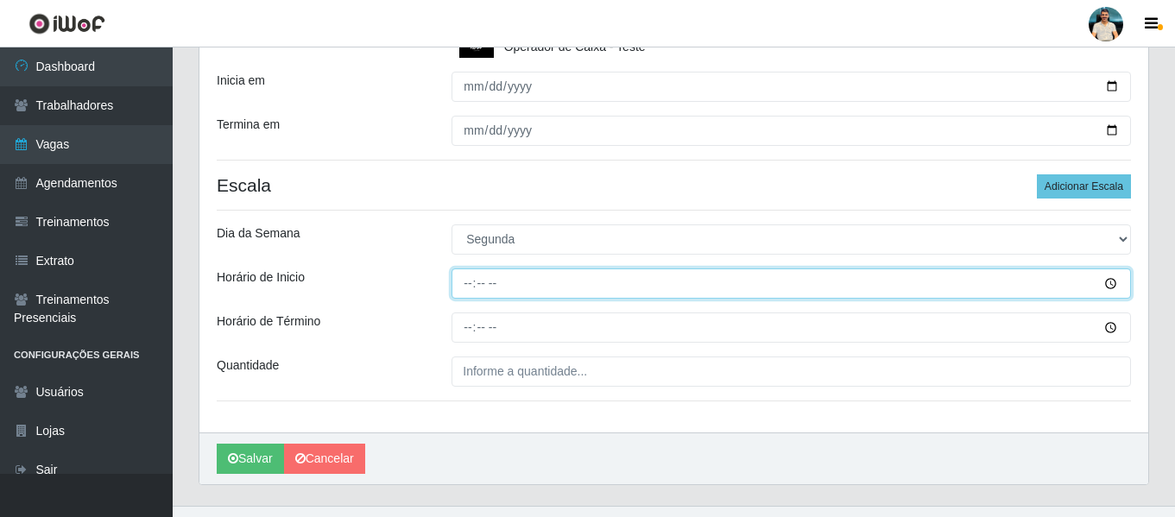
click at [470, 284] on input "Horário de Inicio" at bounding box center [790, 283] width 679 height 30
type input "08:00"
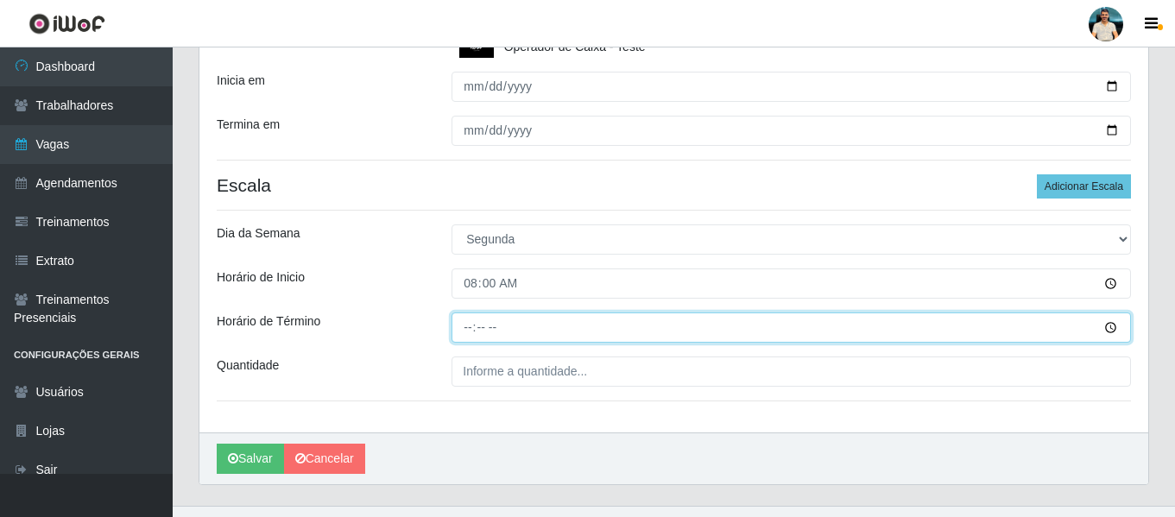
click at [464, 331] on input "Horário de Término" at bounding box center [790, 327] width 679 height 30
type input "14:00"
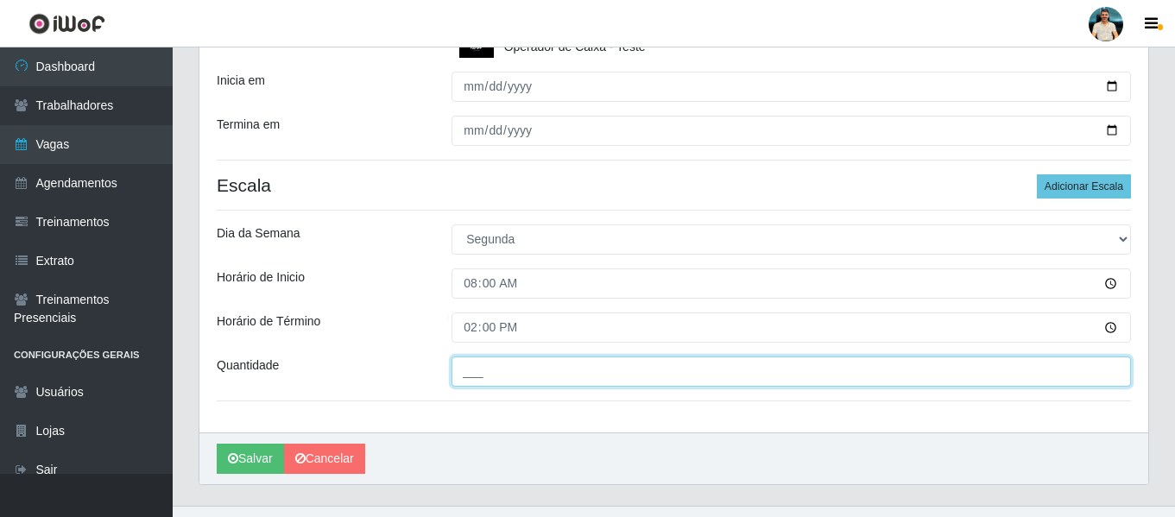
click at [470, 363] on input "___" at bounding box center [790, 372] width 679 height 30
type input "1__"
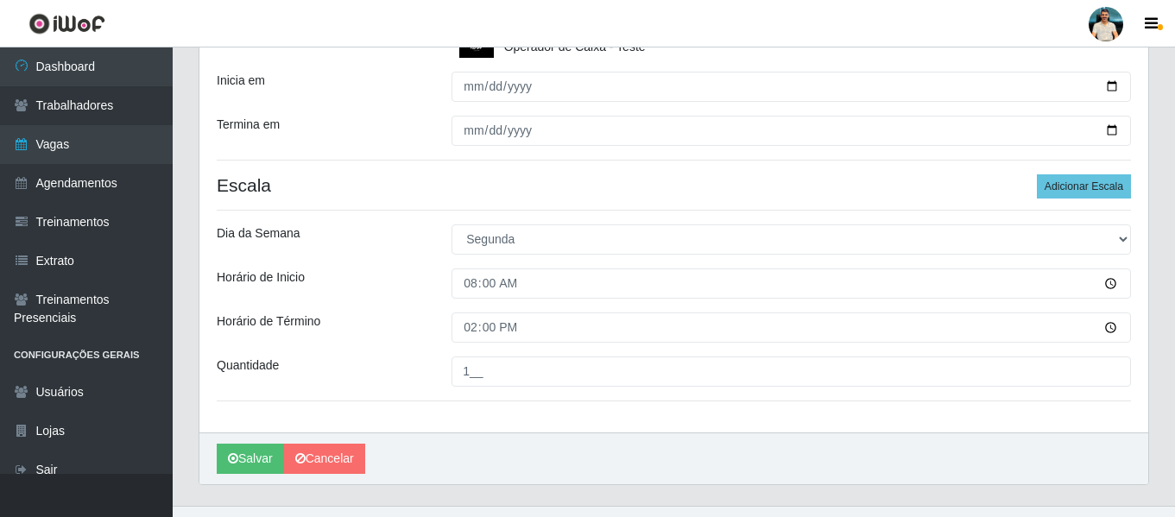
drag, startPoint x: 648, startPoint y: 417, endPoint x: 657, endPoint y: 407, distance: 12.8
click at [652, 411] on div "Loja Nordestão - Santa Catarina Função [Selecione...] Balconista de Padaria Bal…" at bounding box center [673, 117] width 949 height 629
drag, startPoint x: 1094, startPoint y: 197, endPoint x: 1074, endPoint y: 199, distance: 20.0
click at [1093, 197] on button "Adicionar Escala" at bounding box center [1084, 186] width 94 height 24
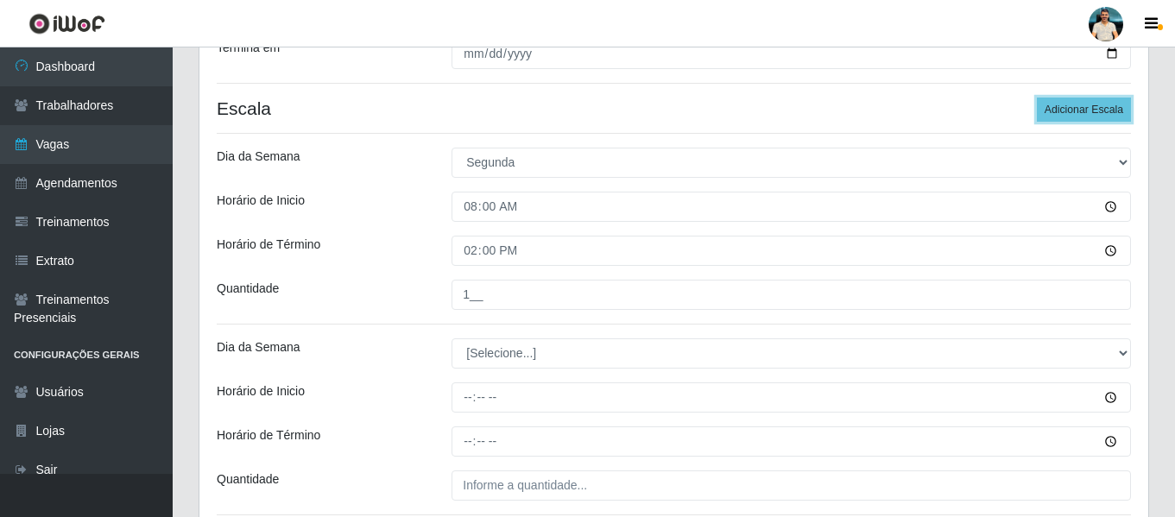
scroll to position [518, 0]
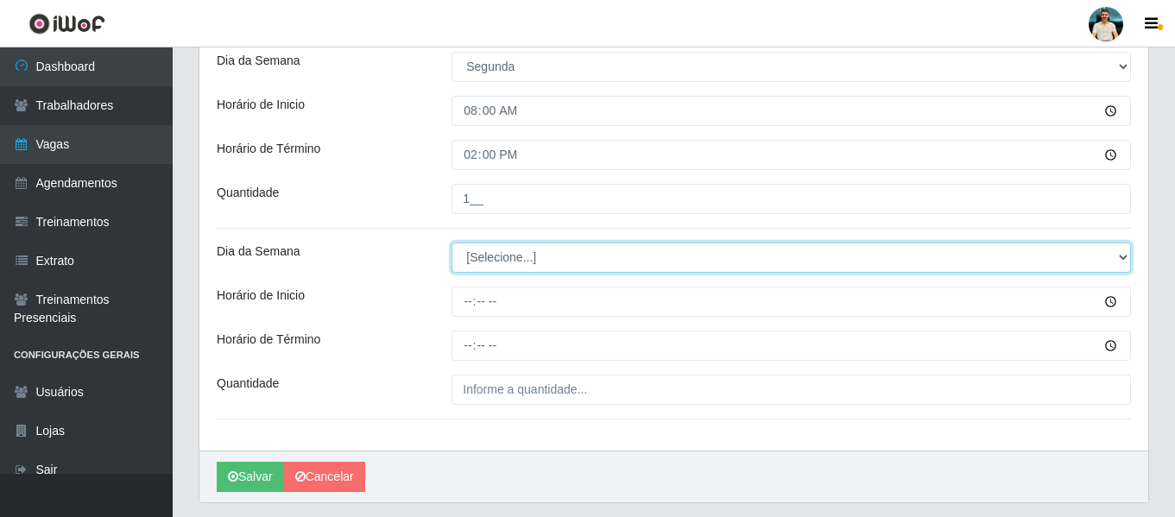
click at [552, 248] on select "[Selecione...] Segunda Terça Quarta Quinta Sexta Sábado Domingo" at bounding box center [790, 258] width 679 height 30
select select "2"
click at [451, 243] on select "[Selecione...] Segunda Terça Quarta Quinta Sexta Sábado Domingo" at bounding box center [790, 258] width 679 height 30
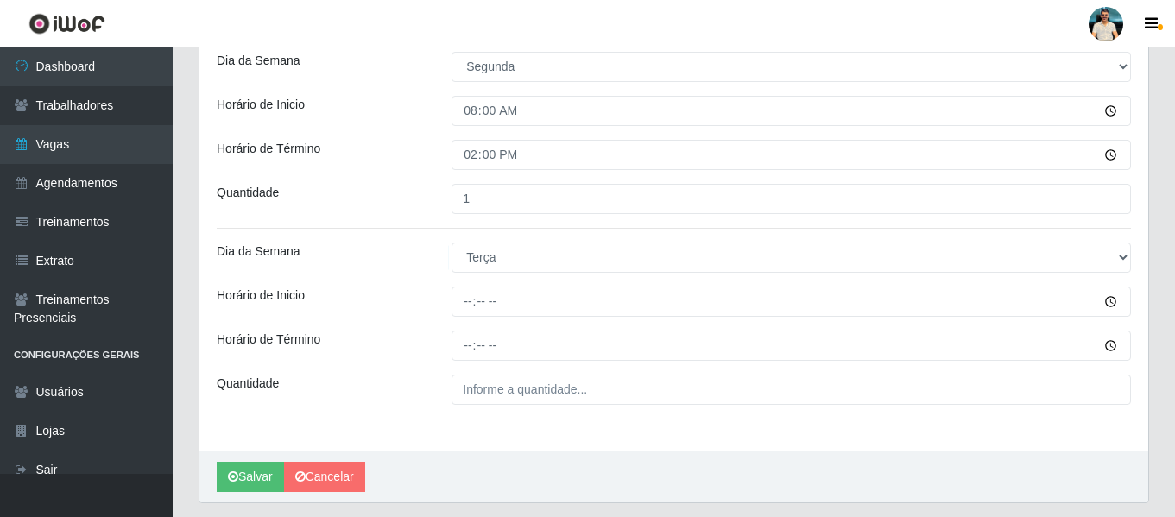
click at [474, 318] on div "Loja Nordestão - Santa Catarina Função [Selecione...] Balconista de Padaria Bal…" at bounding box center [673, 41] width 949 height 820
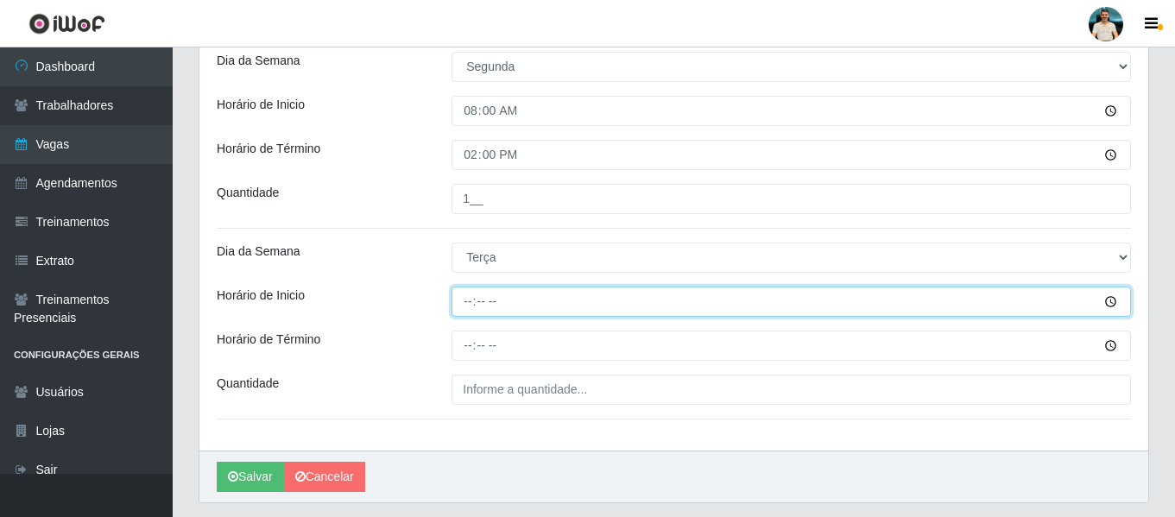
click at [471, 300] on input "Horário de Inicio" at bounding box center [790, 302] width 679 height 30
type input "08:00"
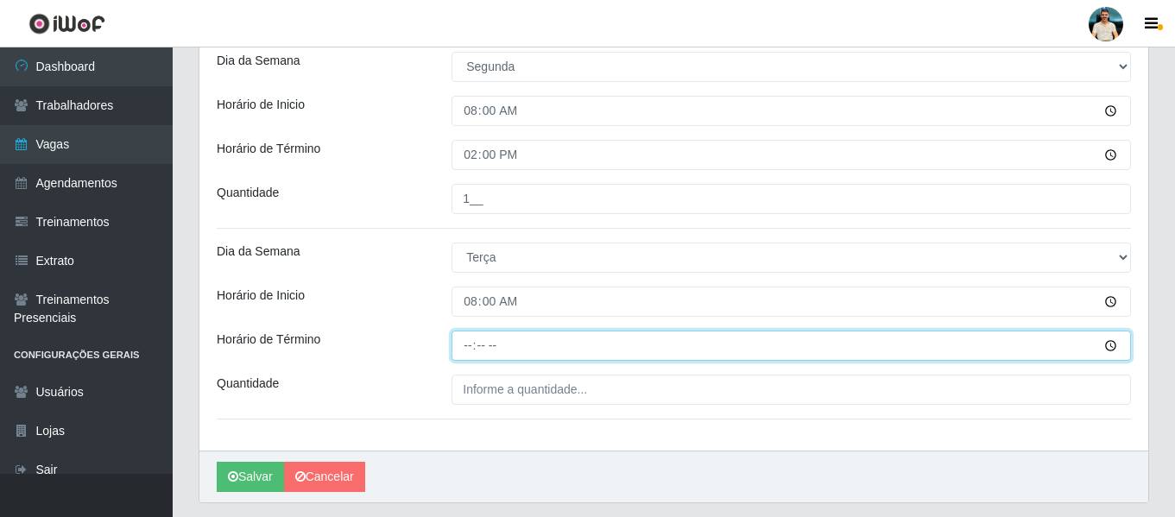
click at [465, 347] on input "Horário de Término" at bounding box center [790, 346] width 679 height 30
type input "14:00"
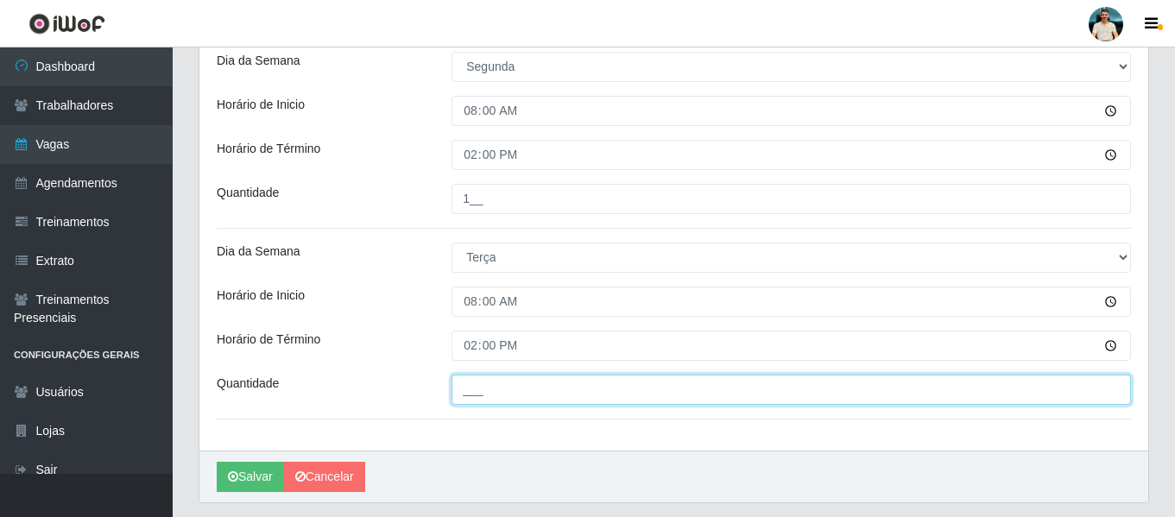
click at [473, 383] on input "___" at bounding box center [790, 390] width 679 height 30
type input "1__"
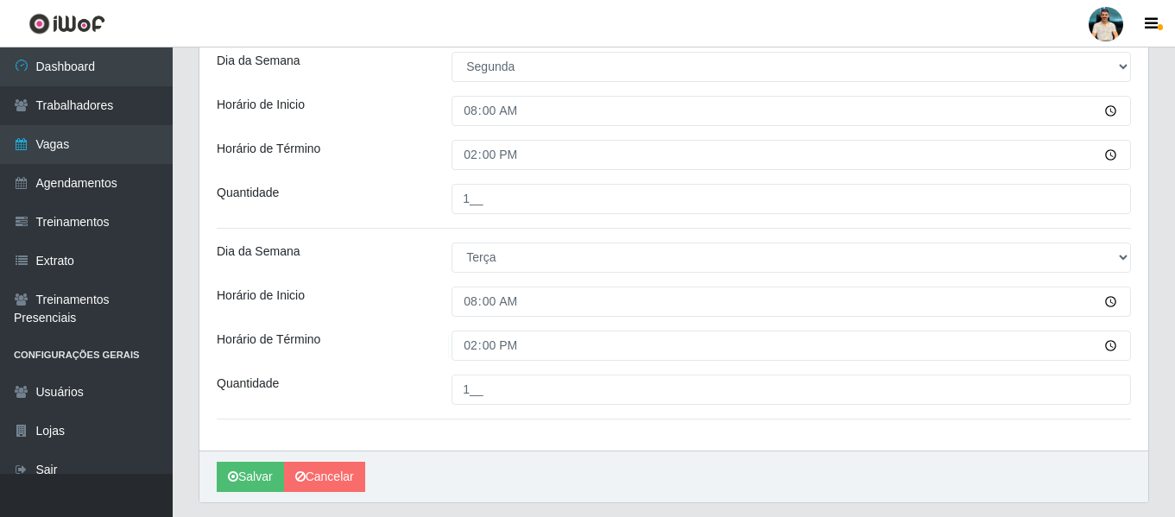
drag, startPoint x: 490, startPoint y: 444, endPoint x: 511, endPoint y: 445, distance: 20.7
click at [491, 445] on div "Loja Nordestão - Santa Catarina Função [Selecione...] Balconista de Padaria Bal…" at bounding box center [673, 41] width 949 height 820
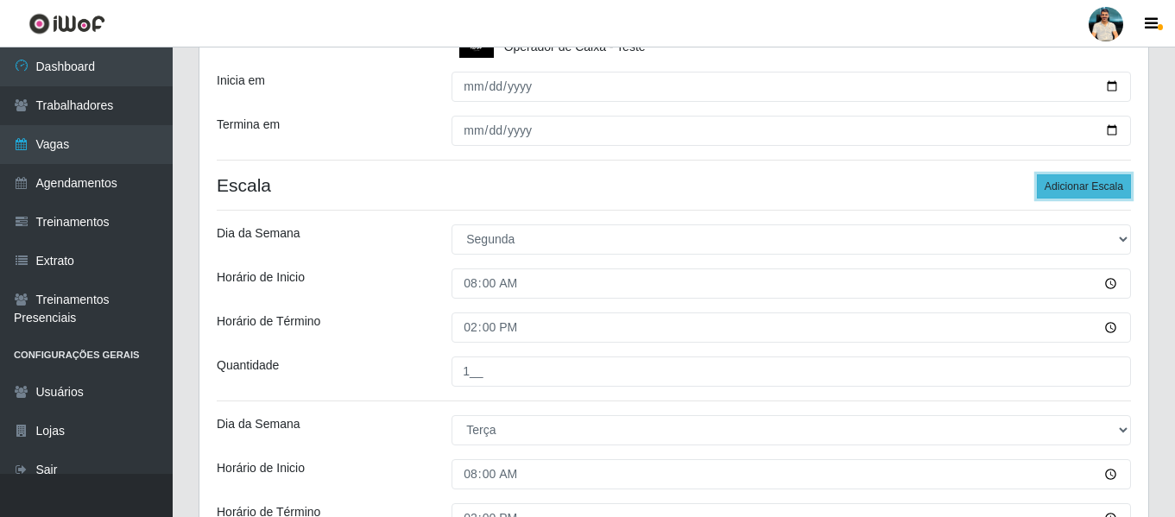
click at [1083, 198] on button "Adicionar Escala" at bounding box center [1084, 186] width 94 height 24
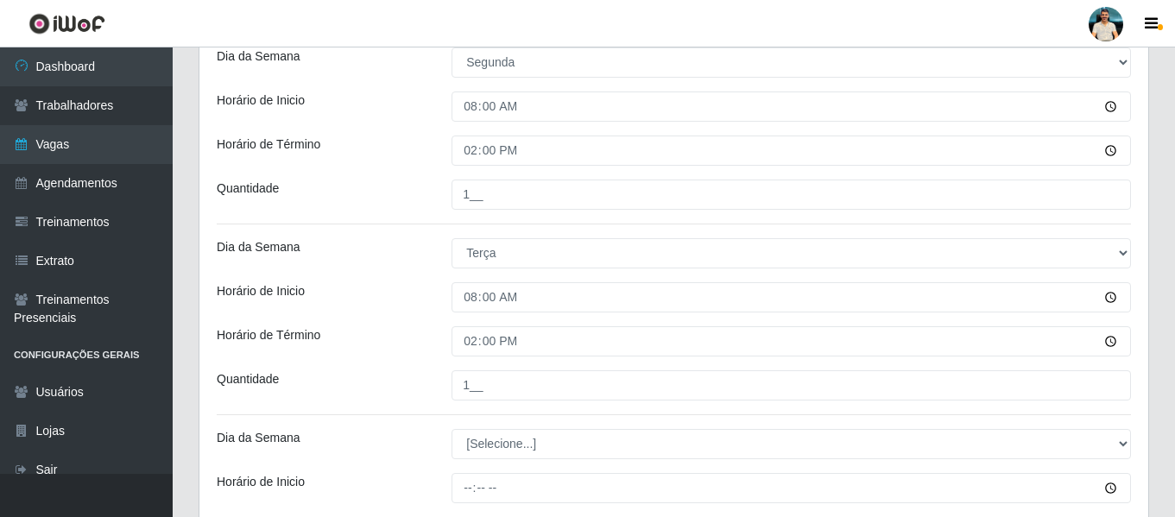
scroll to position [691, 0]
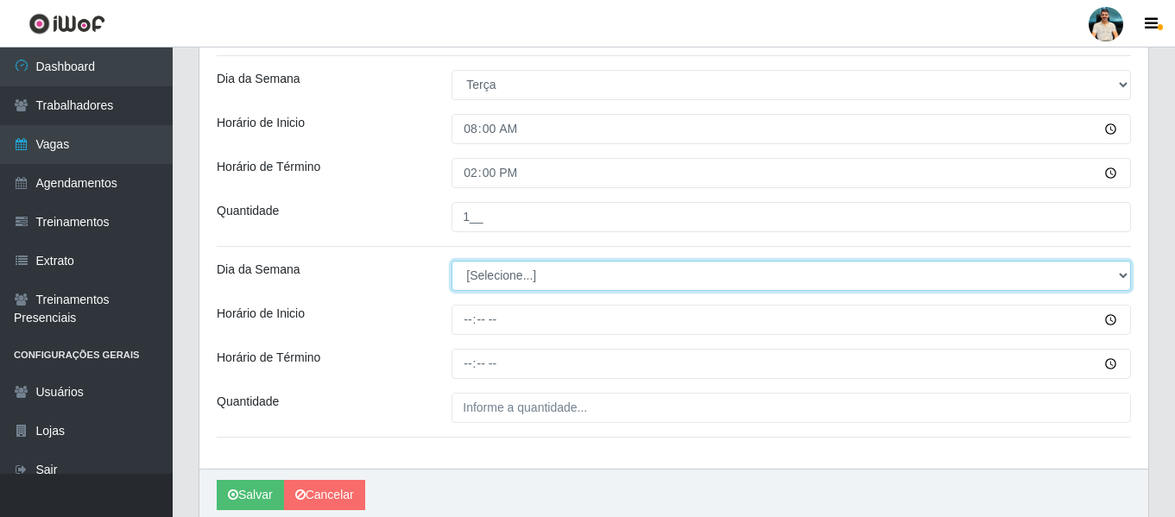
click at [521, 275] on select "[Selecione...] Segunda Terça Quarta Quinta Sexta Sábado Domingo" at bounding box center [790, 276] width 679 height 30
select select "3"
click at [451, 261] on select "[Selecione...] Segunda Terça Quarta Quinta Sexta Sábado Domingo" at bounding box center [790, 276] width 679 height 30
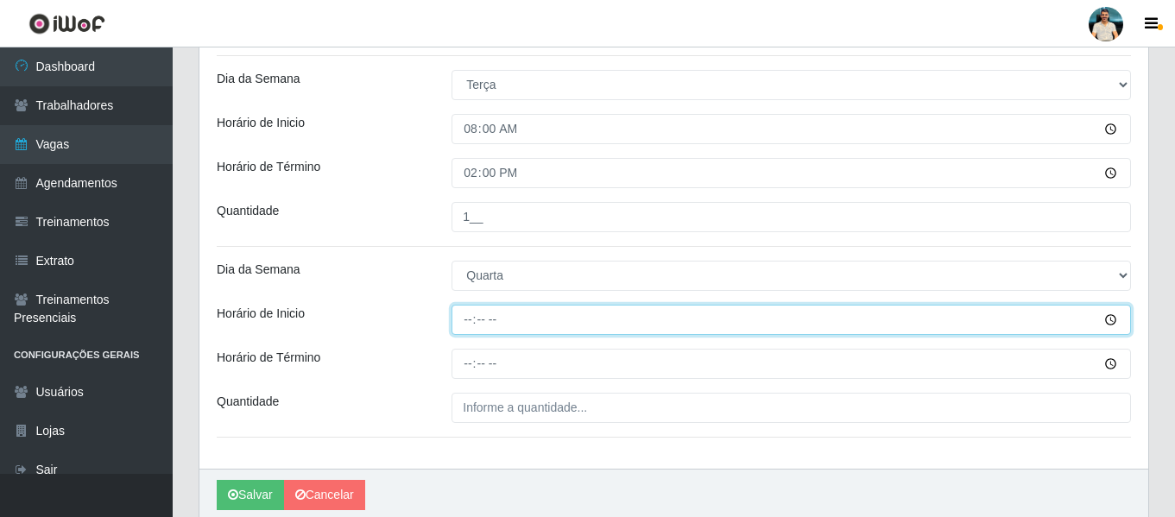
click at [457, 313] on input "Horário de Inicio" at bounding box center [790, 320] width 679 height 30
type input "08:00"
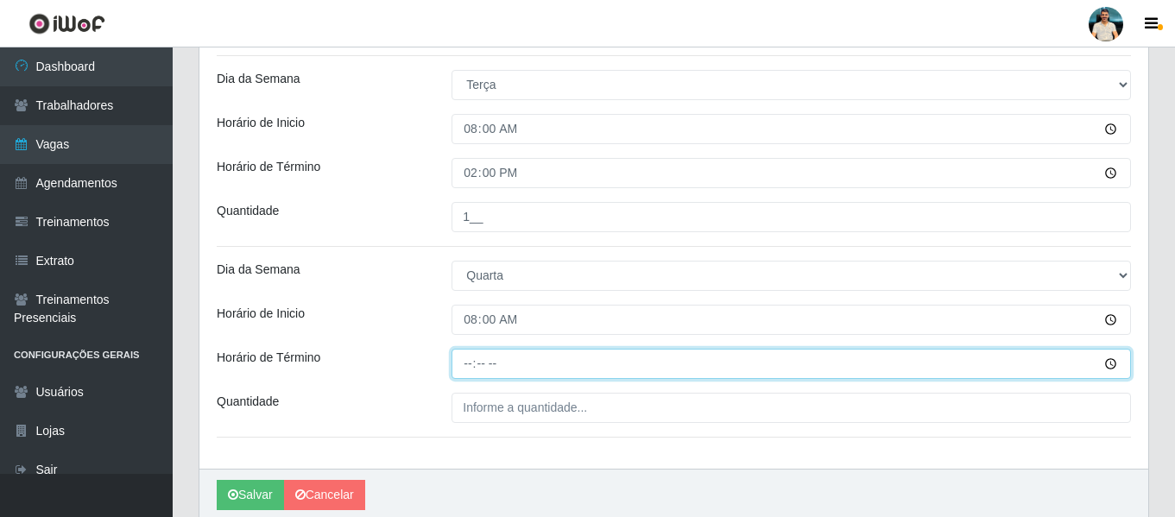
click at [467, 371] on input "Horário de Término" at bounding box center [790, 364] width 679 height 30
type input "14:00"
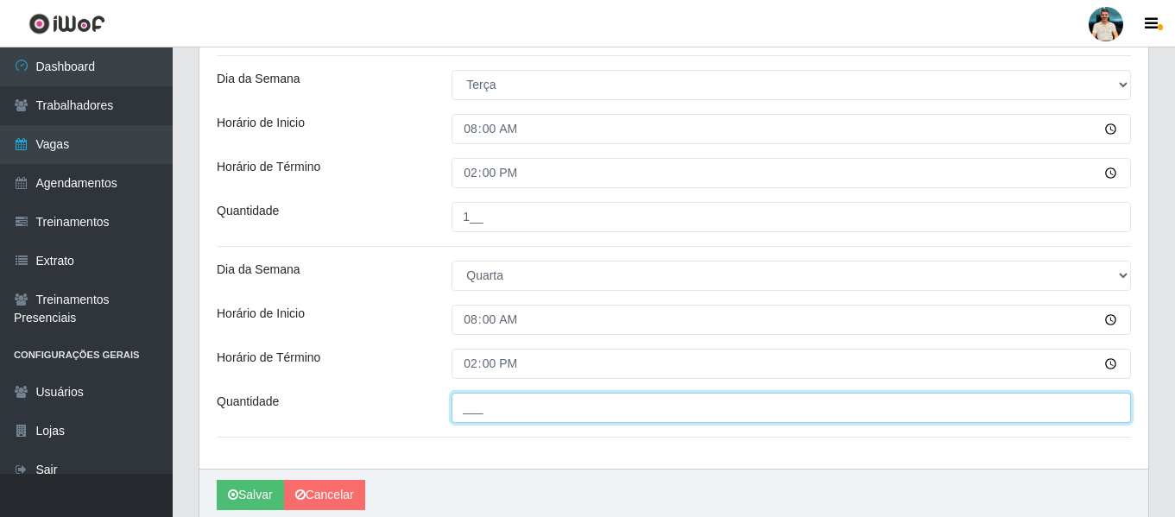
click at [462, 407] on input "___" at bounding box center [790, 408] width 679 height 30
type input "1__"
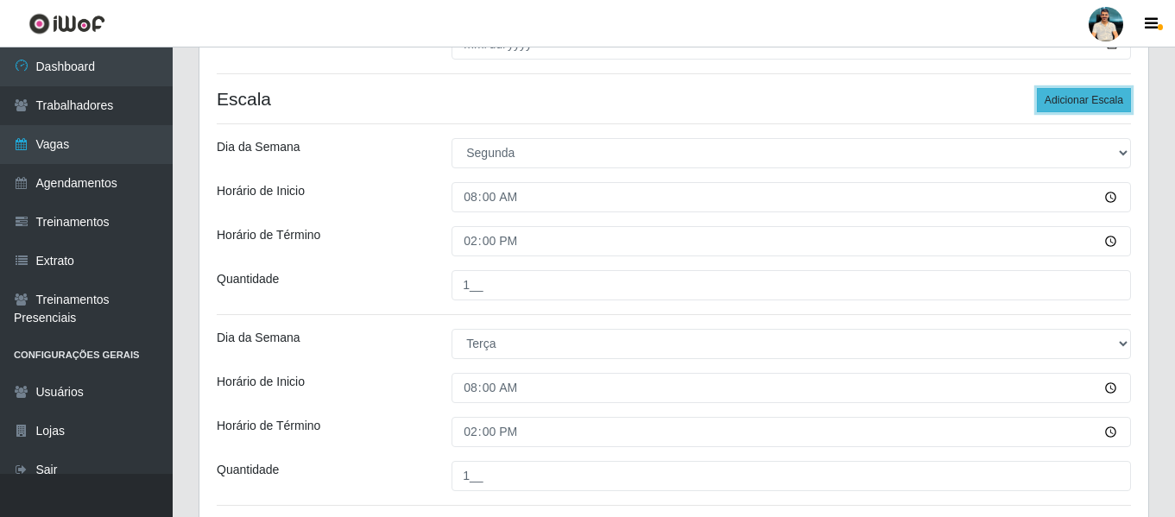
drag, startPoint x: 1076, startPoint y: 104, endPoint x: 547, endPoint y: 281, distance: 557.1
click at [1076, 105] on button "Adicionar Escala" at bounding box center [1084, 100] width 94 height 24
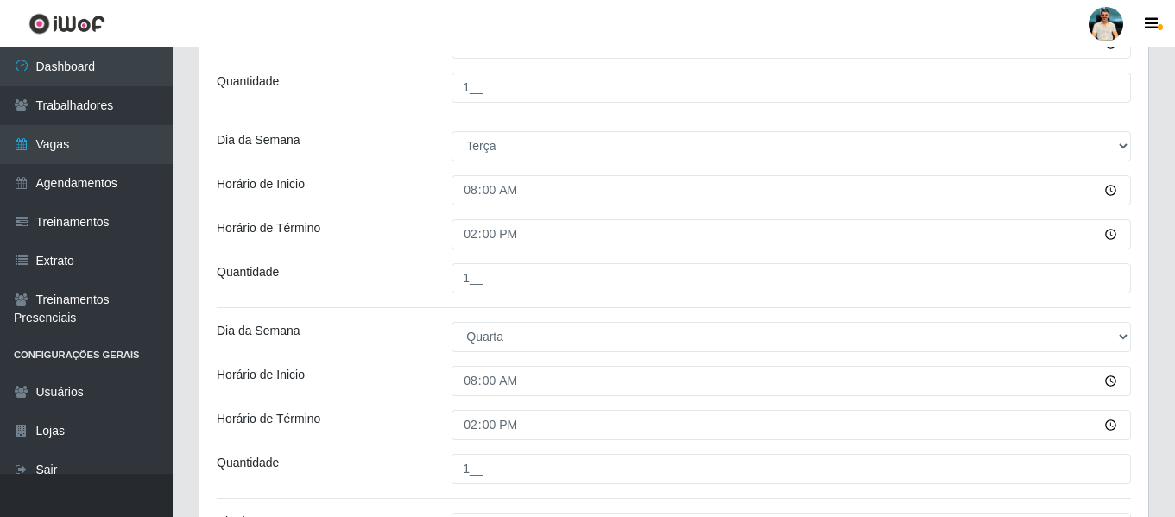
scroll to position [777, 0]
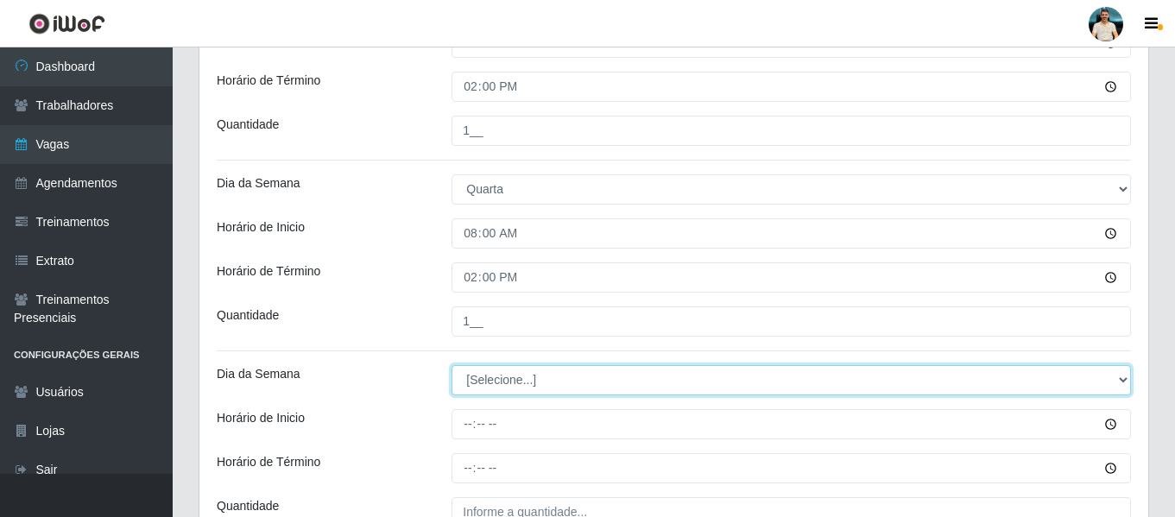
click at [490, 380] on select "[Selecione...] Segunda Terça Quarta Quinta Sexta Sábado Domingo" at bounding box center [790, 380] width 679 height 30
select select "4"
click at [451, 365] on select "[Selecione...] Segunda Terça Quarta Quinta Sexta Sábado Domingo" at bounding box center [790, 380] width 679 height 30
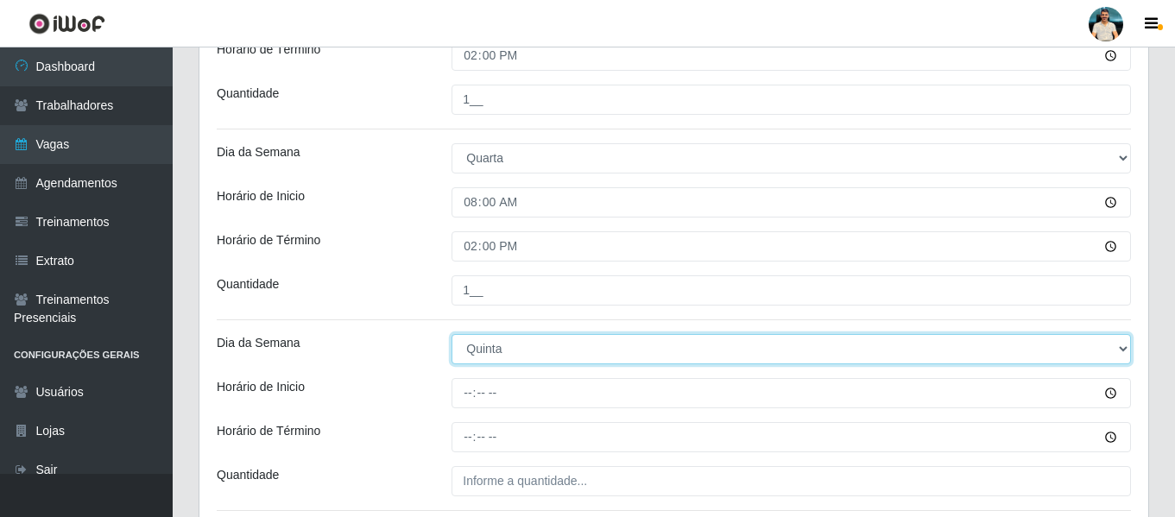
scroll to position [863, 0]
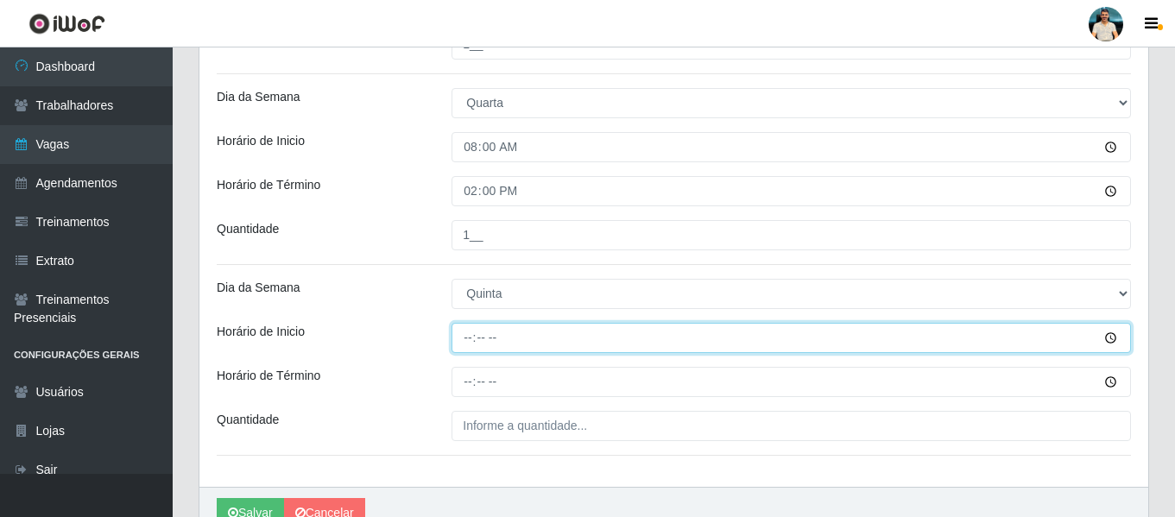
click at [468, 333] on input "Horário de Inicio" at bounding box center [790, 338] width 679 height 30
type input "08:00"
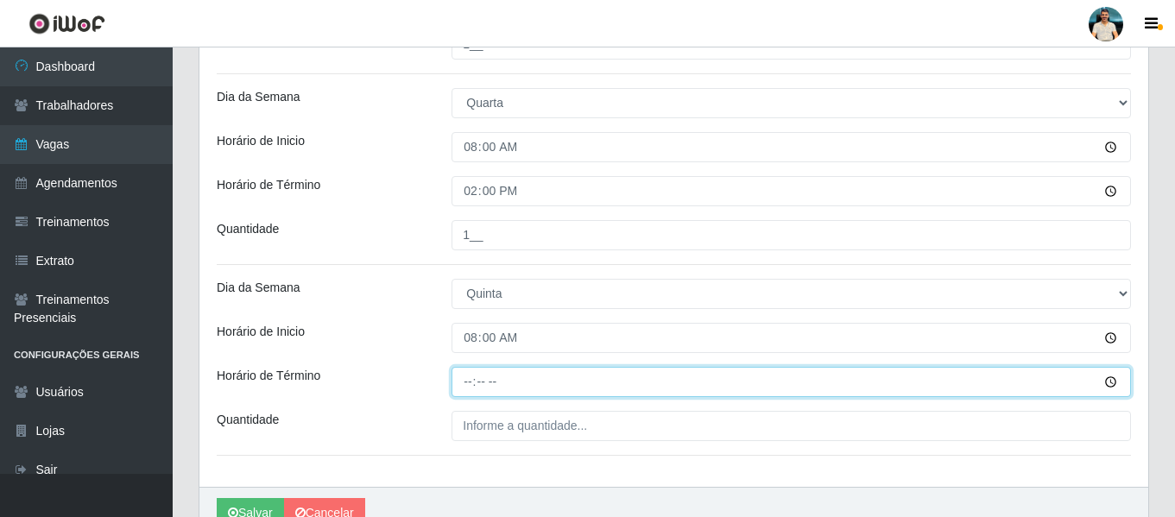
click at [470, 371] on input "Horário de Término" at bounding box center [790, 382] width 679 height 30
type input "14:00"
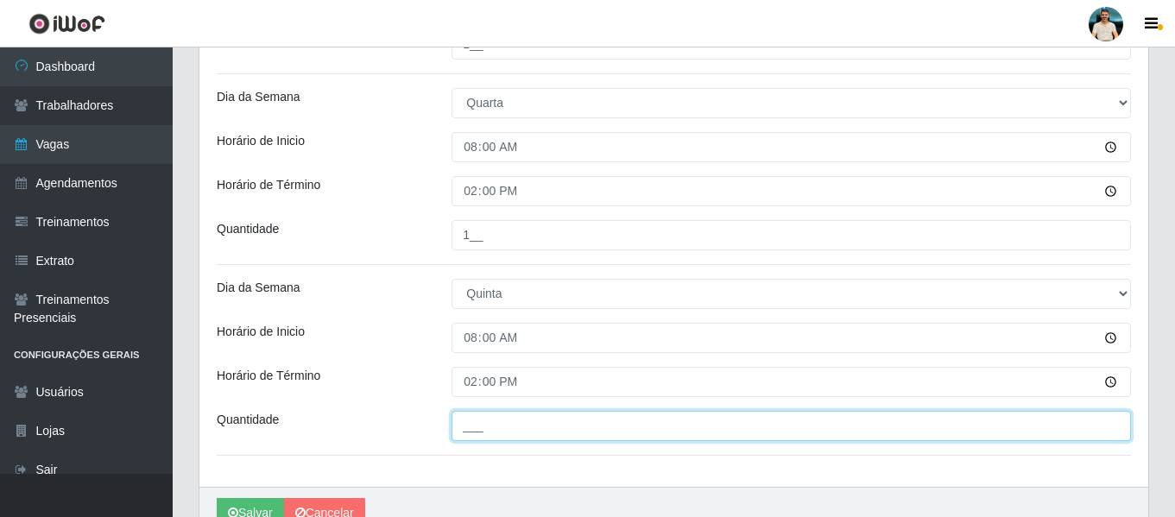
click at [470, 415] on input "___" at bounding box center [790, 426] width 679 height 30
type input "1__"
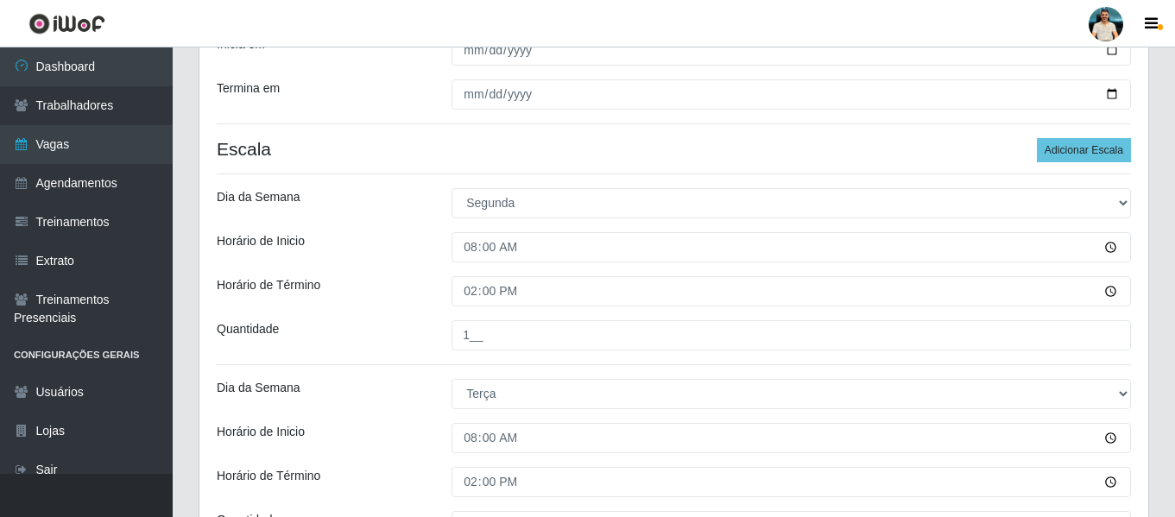
scroll to position [259, 0]
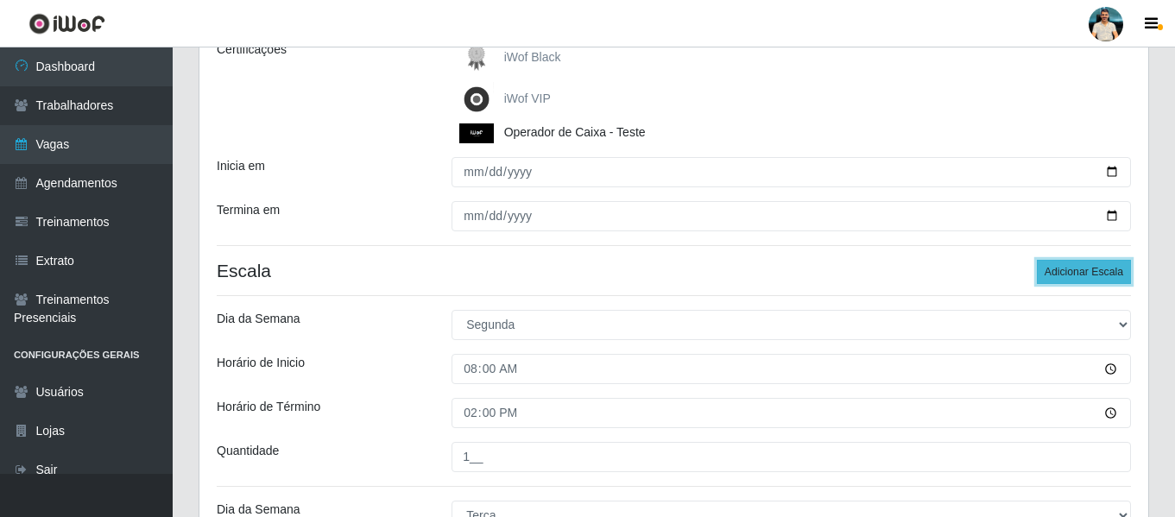
click at [1071, 267] on button "Adicionar Escala" at bounding box center [1084, 272] width 94 height 24
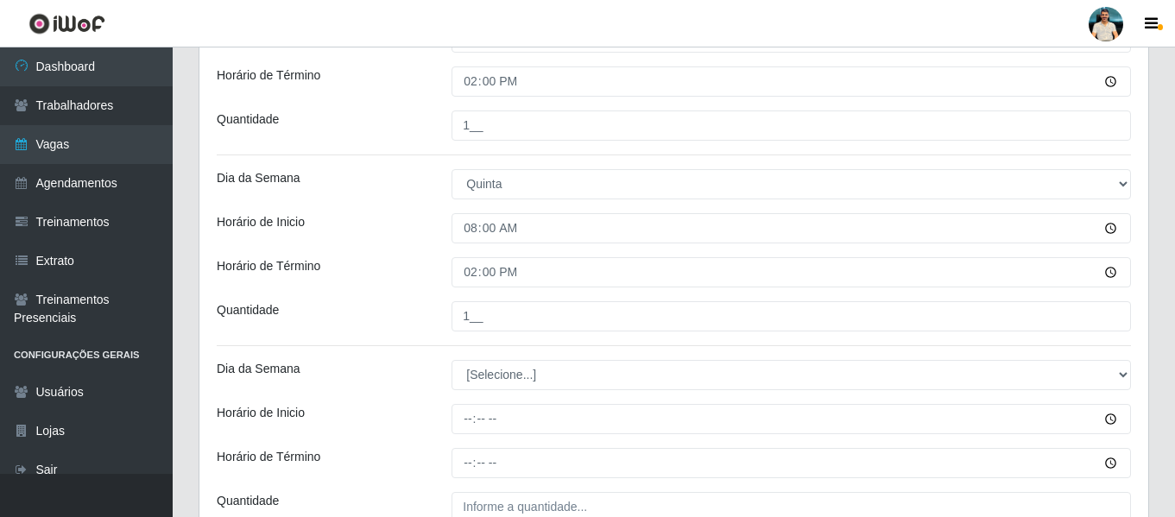
scroll to position [1141, 0]
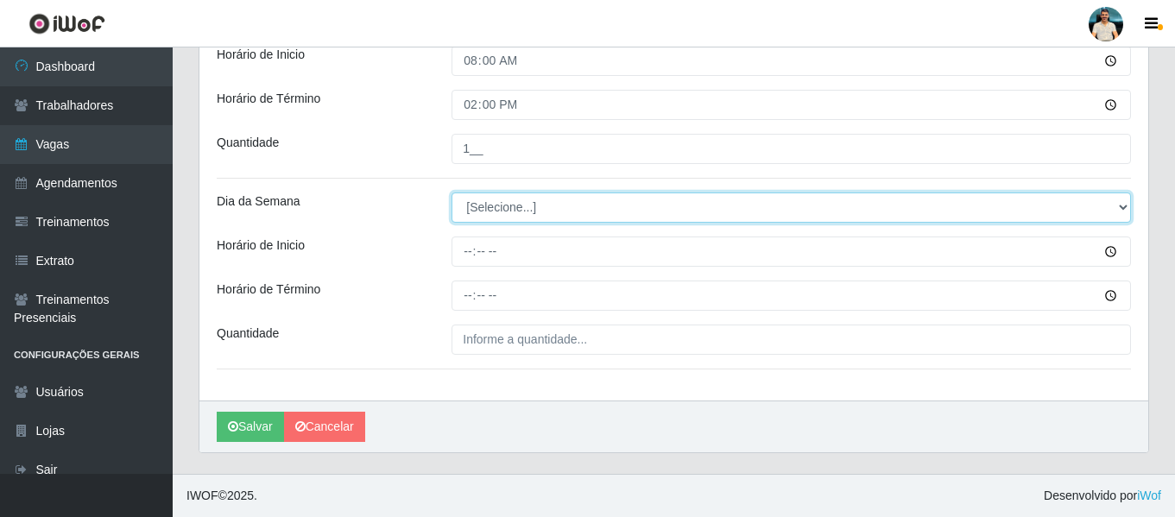
click at [517, 209] on select "[Selecione...] Segunda Terça Quarta Quinta Sexta Sábado Domingo" at bounding box center [790, 207] width 679 height 30
select select "5"
click at [451, 192] on select "[Selecione...] Segunda Terça Quarta Quinta Sexta Sábado Domingo" at bounding box center [790, 207] width 679 height 30
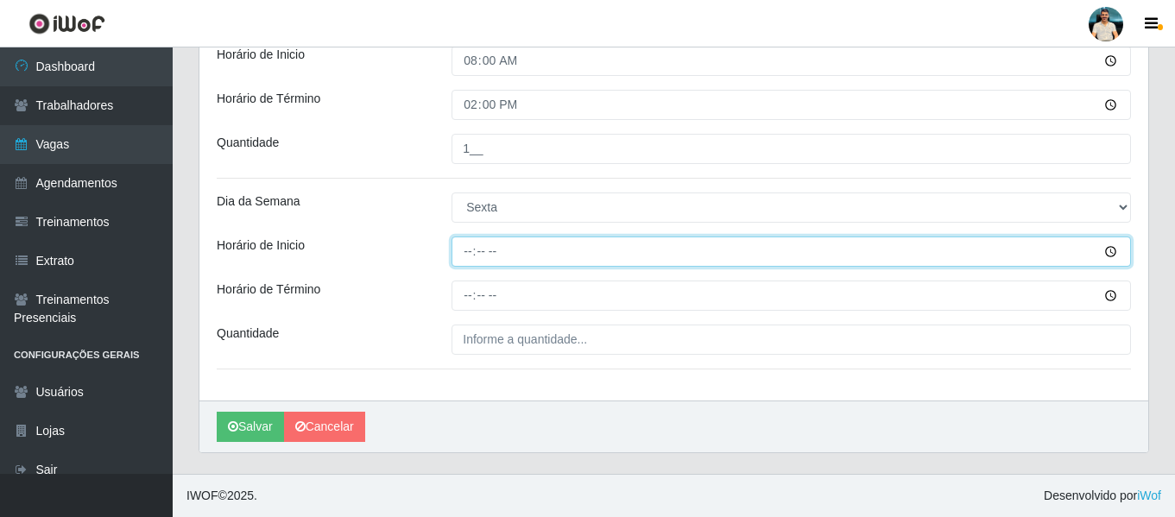
click at [467, 251] on input "Horário de Inicio" at bounding box center [790, 252] width 679 height 30
type input "08:00"
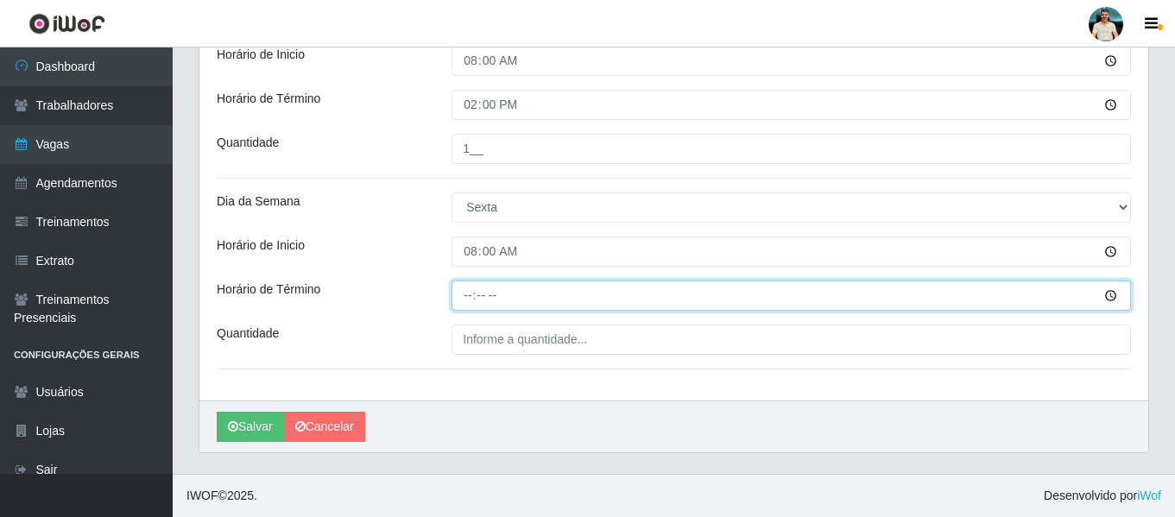
click at [458, 297] on input "Horário de Término" at bounding box center [790, 296] width 679 height 30
type input "14:00"
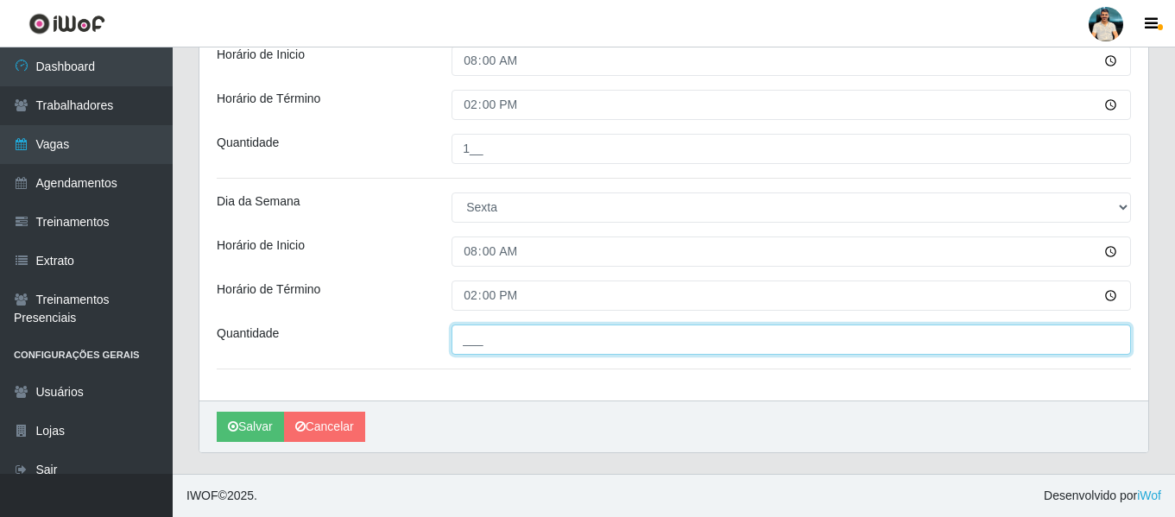
click at [464, 346] on input "___" at bounding box center [790, 340] width 679 height 30
type input "1__"
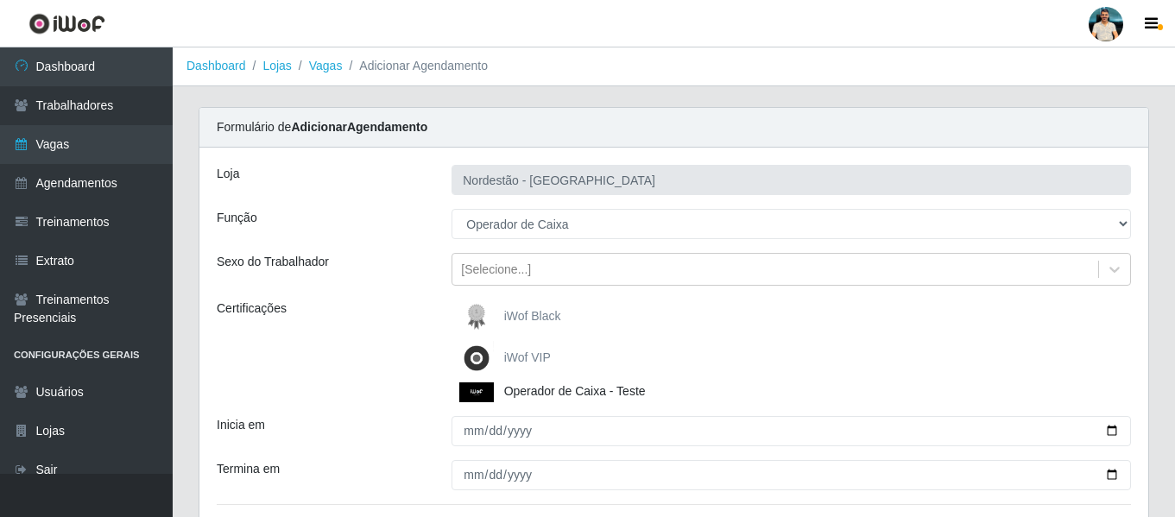
scroll to position [0, 0]
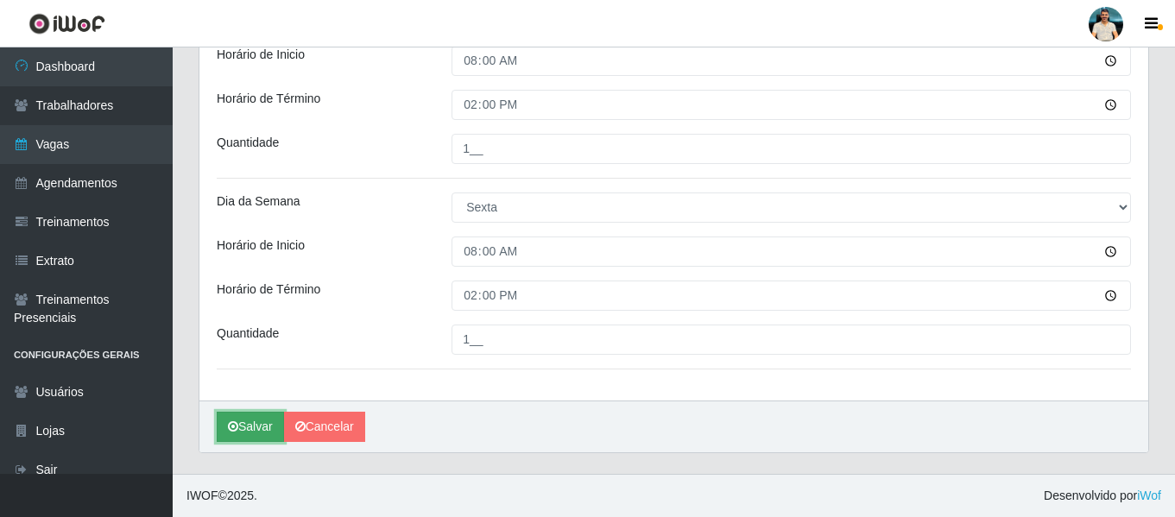
click at [249, 427] on button "Salvar" at bounding box center [250, 427] width 67 height 30
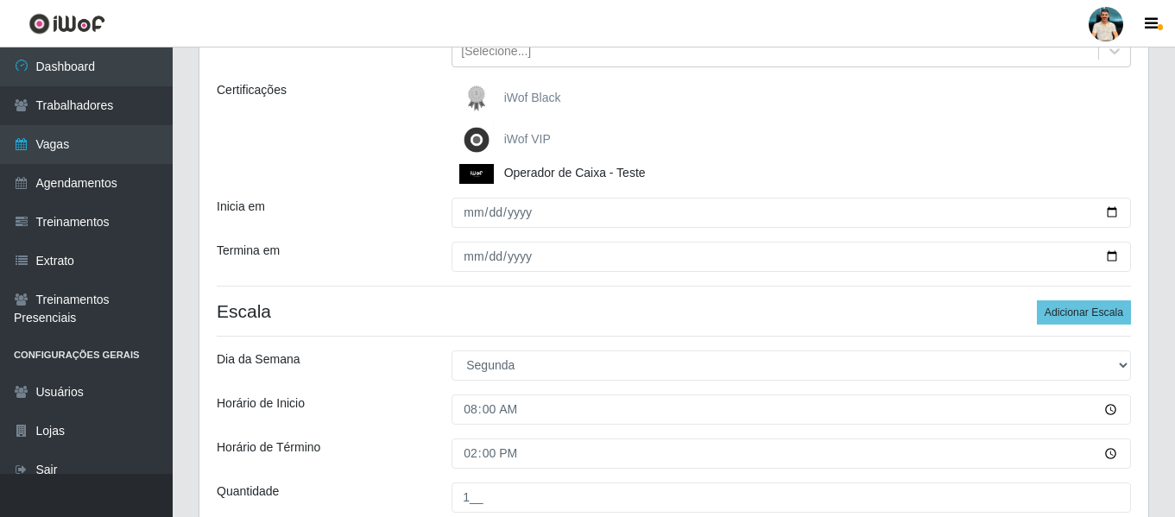
scroll to position [105, 0]
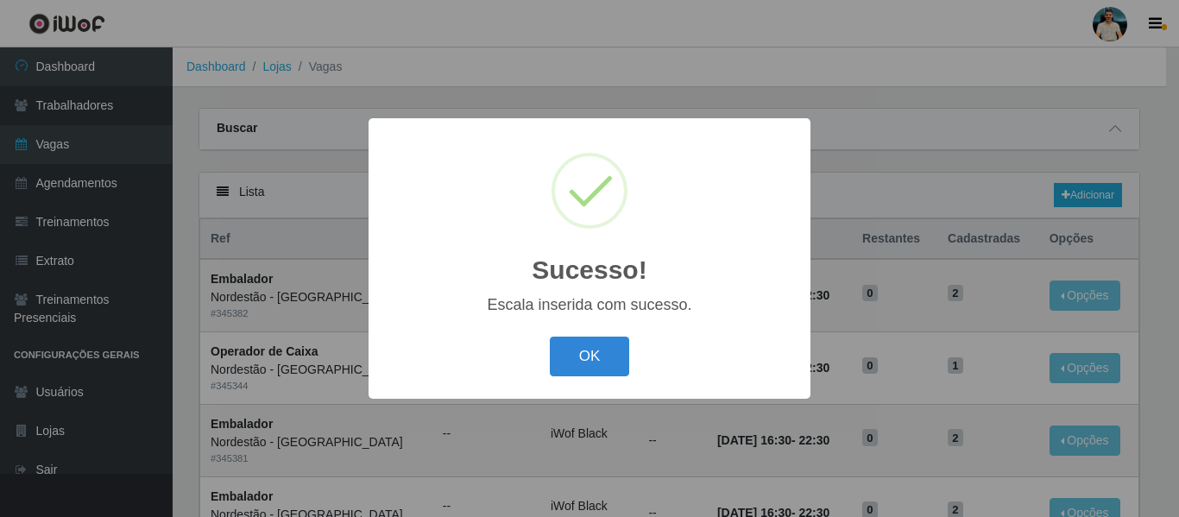
drag, startPoint x: 561, startPoint y: 368, endPoint x: 552, endPoint y: 378, distance: 13.5
click at [560, 370] on button "OK" at bounding box center [590, 357] width 80 height 41
